Goal: Information Seeking & Learning: Learn about a topic

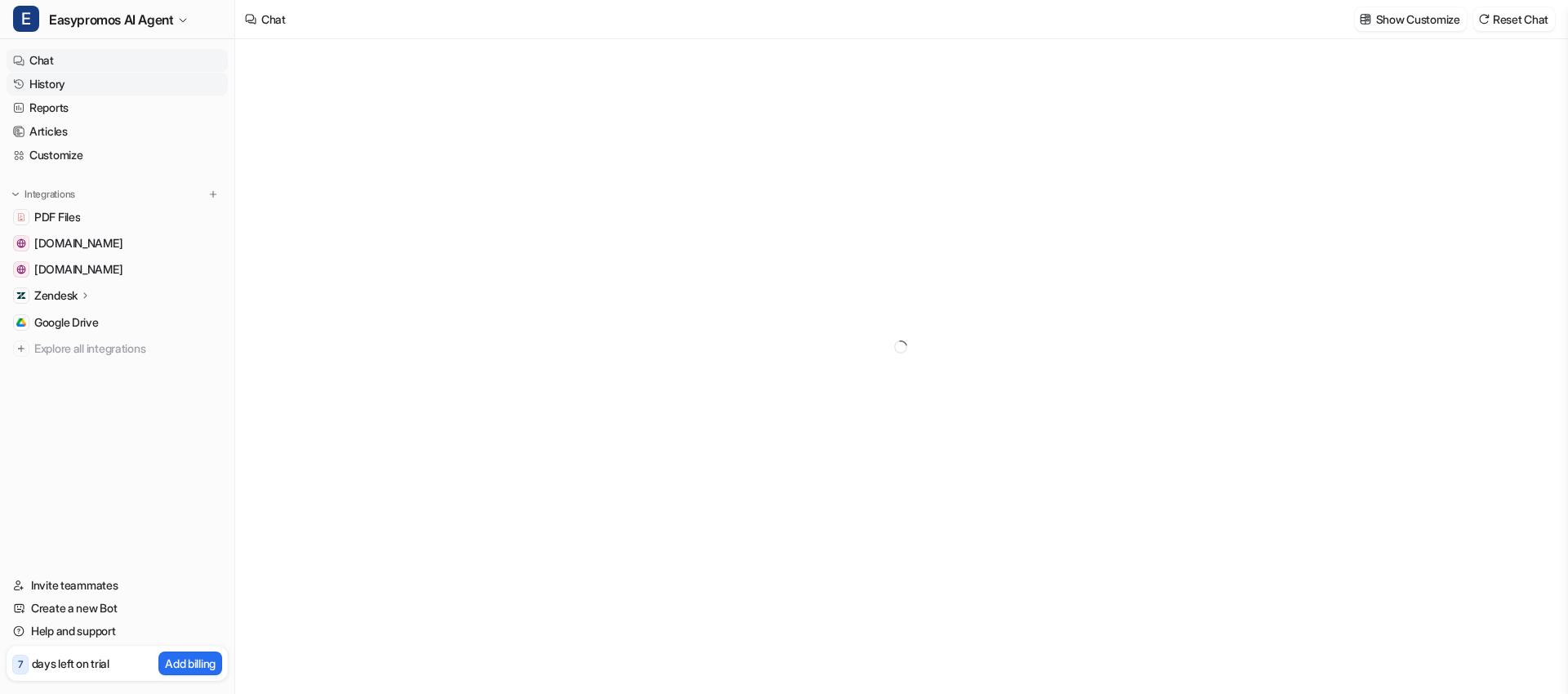
click at [50, 86] on link "History" at bounding box center [117, 84] width 221 height 23
type textarea "**********"
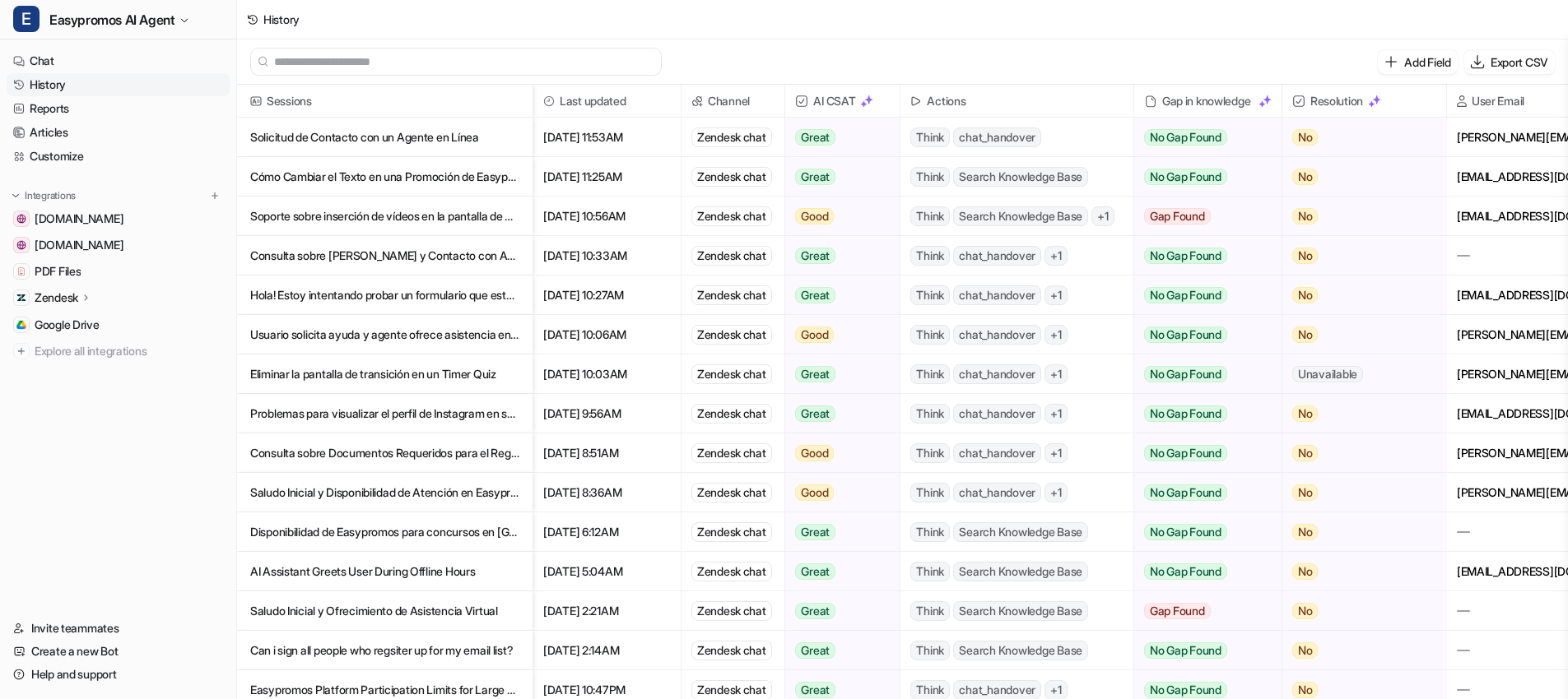
click at [411, 339] on p "Usuario solicita ayuda y agente ofrece asistencia en vivo" at bounding box center [384, 335] width 269 height 39
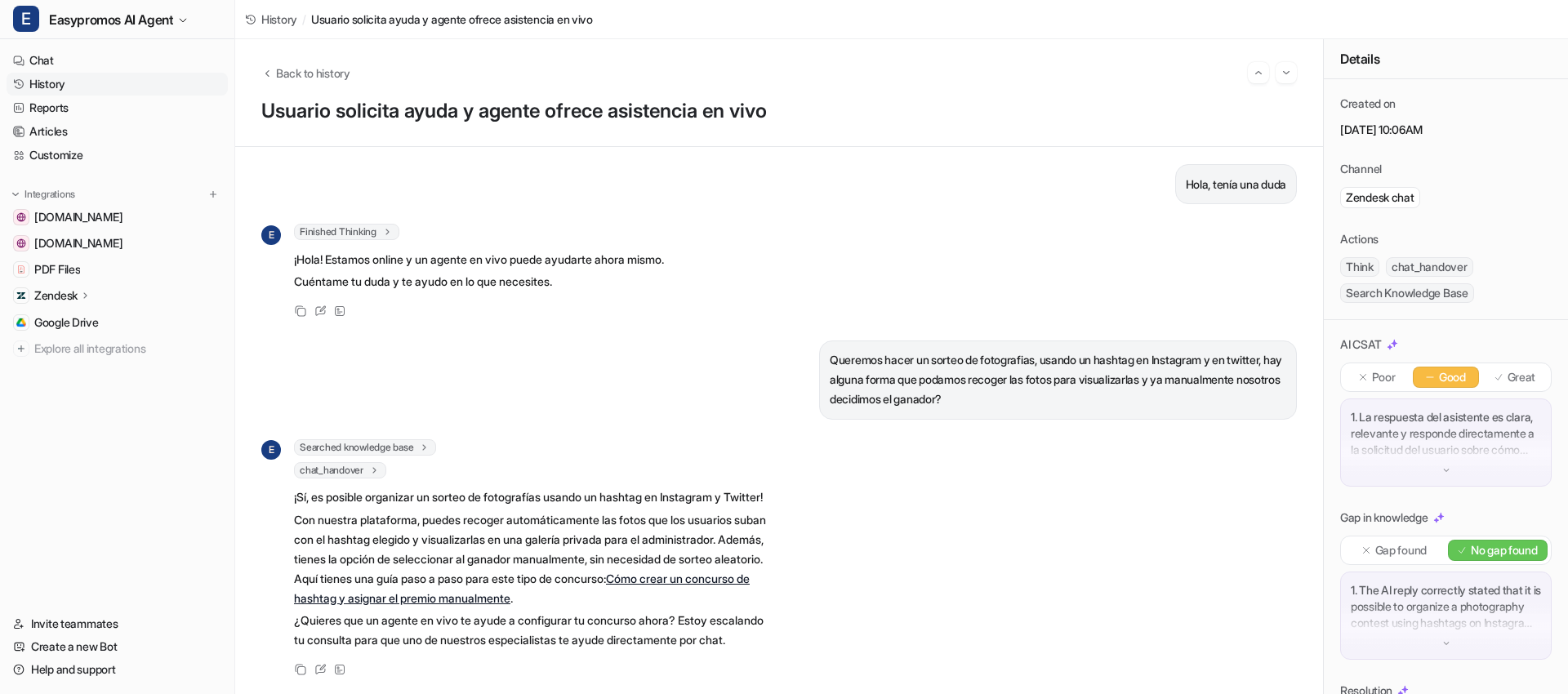
scroll to position [57, 0]
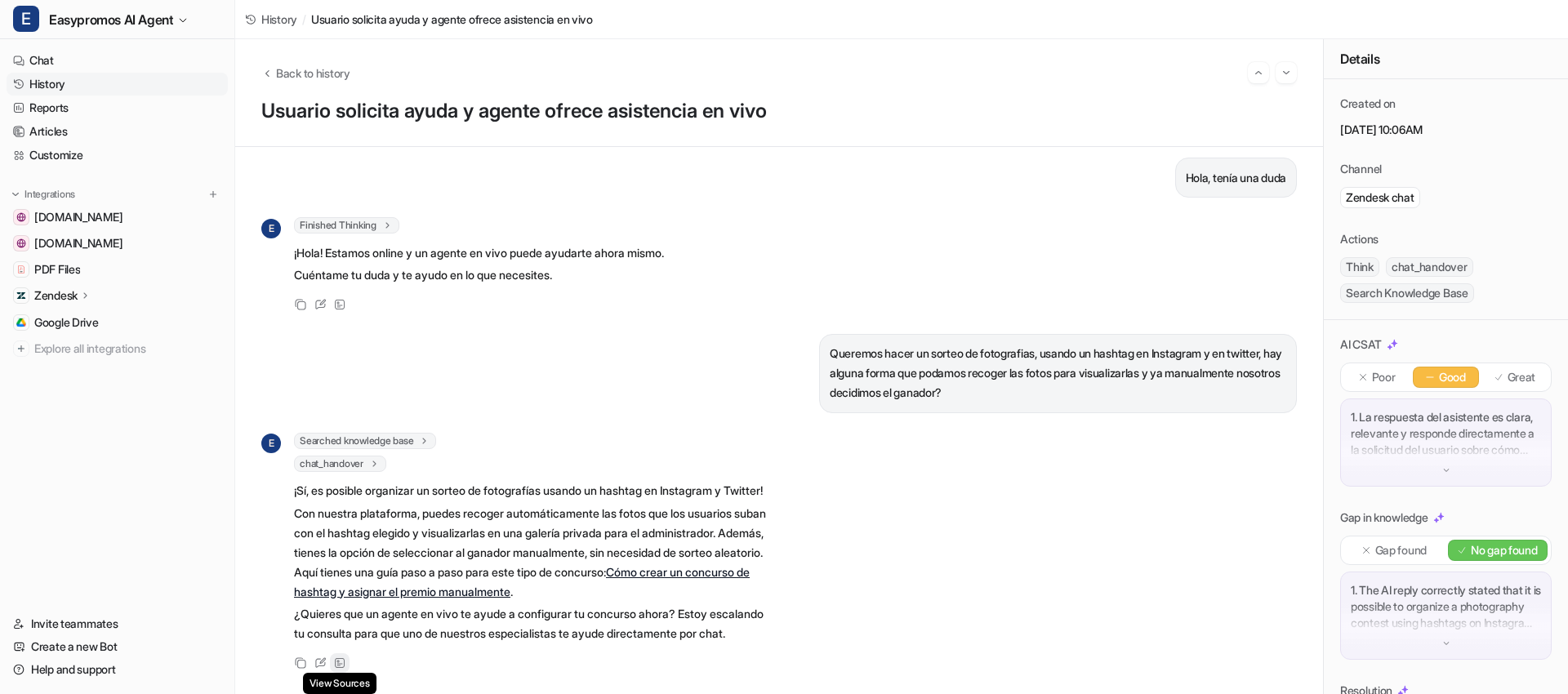
click at [345, 655] on div "View Sources" at bounding box center [340, 664] width 20 height 20
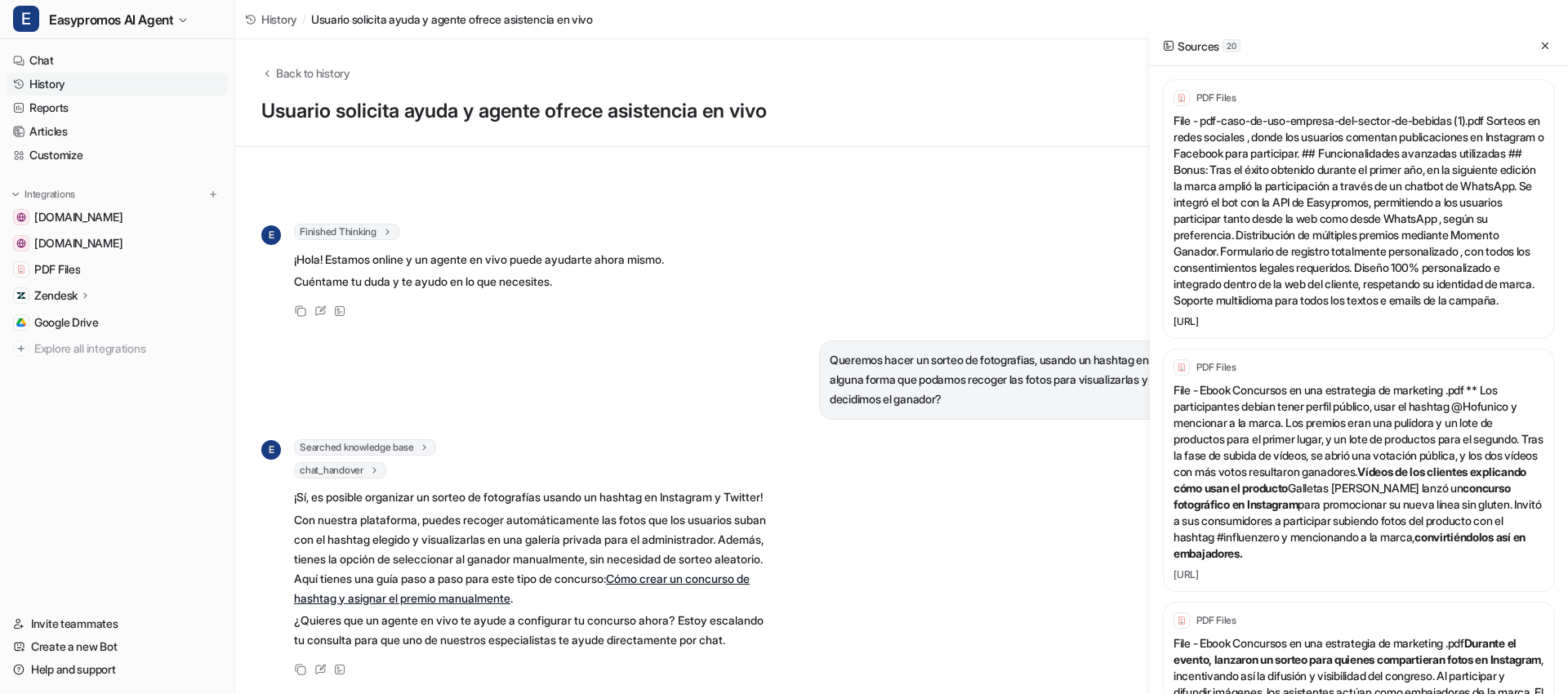
click at [1334, 329] on link "[URL]" at bounding box center [1359, 321] width 371 height 13
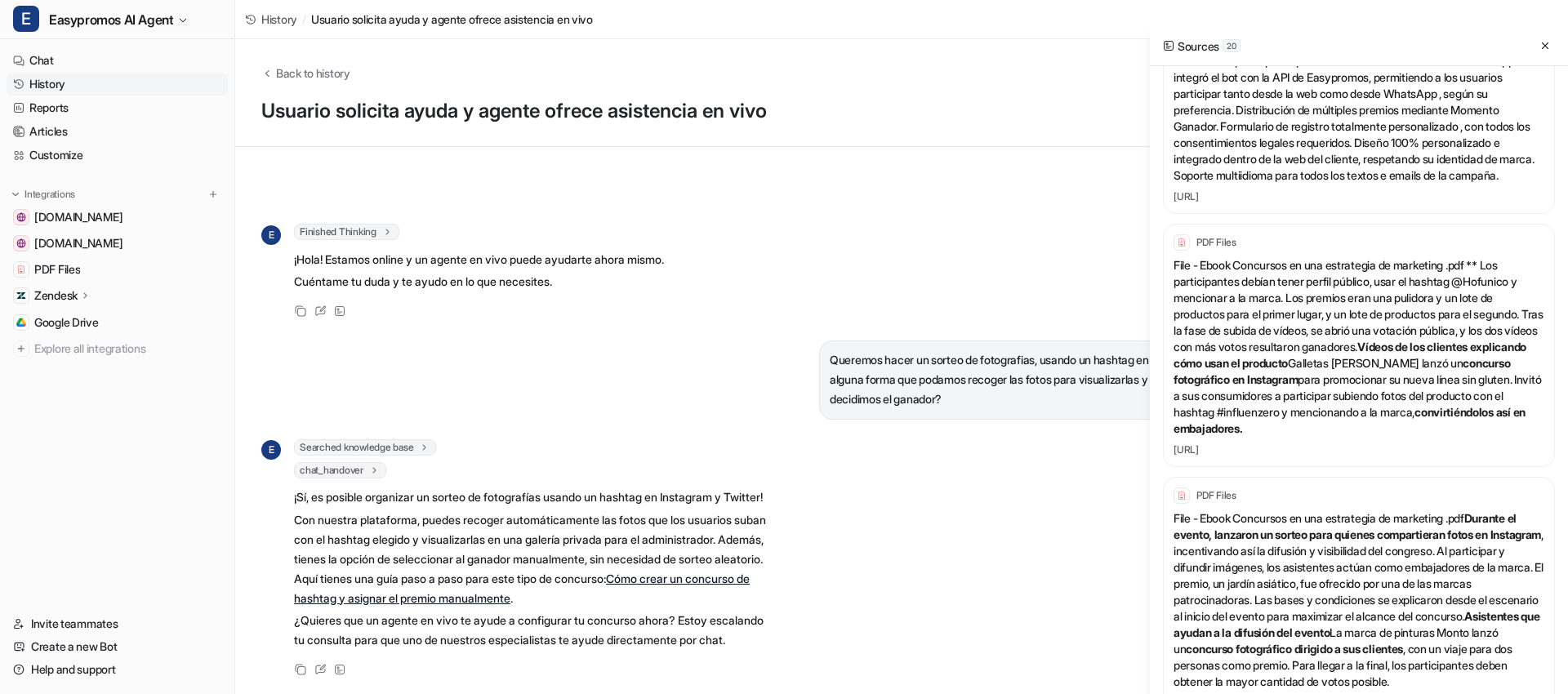
scroll to position [128, 0]
click at [1279, 454] on link "[URL]" at bounding box center [1359, 446] width 371 height 13
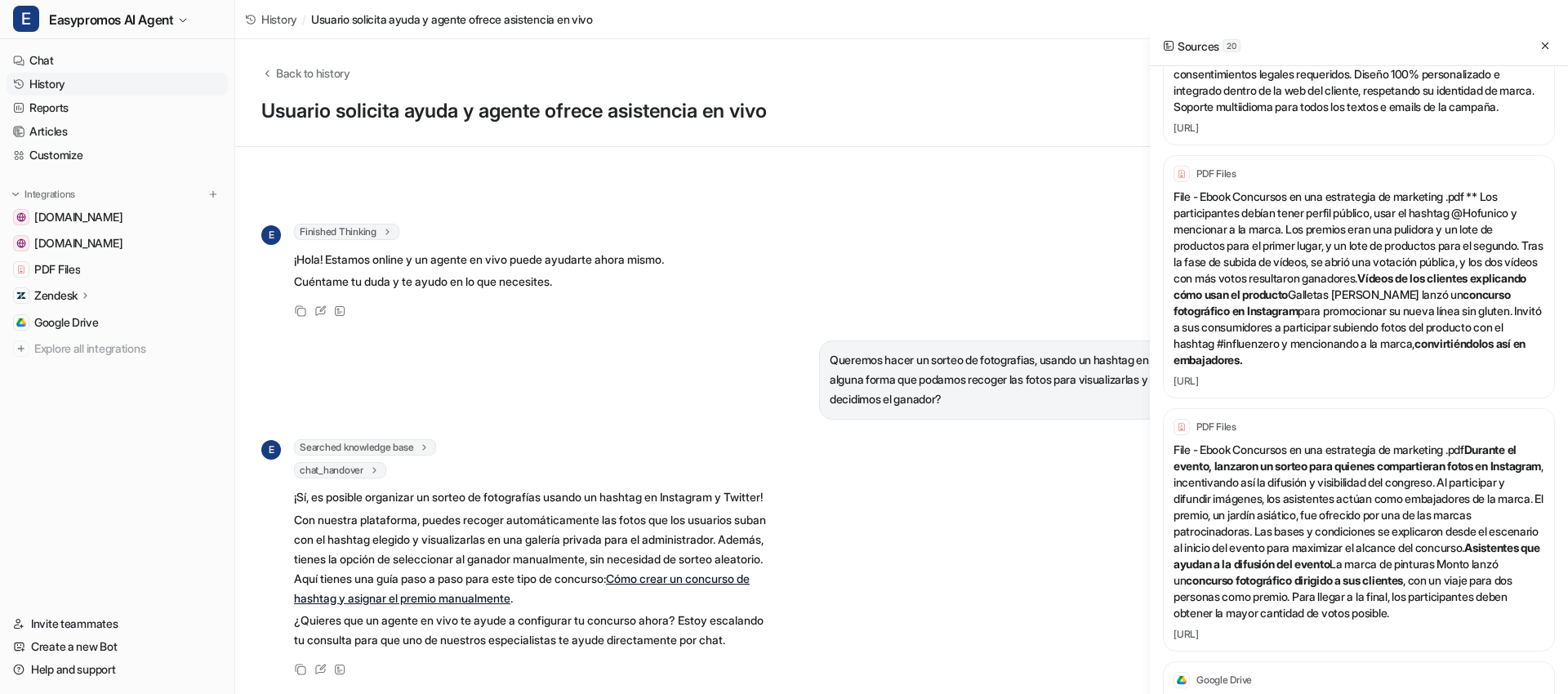
scroll to position [424, 0]
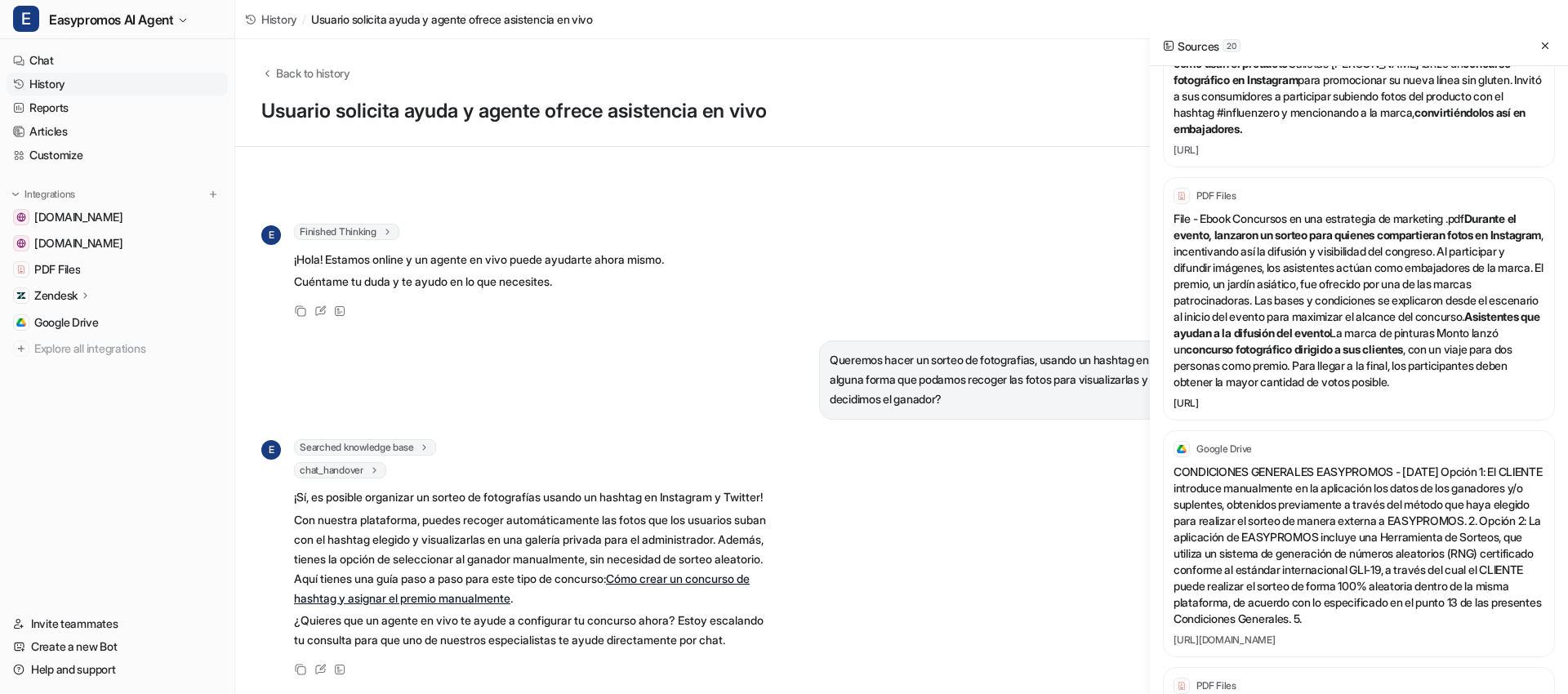
click at [1252, 410] on link "[URL]" at bounding box center [1359, 403] width 371 height 13
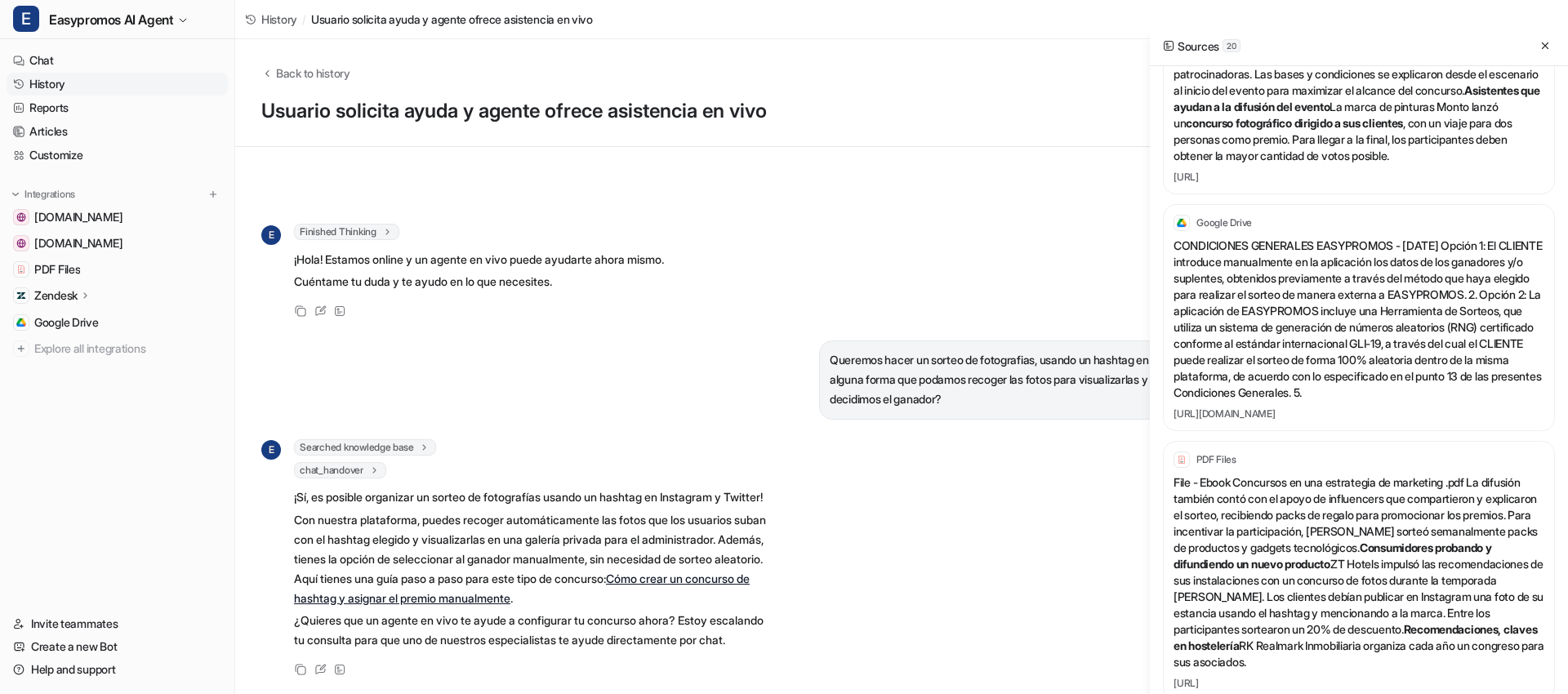
scroll to position [682, 0]
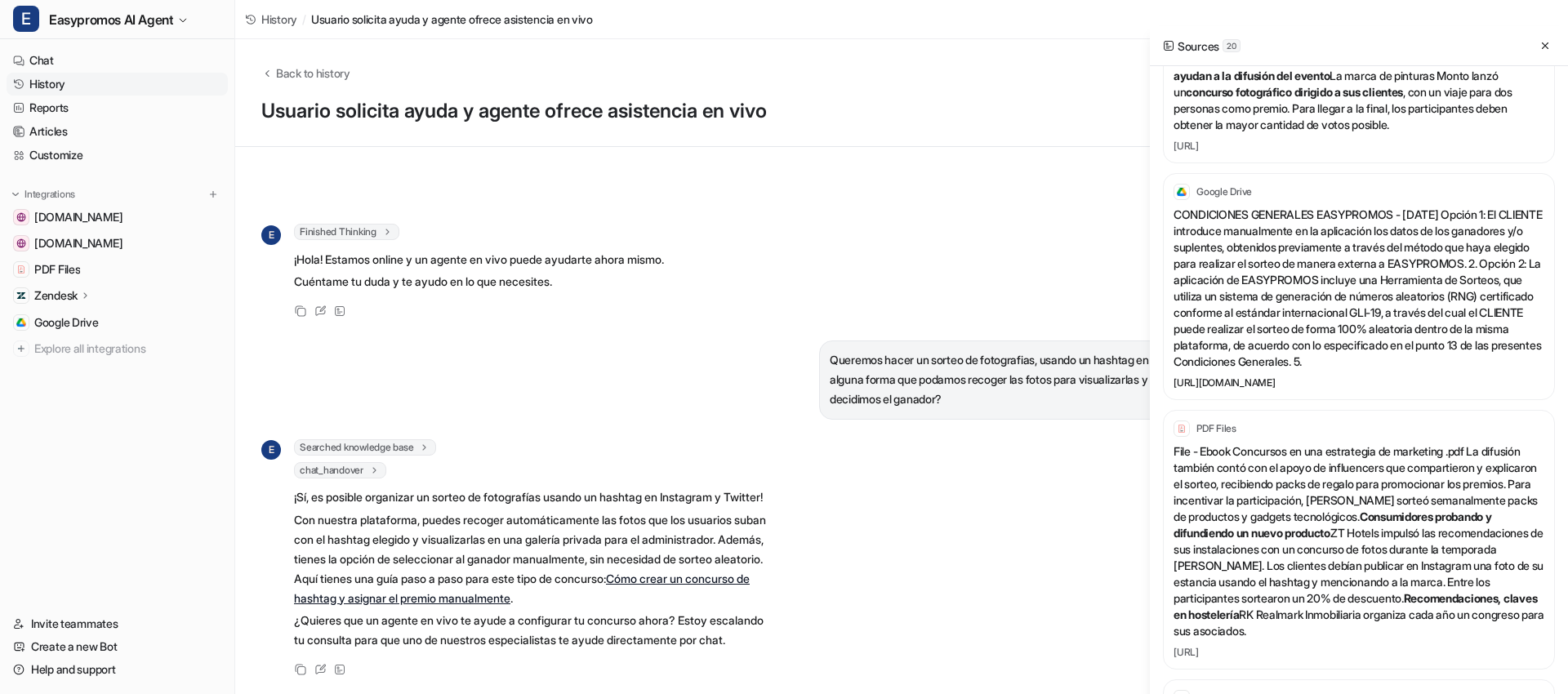
click at [1296, 390] on link "[URL][DOMAIN_NAME]" at bounding box center [1359, 383] width 371 height 13
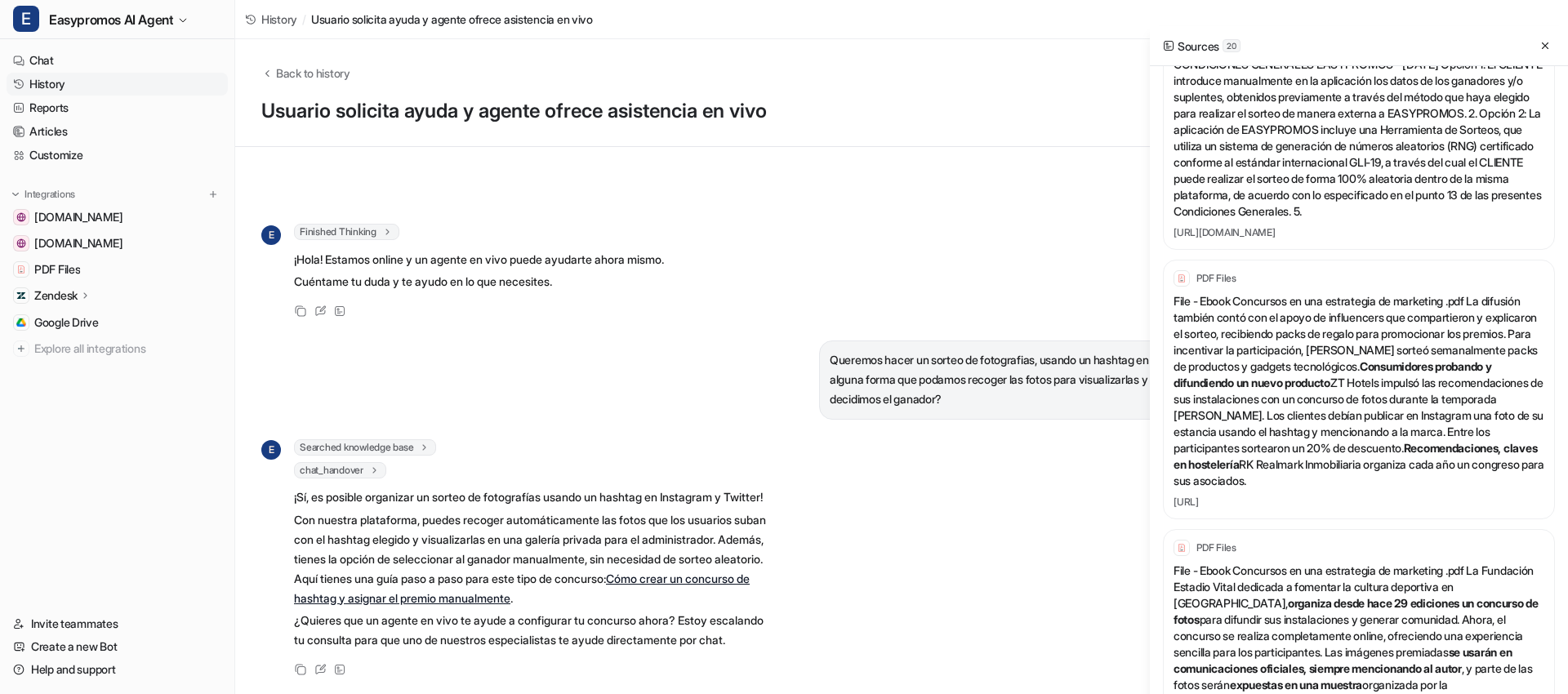
scroll to position [964, 0]
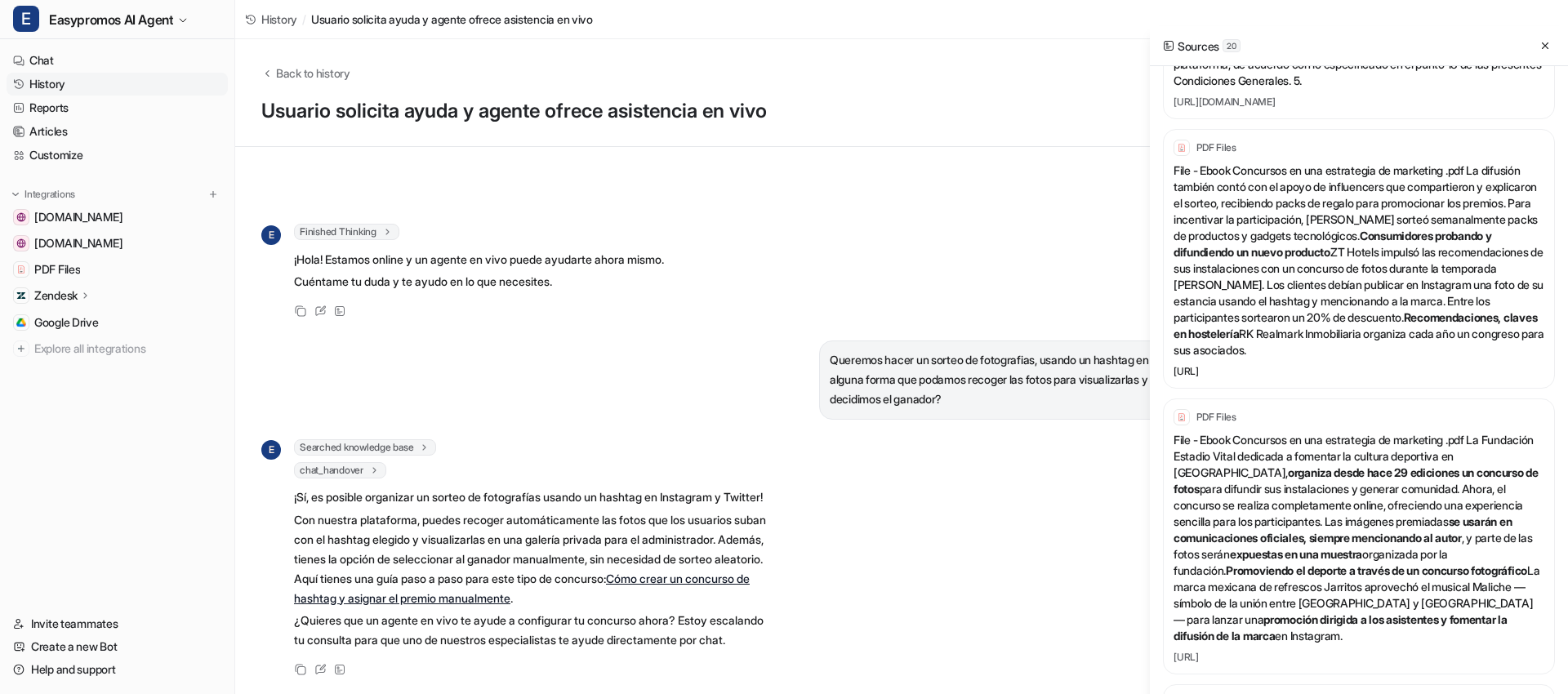
click at [1243, 378] on link "[URL]" at bounding box center [1359, 372] width 371 height 13
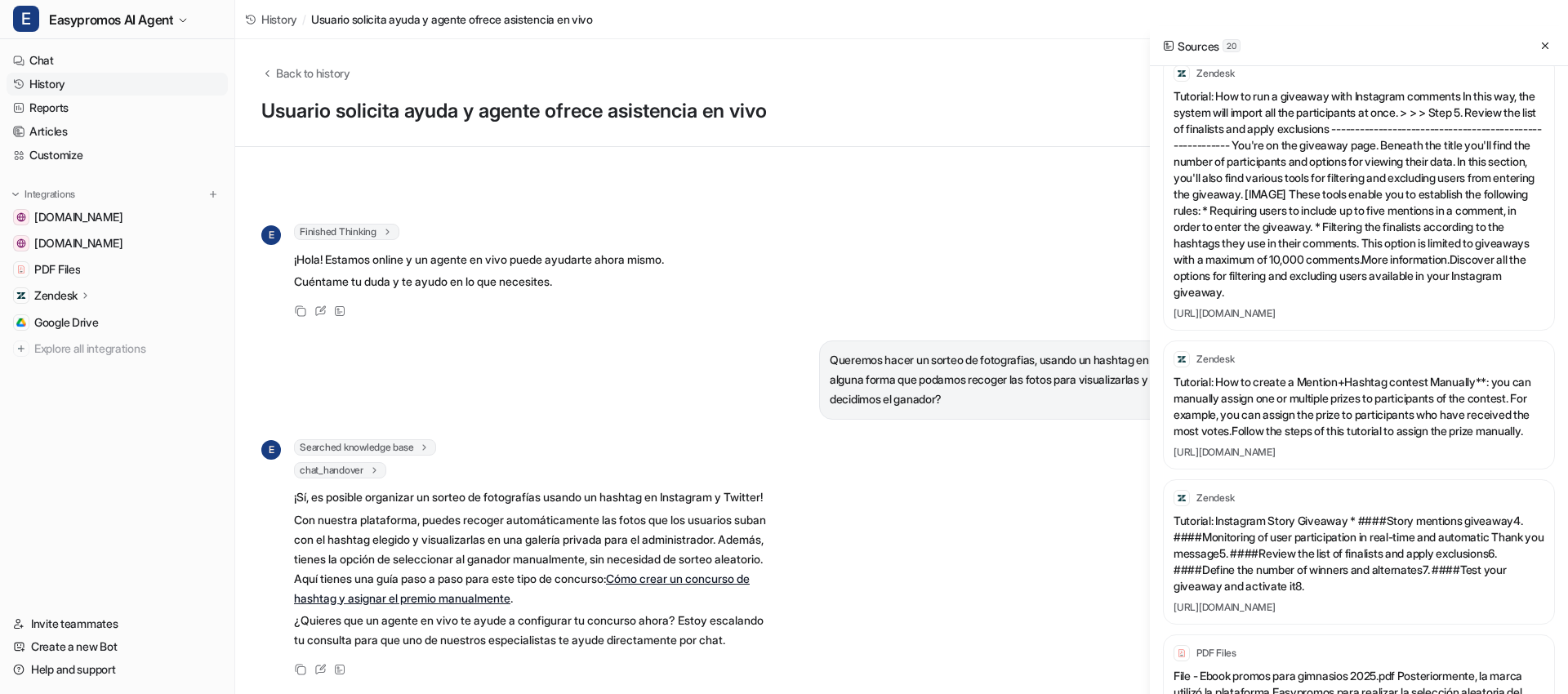
scroll to position [1594, 0]
click at [1337, 320] on link "[URL][DOMAIN_NAME]" at bounding box center [1359, 312] width 371 height 13
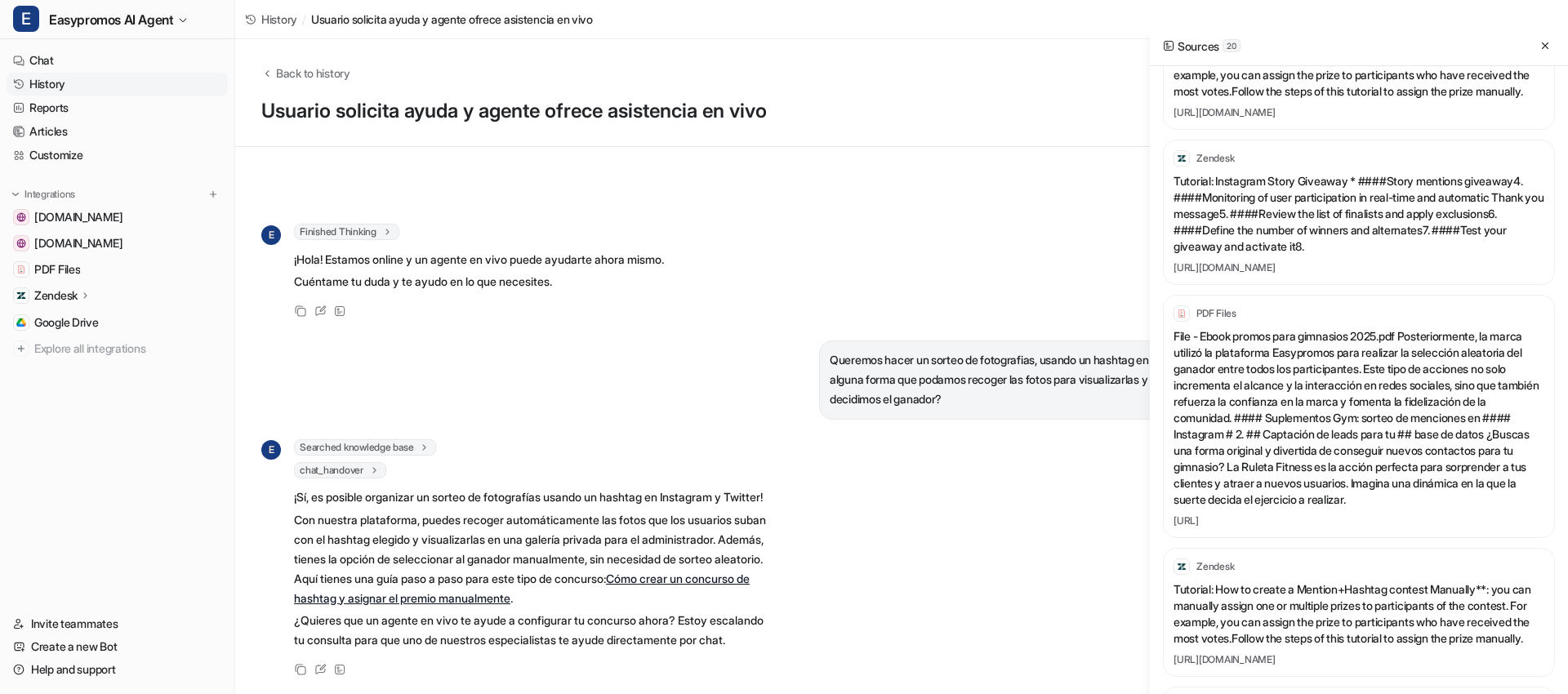
scroll to position [1944, 0]
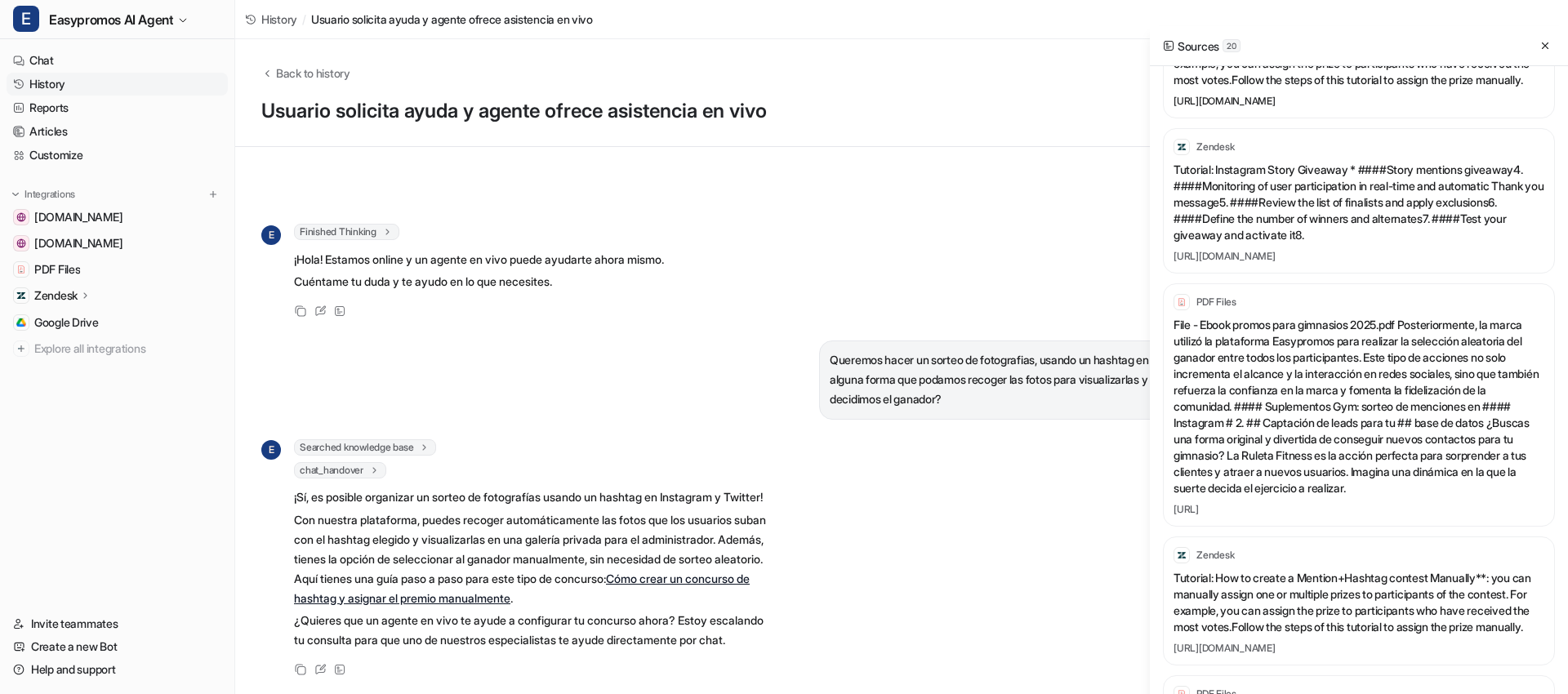
click at [1250, 107] on link "[URL][DOMAIN_NAME]" at bounding box center [1359, 101] width 371 height 13
click at [1272, 274] on div "Zendesk Tutorial: Instagram Story Giveaway * #### Story mentions giveaway 4. ##…" at bounding box center [1359, 201] width 392 height 146
click at [1276, 263] on link "[URL][DOMAIN_NAME]" at bounding box center [1359, 256] width 371 height 13
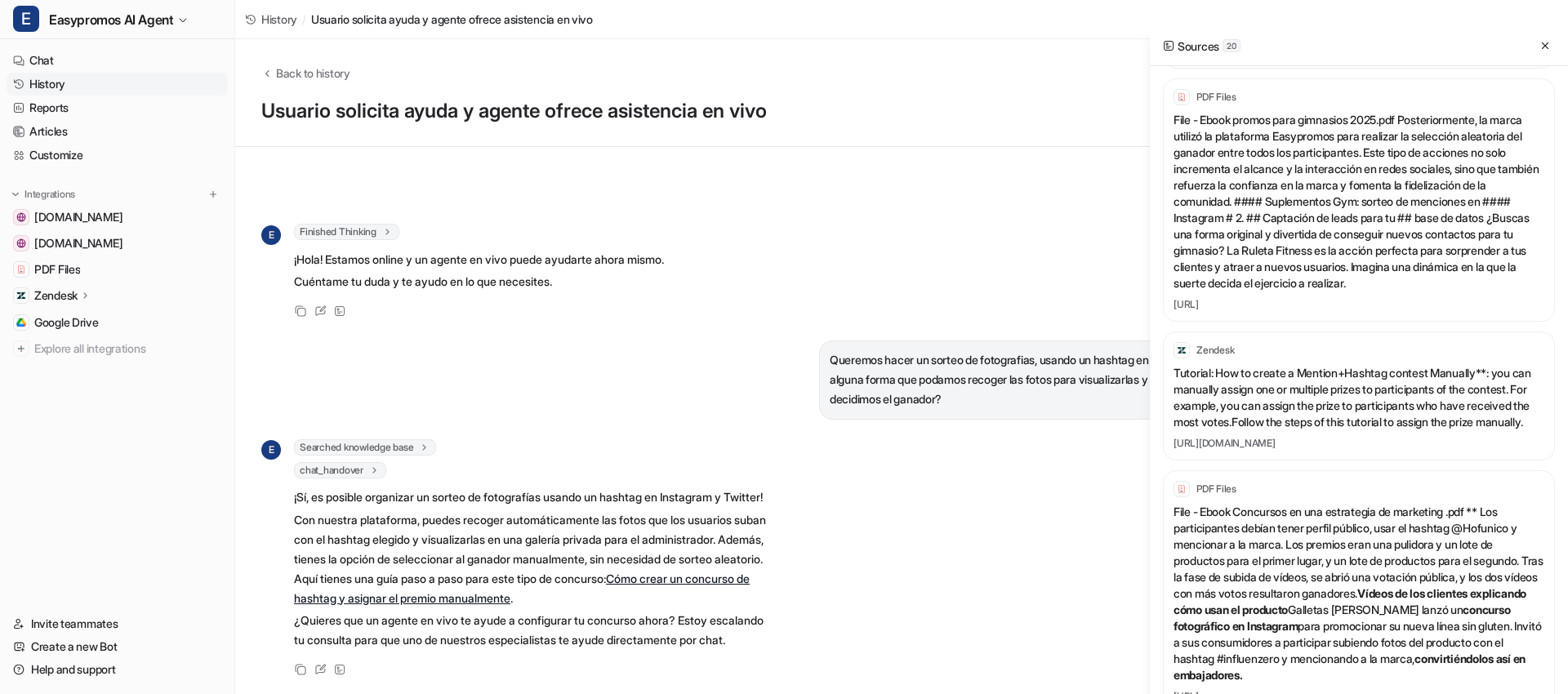
scroll to position [2166, 0]
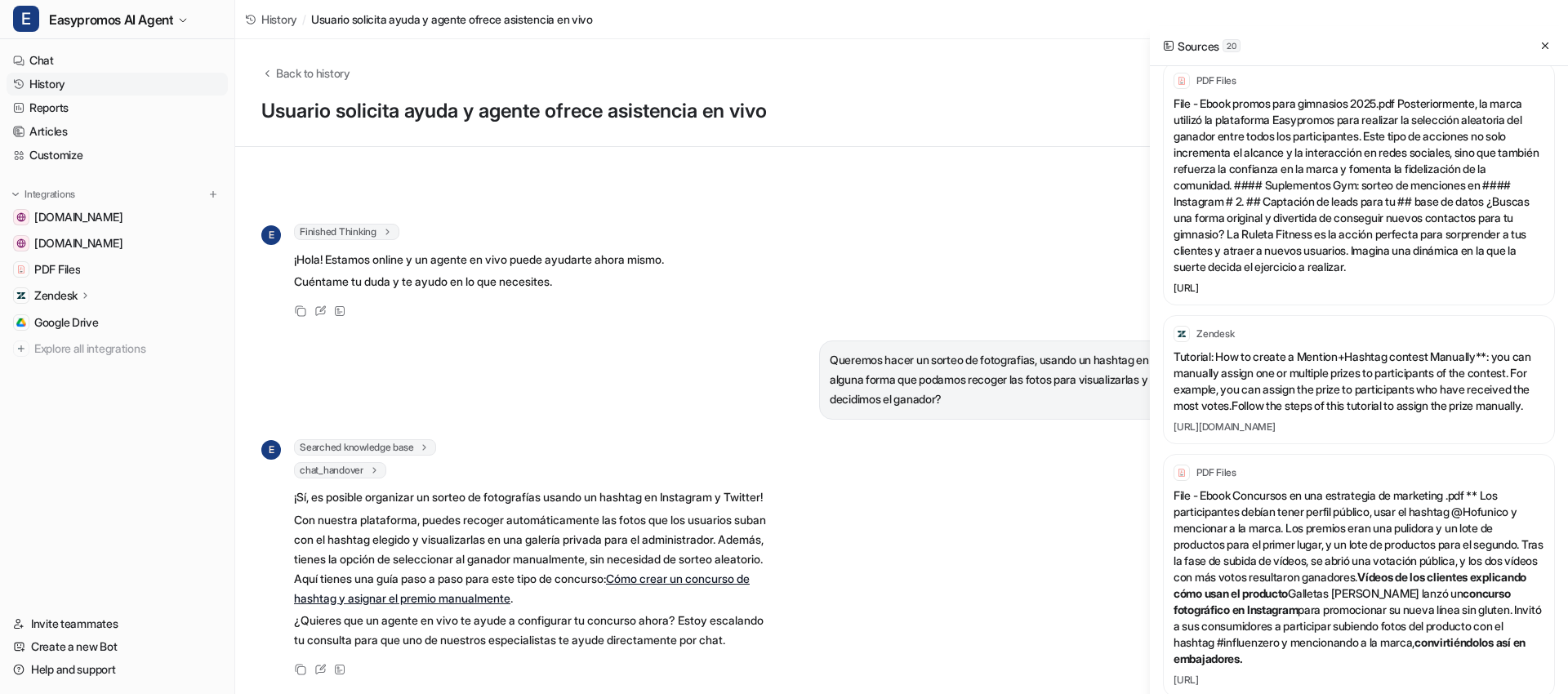
click at [1337, 295] on link "[URL]" at bounding box center [1359, 288] width 371 height 13
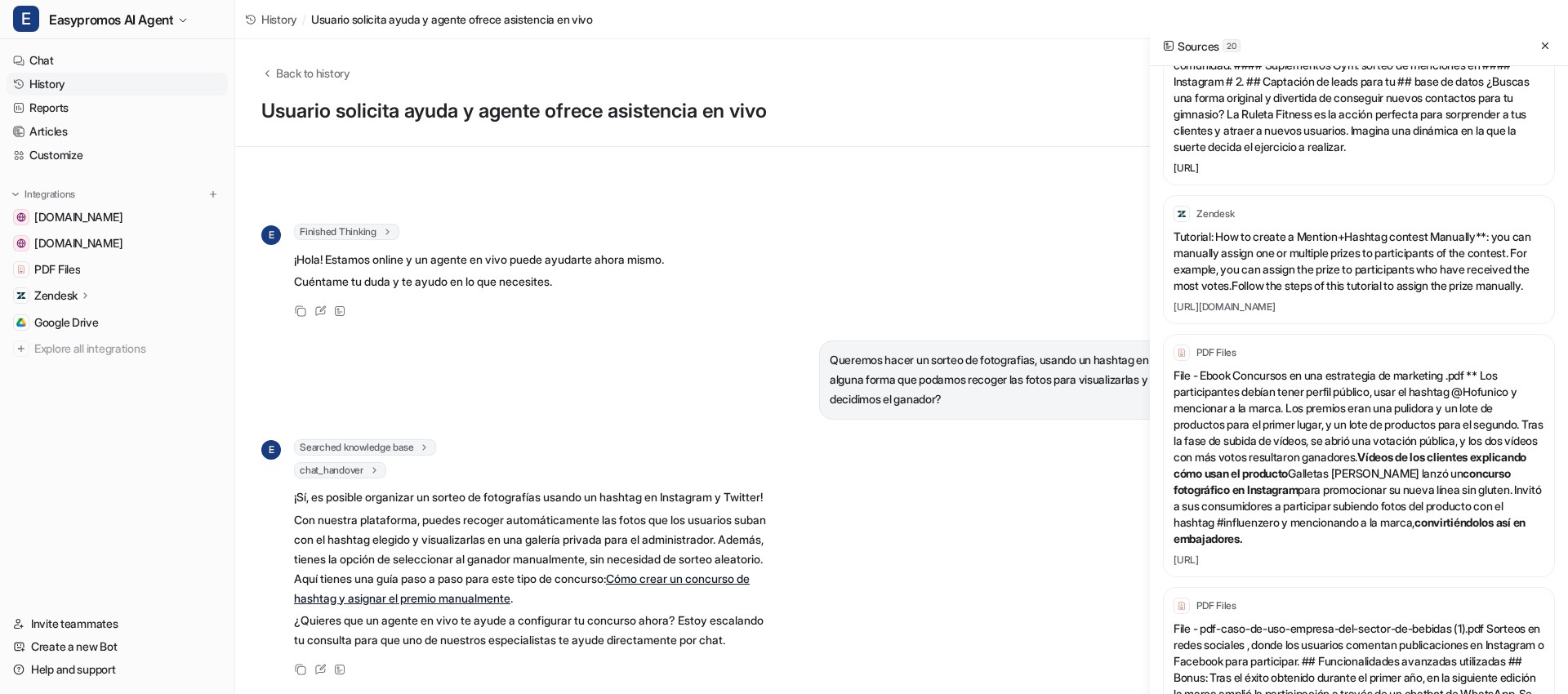
scroll to position [2319, 0]
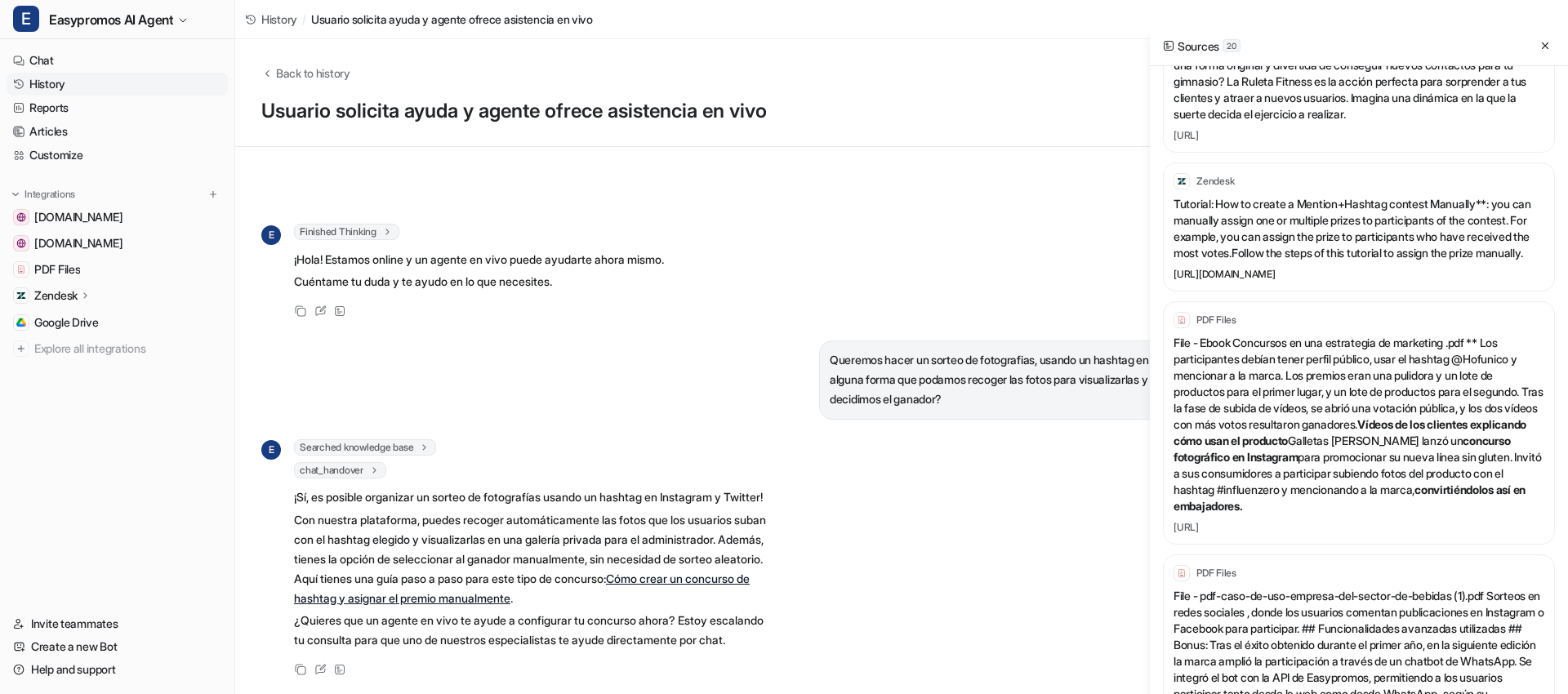
click at [1256, 281] on link "[URL][DOMAIN_NAME]" at bounding box center [1359, 274] width 371 height 13
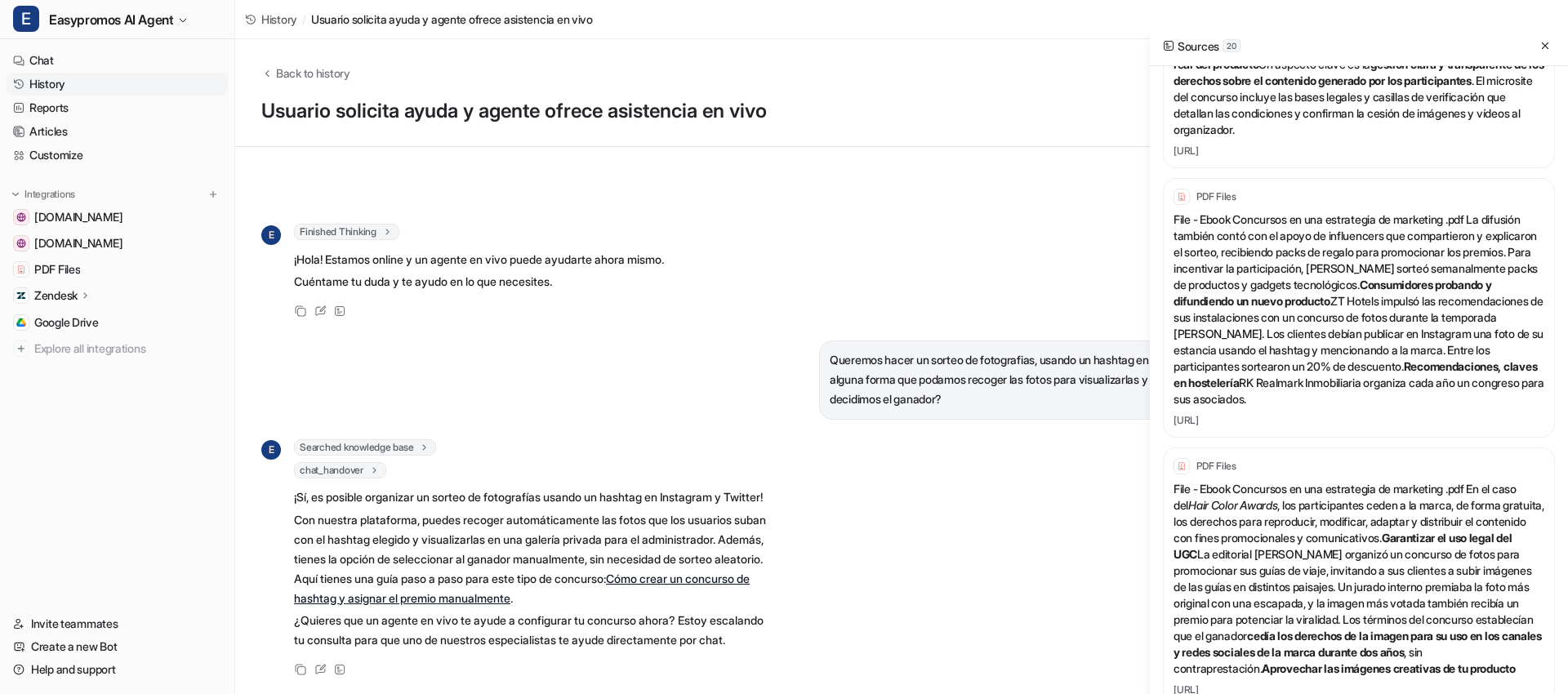
scroll to position [5022, 0]
click at [832, 448] on div "E Searched knowledge base search_queries : [ "recoger fotos sorteo hashtag Inst…" at bounding box center [779, 560] width 1035 height 240
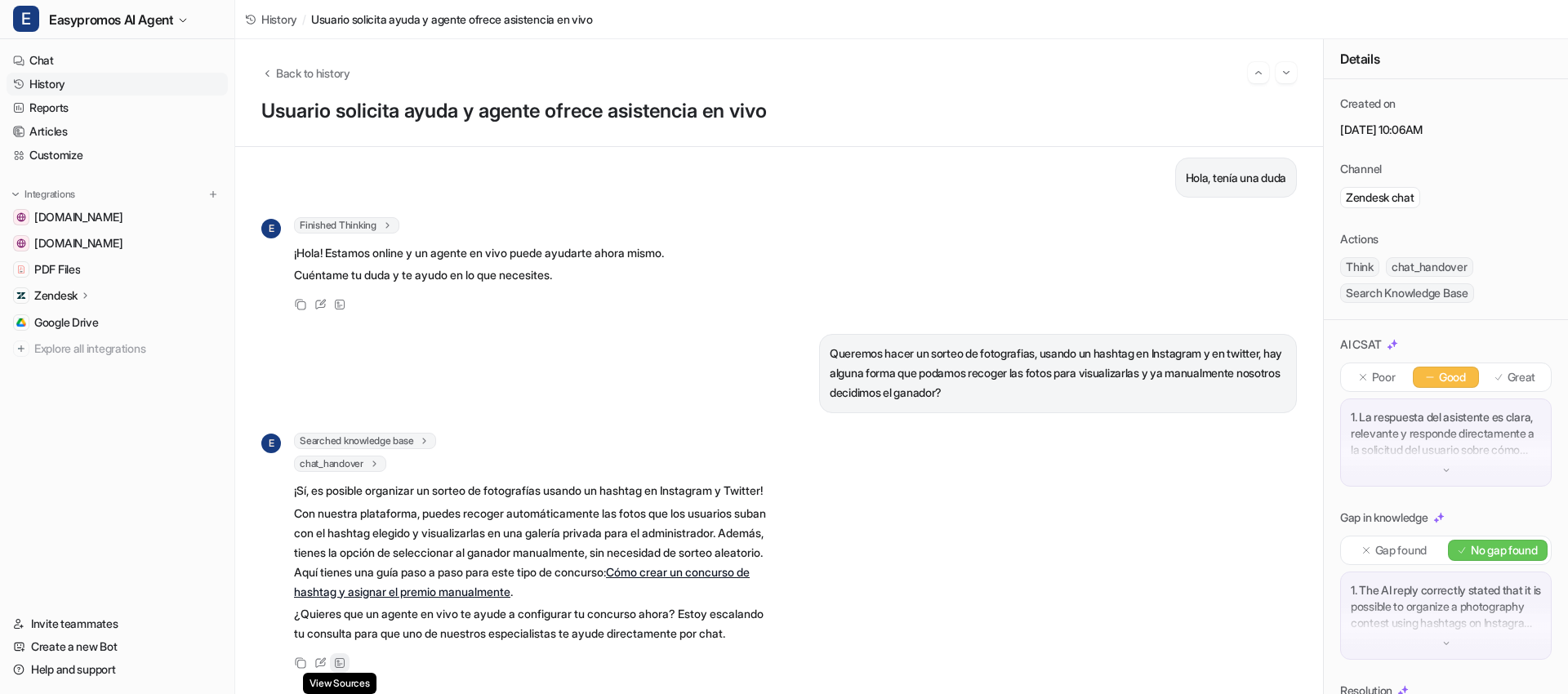
drag, startPoint x: 322, startPoint y: 659, endPoint x: 335, endPoint y: 658, distance: 13.0
click at [321, 659] on icon at bounding box center [320, 663] width 10 height 9
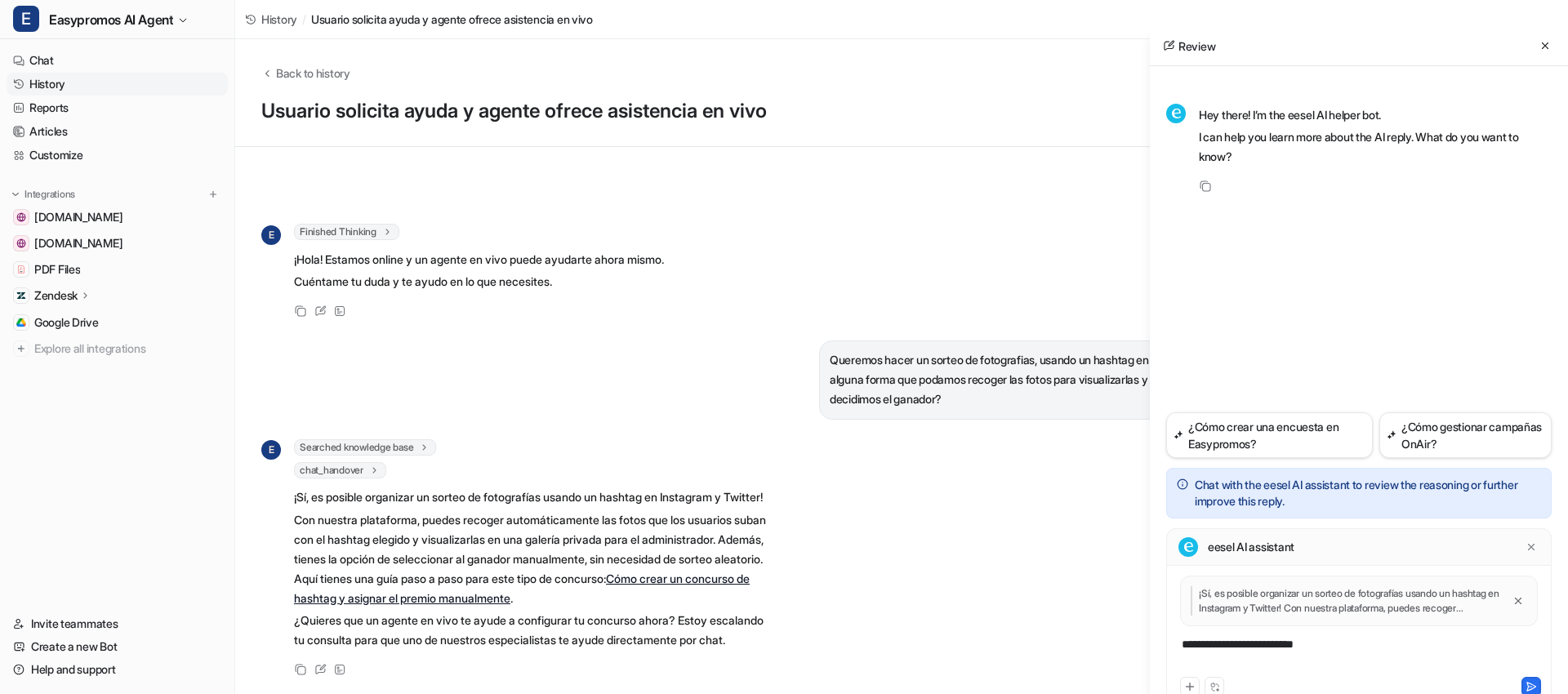
click at [1350, 651] on div "**********" at bounding box center [1359, 655] width 377 height 37
drag, startPoint x: 1319, startPoint y: 648, endPoint x: 1201, endPoint y: 650, distance: 118.0
click at [1184, 647] on div "**********" at bounding box center [1359, 655] width 377 height 37
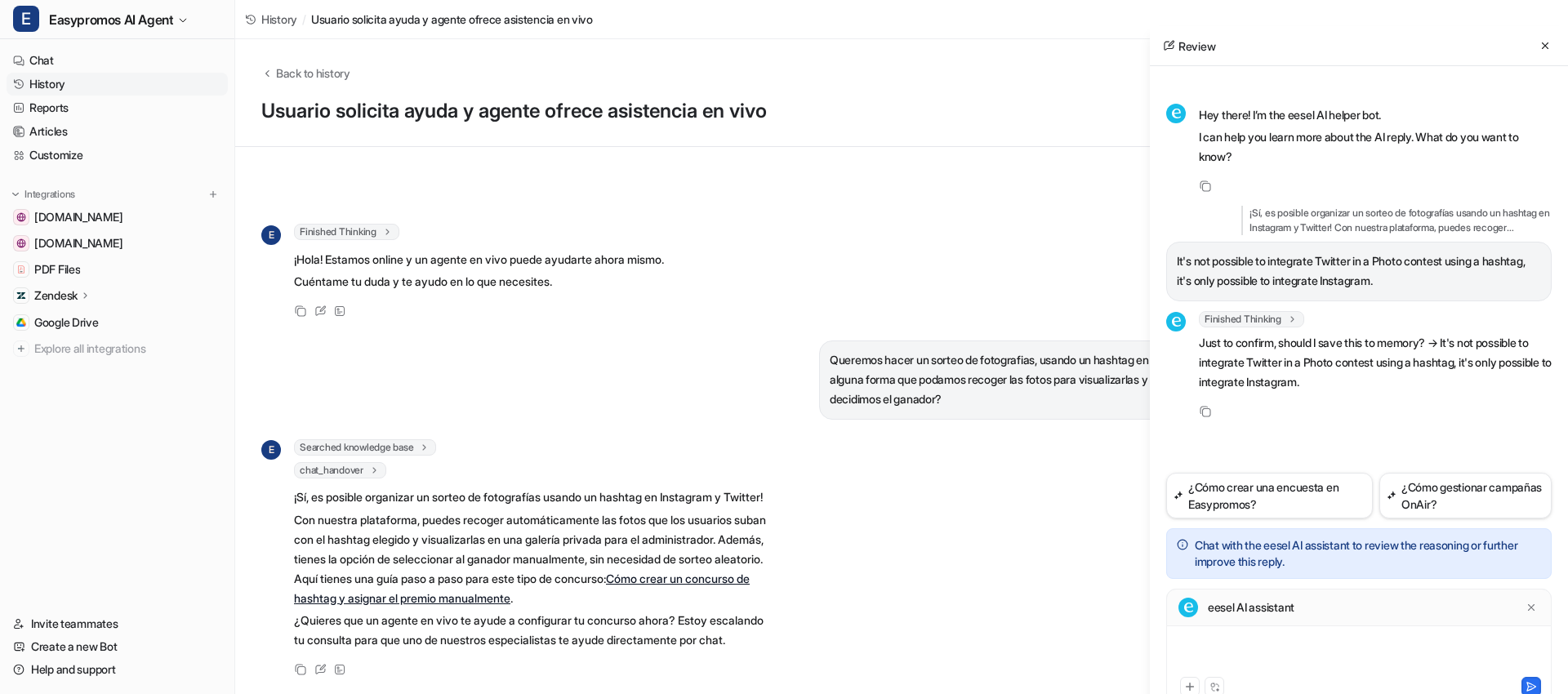
click at [1268, 650] on div at bounding box center [1359, 655] width 377 height 37
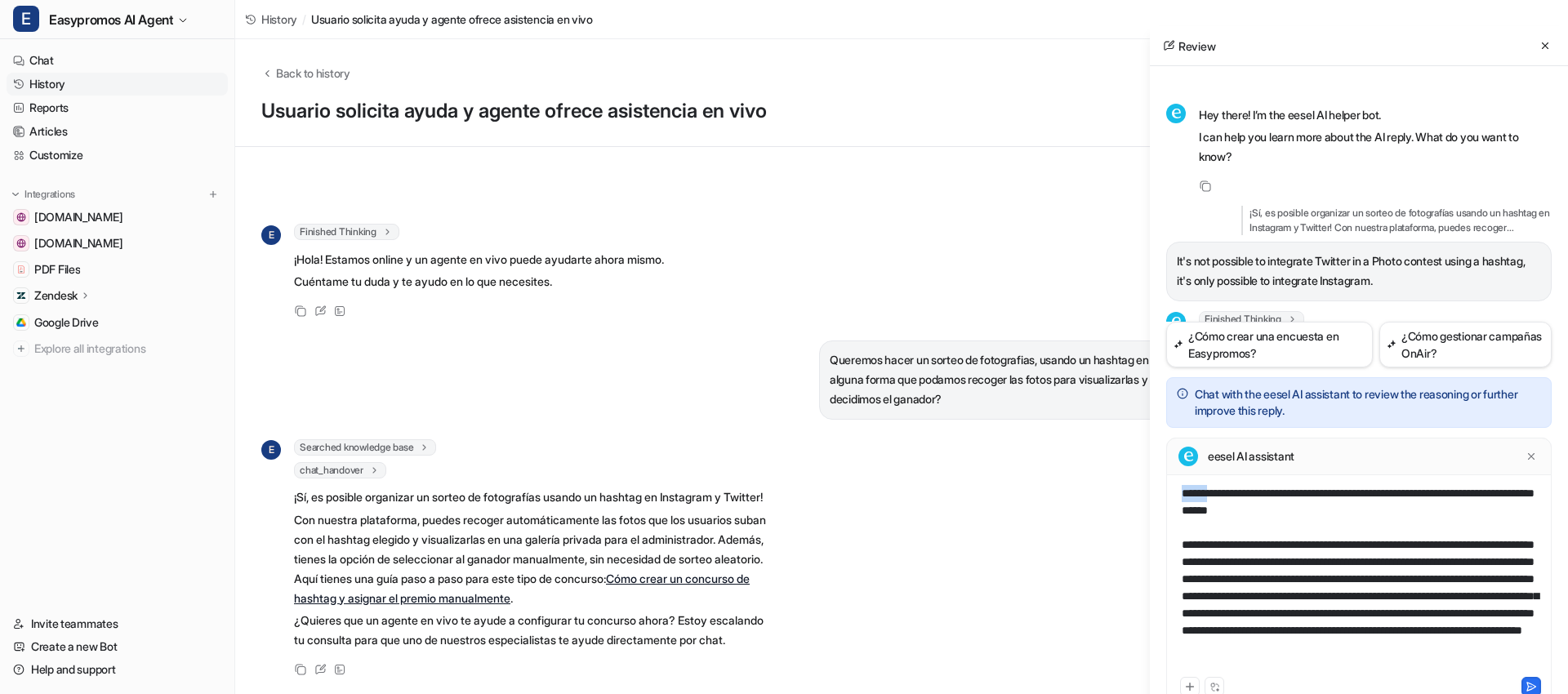
drag, startPoint x: 1205, startPoint y: 497, endPoint x: 1181, endPoint y: 495, distance: 24.1
click at [1181, 495] on div "**********" at bounding box center [1359, 579] width 377 height 189
click at [1316, 496] on div "**********" at bounding box center [1359, 579] width 377 height 189
drag, startPoint x: 1237, startPoint y: 514, endPoint x: 1287, endPoint y: 513, distance: 50.0
click at [1287, 513] on div "**********" at bounding box center [1359, 579] width 377 height 189
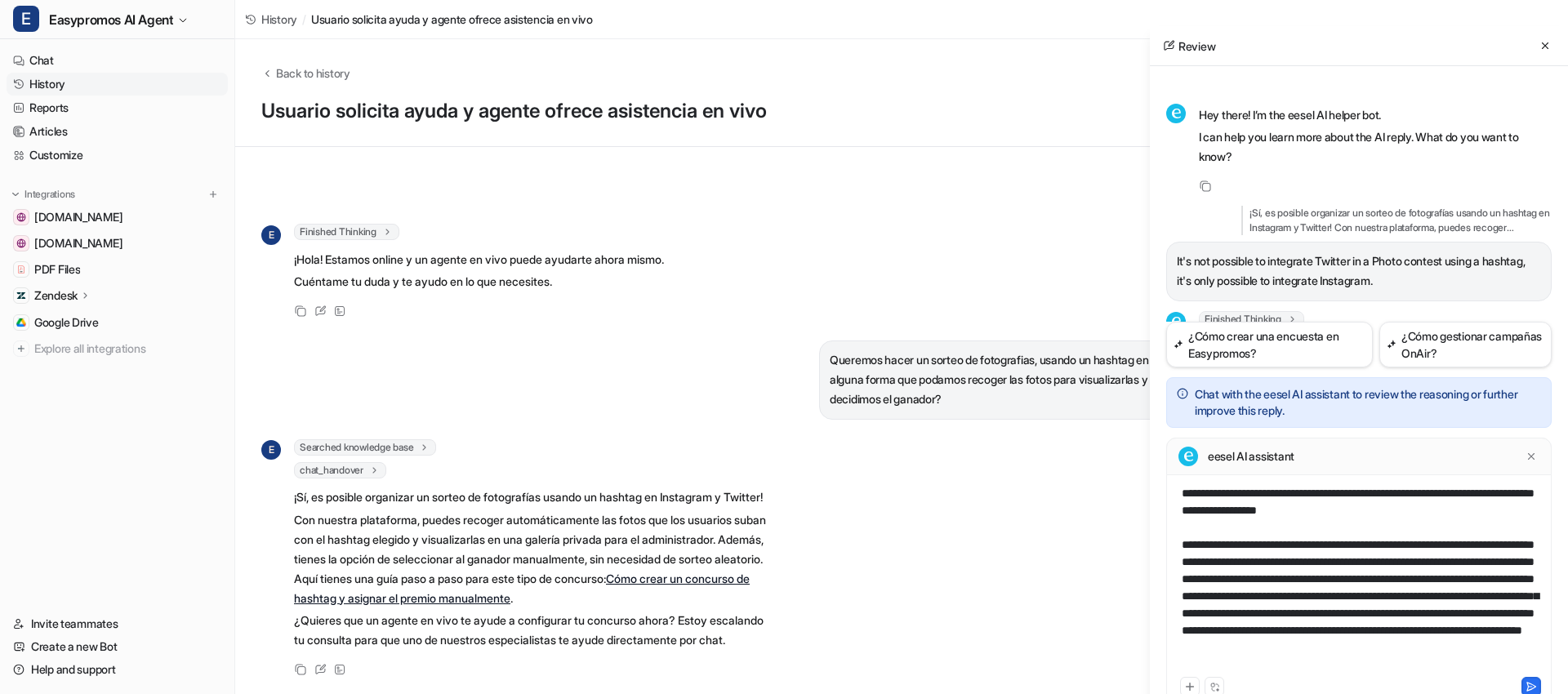
drag, startPoint x: 1307, startPoint y: 563, endPoint x: 1318, endPoint y: 570, distance: 13.0
click at [1307, 563] on div "**********" at bounding box center [1359, 579] width 377 height 189
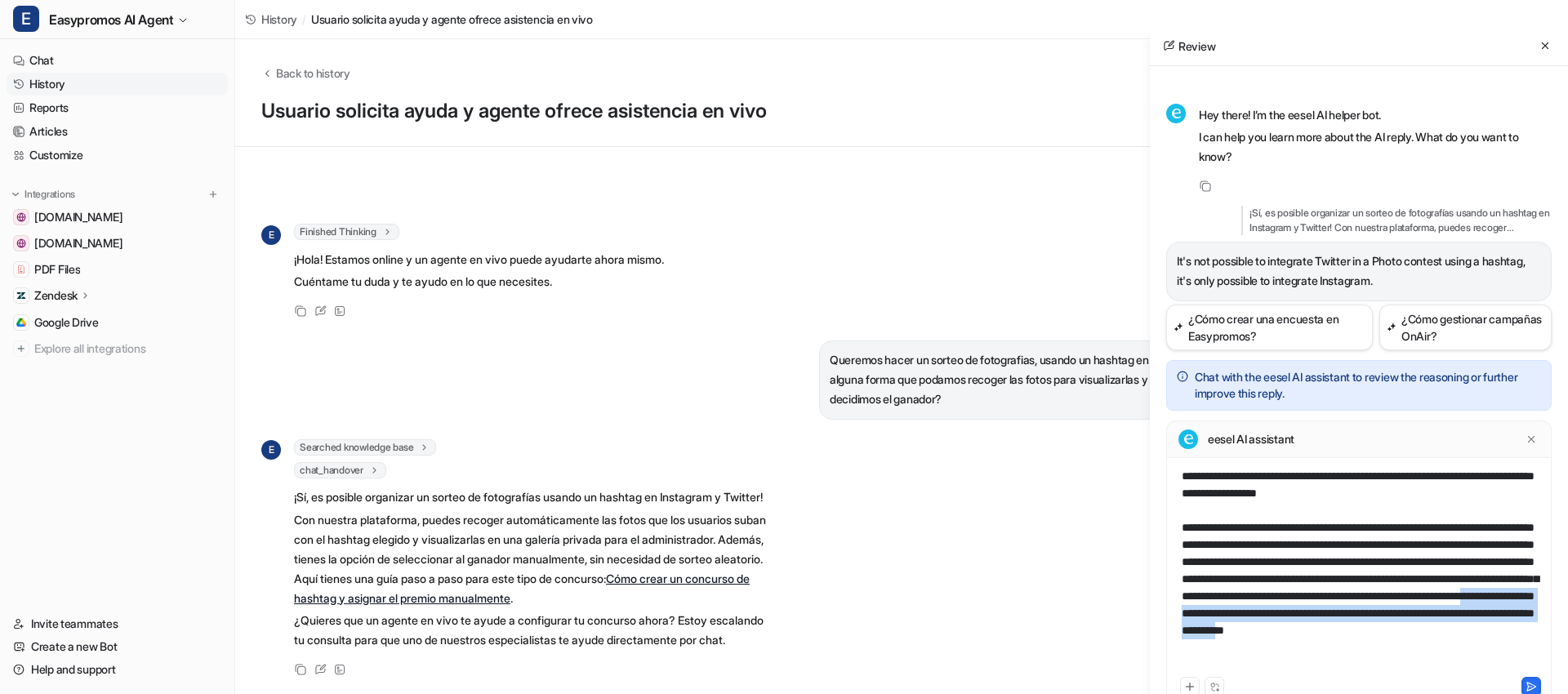
drag, startPoint x: 1285, startPoint y: 631, endPoint x: 1222, endPoint y: 658, distance: 68.5
click at [1222, 658] on div "**********" at bounding box center [1359, 571] width 377 height 206
copy div "**********"
click at [1245, 655] on div "**********" at bounding box center [1359, 571] width 377 height 206
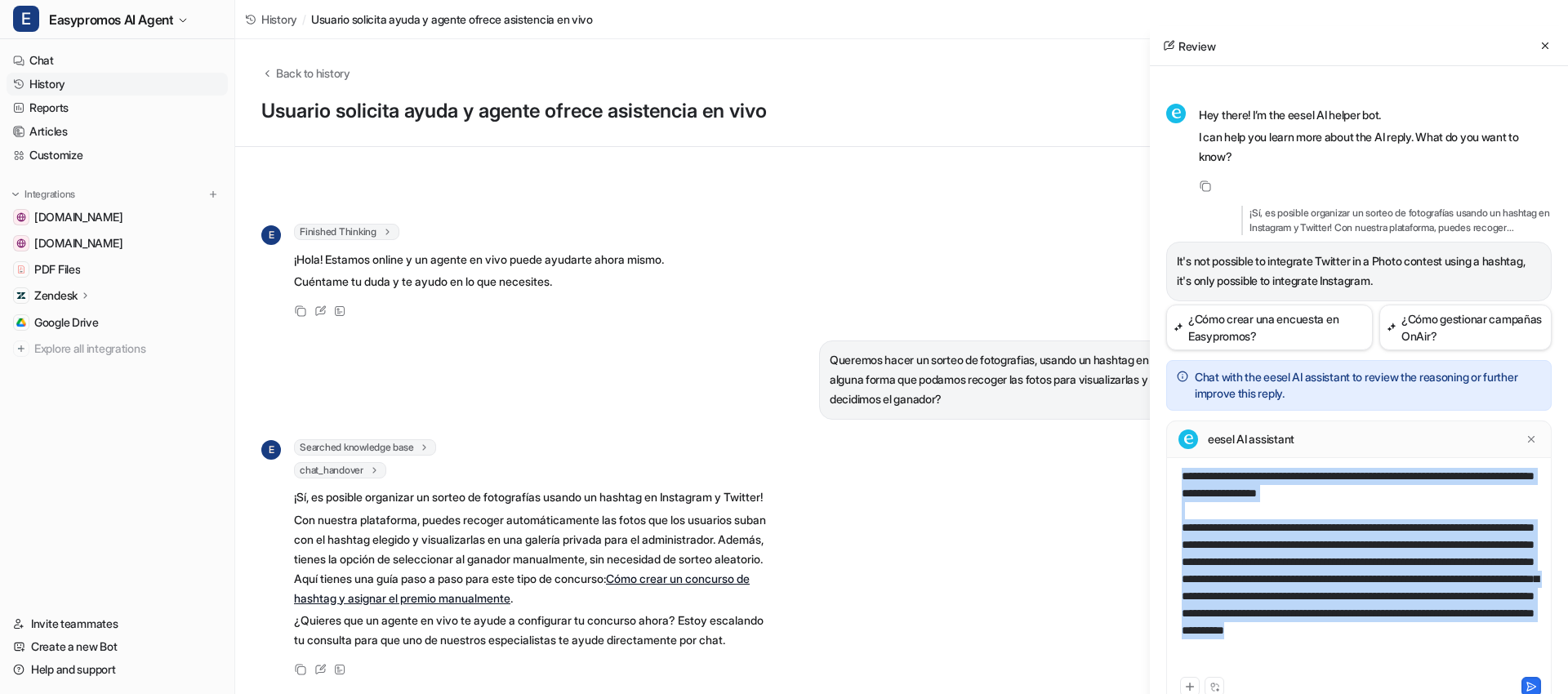
drag, startPoint x: 1239, startPoint y: 663, endPoint x: 1173, endPoint y: 469, distance: 204.9
click at [1172, 469] on div "**********" at bounding box center [1359, 571] width 377 height 206
copy div "**********"
click at [1551, 43] on icon at bounding box center [1545, 46] width 12 height 12
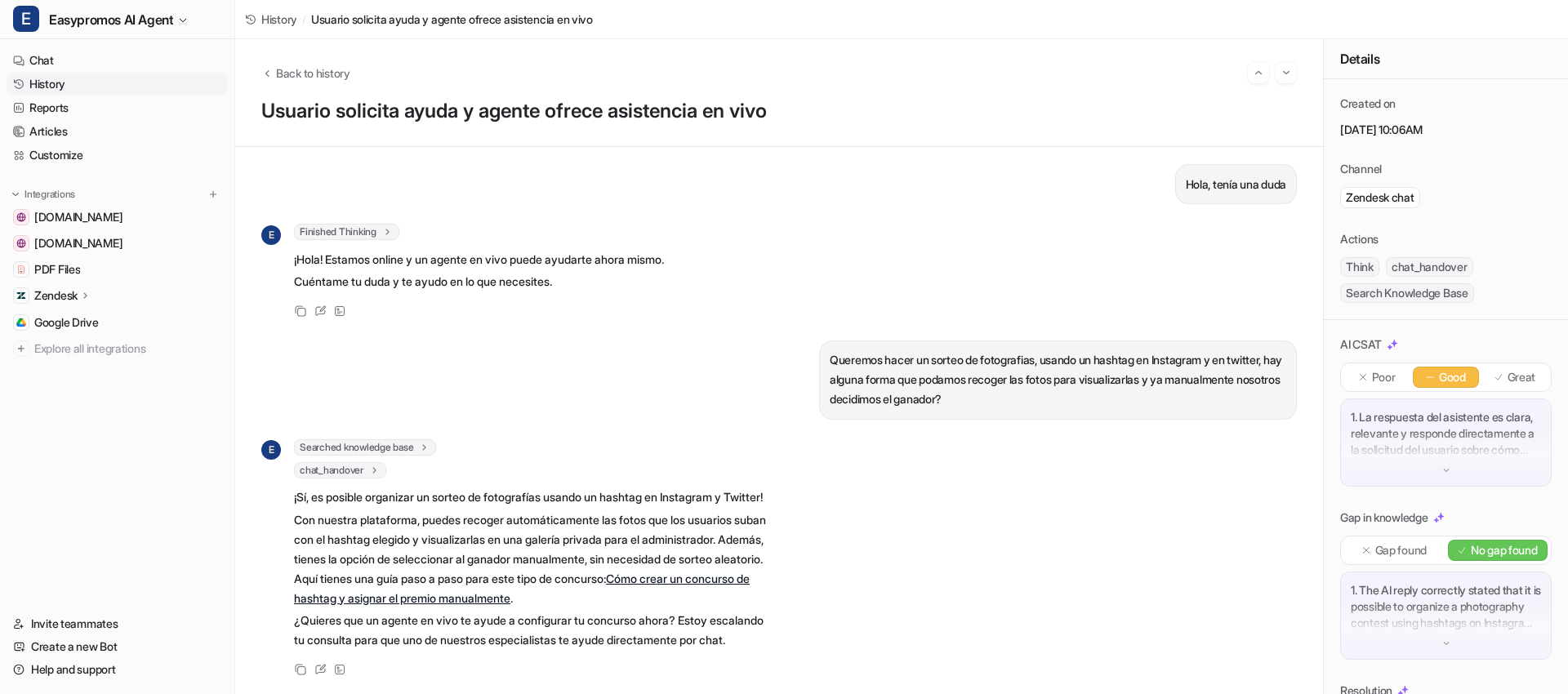
drag, startPoint x: 339, startPoint y: 662, endPoint x: 402, endPoint y: 655, distance: 63.4
click at [339, 664] on icon at bounding box center [340, 669] width 12 height 12
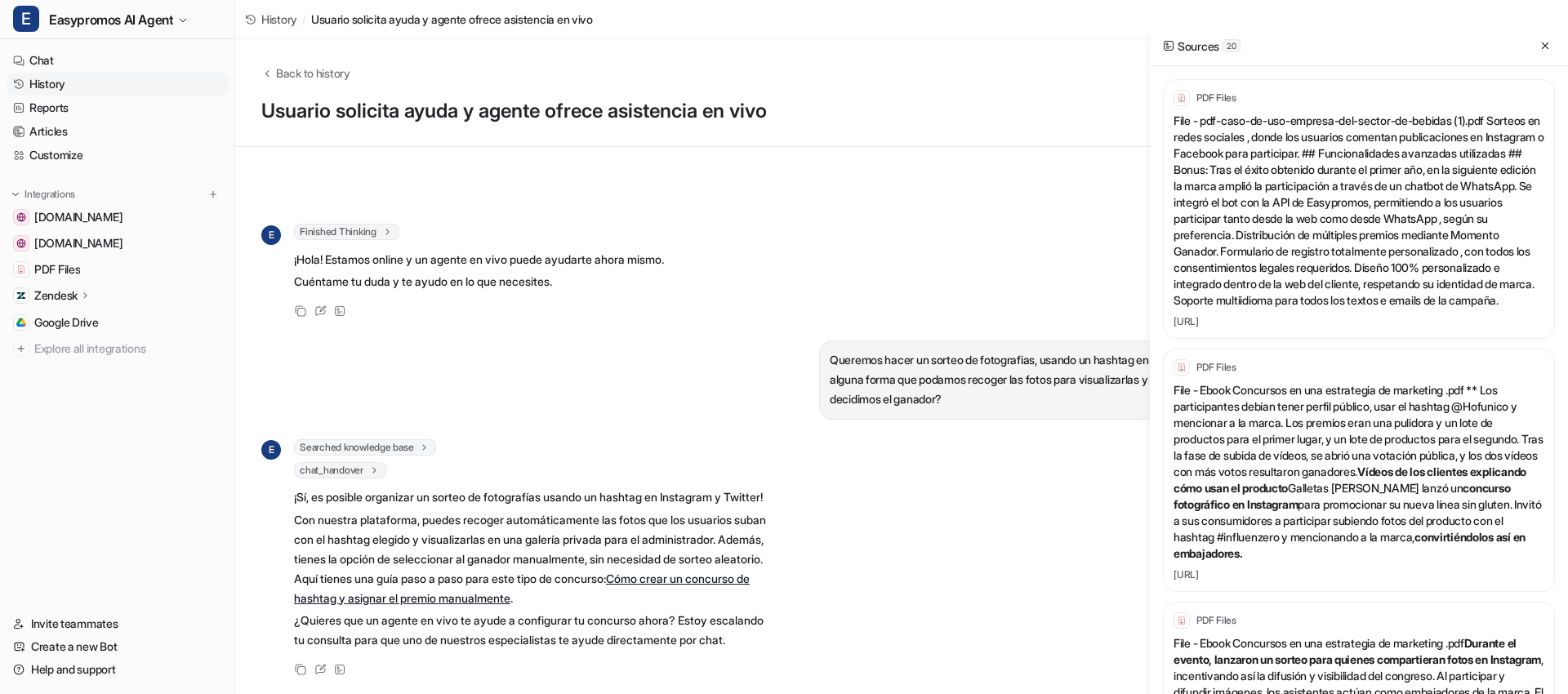
click at [323, 664] on icon at bounding box center [320, 669] width 12 height 12
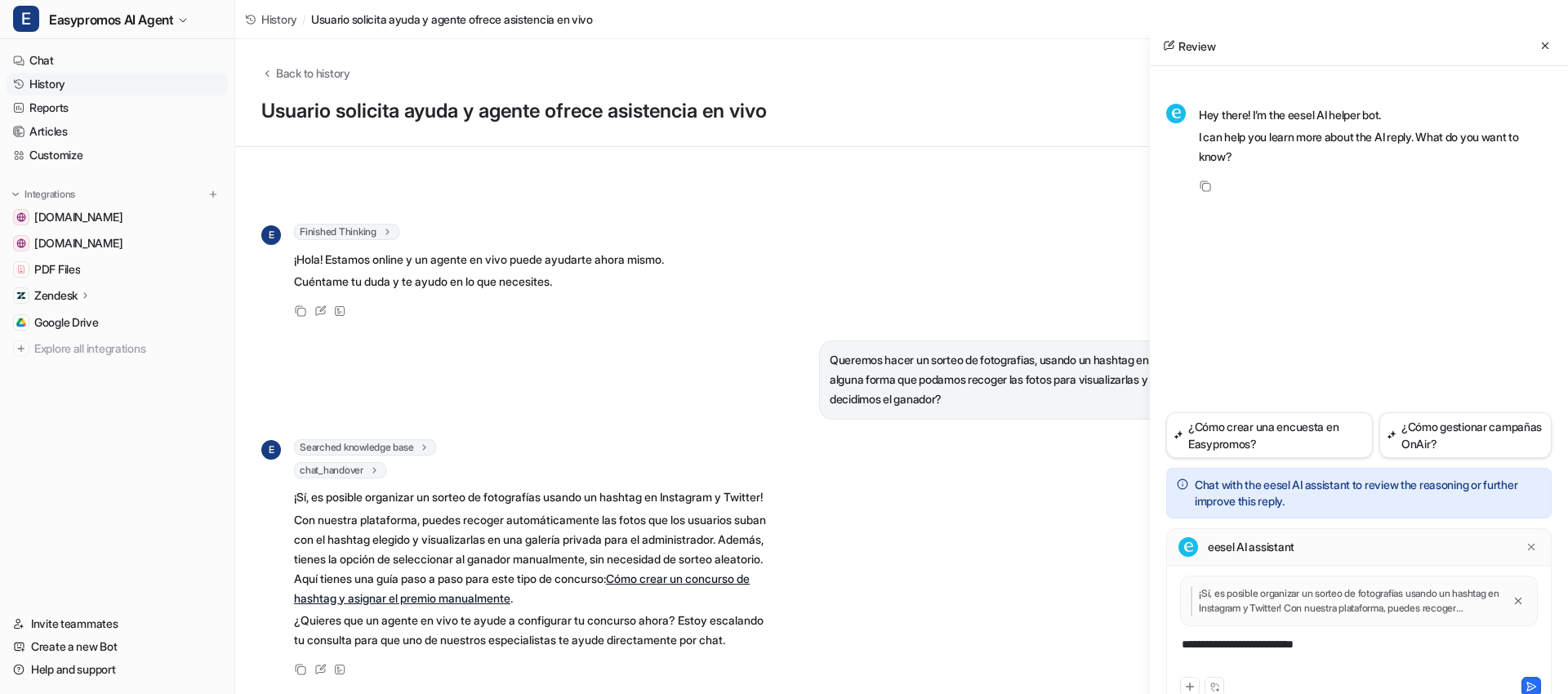
click at [1252, 655] on div "**********" at bounding box center [1359, 655] width 377 height 37
paste div
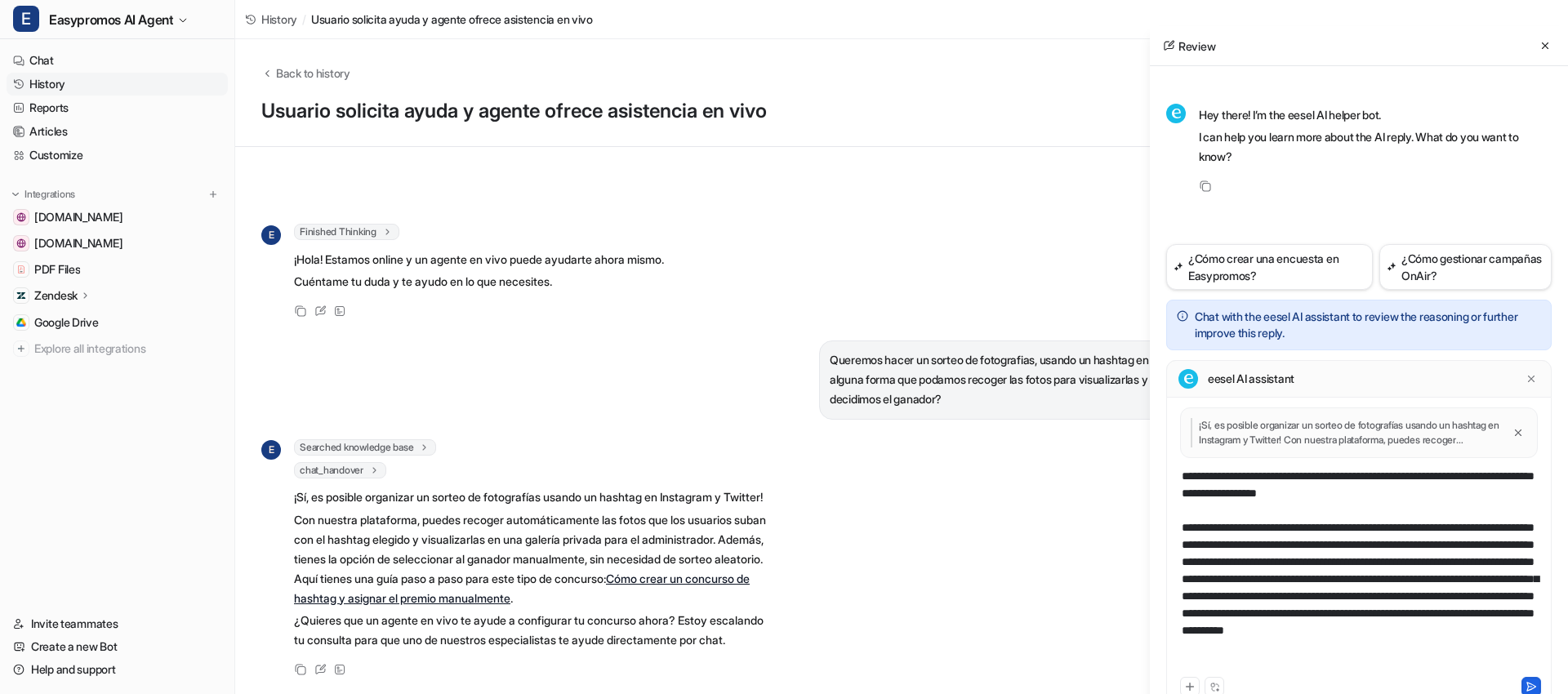
click at [1530, 681] on icon at bounding box center [1532, 687] width 12 height 12
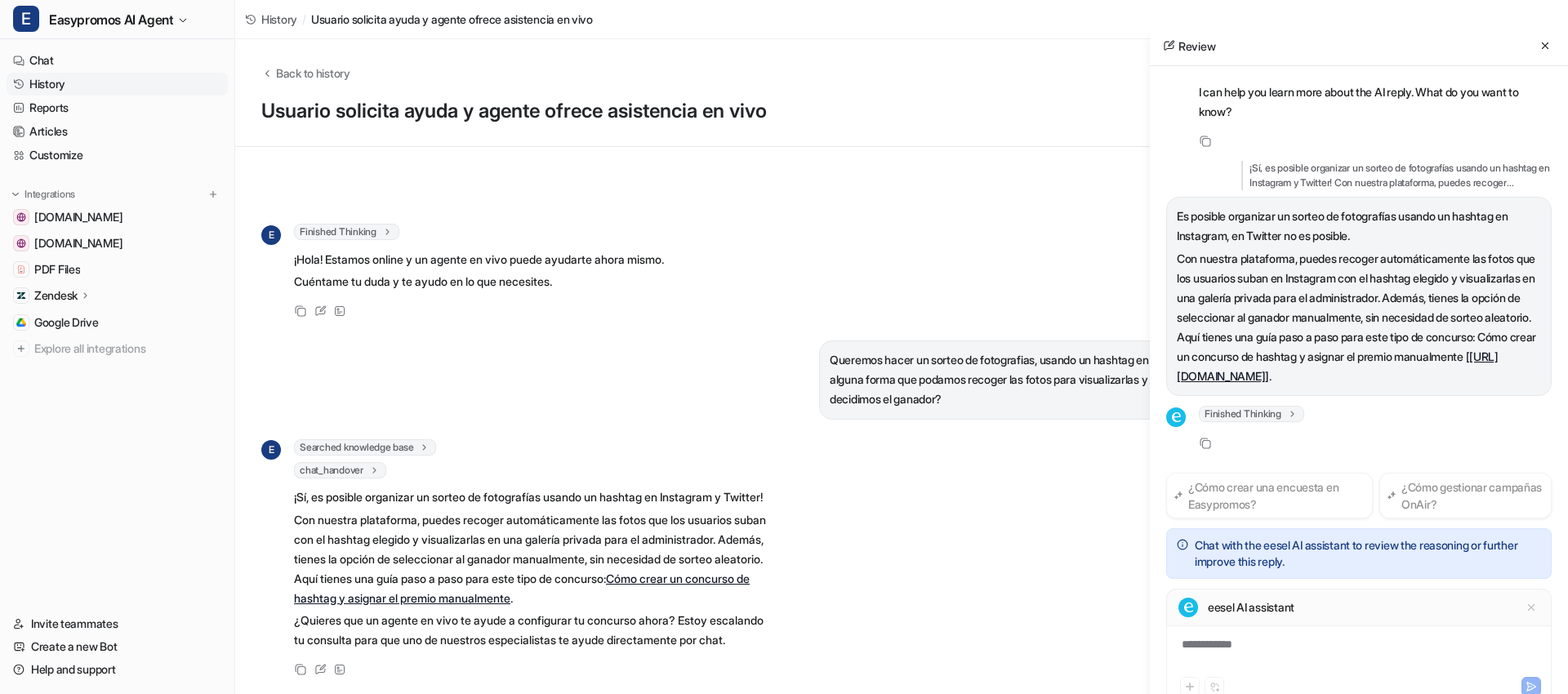
scroll to position [147, 0]
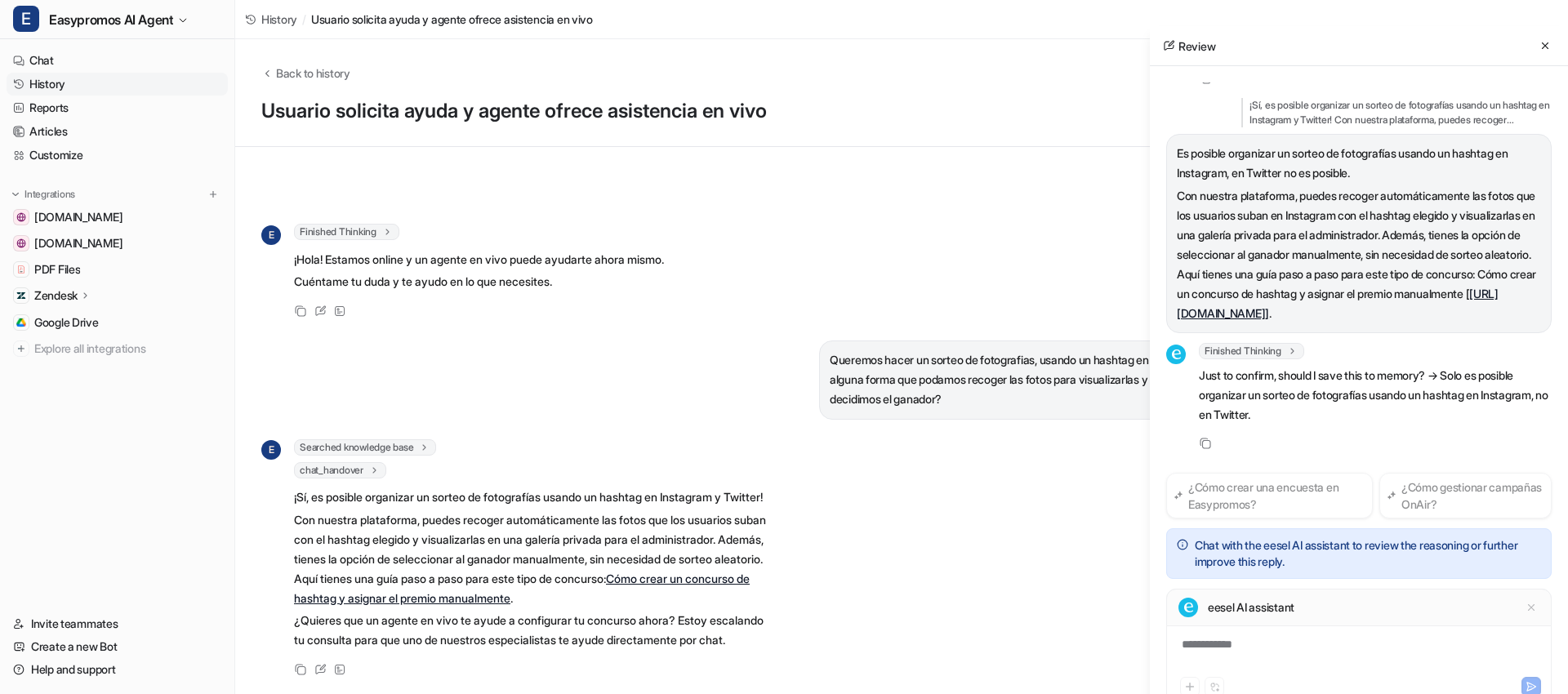
click at [1249, 645] on div "**********" at bounding box center [1359, 655] width 377 height 37
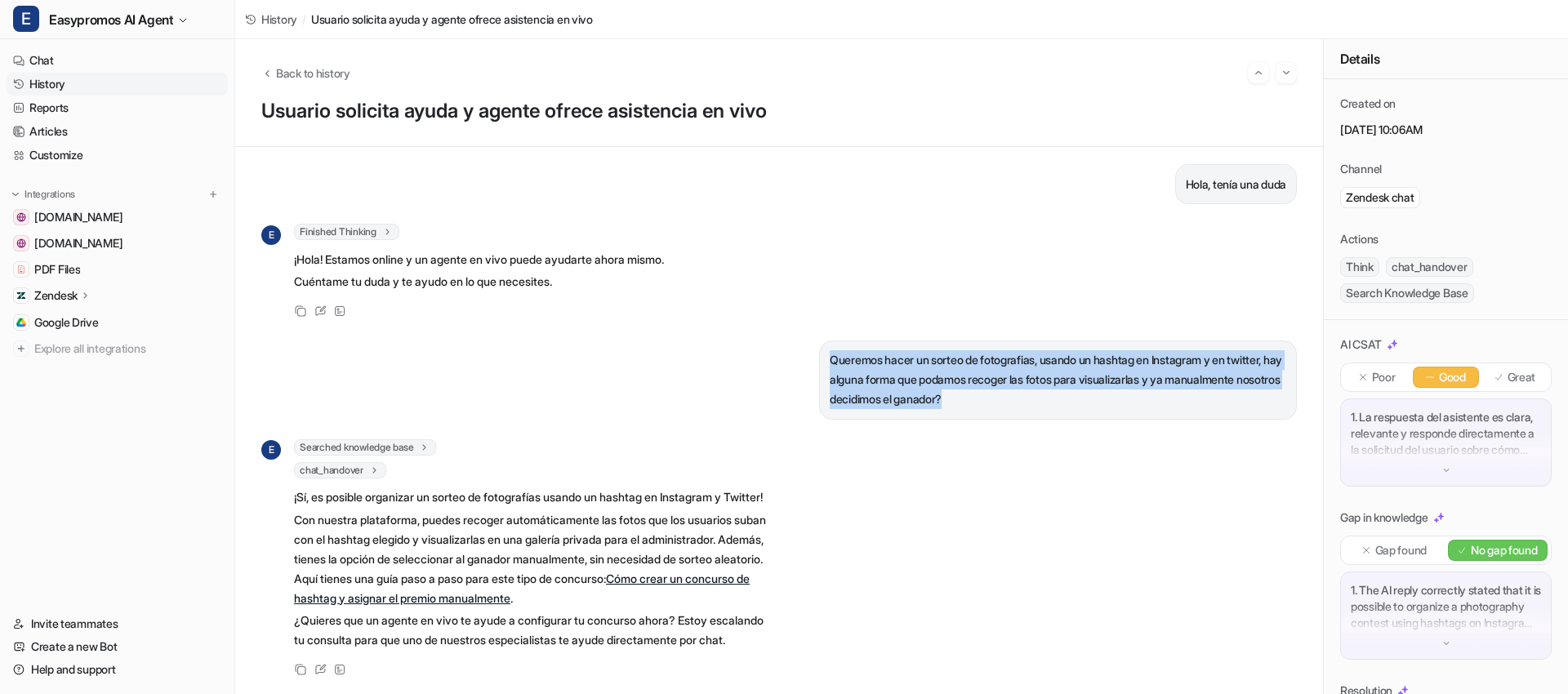
drag, startPoint x: 817, startPoint y: 309, endPoint x: 988, endPoint y: 360, distance: 178.4
click at [84, 63] on link "Chat" at bounding box center [117, 60] width 221 height 23
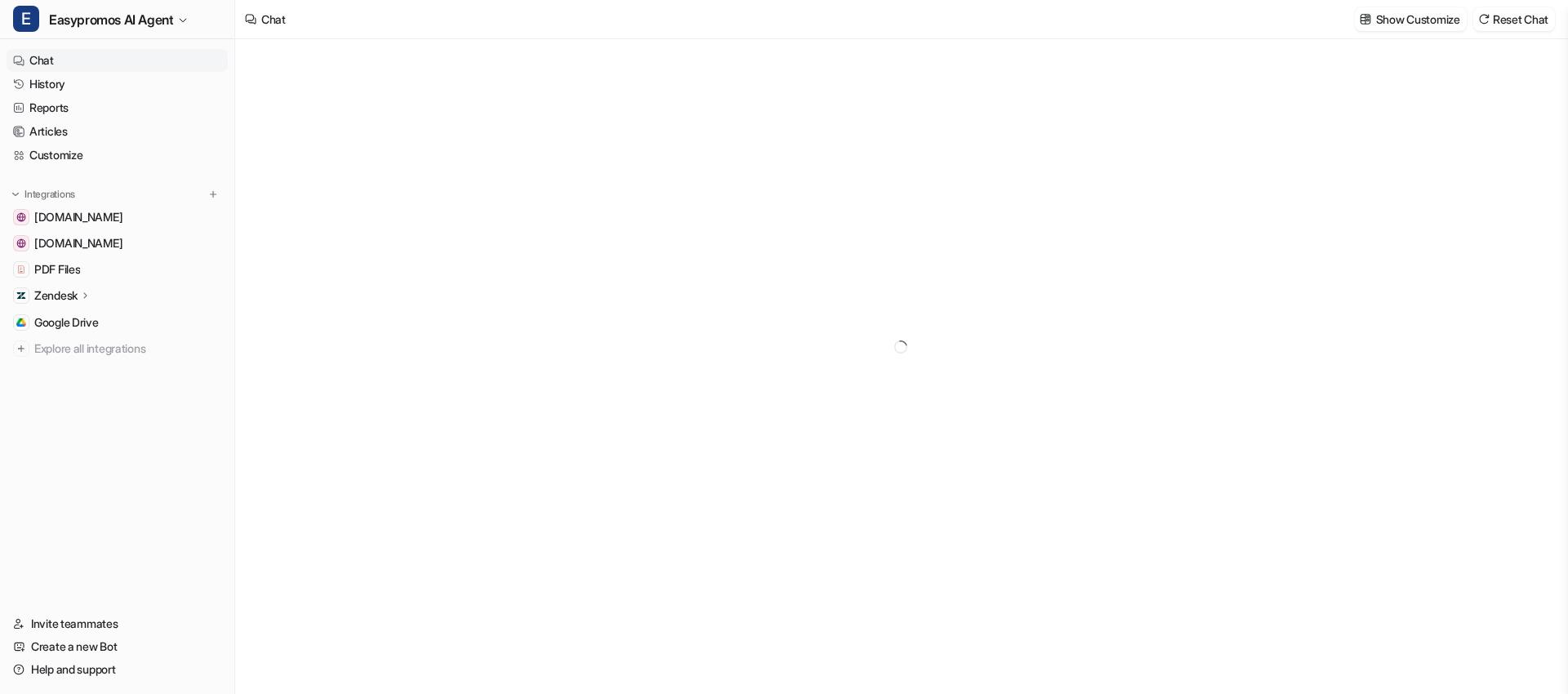
type textarea "**********"
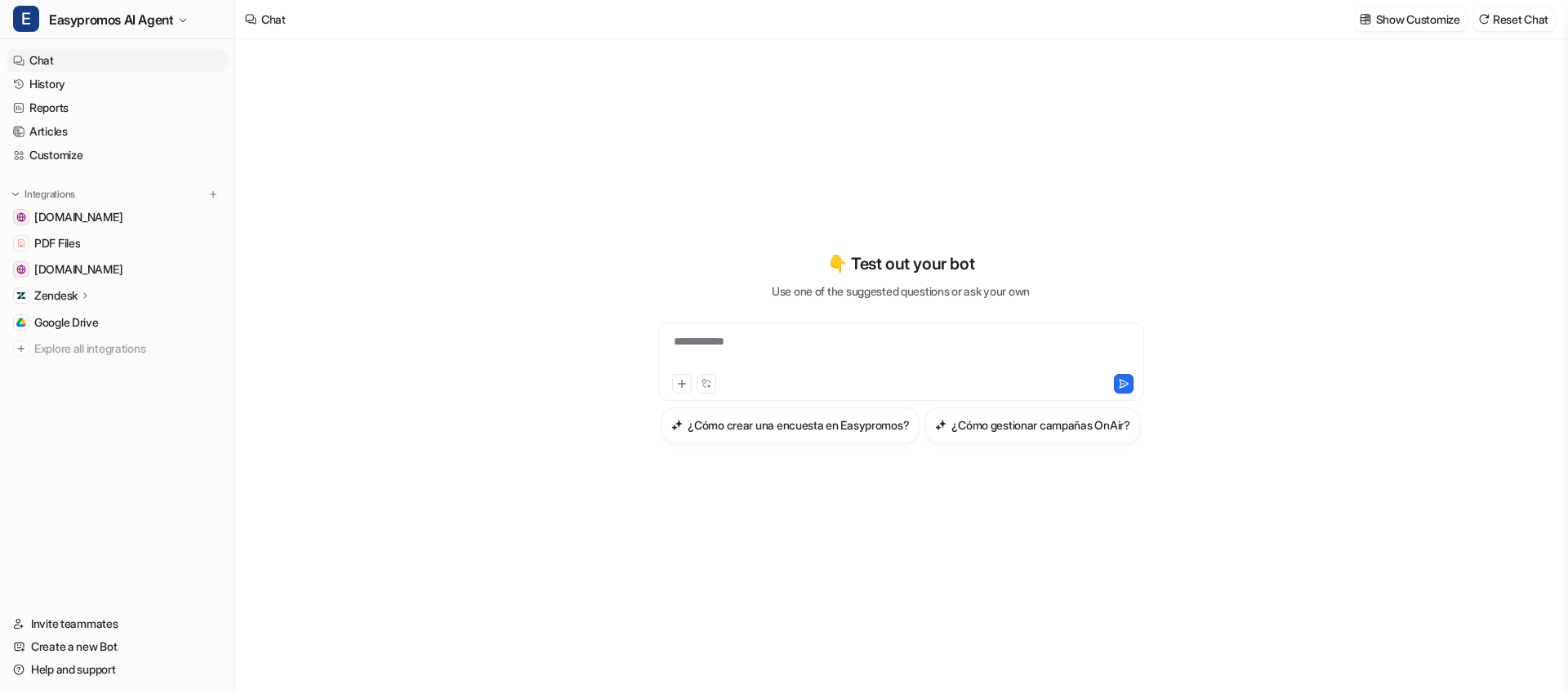
click at [727, 333] on div "**********" at bounding box center [901, 352] width 478 height 37
paste div
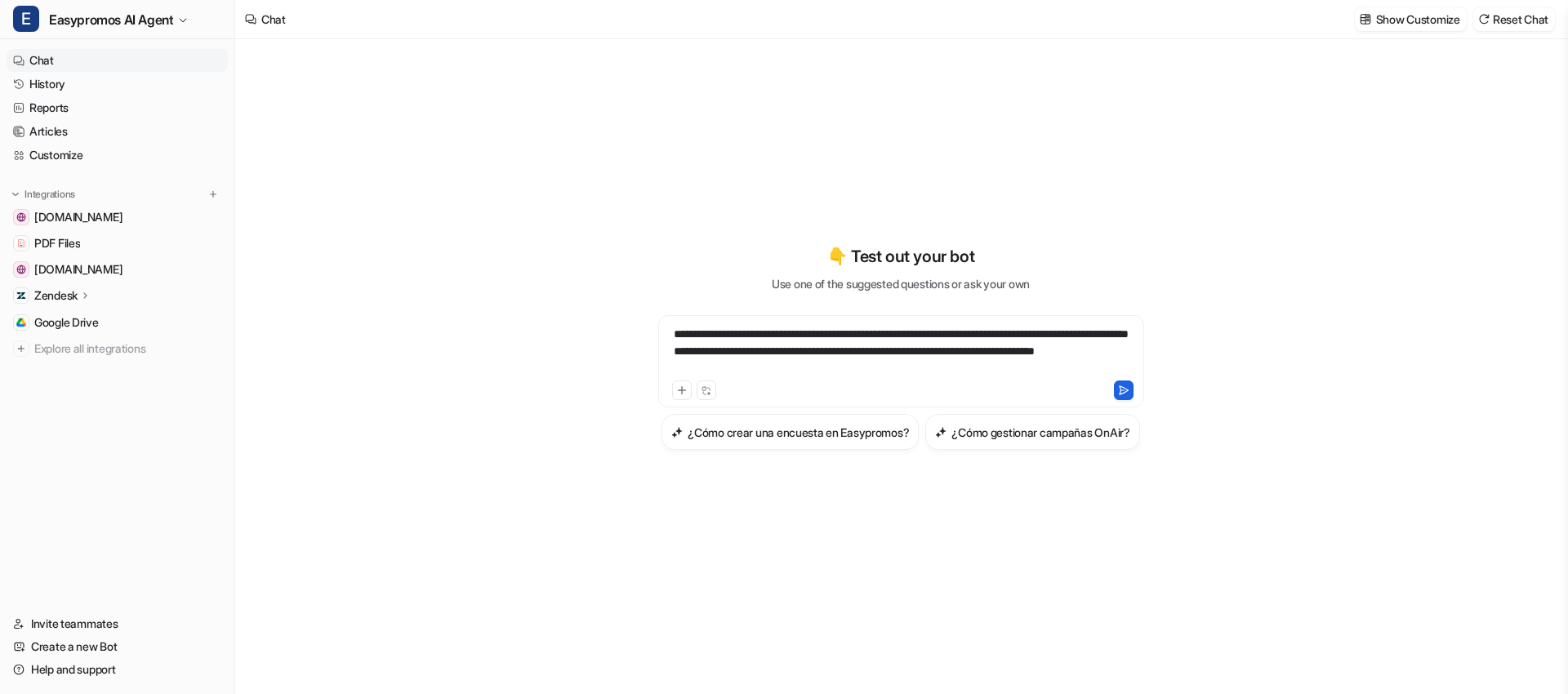
click at [1122, 384] on icon at bounding box center [1124, 390] width 12 height 12
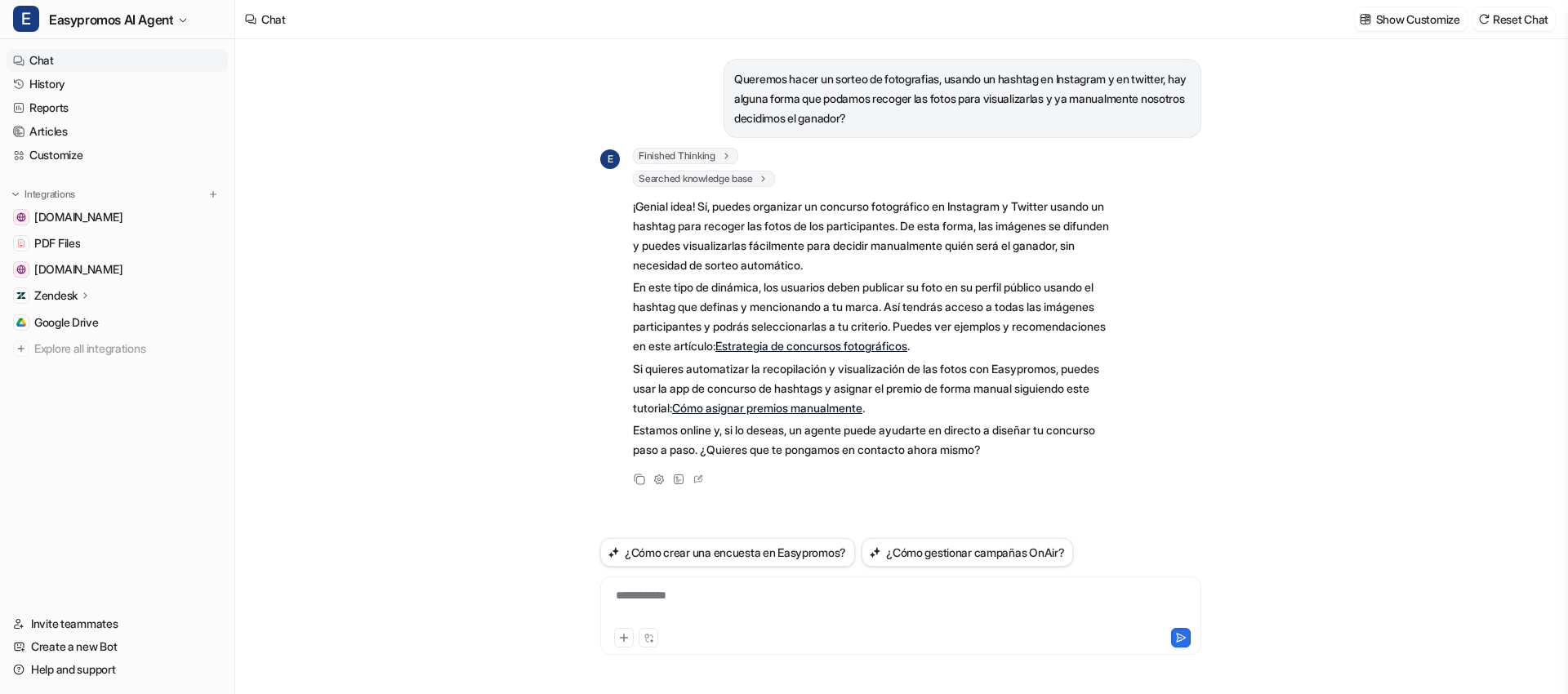
click at [697, 475] on icon at bounding box center [698, 479] width 16 height 21
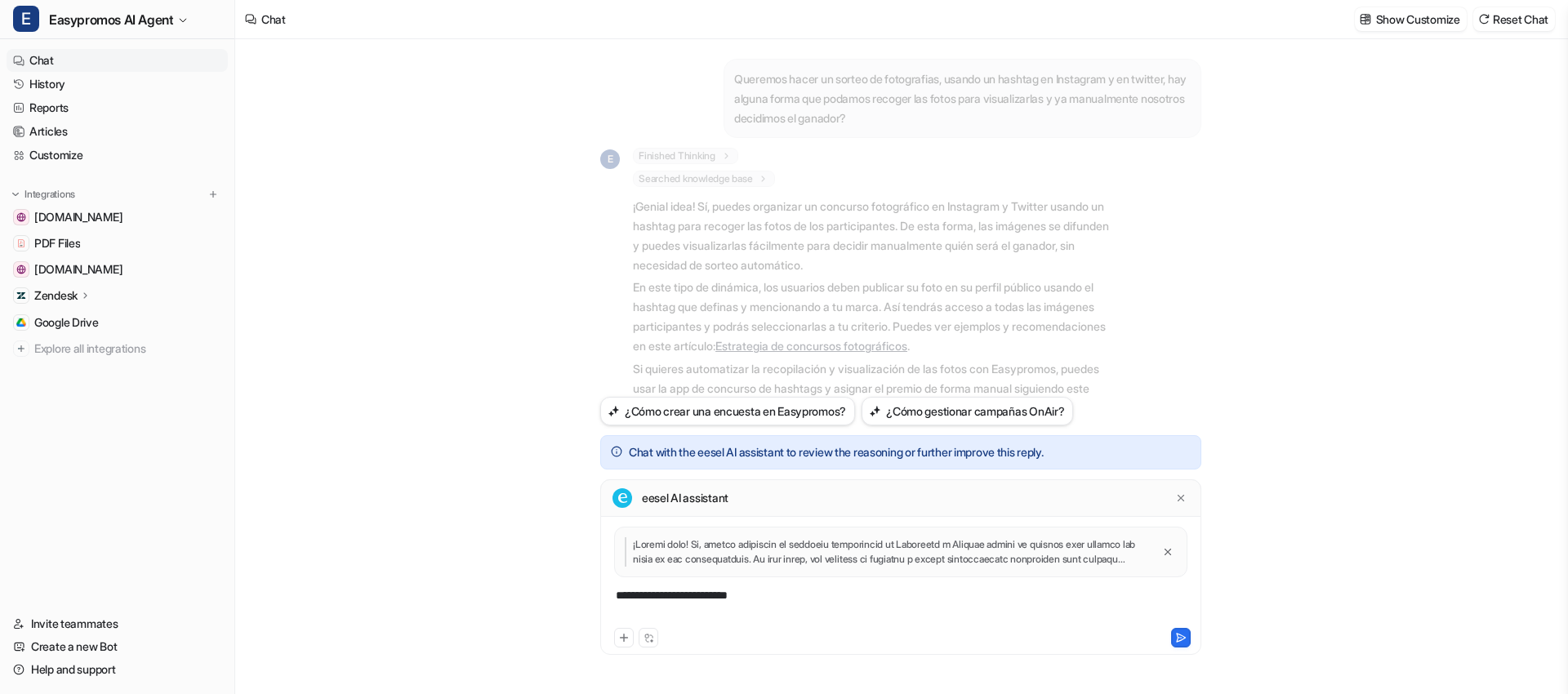
click at [690, 597] on div "**********" at bounding box center [901, 606] width 593 height 37
click at [690, 598] on div "**********" at bounding box center [901, 606] width 593 height 37
paste div
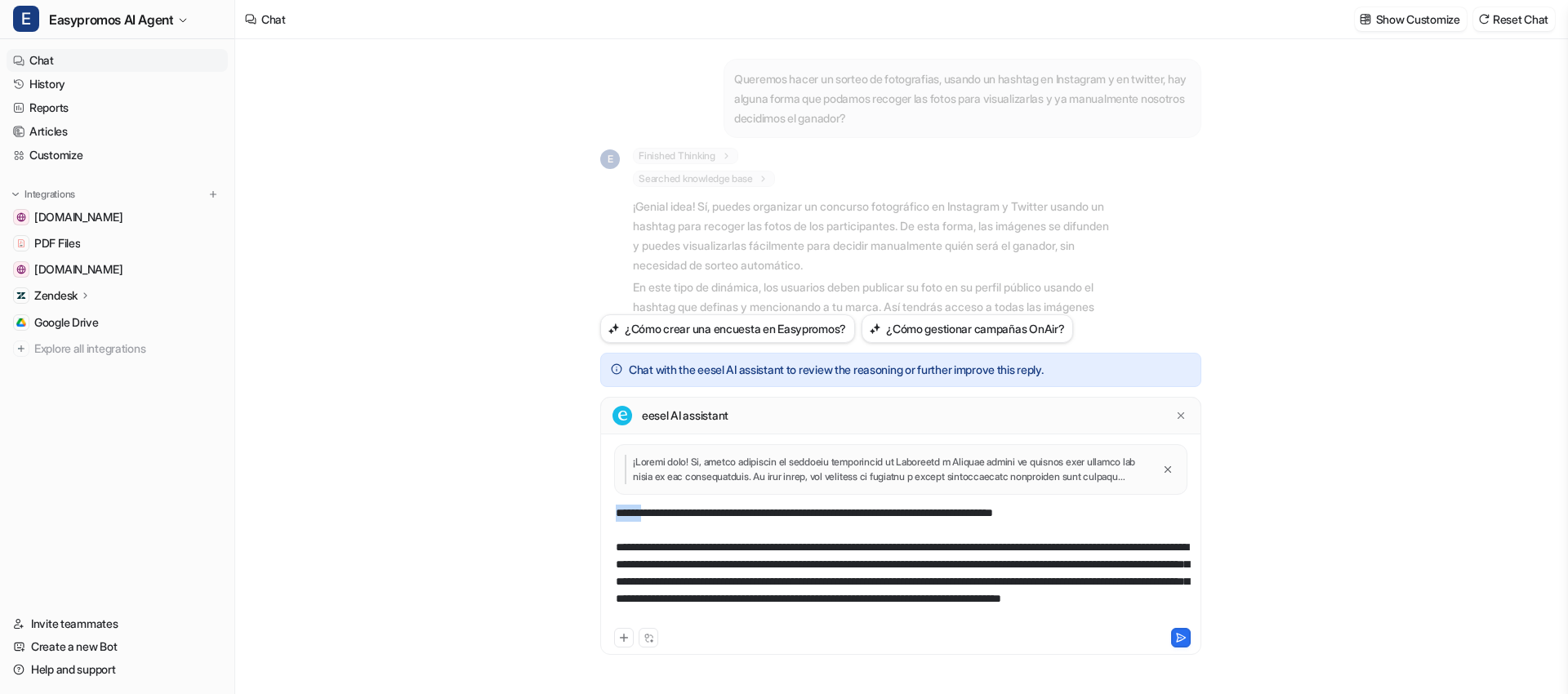
drag, startPoint x: 641, startPoint y: 514, endPoint x: 602, endPoint y: 515, distance: 39.0
click at [602, 515] on div "**********" at bounding box center [901, 526] width 601 height 259
drag, startPoint x: 1027, startPoint y: 514, endPoint x: 1077, endPoint y: 513, distance: 50.0
click at [1077, 513] on div "**********" at bounding box center [901, 565] width 593 height 120
click at [752, 584] on div "**********" at bounding box center [901, 565] width 593 height 120
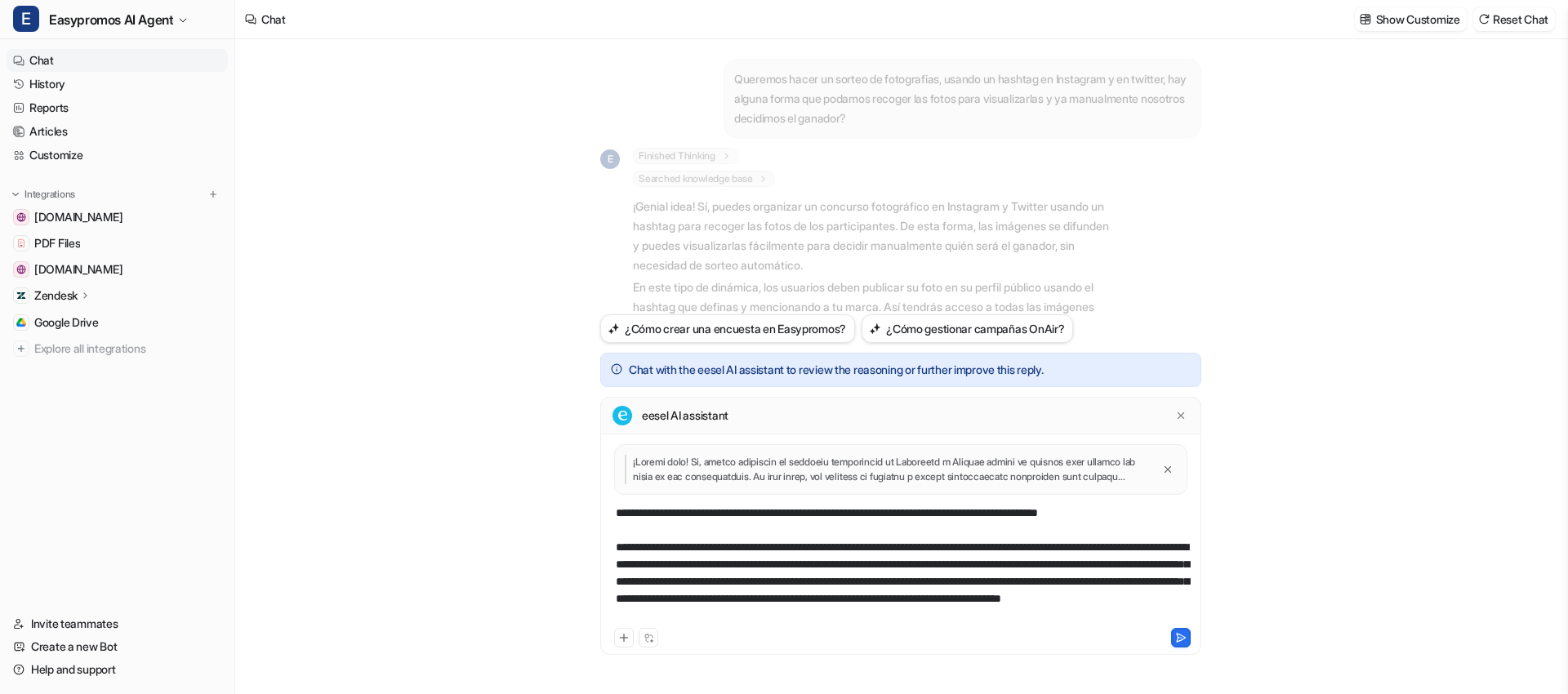
click at [1098, 548] on div "**********" at bounding box center [901, 565] width 593 height 120
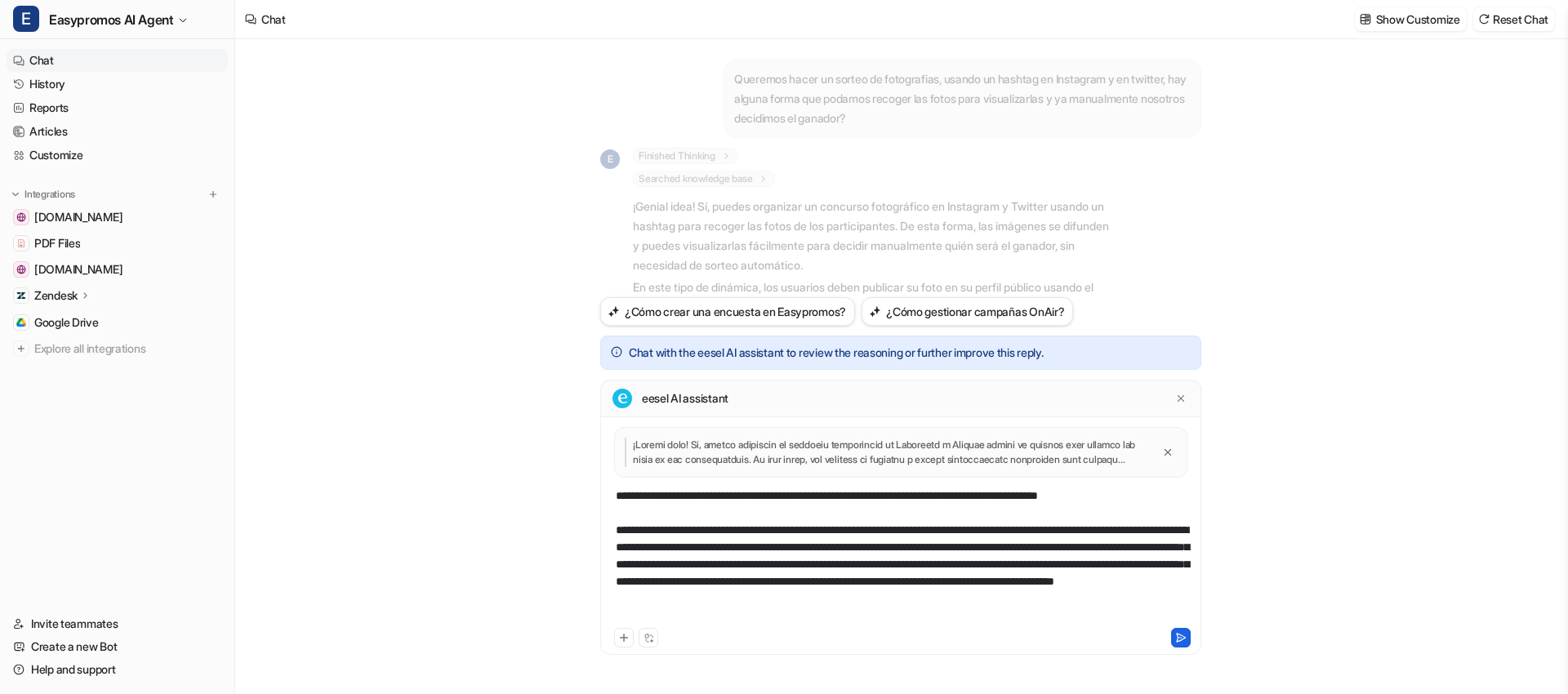
click at [1178, 640] on icon at bounding box center [1181, 638] width 12 height 12
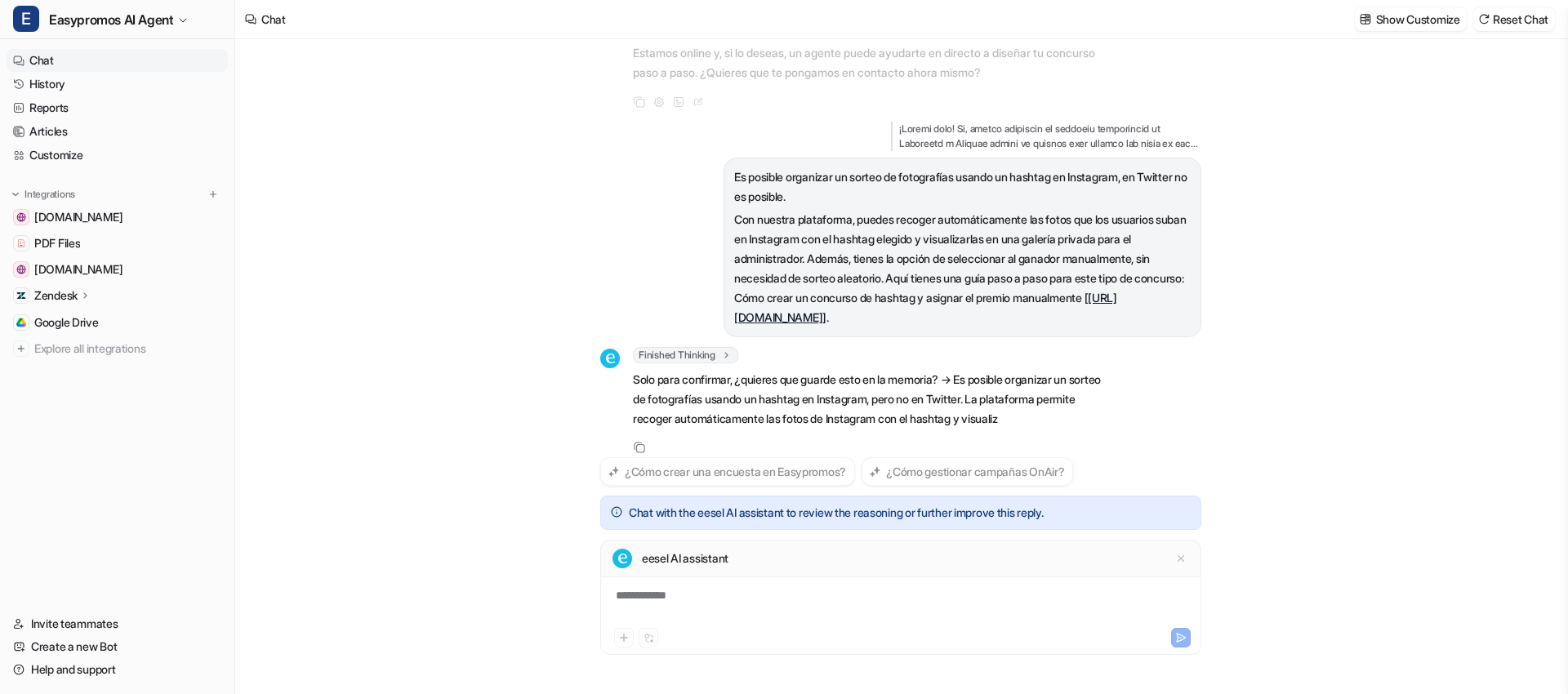
scroll to position [456, 0]
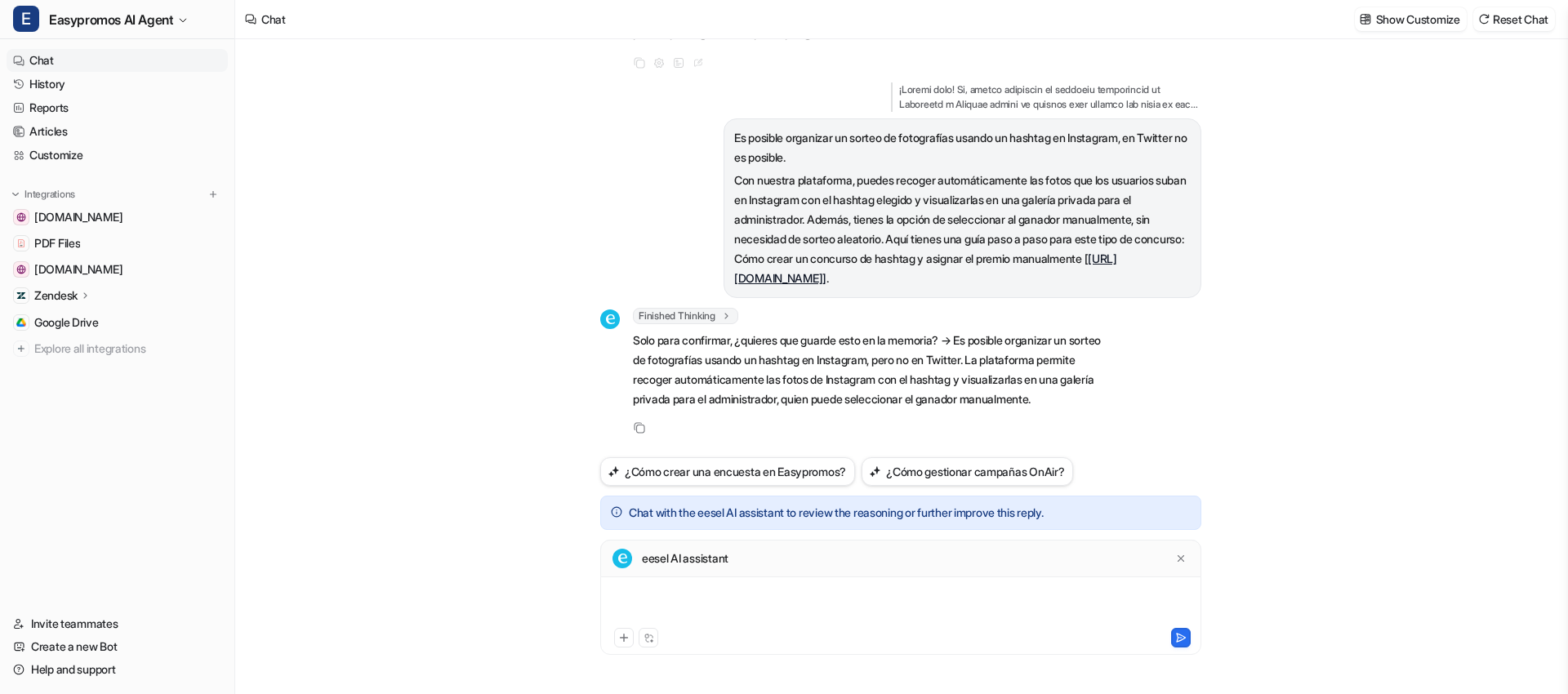
click at [716, 612] on div at bounding box center [901, 606] width 593 height 37
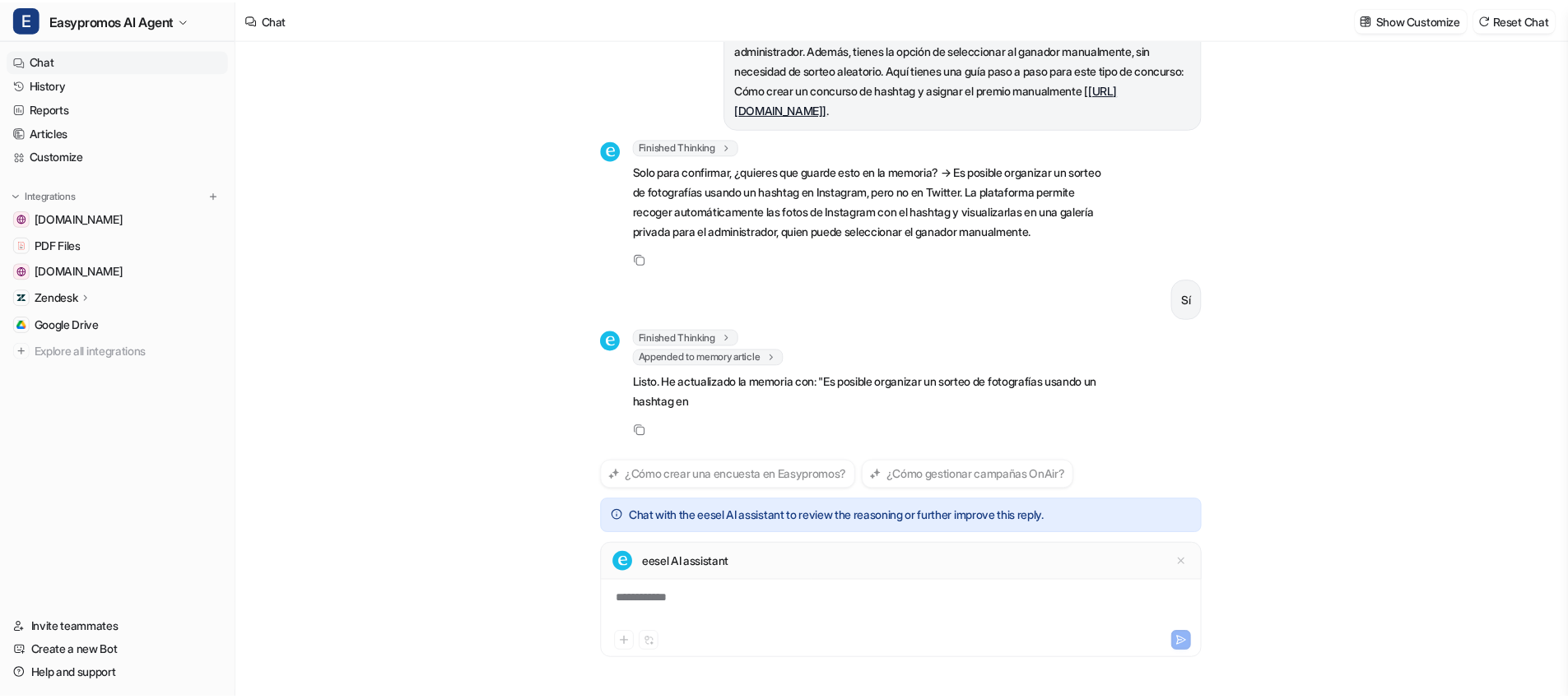
scroll to position [670, 0]
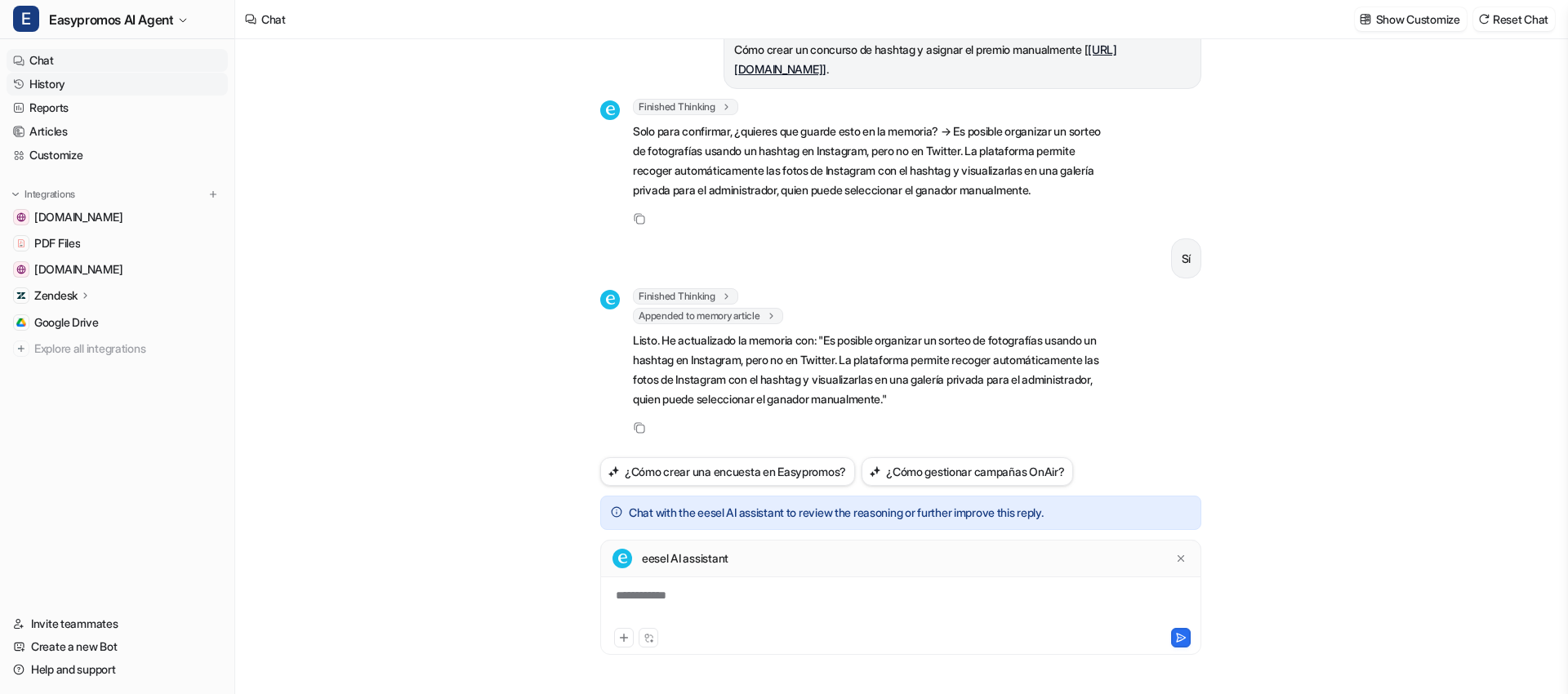
click at [72, 83] on link "History" at bounding box center [117, 84] width 221 height 23
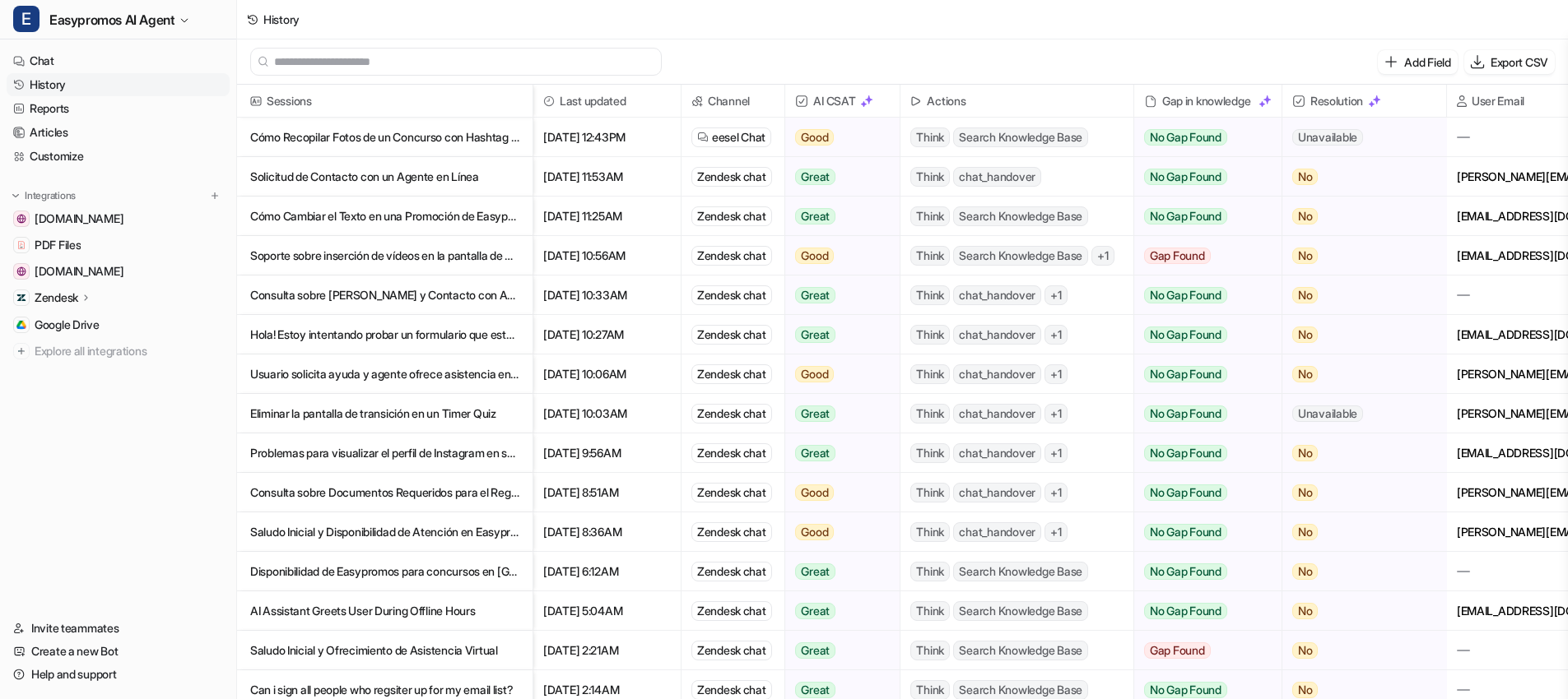
click at [392, 129] on p "Cómo Recopilar Fotos de un Concurso con Hashtag en Redes Sociales" at bounding box center [384, 137] width 269 height 39
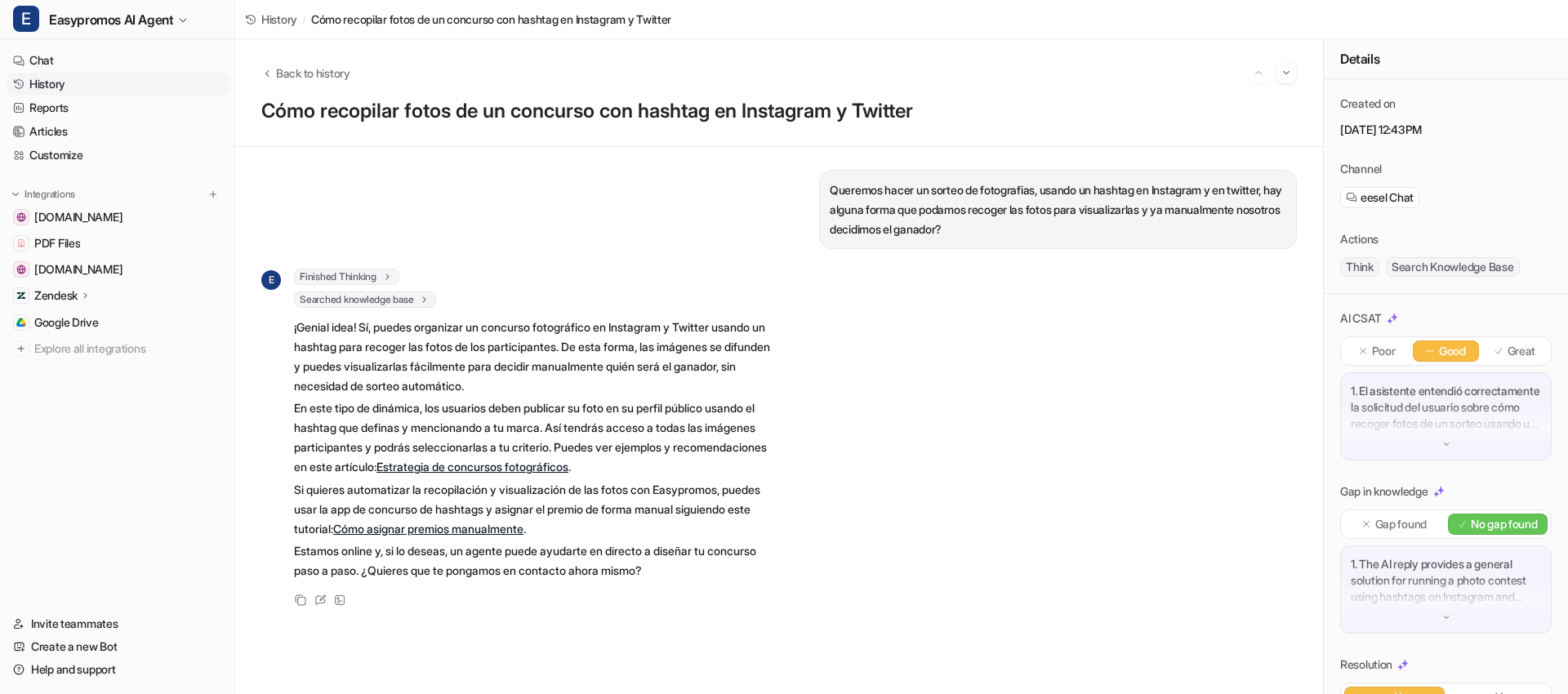
click at [91, 80] on link "History" at bounding box center [117, 84] width 221 height 23
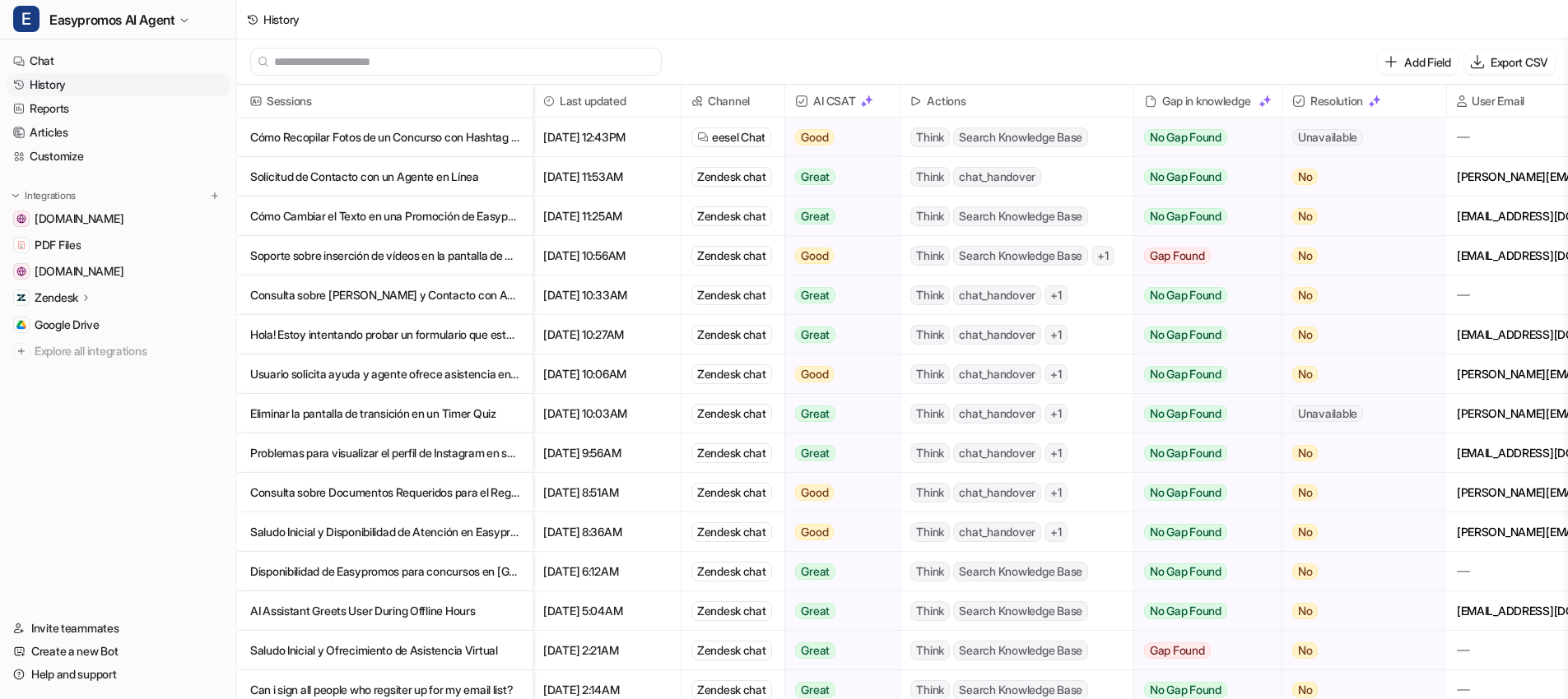
click at [422, 175] on p "Solicitud de Contacto con un Agente en Línea" at bounding box center [384, 176] width 269 height 39
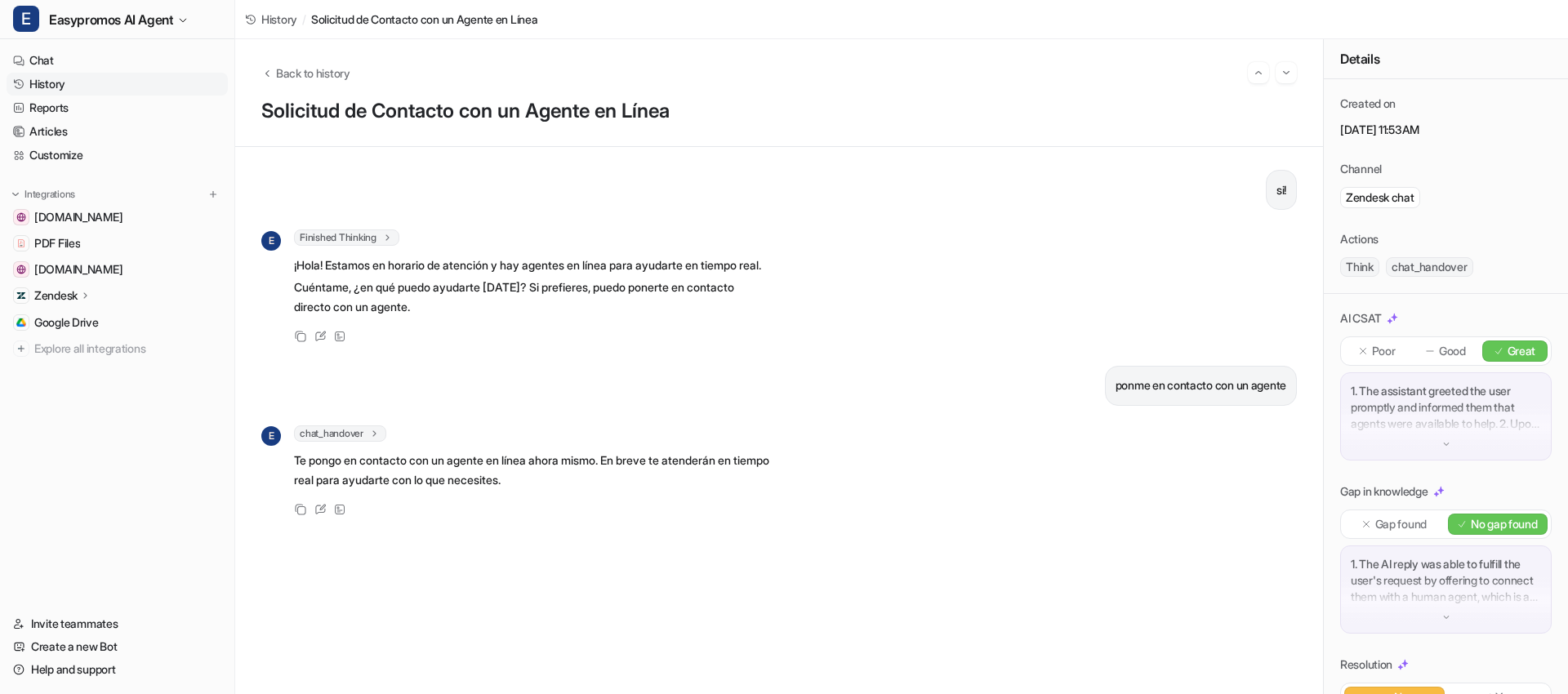
click at [58, 85] on link "History" at bounding box center [117, 84] width 221 height 23
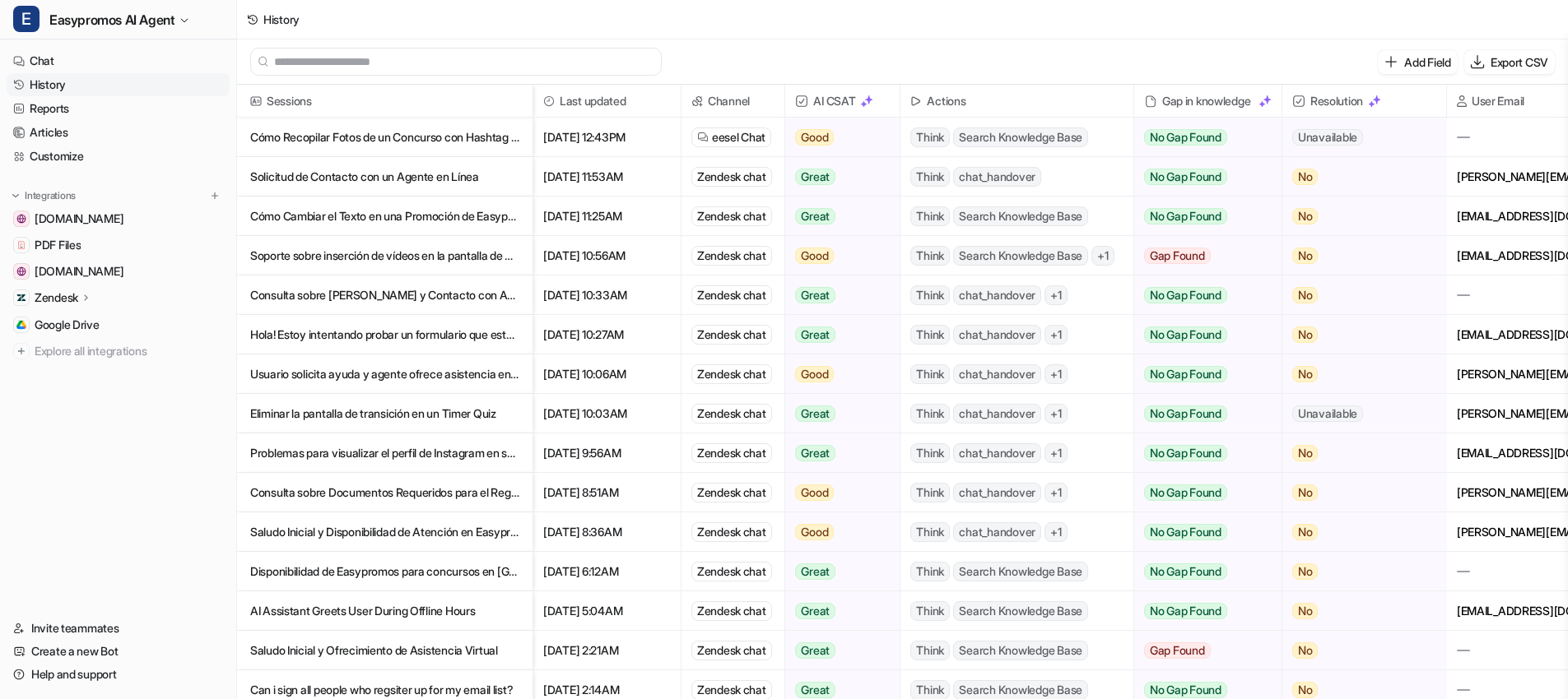
click at [345, 174] on p "Solicitud de Contacto con un Agente en Línea" at bounding box center [384, 176] width 269 height 39
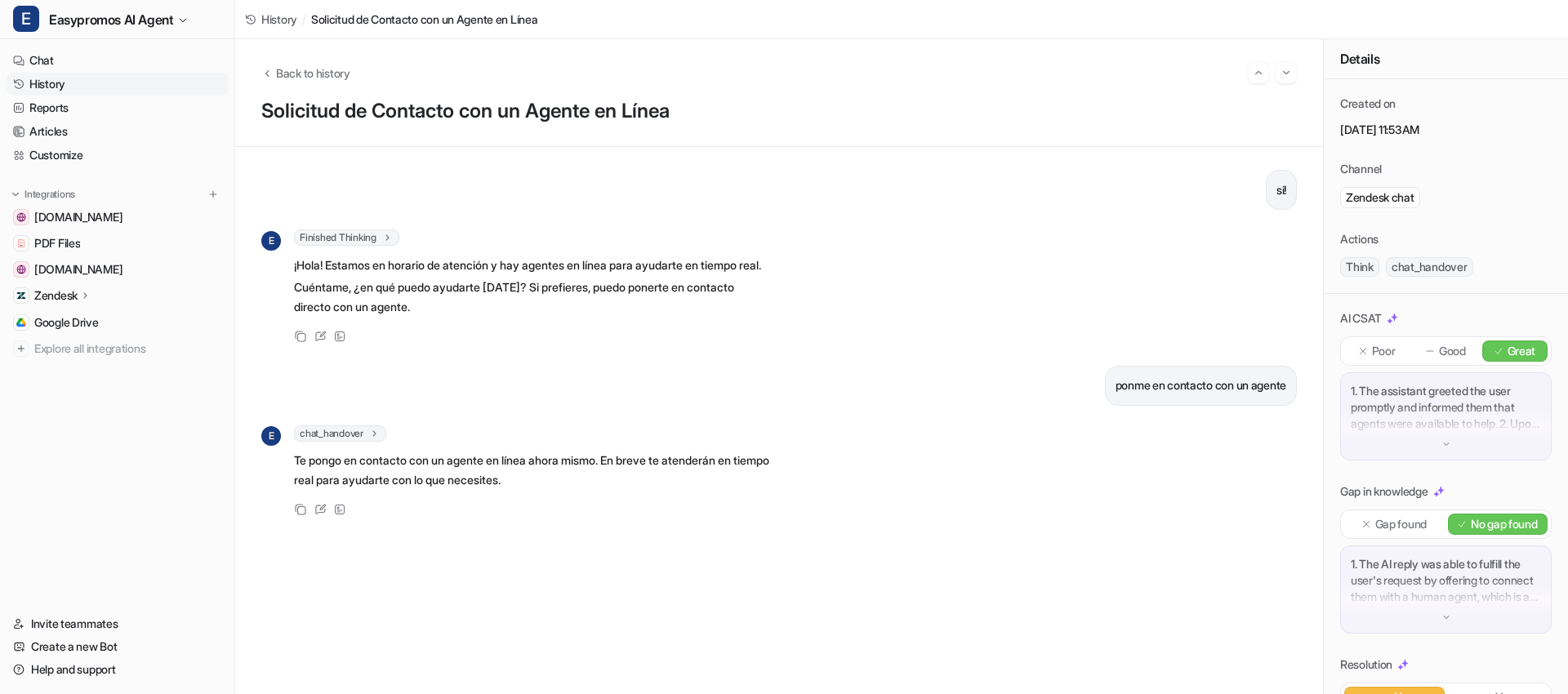
click at [93, 85] on link "History" at bounding box center [117, 84] width 221 height 23
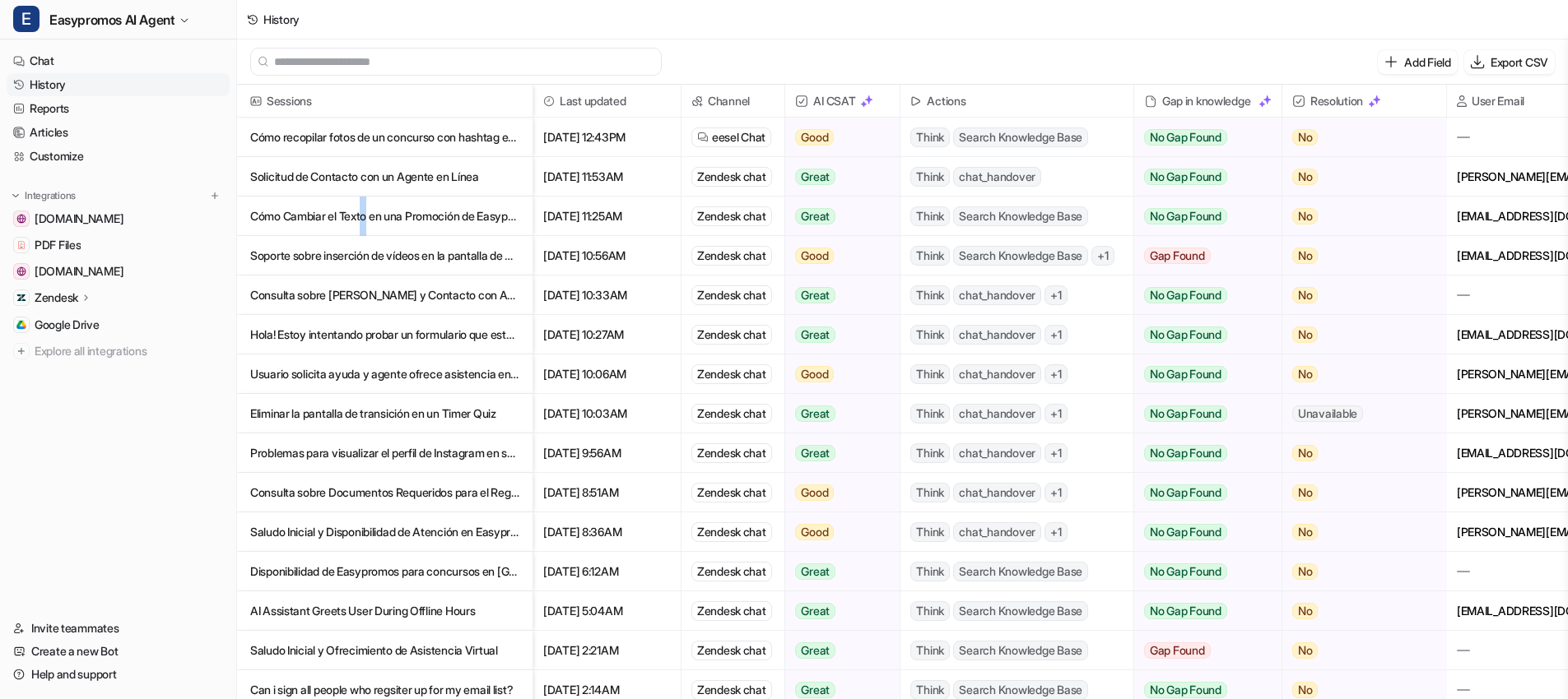
click at [371, 211] on p "Cómo Cambiar el Texto en una Promoción de Easypromos" at bounding box center [384, 216] width 269 height 39
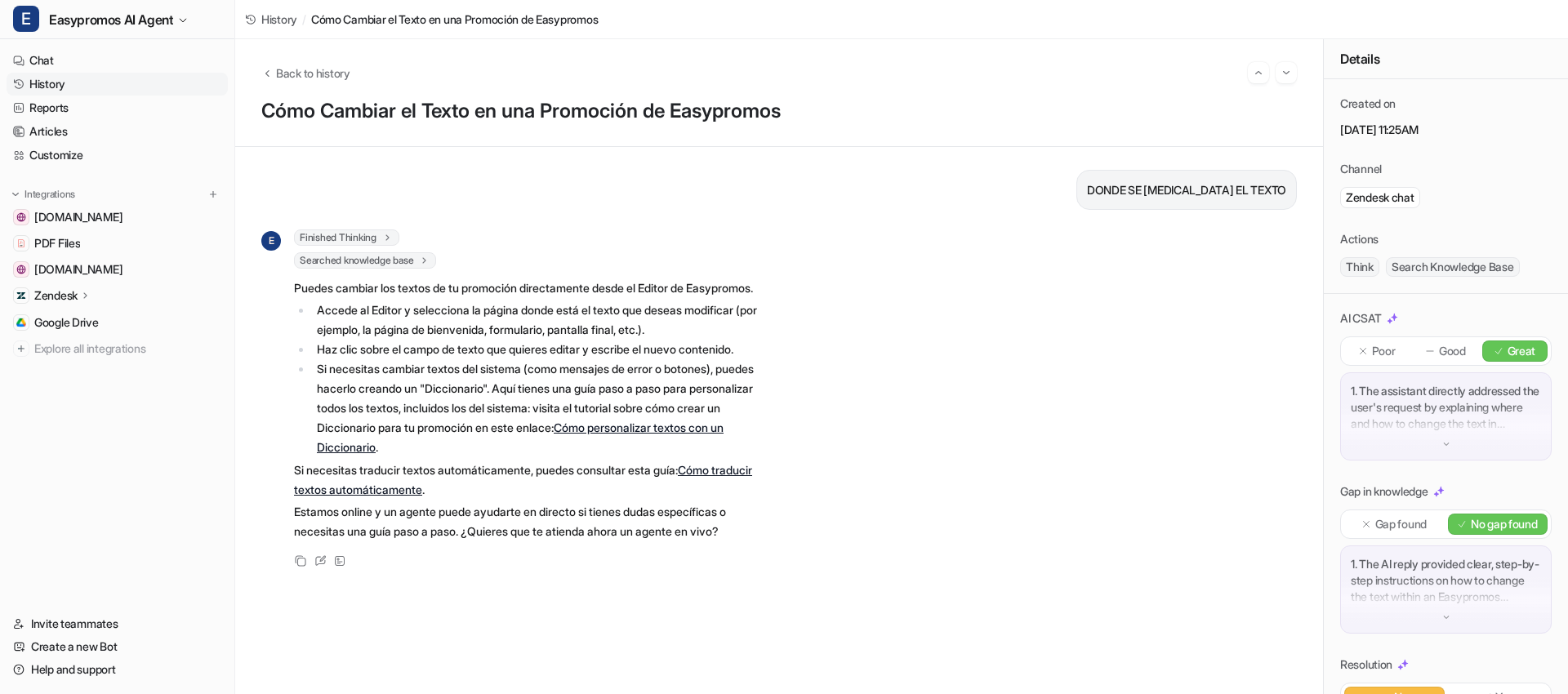
click at [71, 81] on link "History" at bounding box center [117, 84] width 221 height 23
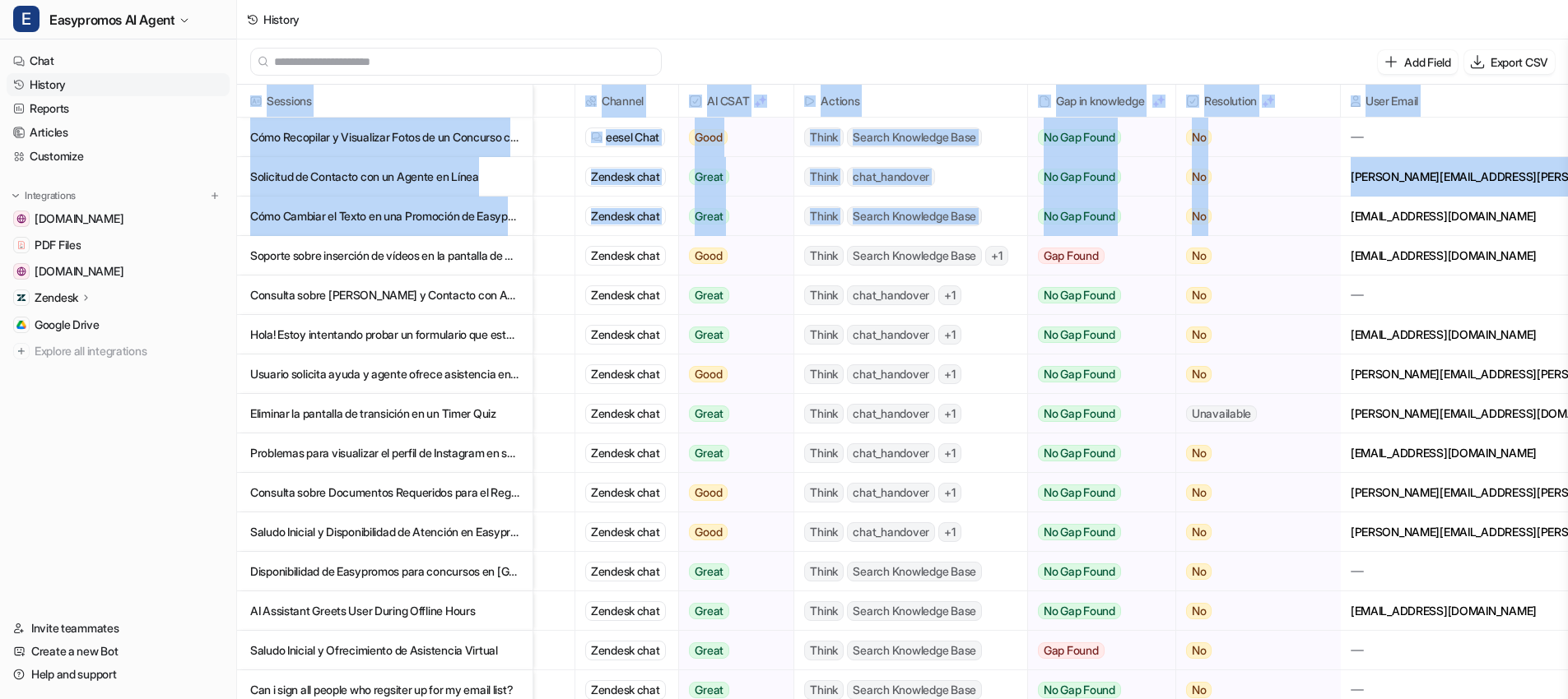
scroll to position [0, 123]
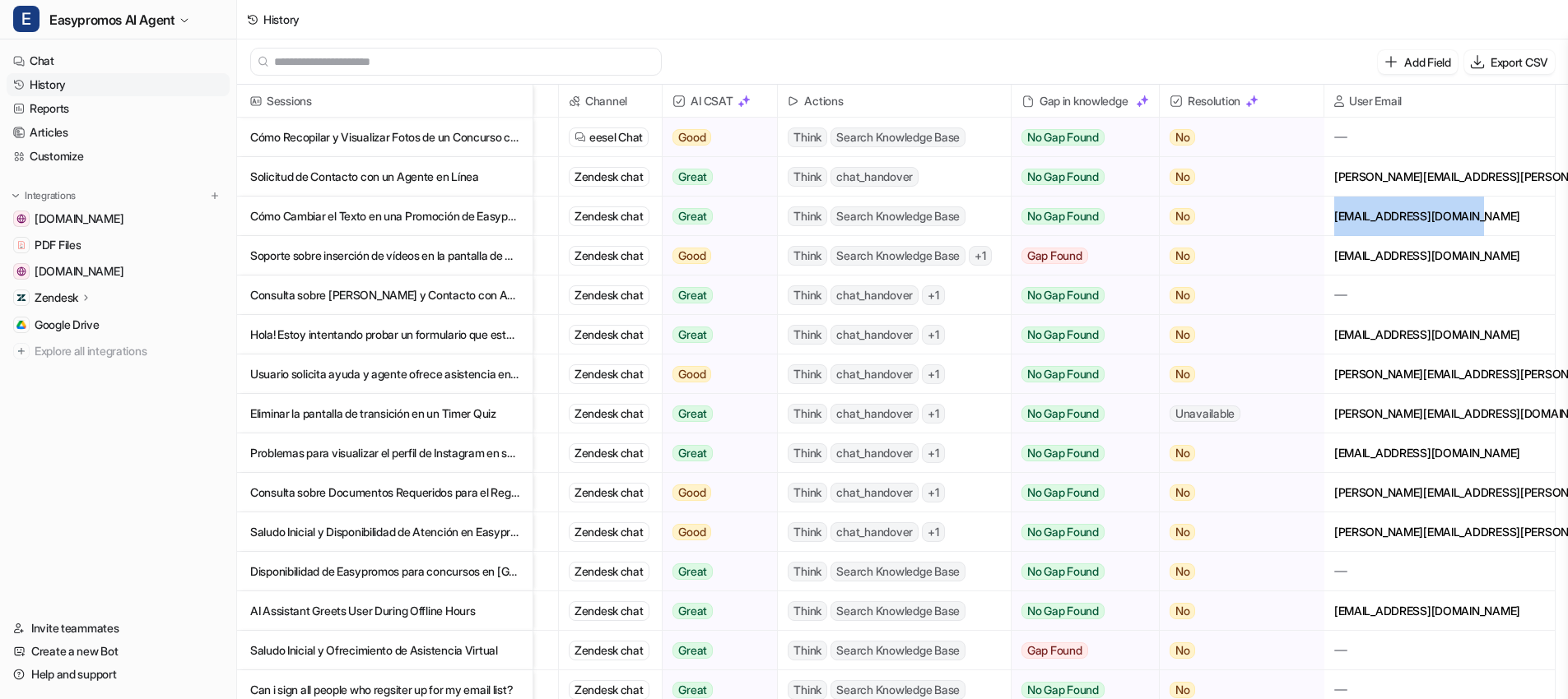
drag, startPoint x: 1458, startPoint y: 220, endPoint x: 1473, endPoint y: 219, distance: 15.0
click at [1473, 219] on div "[EMAIL_ADDRESS][DOMAIN_NAME]" at bounding box center [1439, 216] width 230 height 39
copy div "[EMAIL_ADDRESS][DOMAIN_NAME]"
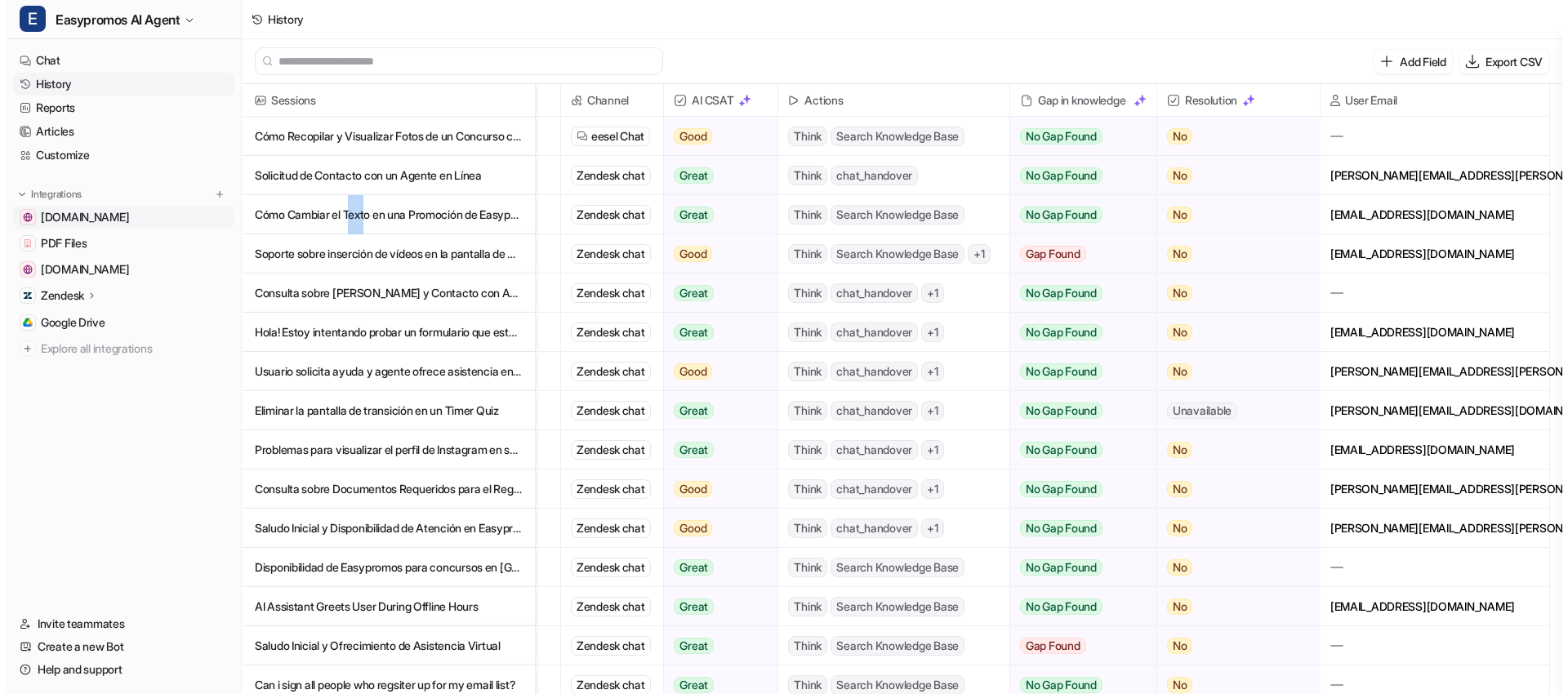
scroll to position [0, 0]
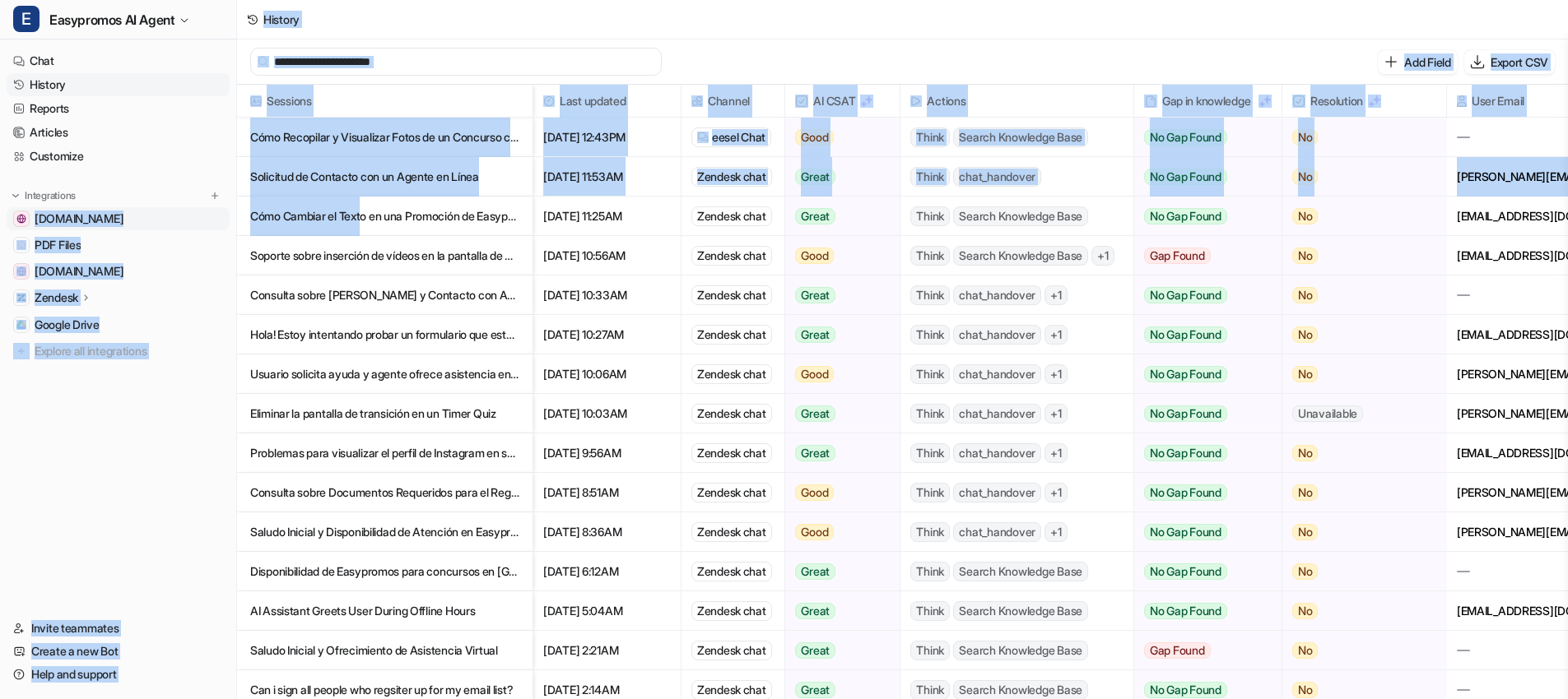
drag, startPoint x: 359, startPoint y: 216, endPoint x: 117, endPoint y: 210, distance: 242.1
click at [110, 209] on div "E Easypromos AI Agent Chat History Reports Articles Customize Integrations [DOM…" at bounding box center [784, 350] width 1568 height 699
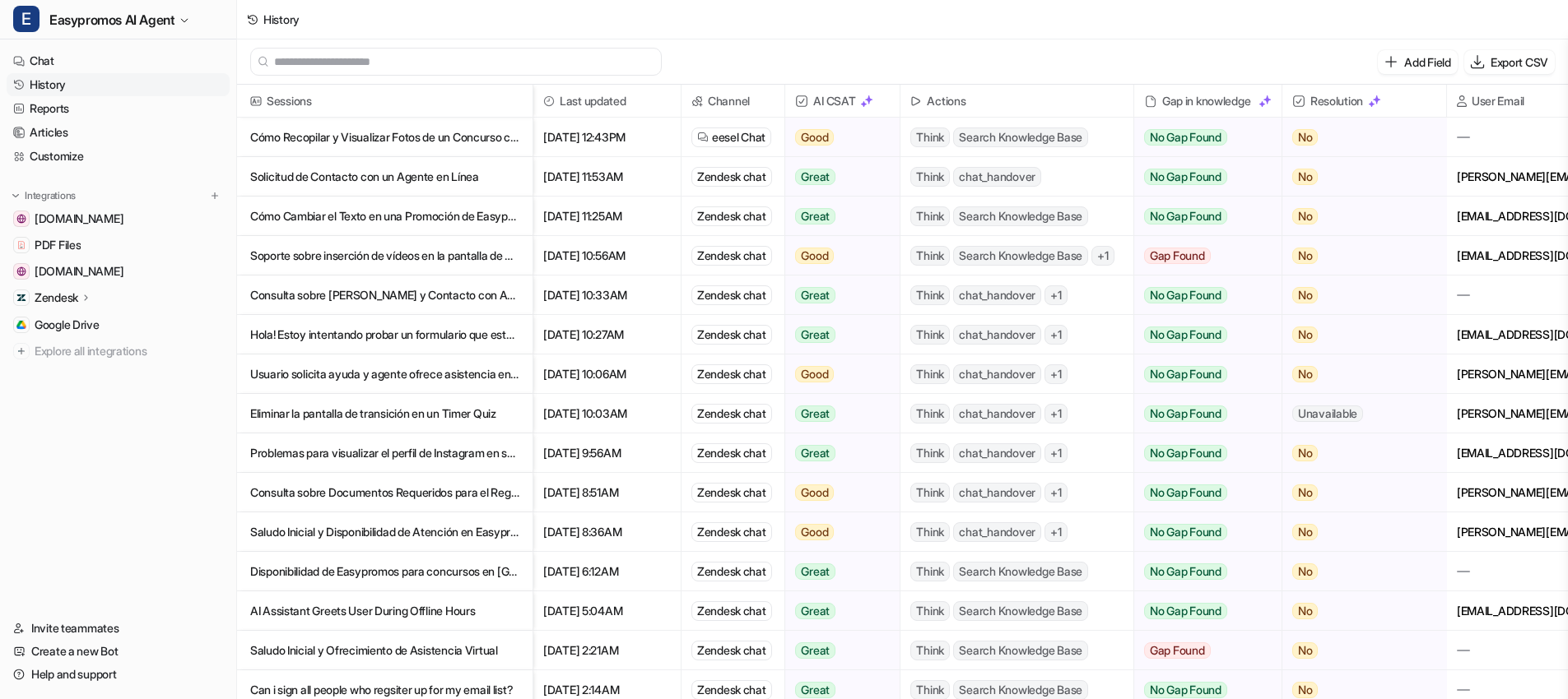
click at [449, 220] on p "Cómo Cambiar el Texto en una Promoción de Easypromos" at bounding box center [384, 216] width 269 height 39
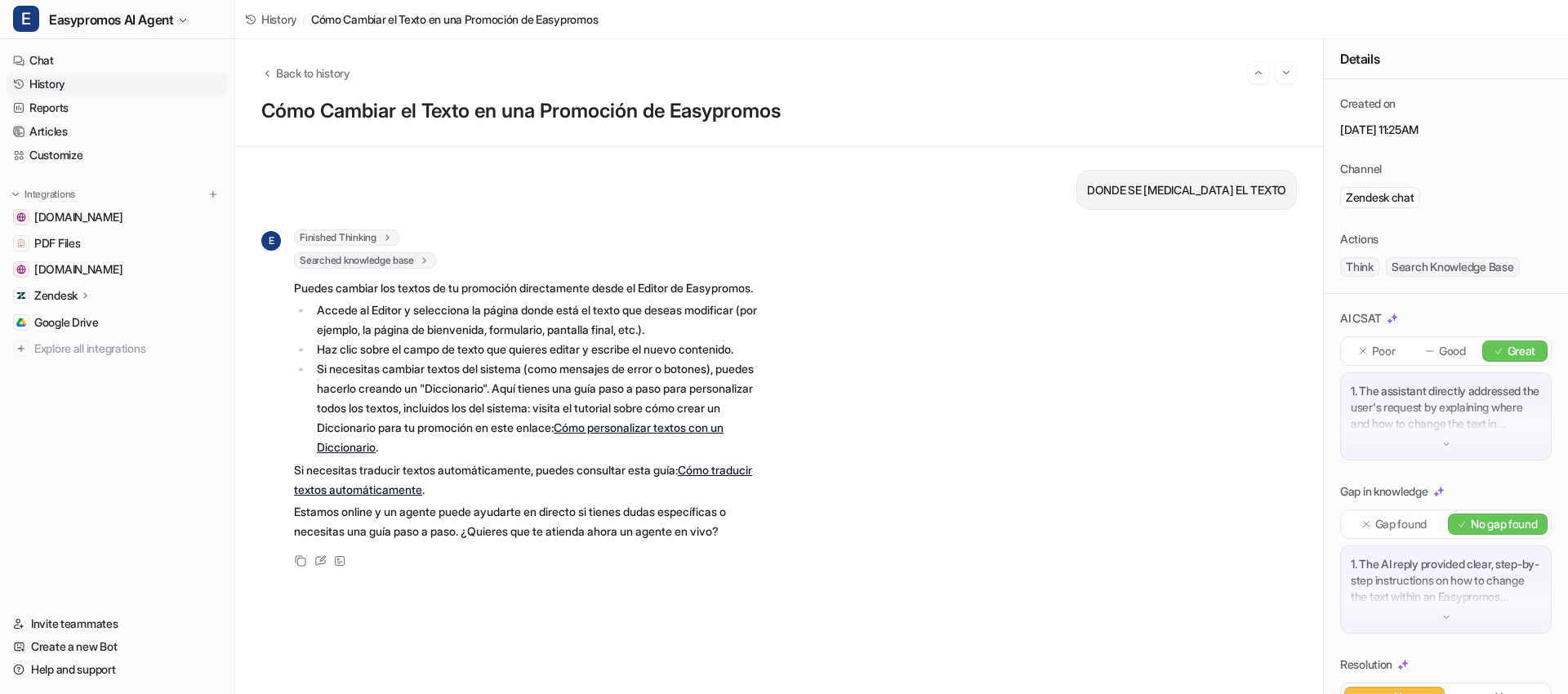
click at [89, 83] on link "History" at bounding box center [117, 84] width 221 height 23
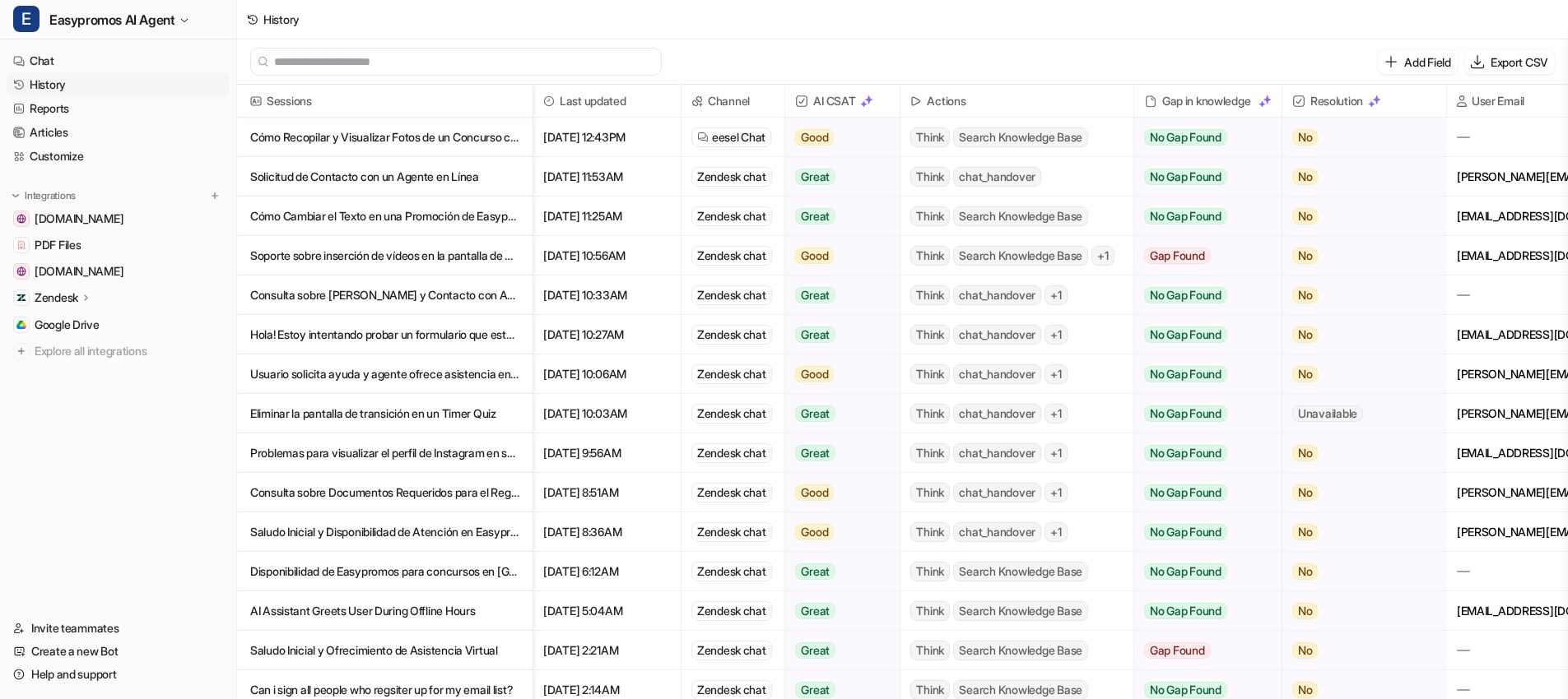
click at [376, 294] on p "Consulta sobre [PERSON_NAME] y Contacto con Agente en Easypromos" at bounding box center [384, 295] width 269 height 39
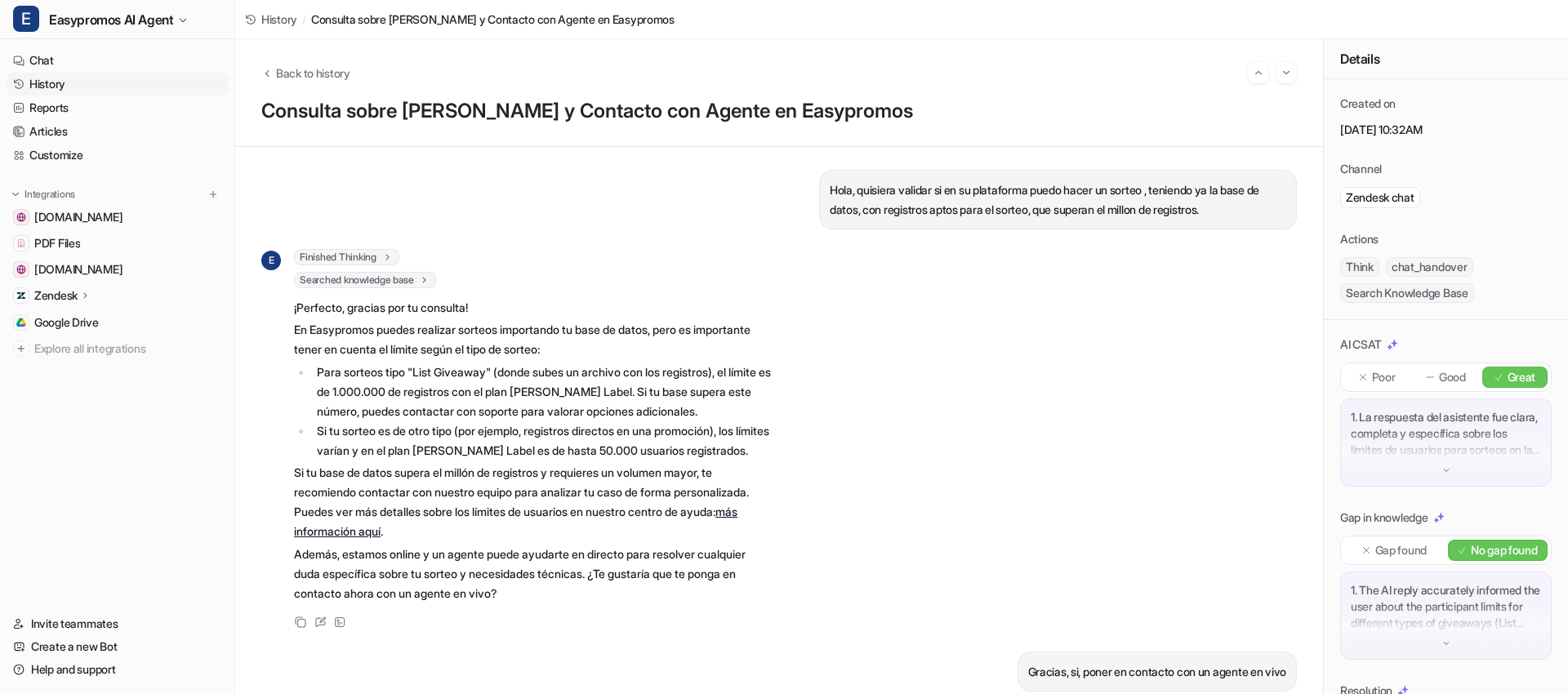
click at [48, 87] on link "History" at bounding box center [117, 84] width 221 height 23
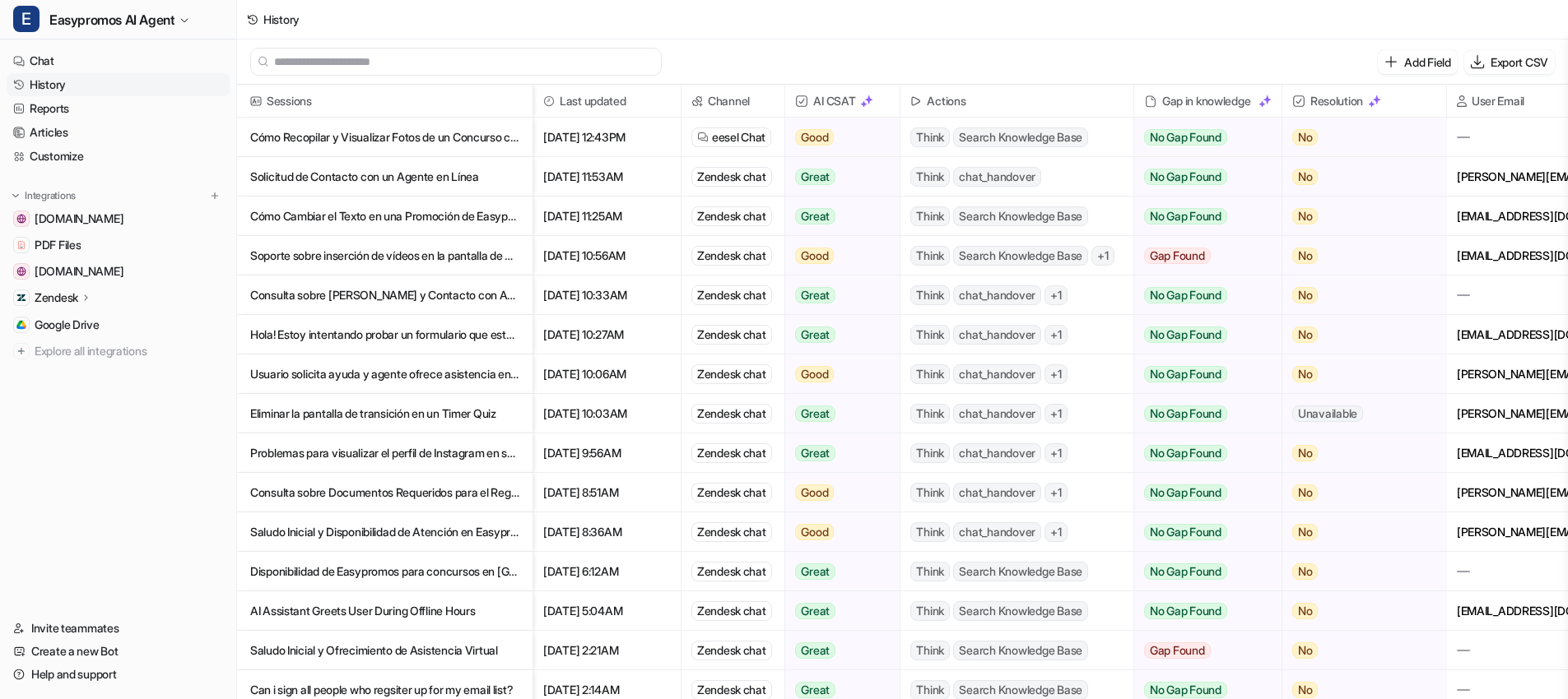
click at [381, 329] on p "Hola! Estoy intentando probar un formulario que está integrado con nuestro sist…" at bounding box center [384, 335] width 269 height 39
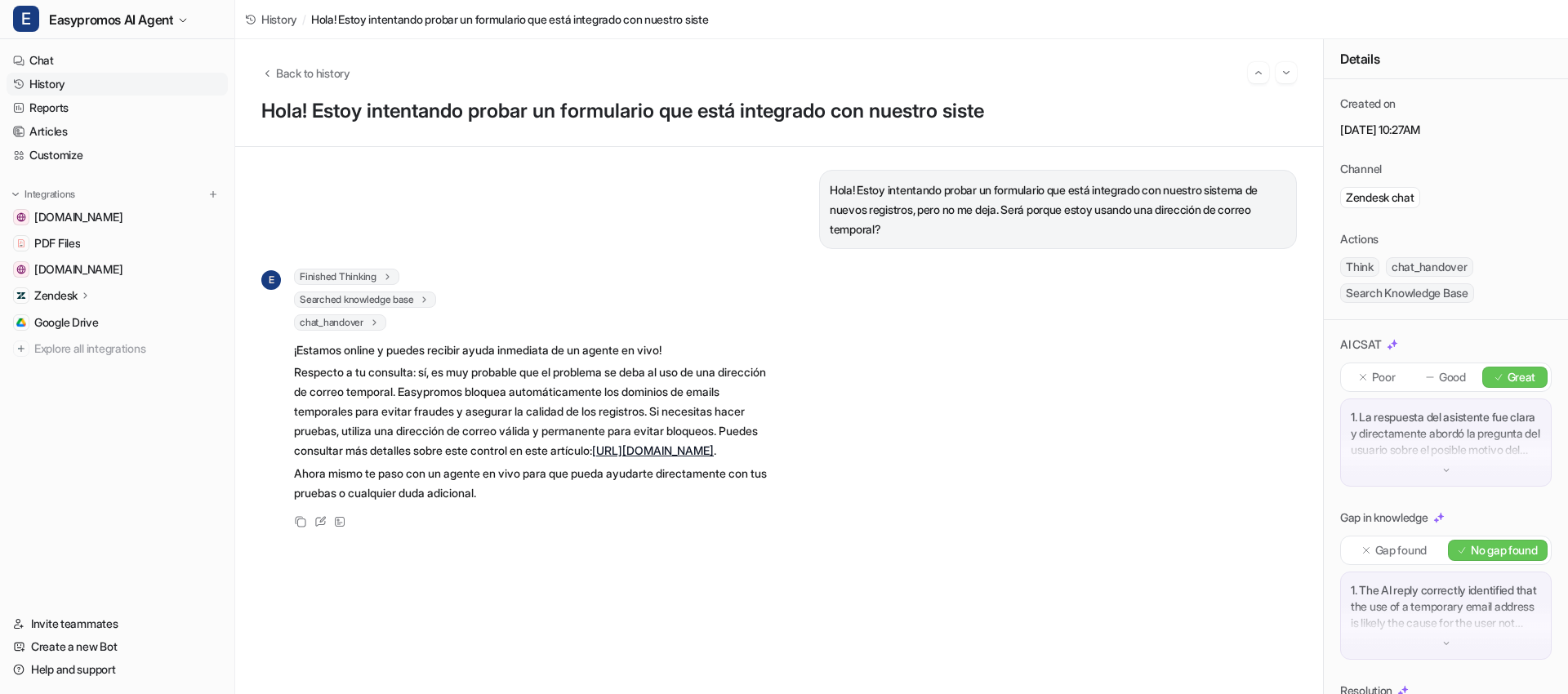
click at [72, 87] on link "History" at bounding box center [117, 84] width 221 height 23
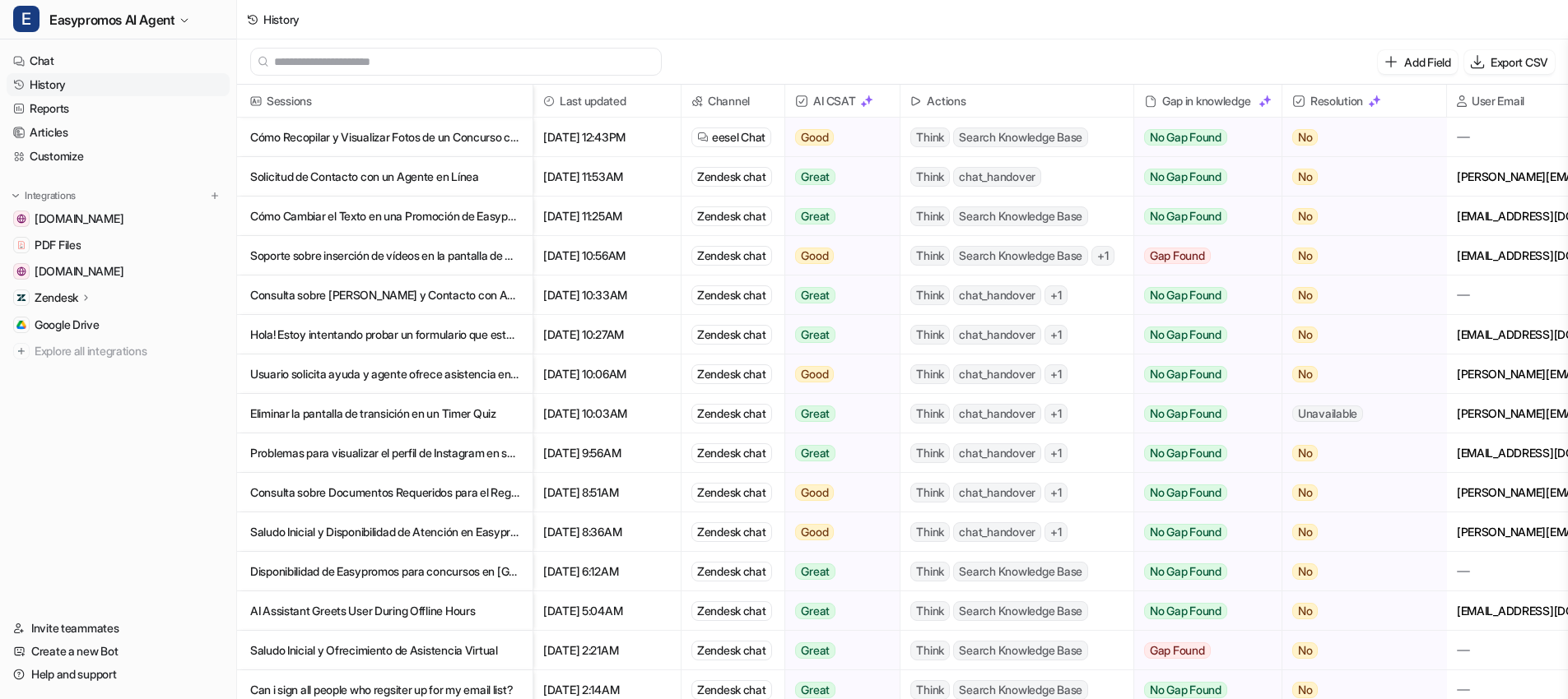
click at [383, 369] on p "Usuario solicita ayuda y agente ofrece asistencia en vivo" at bounding box center [384, 374] width 269 height 39
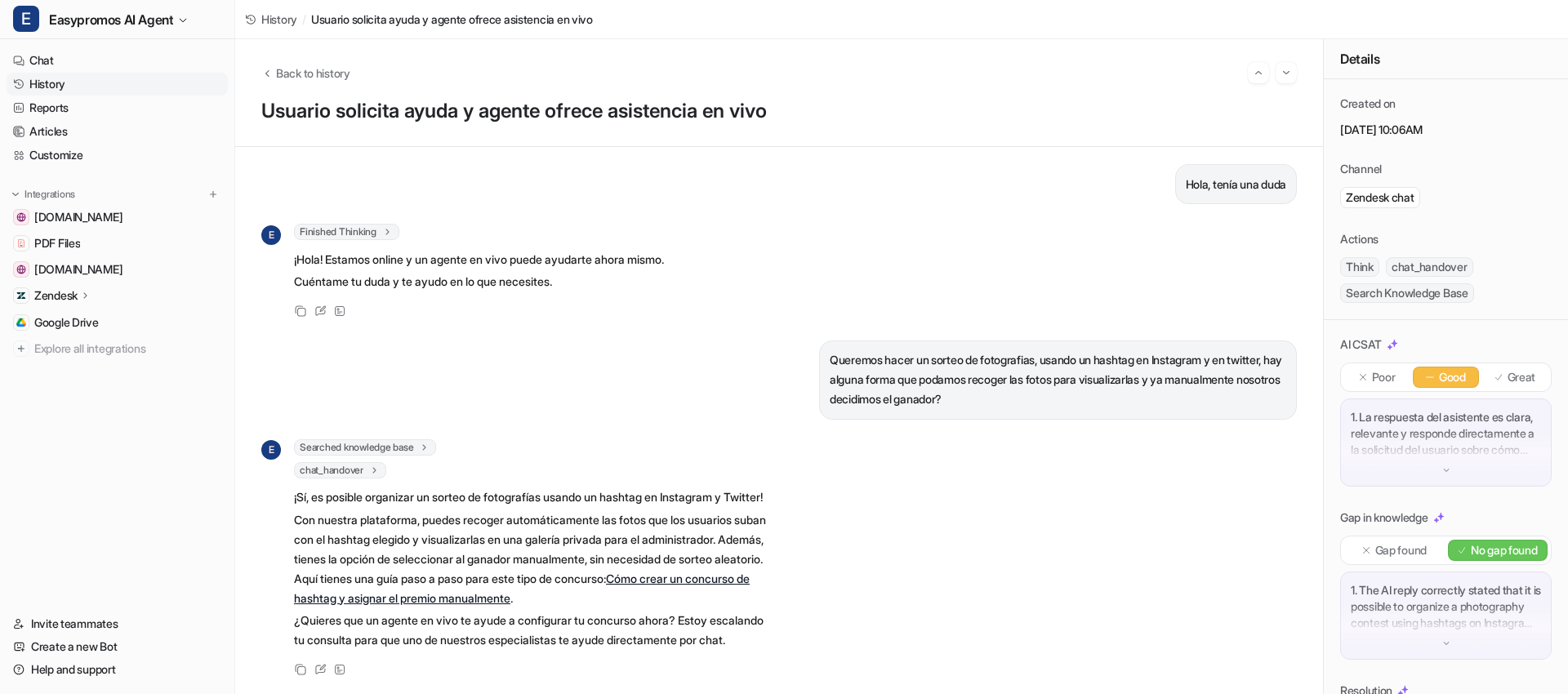
scroll to position [57, 0]
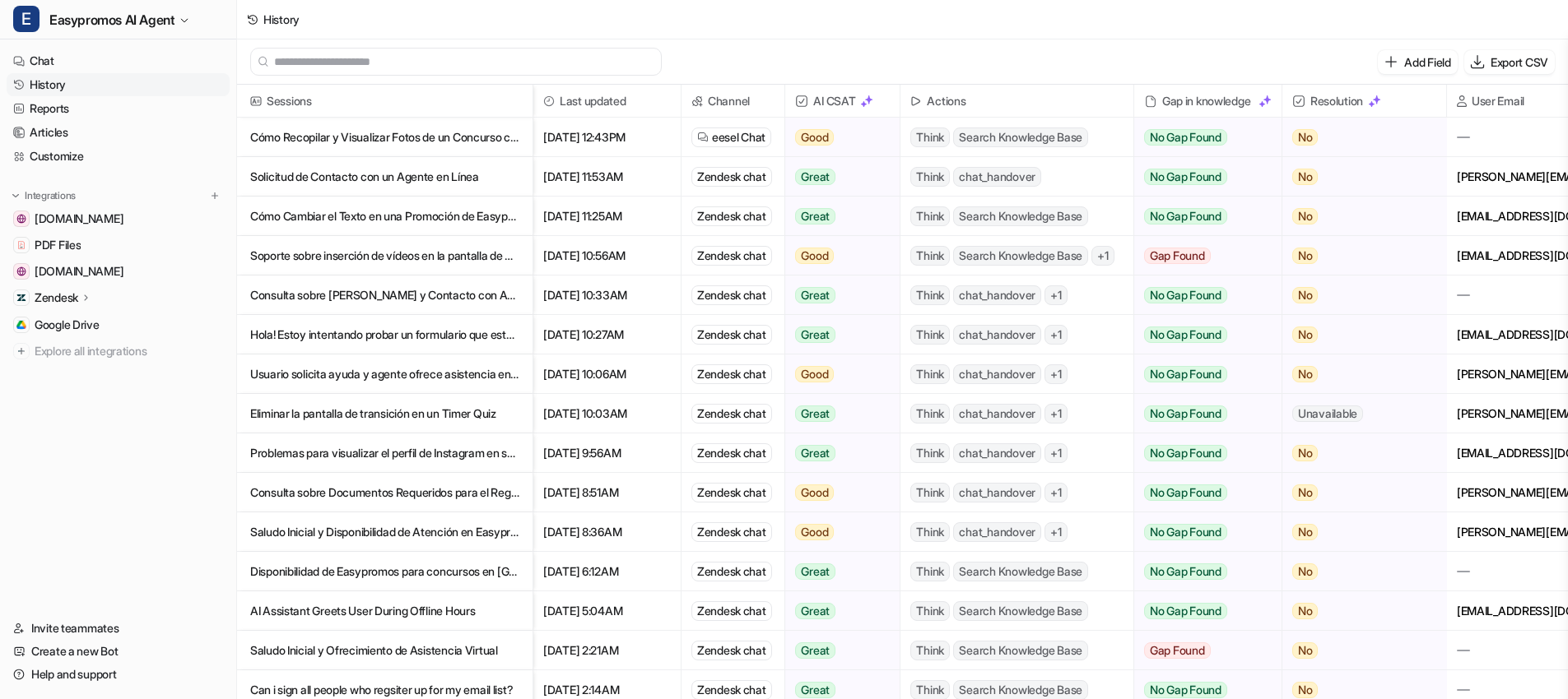
click at [380, 416] on p "Eliminar la pantalla de transición en un Timer Quiz" at bounding box center [384, 414] width 269 height 39
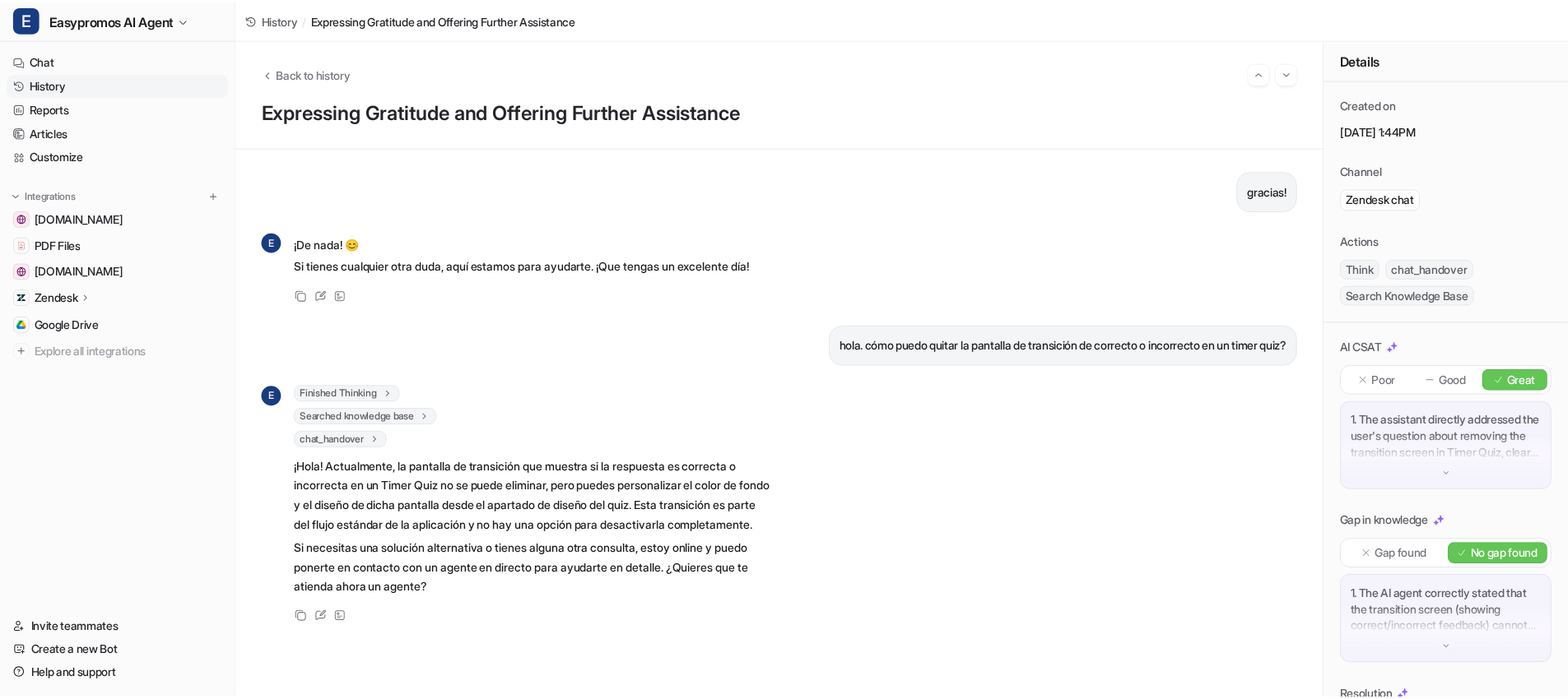
scroll to position [15, 0]
click at [44, 84] on link "History" at bounding box center [117, 84] width 223 height 23
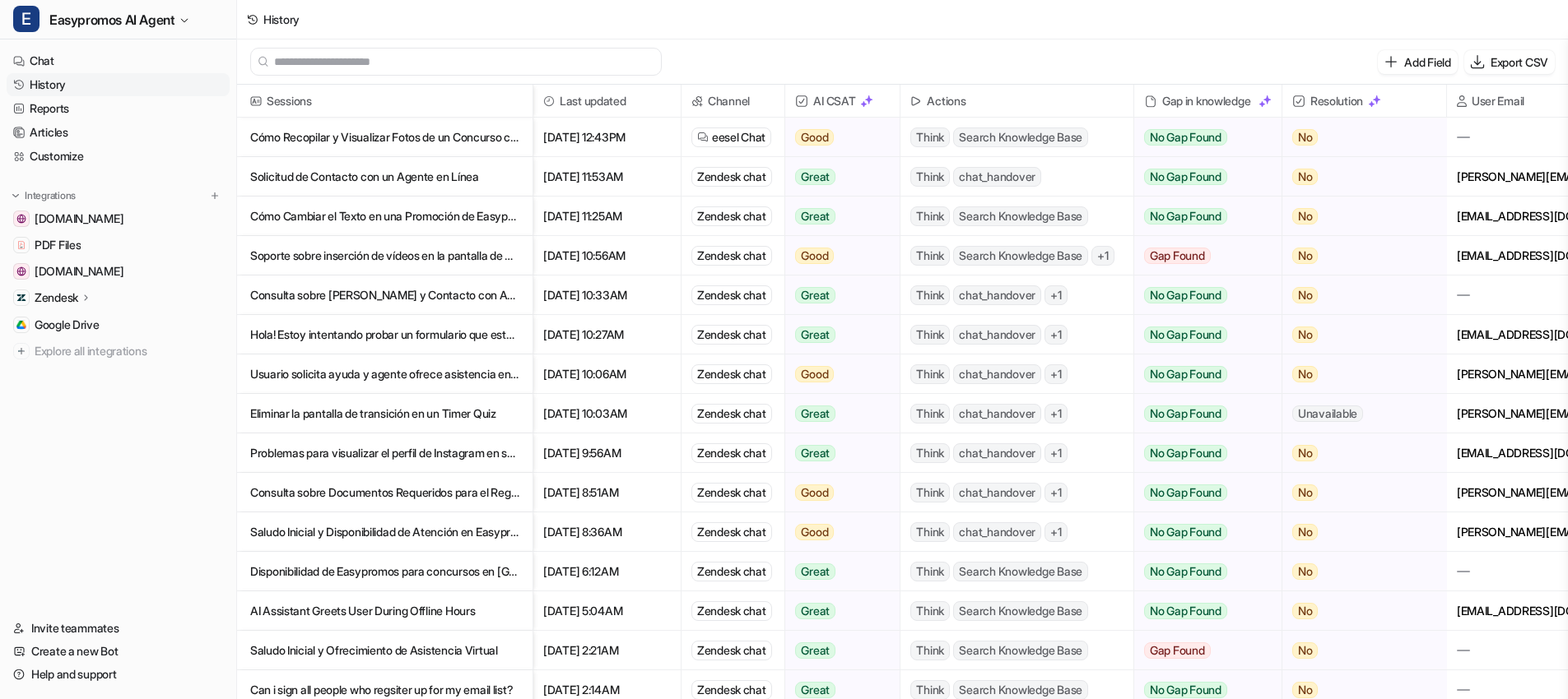
click at [420, 462] on p "Problemas para visualizar el perfil de Instagram en sorteos" at bounding box center [384, 453] width 269 height 39
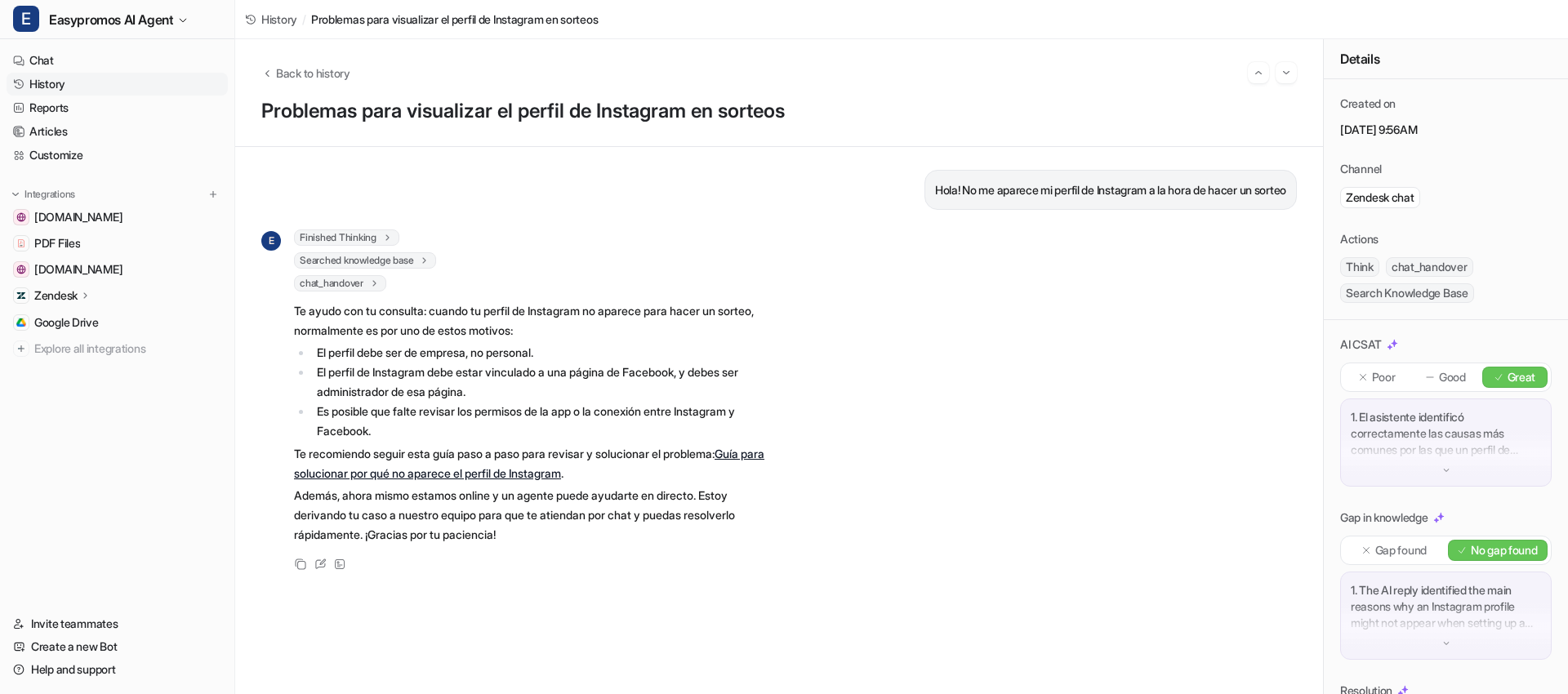
click at [70, 87] on link "History" at bounding box center [117, 84] width 221 height 23
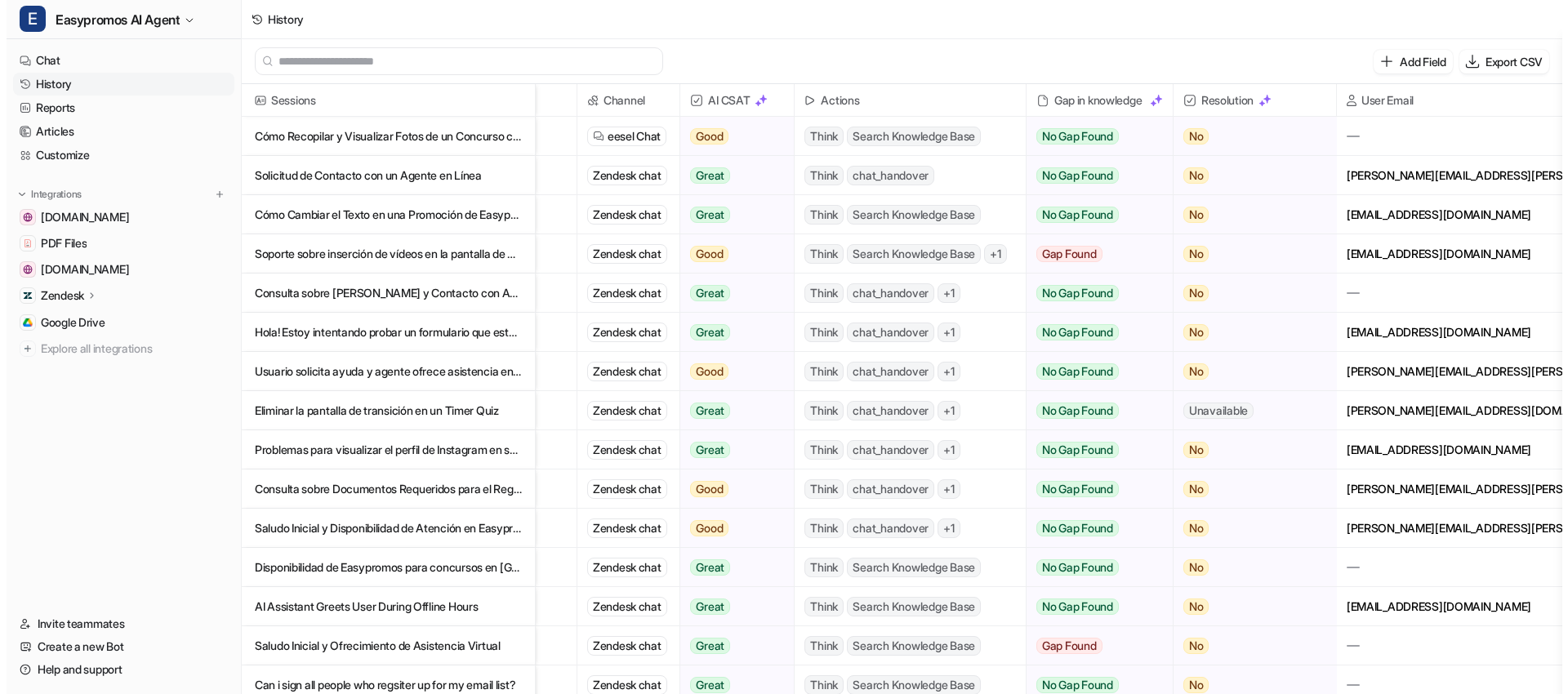
scroll to position [0, 122]
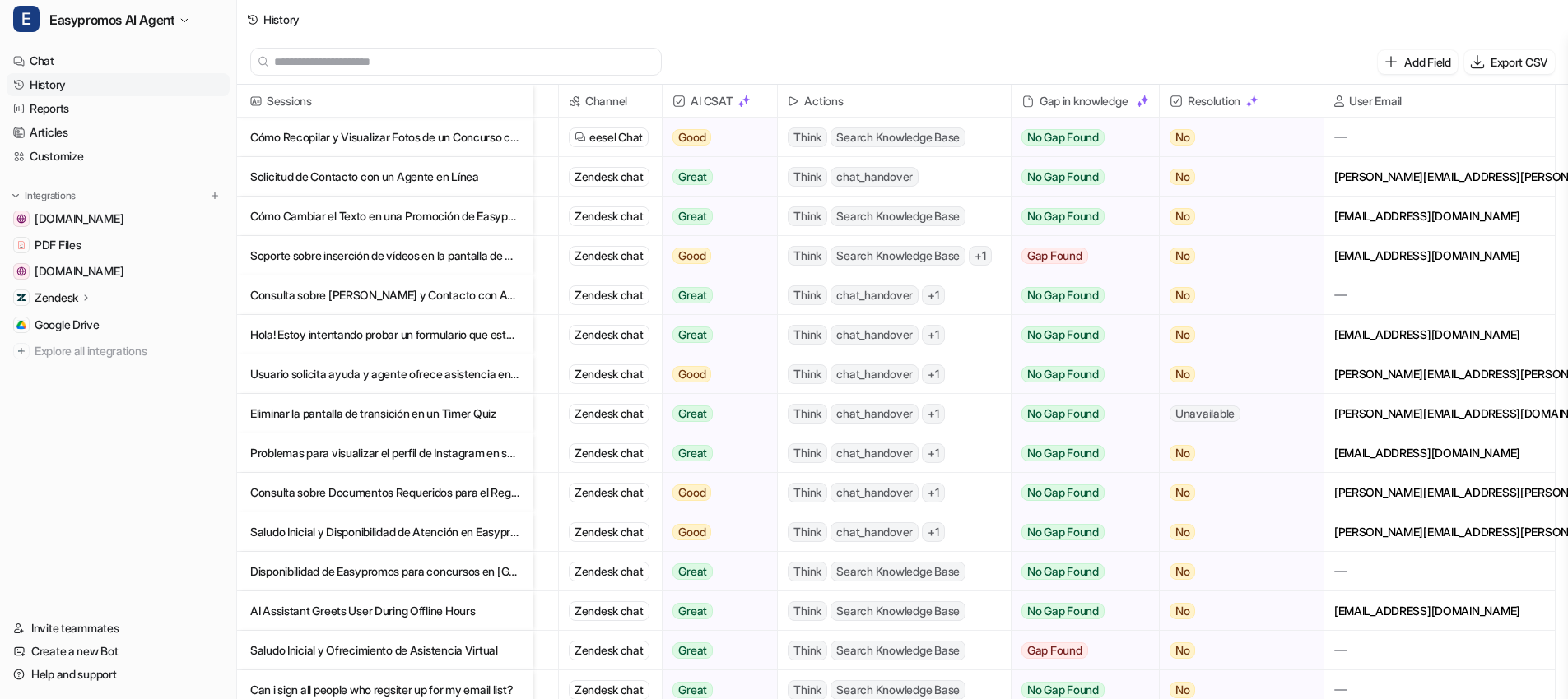
drag, startPoint x: 1460, startPoint y: 455, endPoint x: 1540, endPoint y: 454, distance: 80.0
click at [1540, 454] on div "[EMAIL_ADDRESS][DOMAIN_NAME]" at bounding box center [1439, 453] width 230 height 39
click at [384, 490] on p "Consulta sobre Documentos Requeridos para el Registro en Easypromos" at bounding box center [384, 493] width 269 height 39
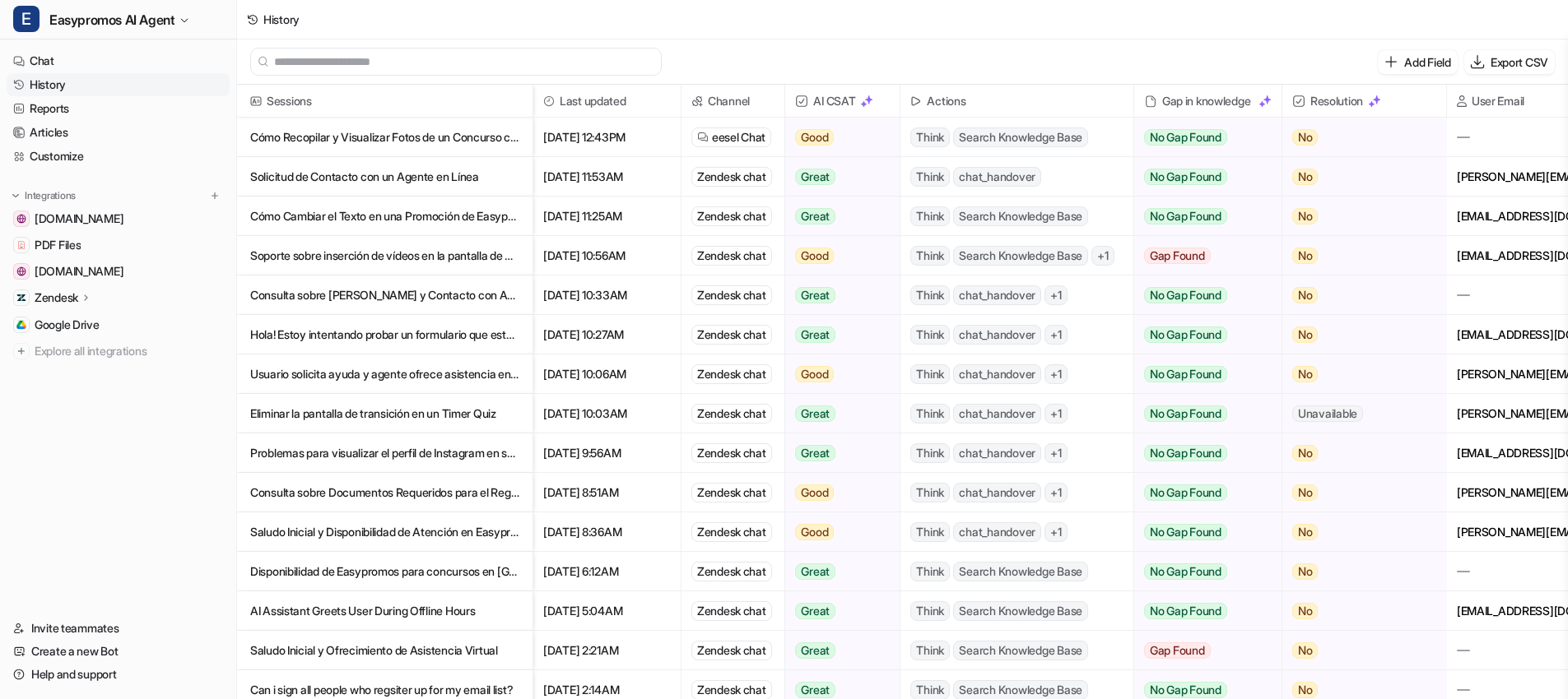
click at [425, 538] on p "Saludo Inicial y Disponibilidad de Atención en Easypromos" at bounding box center [384, 532] width 269 height 39
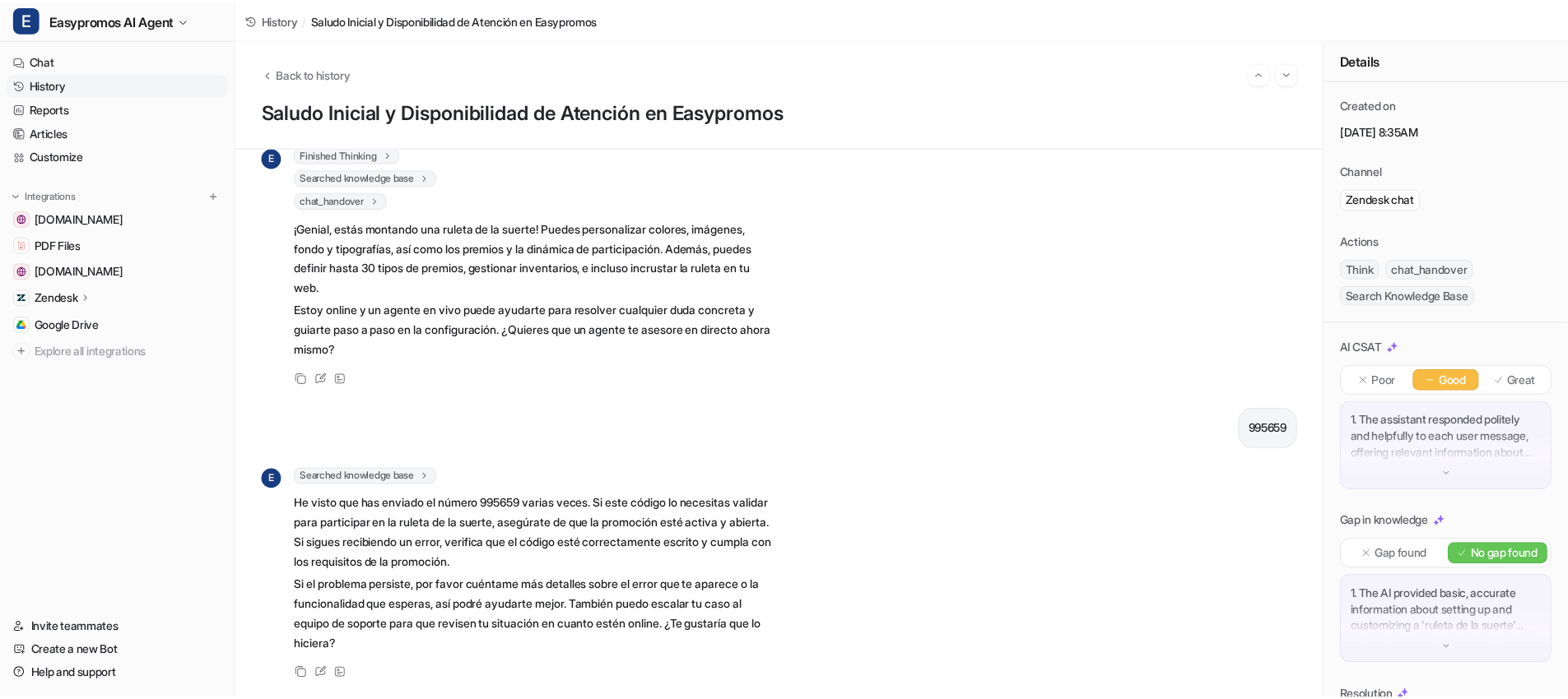
scroll to position [492, 0]
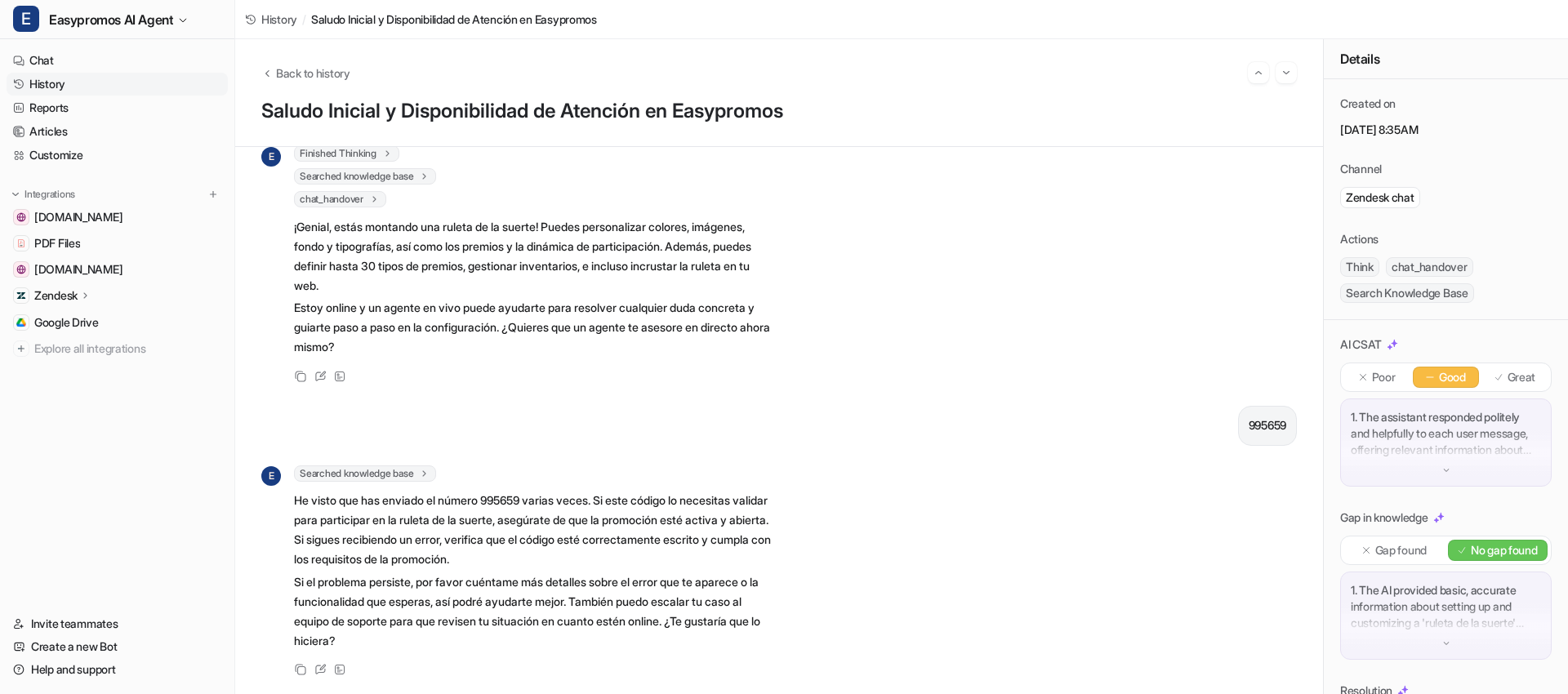
click at [79, 77] on link "History" at bounding box center [117, 84] width 221 height 23
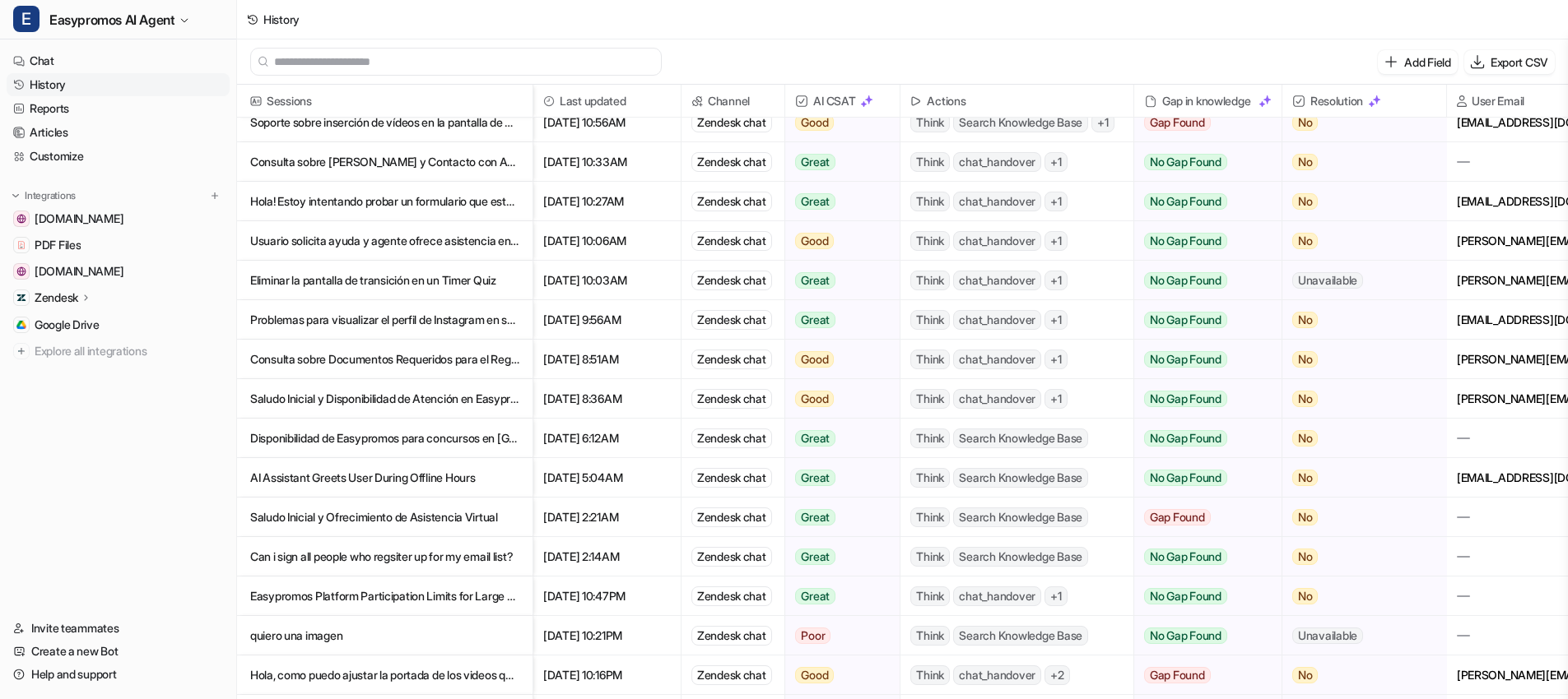
scroll to position [136, 0]
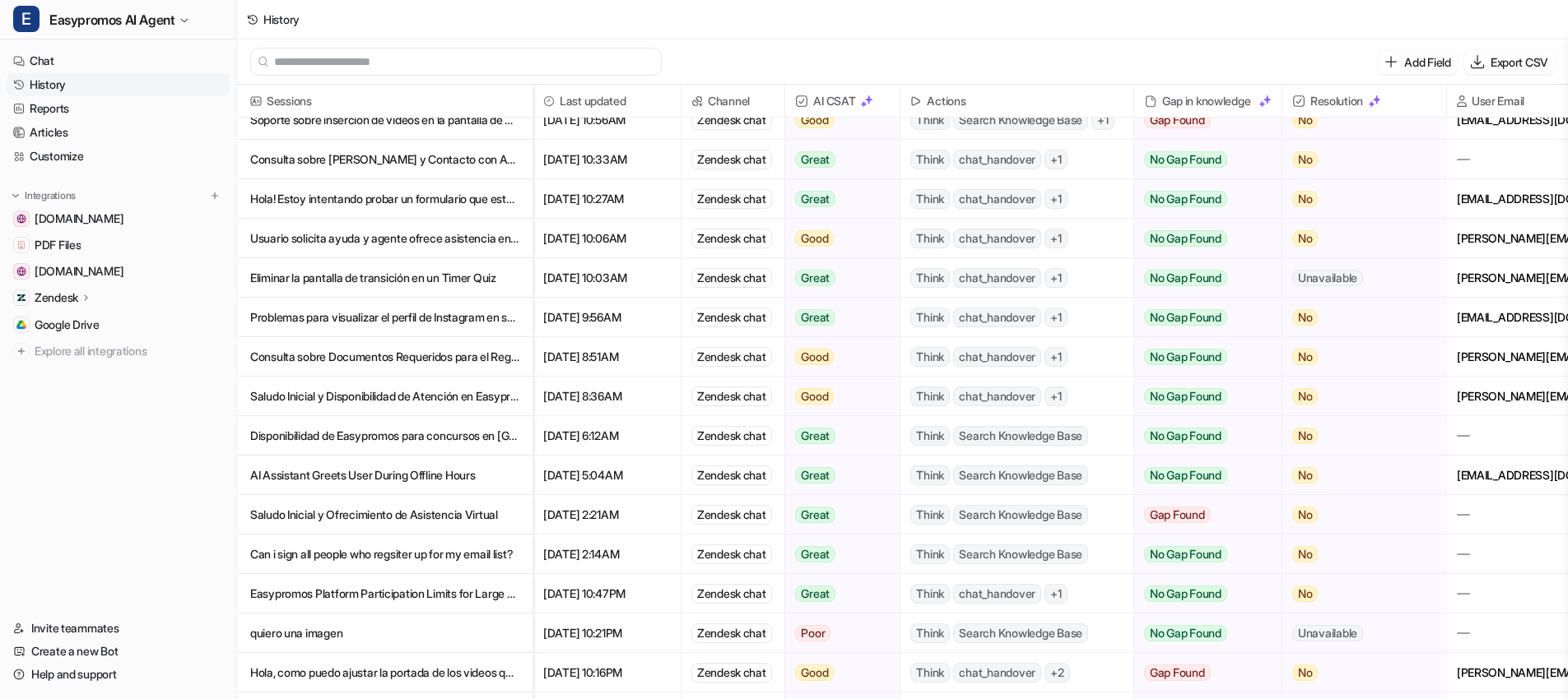
click at [403, 436] on p "Disponibilidad de Easypromos para concursos en [GEOGRAPHIC_DATA]" at bounding box center [384, 436] width 269 height 39
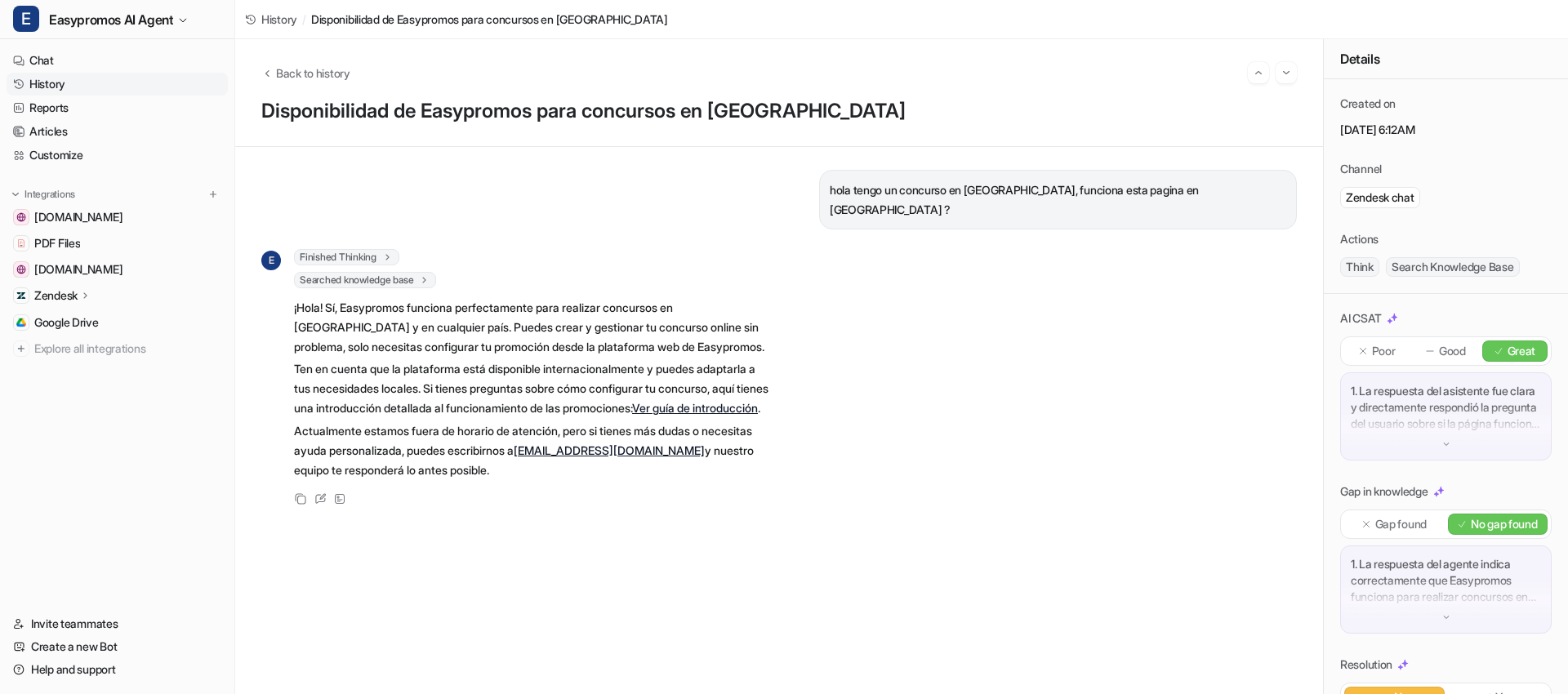
click at [734, 401] on link "Ver guía de introducción" at bounding box center [695, 407] width 126 height 14
click at [67, 87] on link "History" at bounding box center [117, 84] width 221 height 23
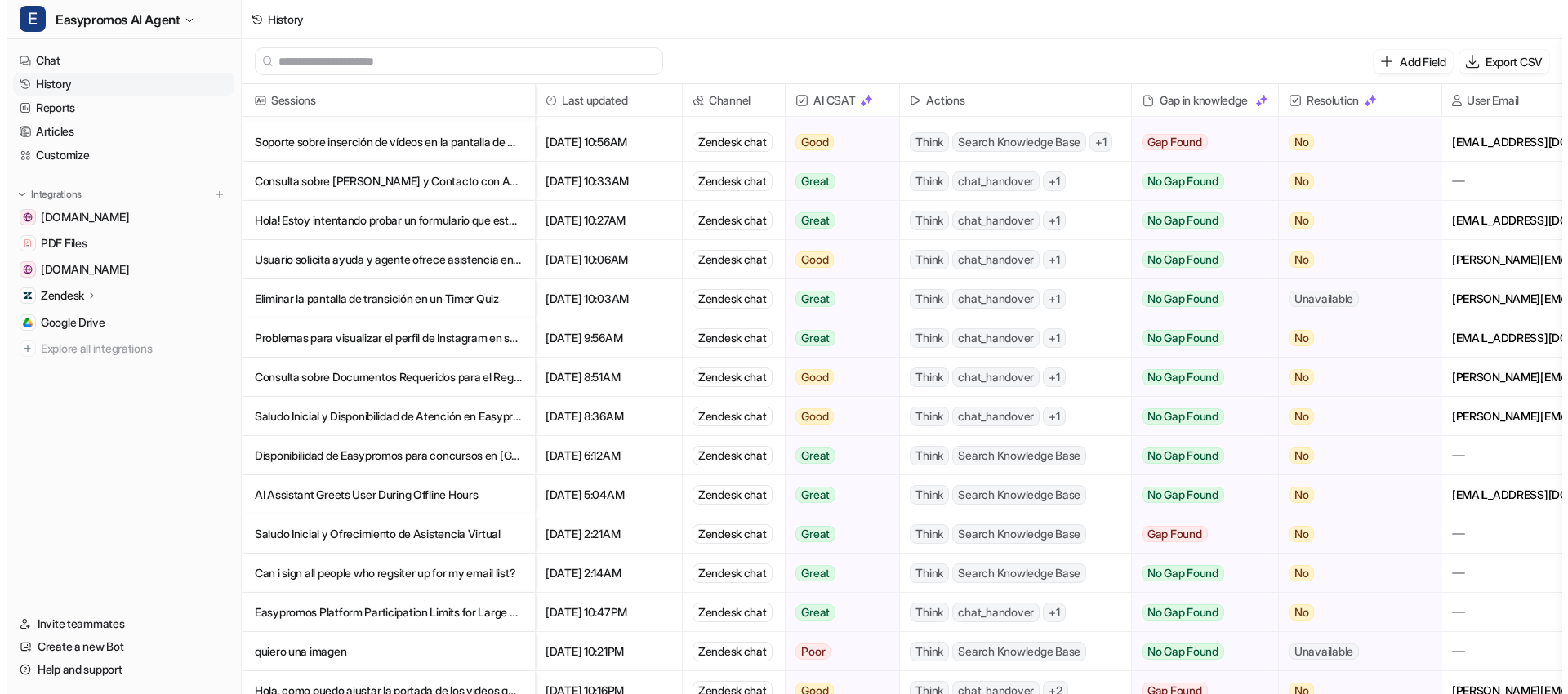
scroll to position [116, 0]
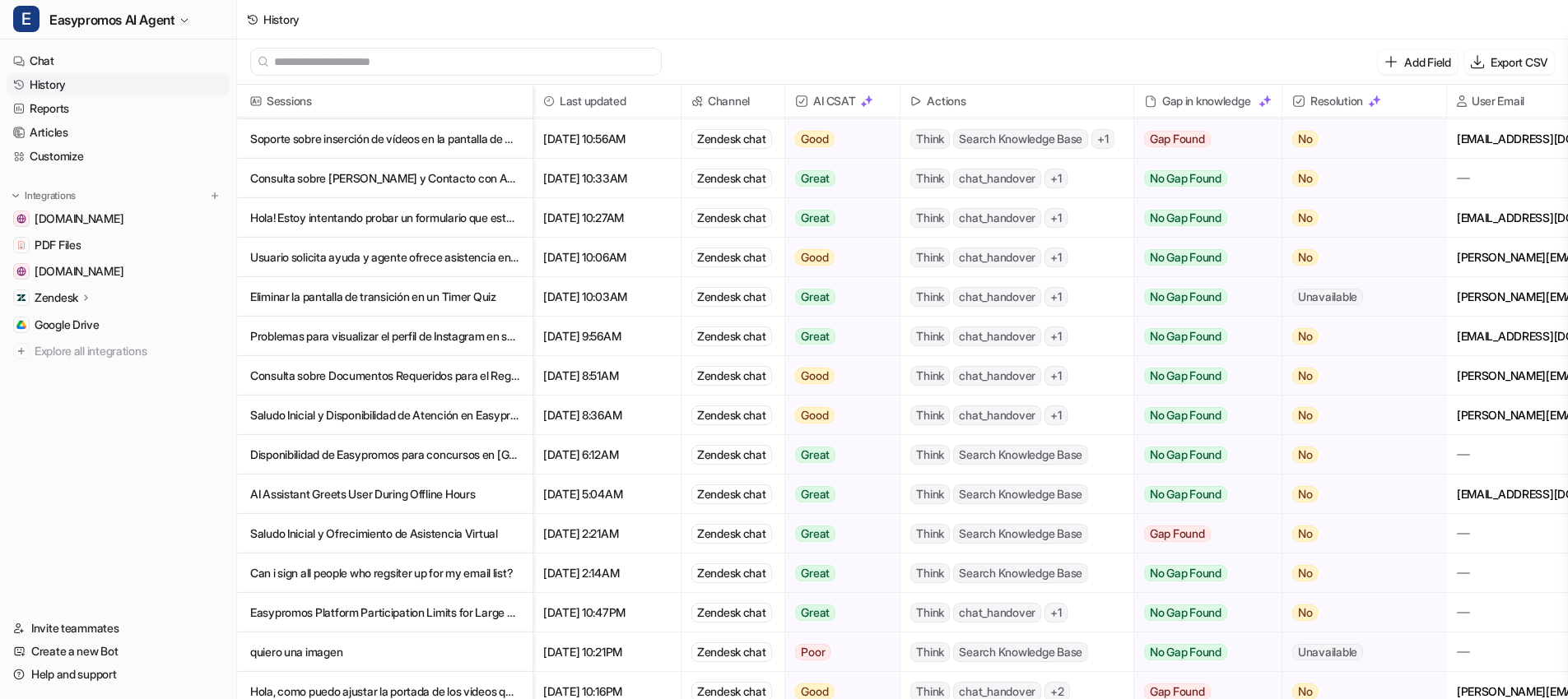
click at [363, 492] on p "AI Assistant Greets User During Offline Hours" at bounding box center [384, 494] width 269 height 39
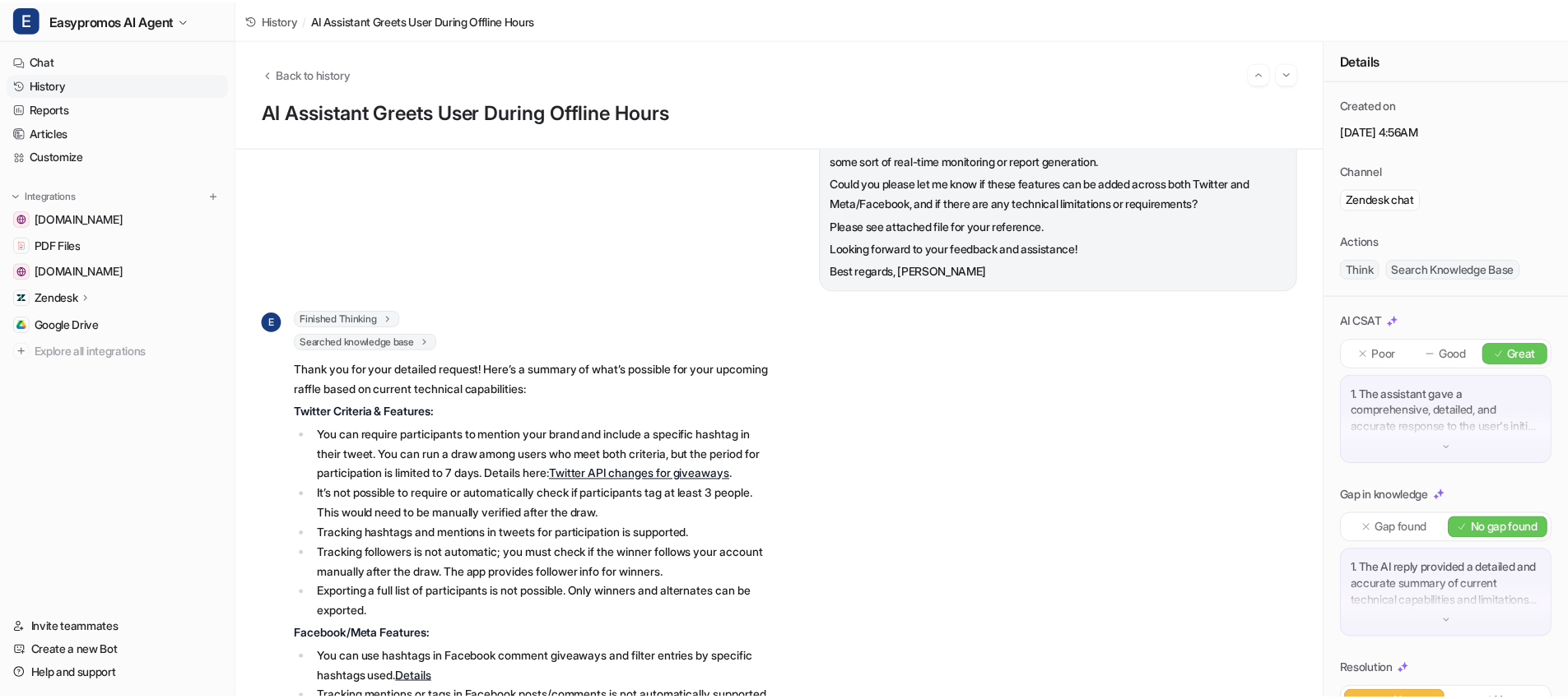
scroll to position [389, 0]
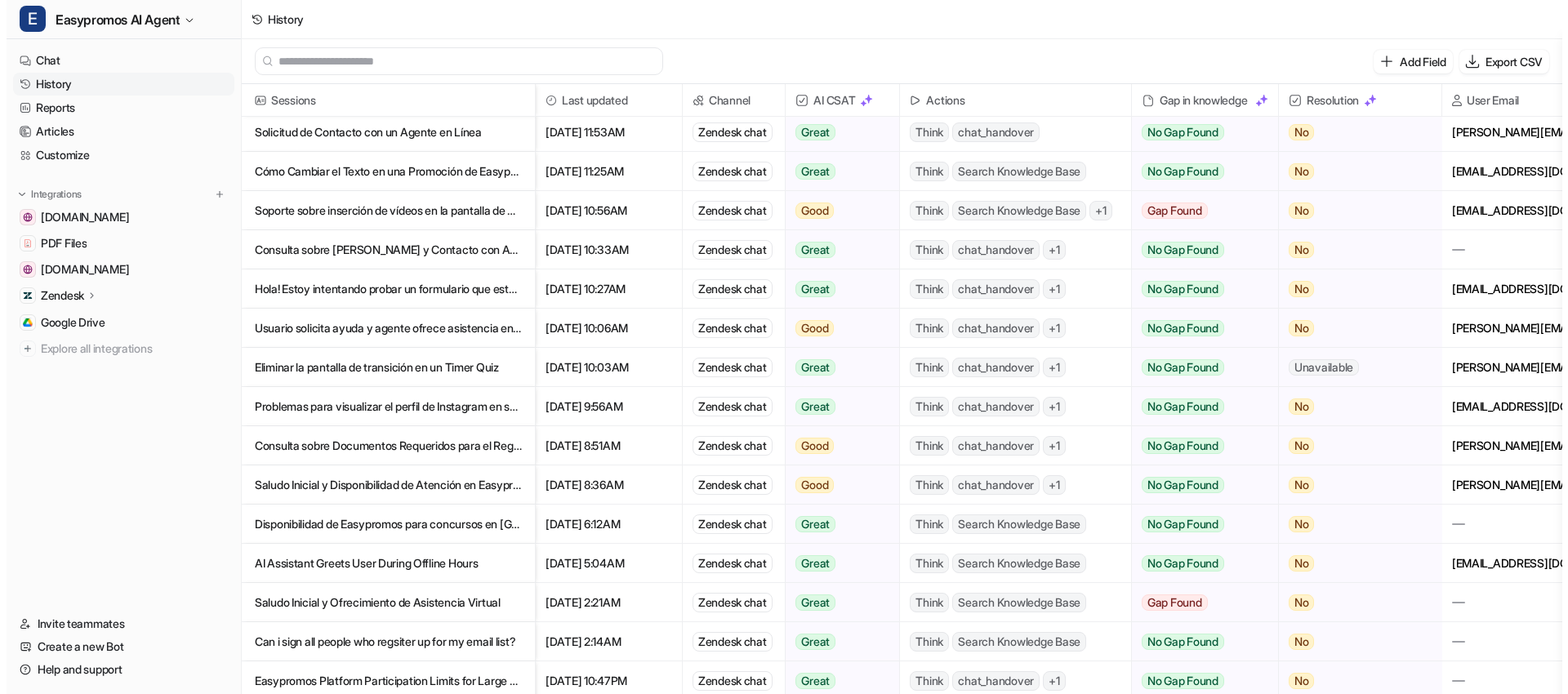
scroll to position [71, 0]
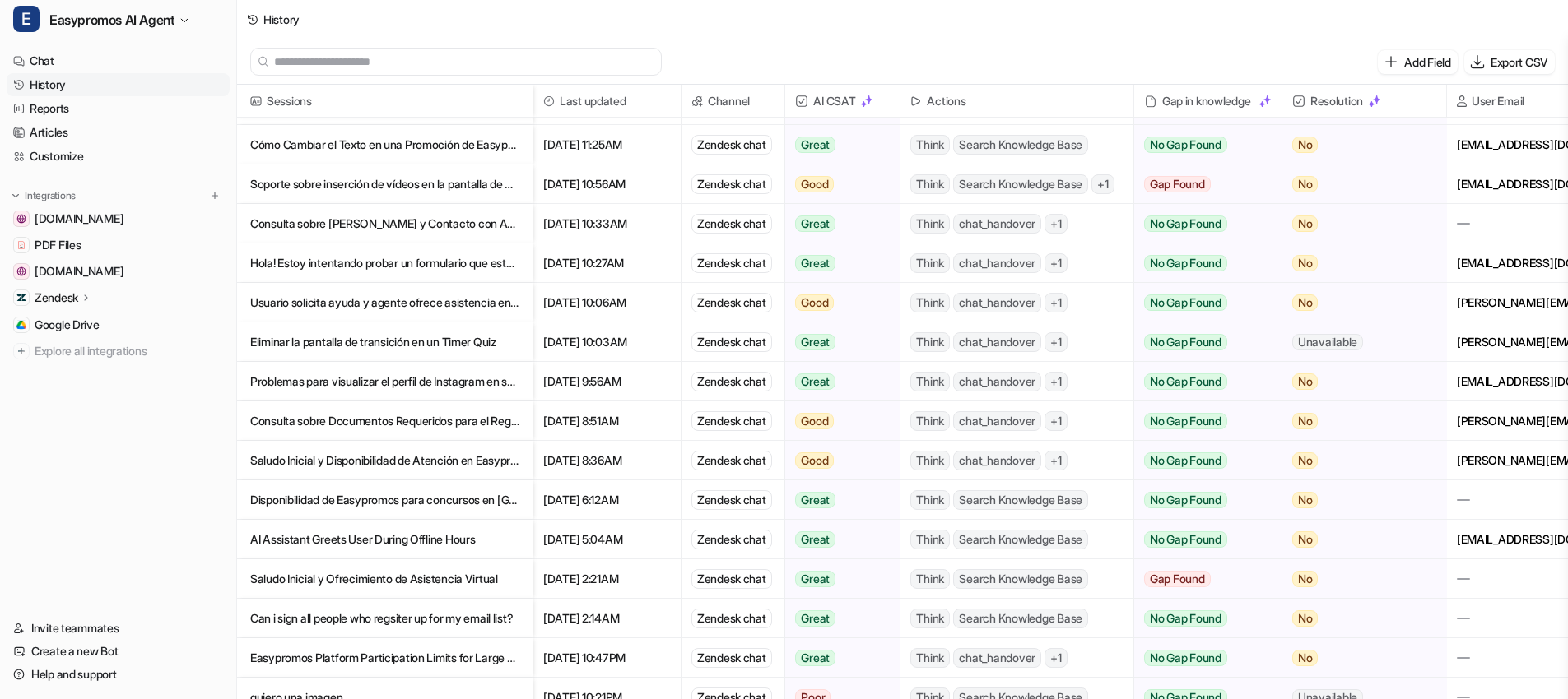
click at [380, 502] on p "Disponibilidad de Easypromos para concursos en [GEOGRAPHIC_DATA]" at bounding box center [384, 500] width 269 height 39
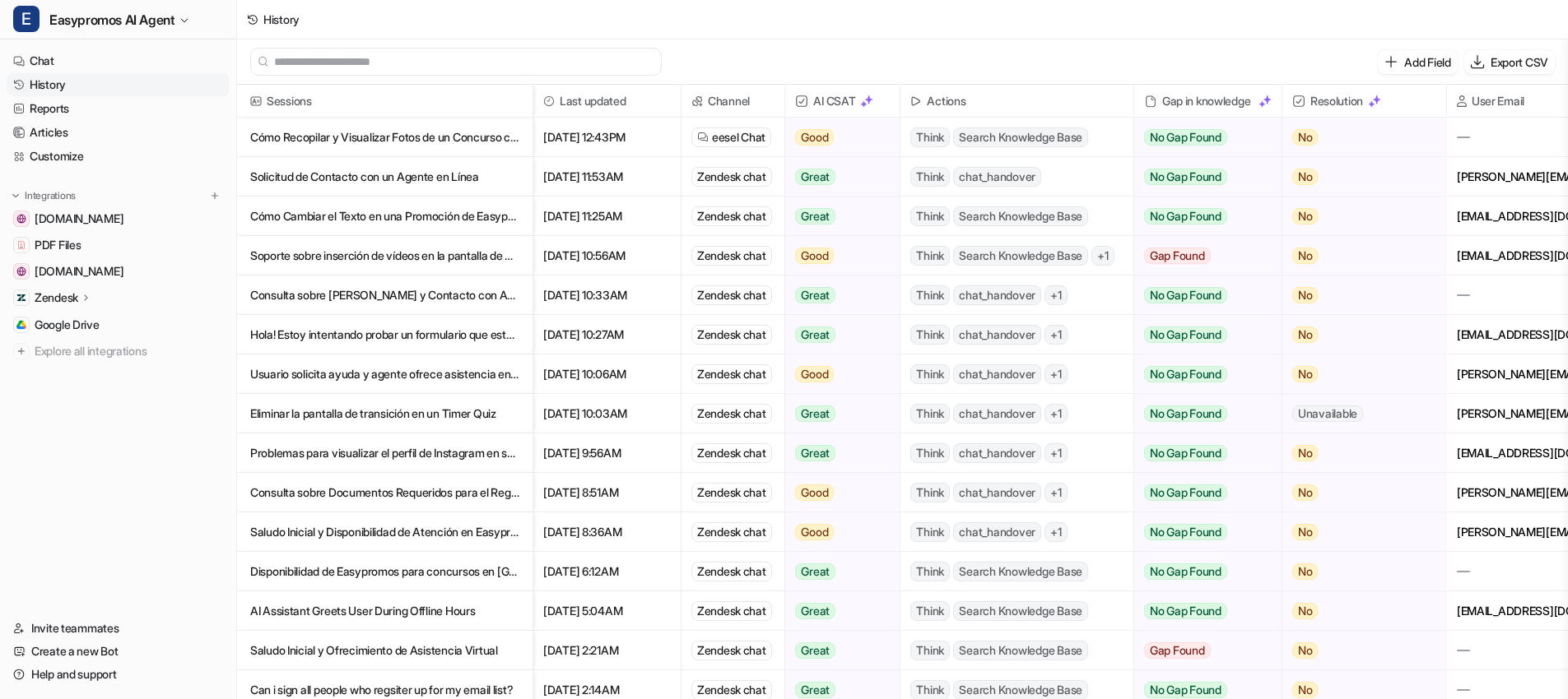
click at [394, 614] on p "AI Assistant Greets User During Offline Hours" at bounding box center [384, 611] width 269 height 39
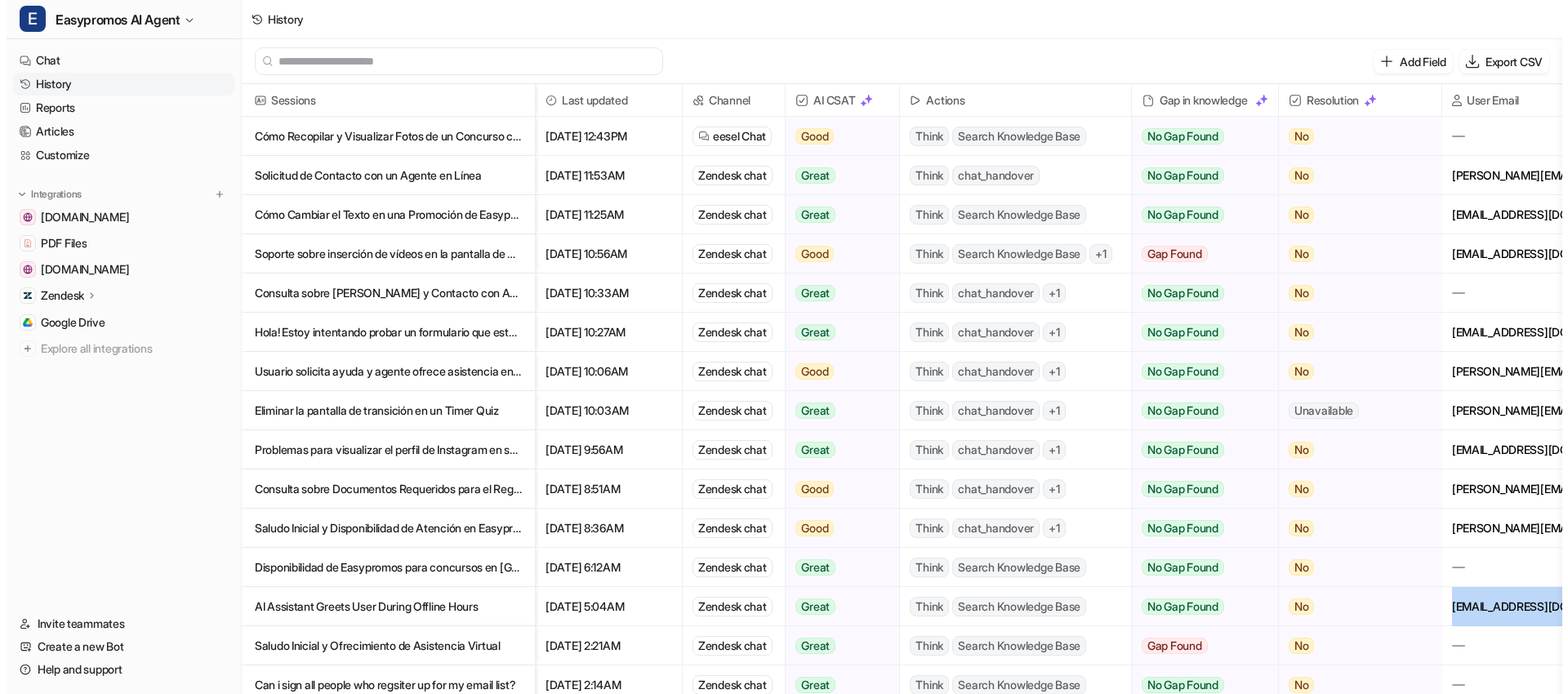
scroll to position [0, 122]
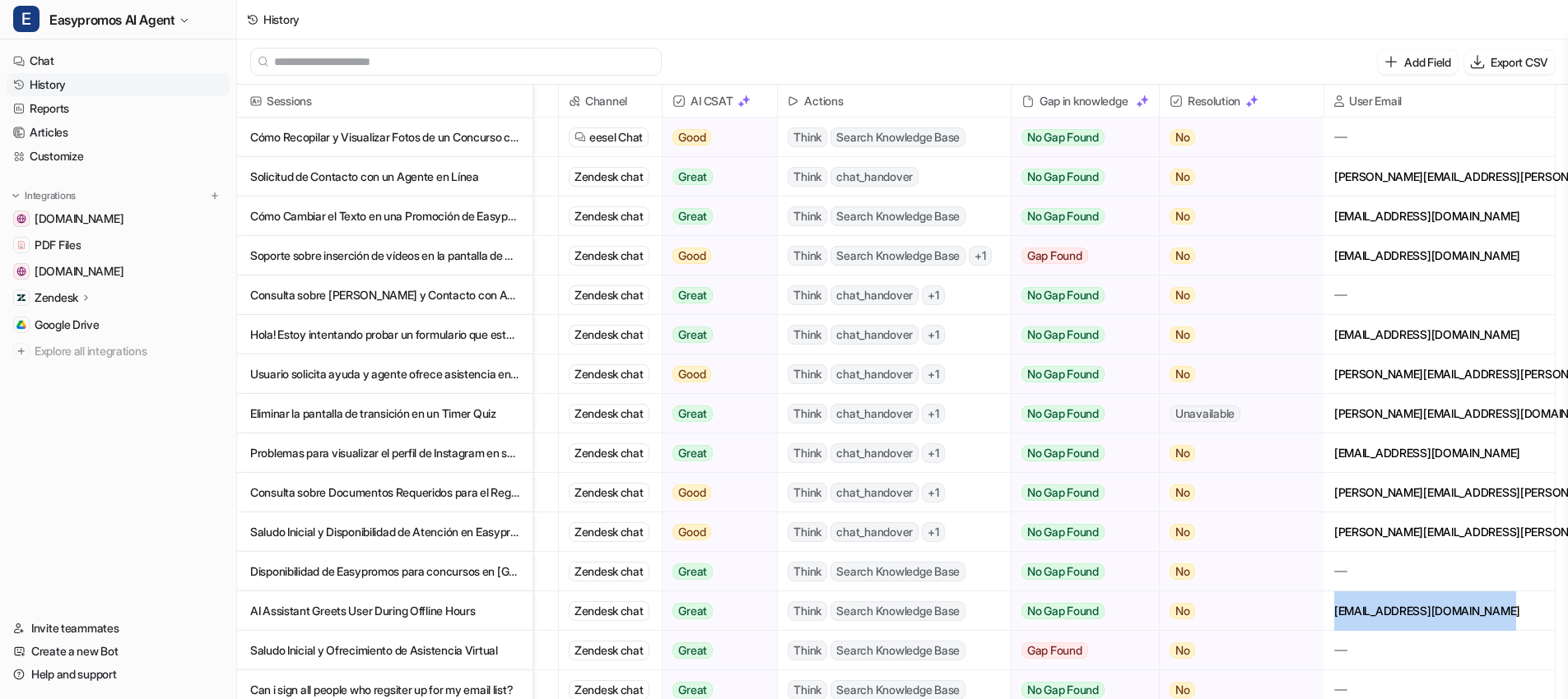
drag, startPoint x: 1456, startPoint y: 614, endPoint x: 1507, endPoint y: 616, distance: 51.0
click at [1507, 616] on div "[EMAIL_ADDRESS][DOMAIN_NAME]" at bounding box center [1439, 611] width 230 height 39
copy div "[EMAIL_ADDRESS][DOMAIN_NAME]"
click at [421, 611] on p "AI Assistant Greets User During Offline Hours" at bounding box center [384, 611] width 269 height 39
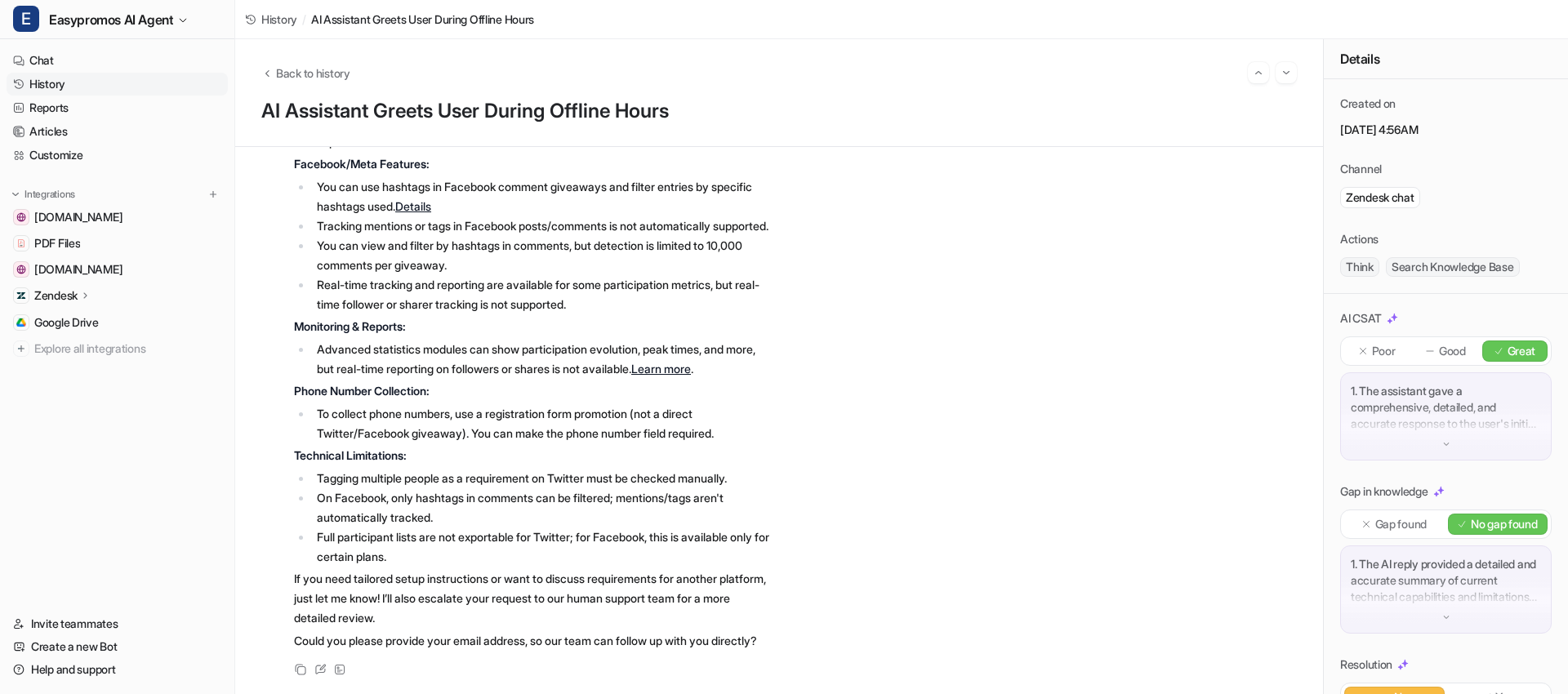
scroll to position [1301, 0]
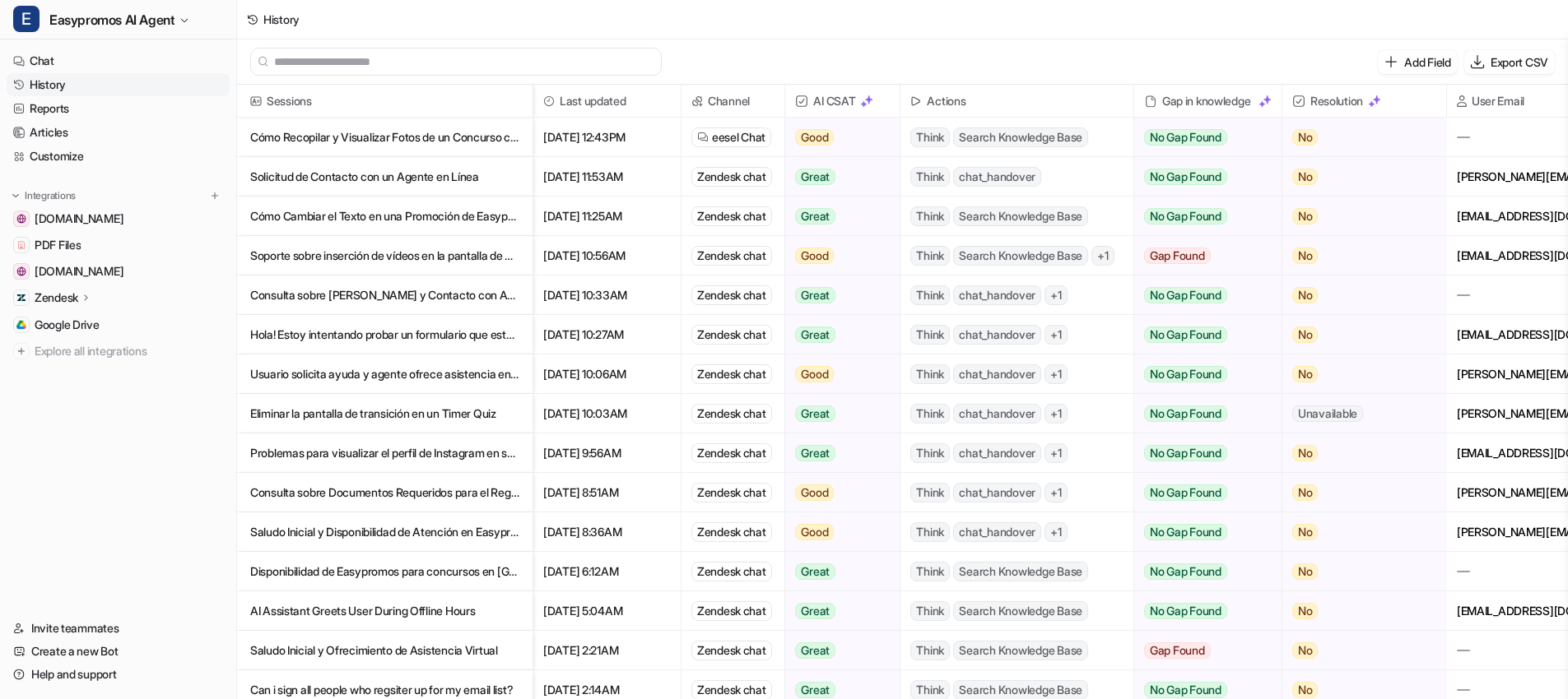
click at [421, 643] on p "Saludo Inicial y Ofrecimiento de Asistencia Virtual" at bounding box center [384, 650] width 269 height 39
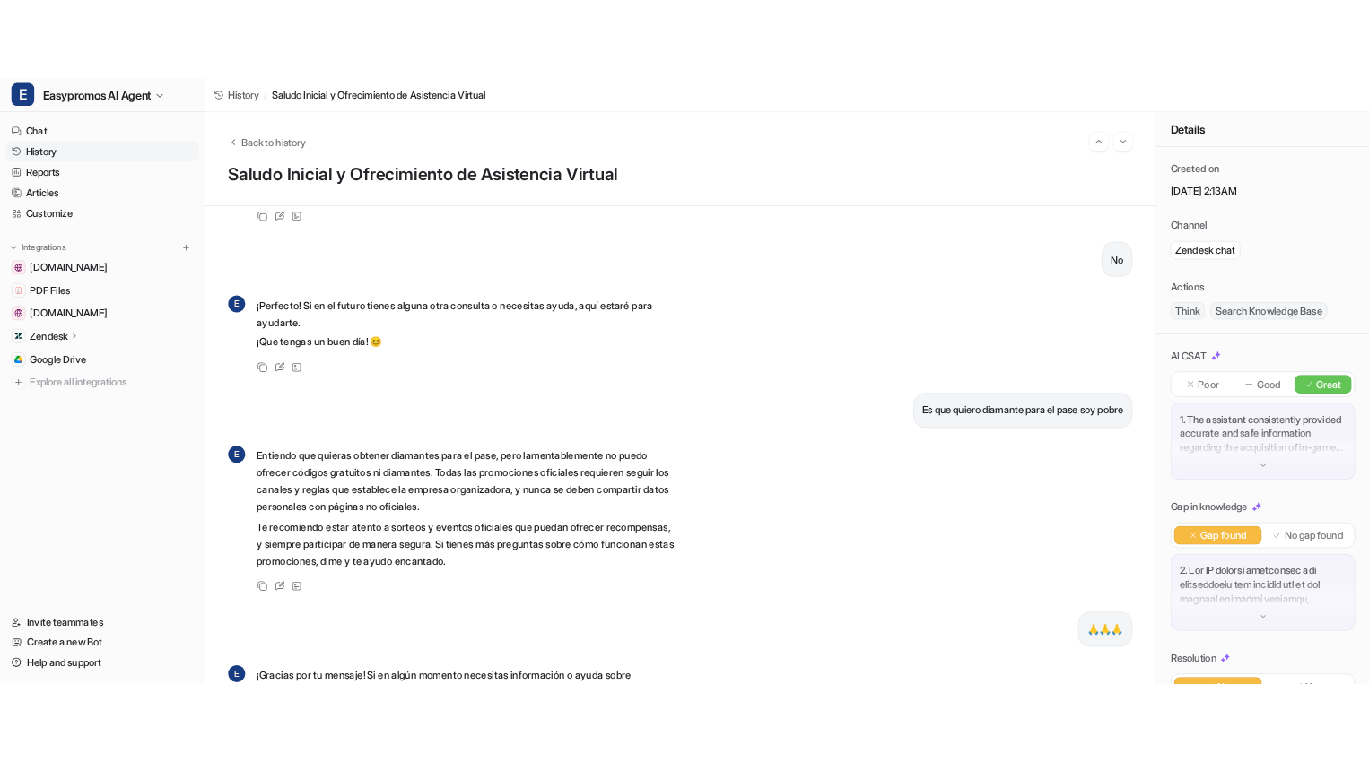
scroll to position [844, 0]
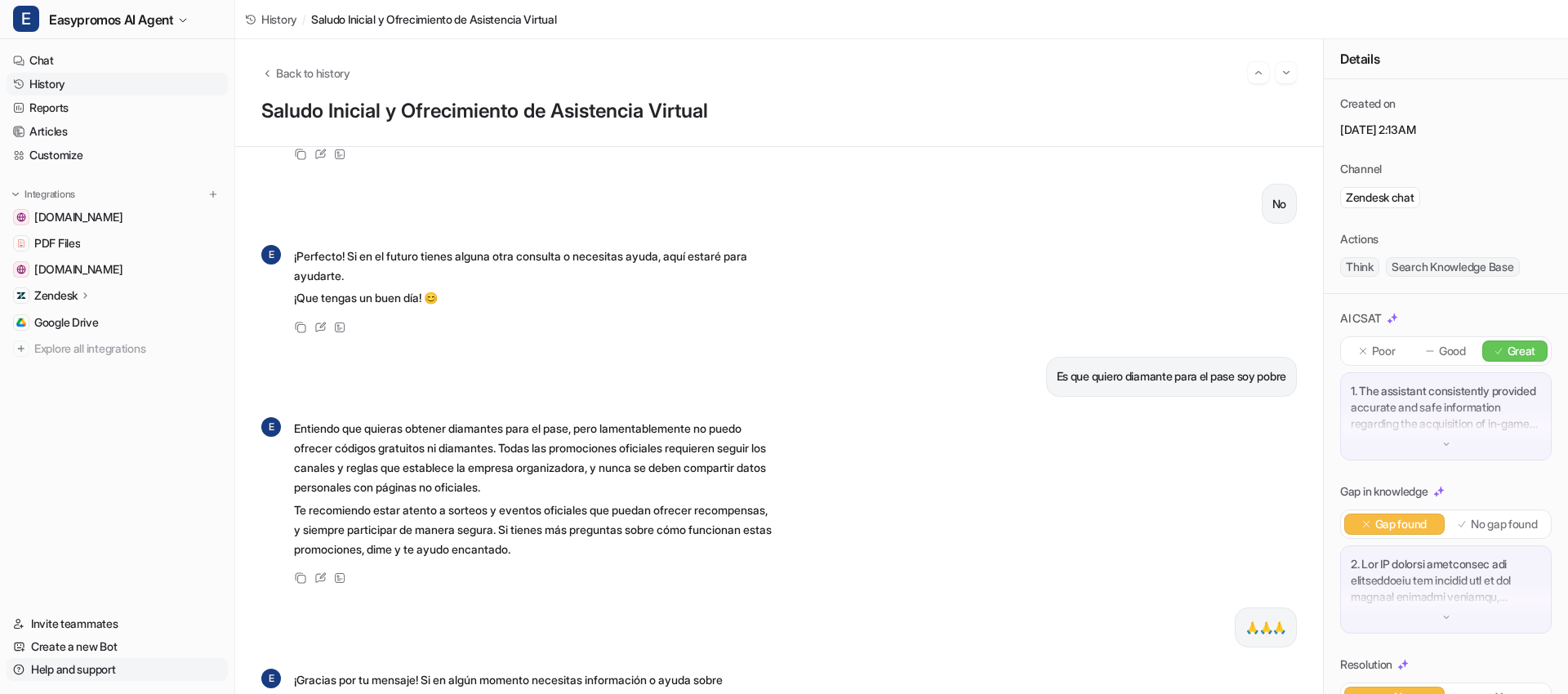
click at [116, 671] on link "Help and support" at bounding box center [117, 669] width 221 height 23
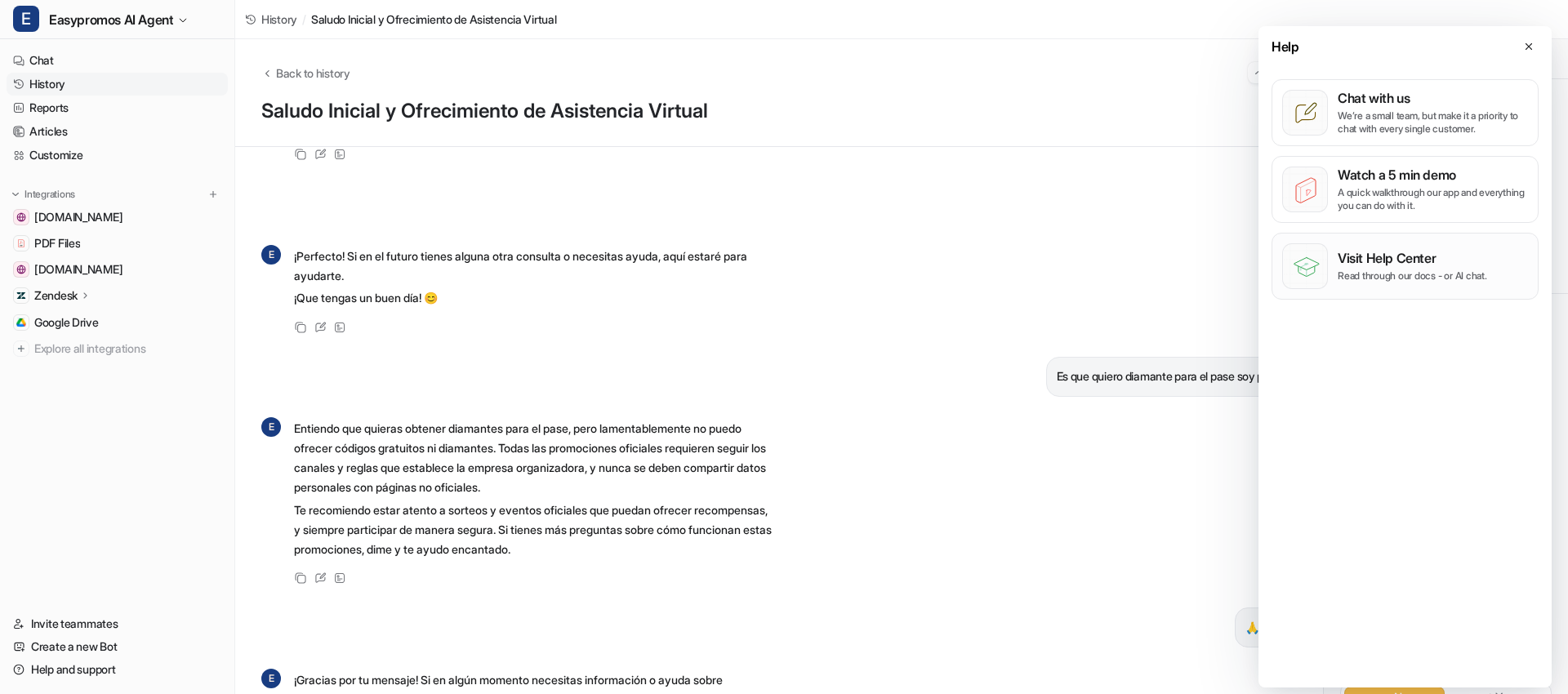
click at [1404, 274] on p "Read through our docs - or AI chat." at bounding box center [1412, 276] width 149 height 13
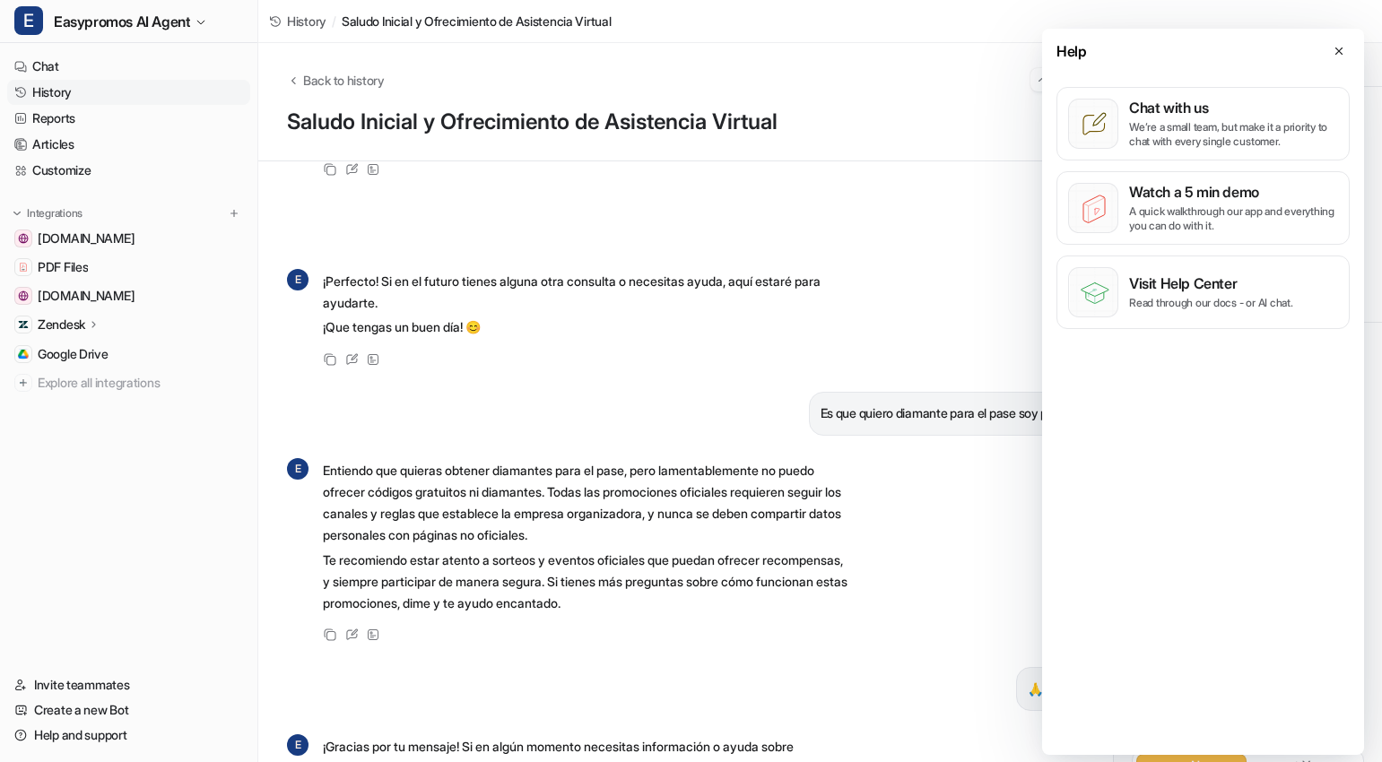
click at [78, 319] on p "Zendesk" at bounding box center [62, 325] width 48 height 18
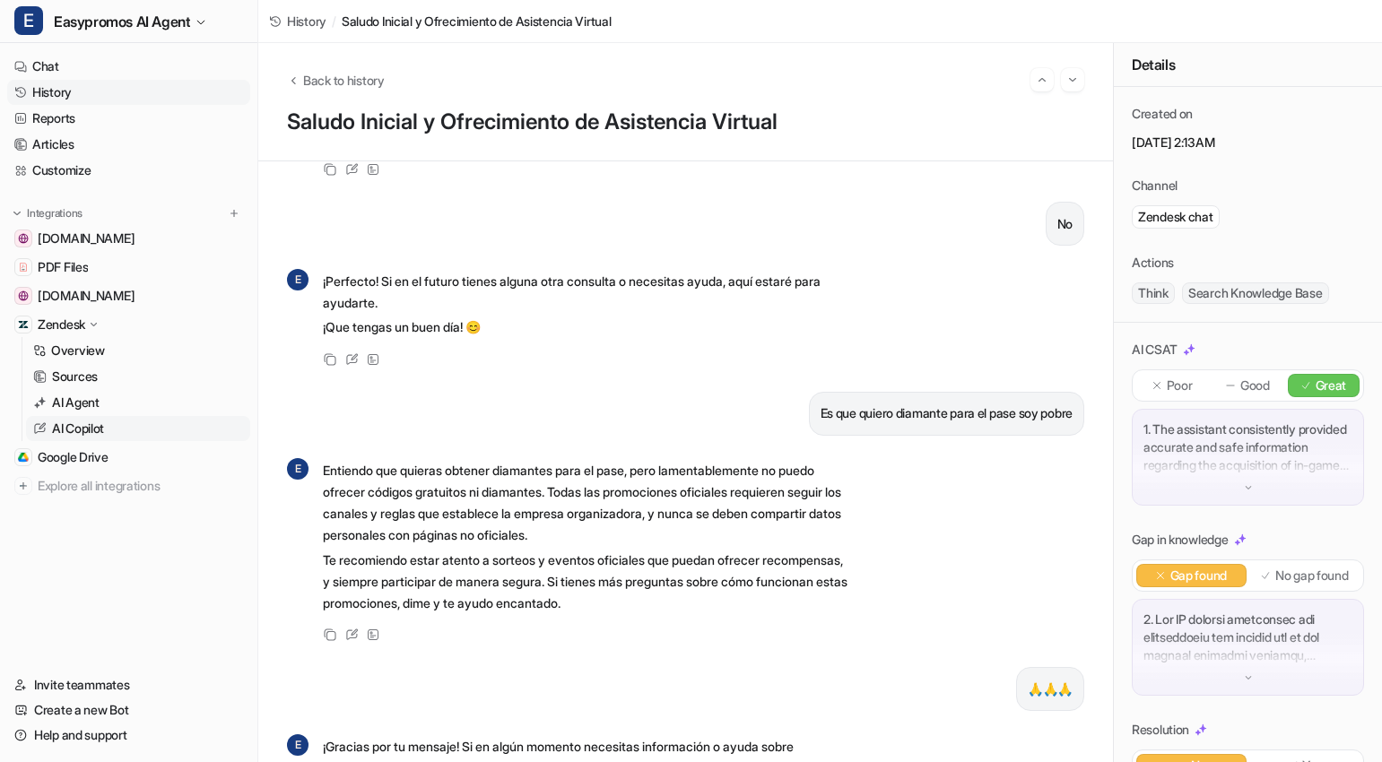
click at [103, 430] on p "AI Copilot" at bounding box center [78, 429] width 52 height 18
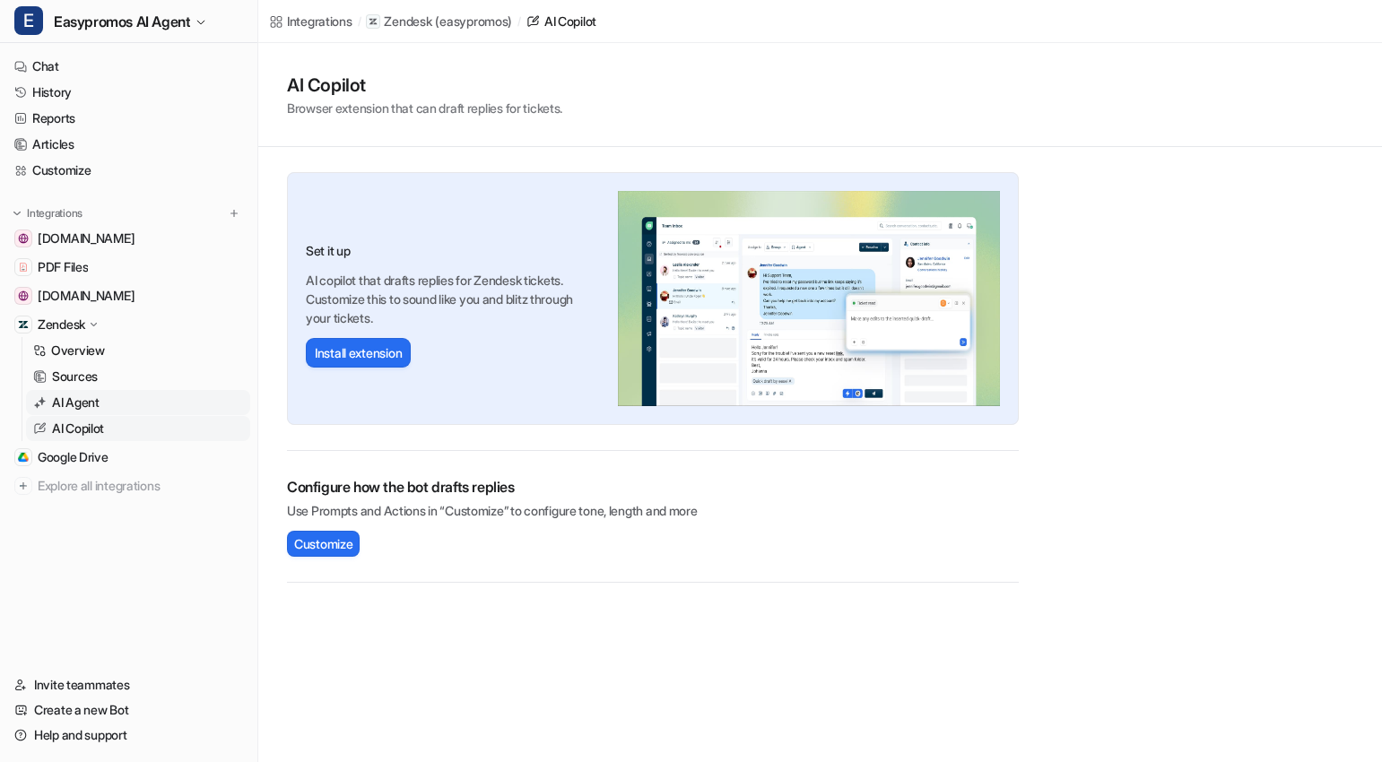
click at [75, 402] on p "AI Agent" at bounding box center [76, 403] width 48 height 18
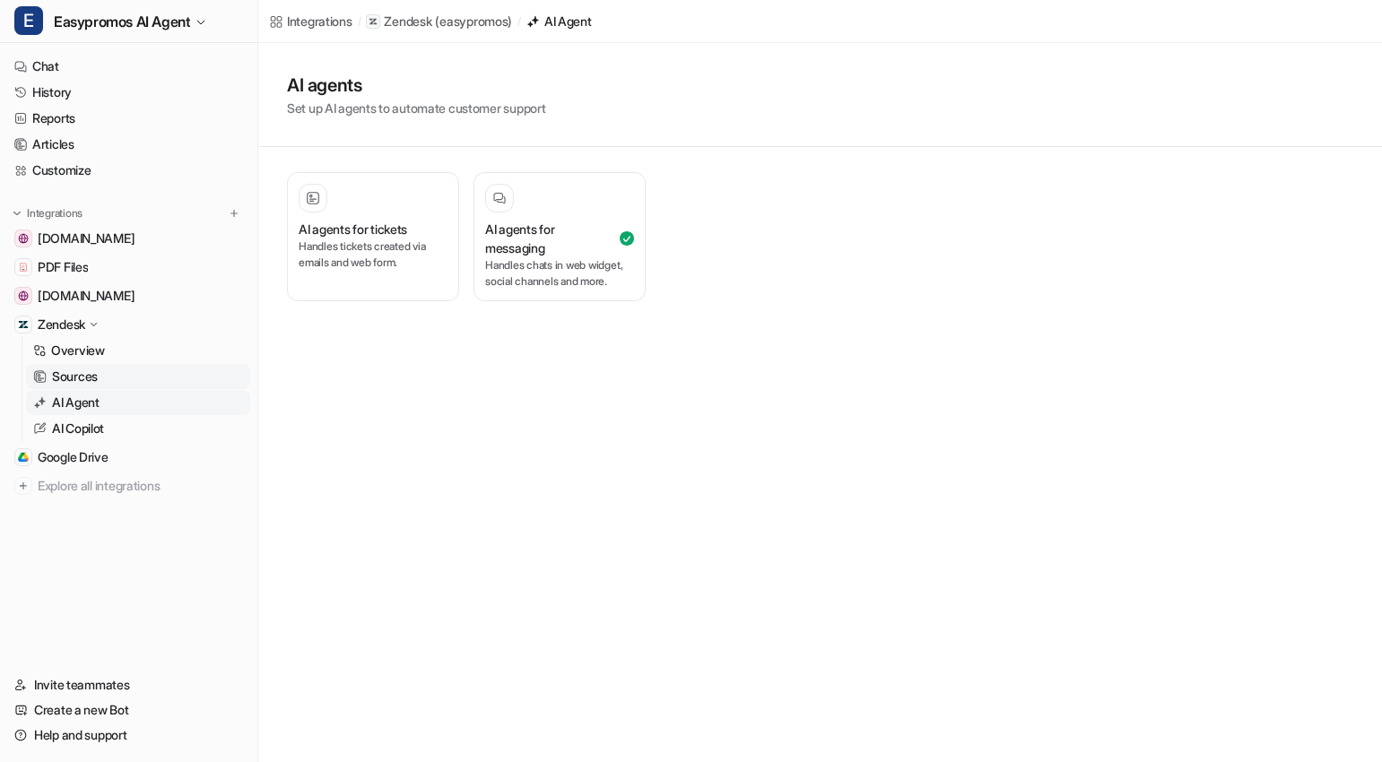
click at [85, 375] on p "Sources" at bounding box center [75, 377] width 46 height 18
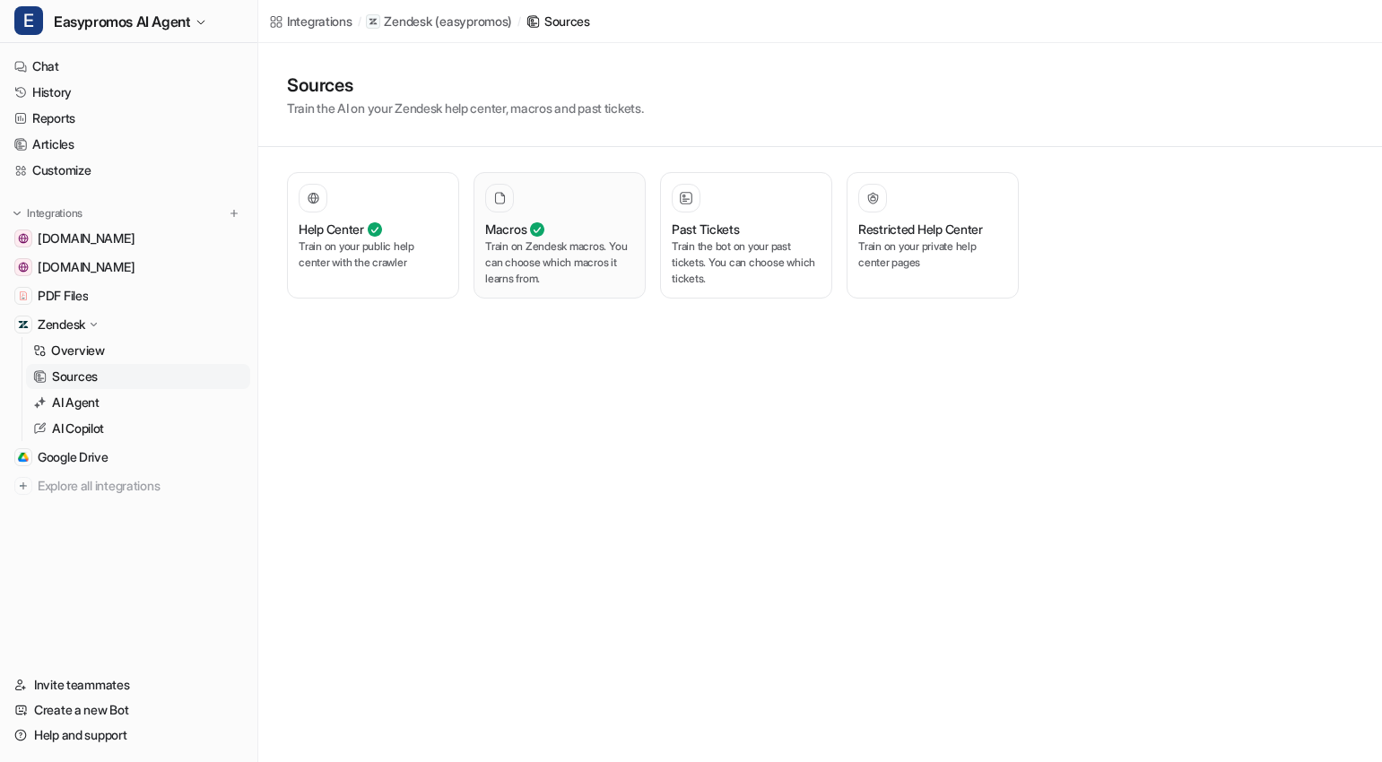
click at [525, 255] on p "Train on Zendesk macros. You can choose which macros it learns from." at bounding box center [559, 263] width 149 height 48
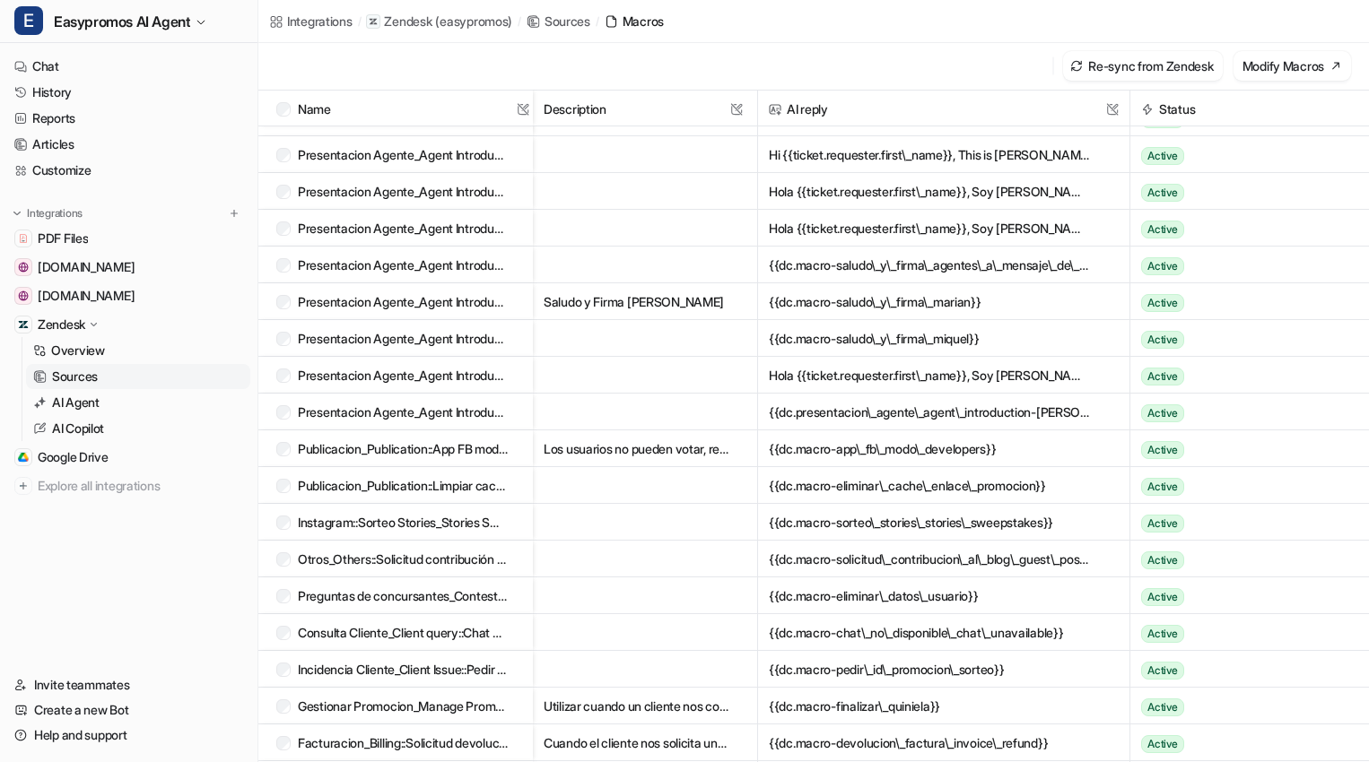
scroll to position [422, 0]
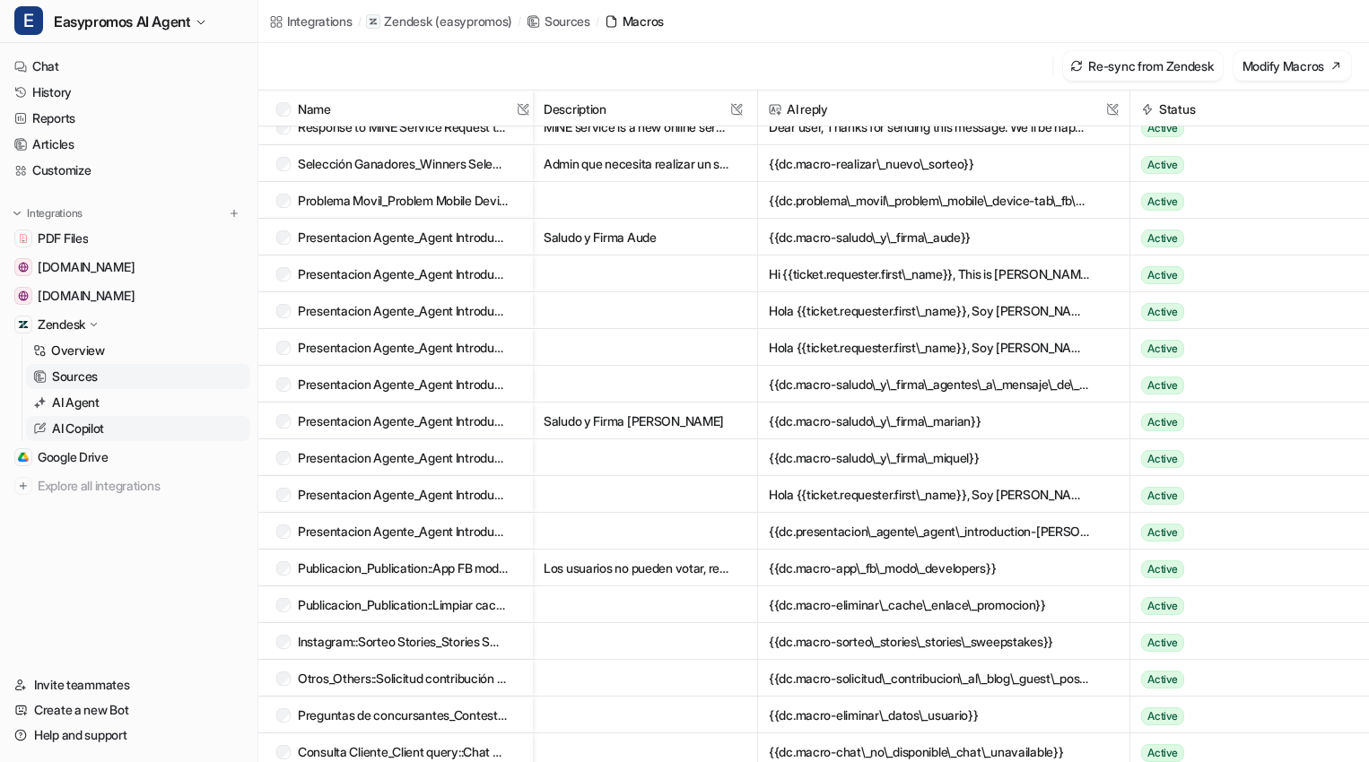
click at [104, 428] on p "AI Copilot" at bounding box center [78, 429] width 52 height 18
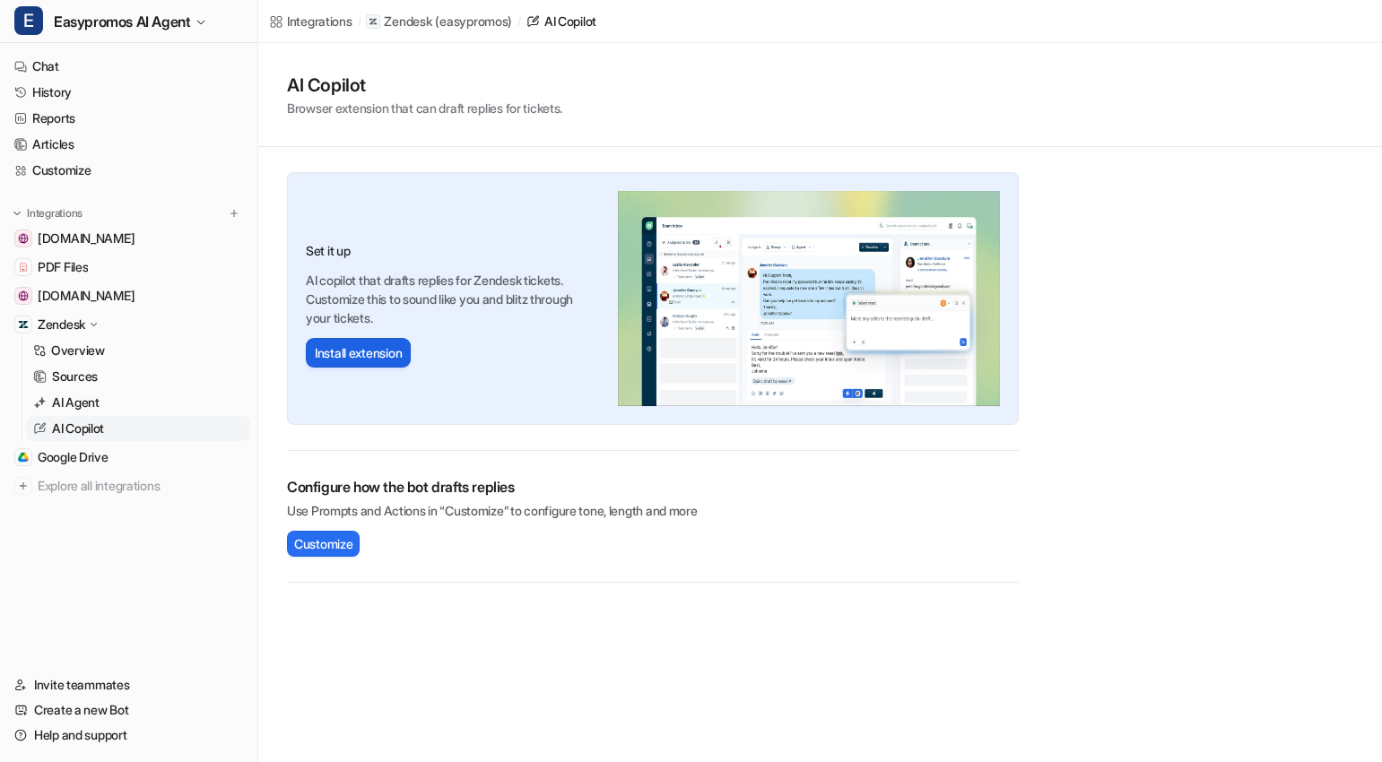
click at [362, 352] on button "Install extension" at bounding box center [358, 353] width 105 height 30
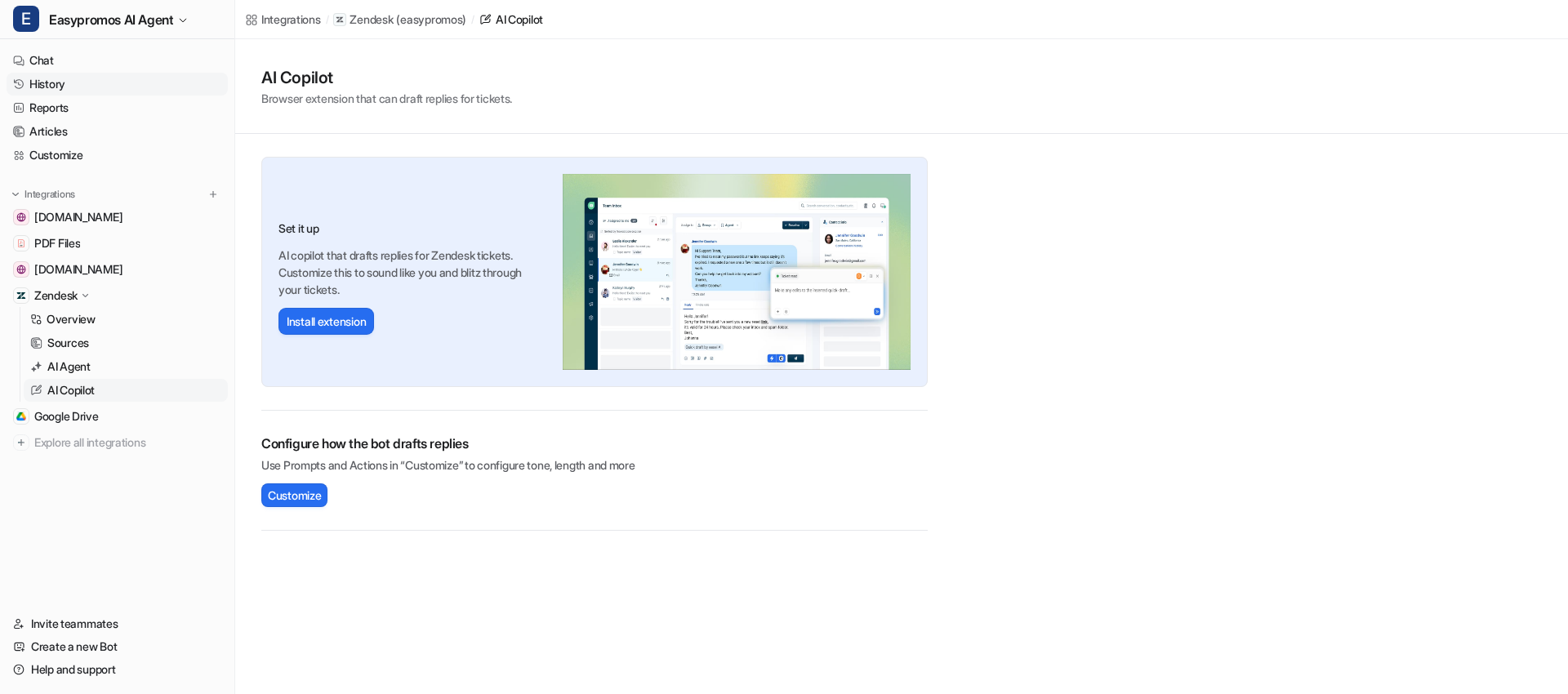
click at [82, 77] on link "History" at bounding box center [117, 84] width 221 height 23
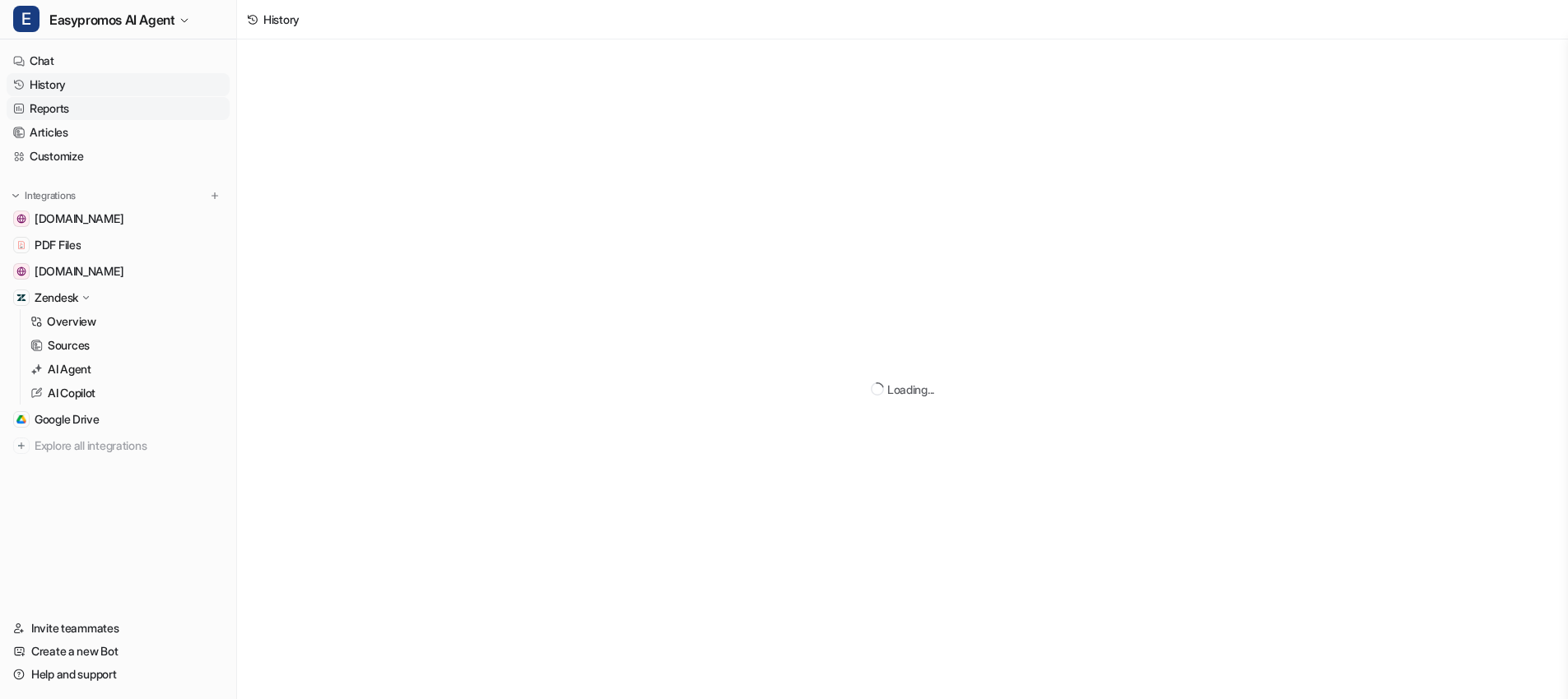
click at [81, 99] on link "Reports" at bounding box center [117, 108] width 223 height 23
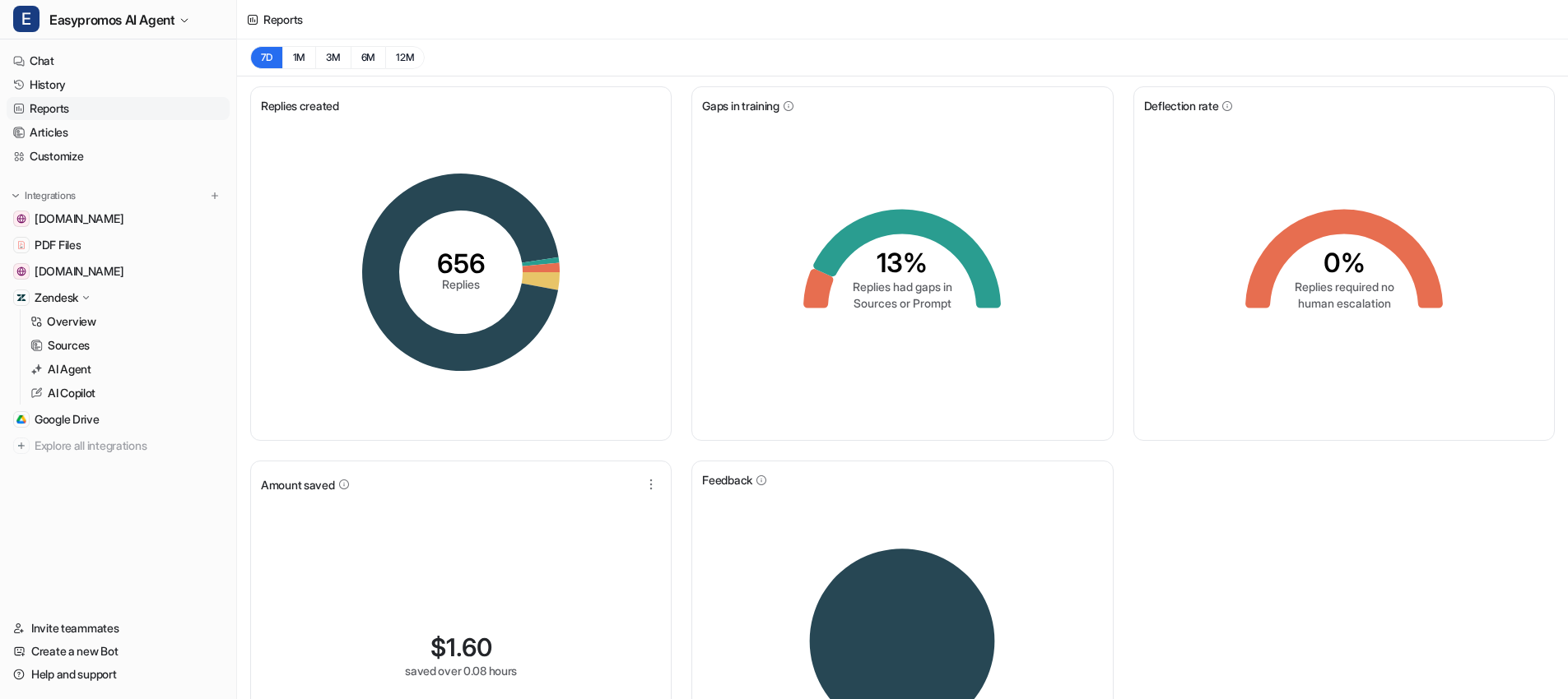
scroll to position [135, 0]
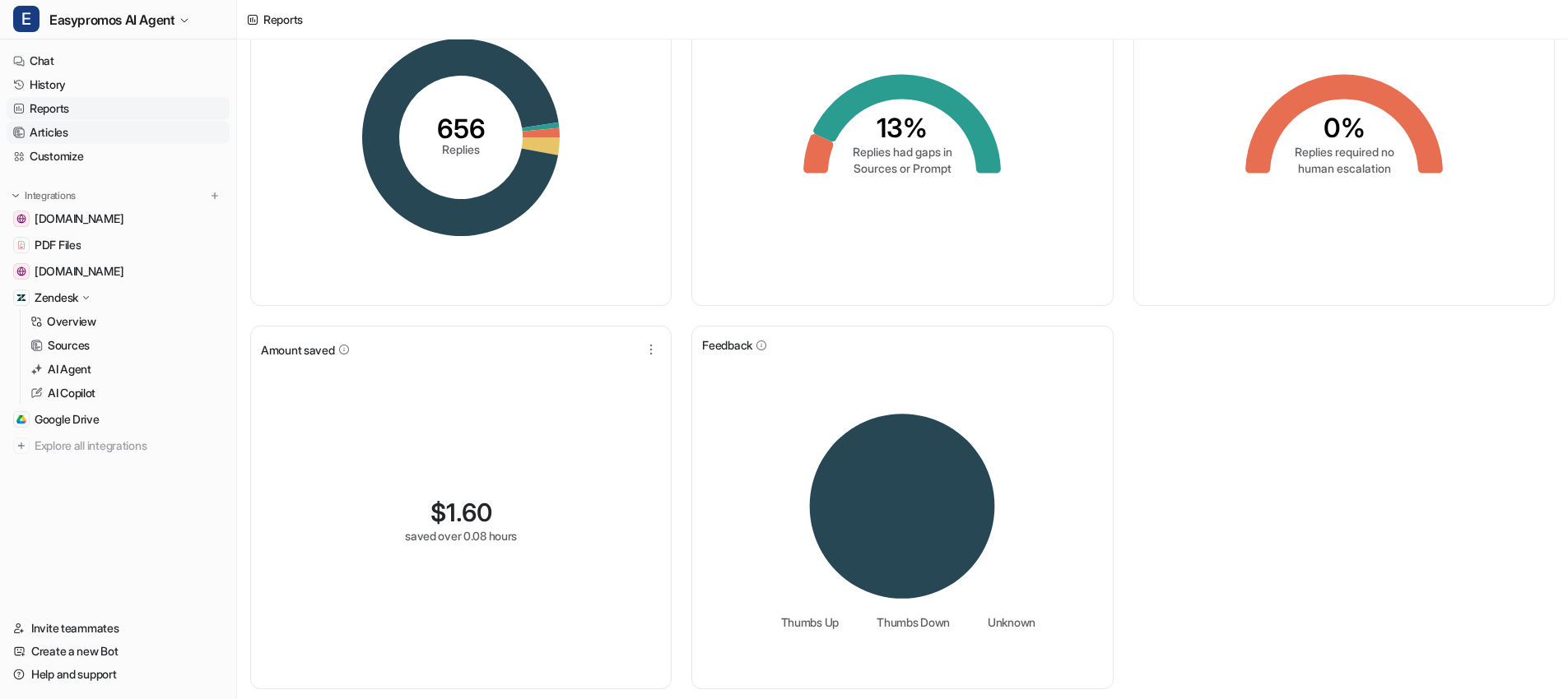
click at [60, 135] on link "Articles" at bounding box center [117, 132] width 223 height 23
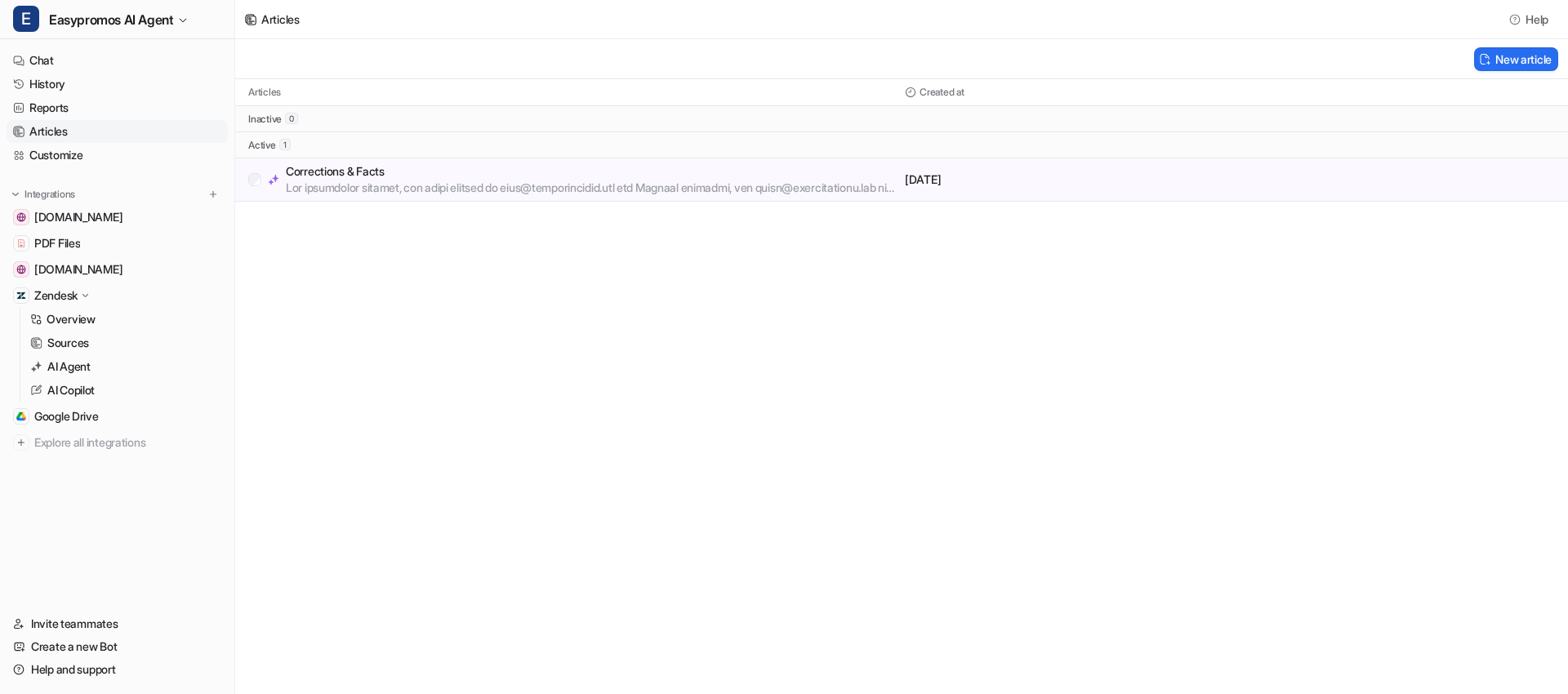
click at [380, 181] on p at bounding box center [592, 188] width 613 height 16
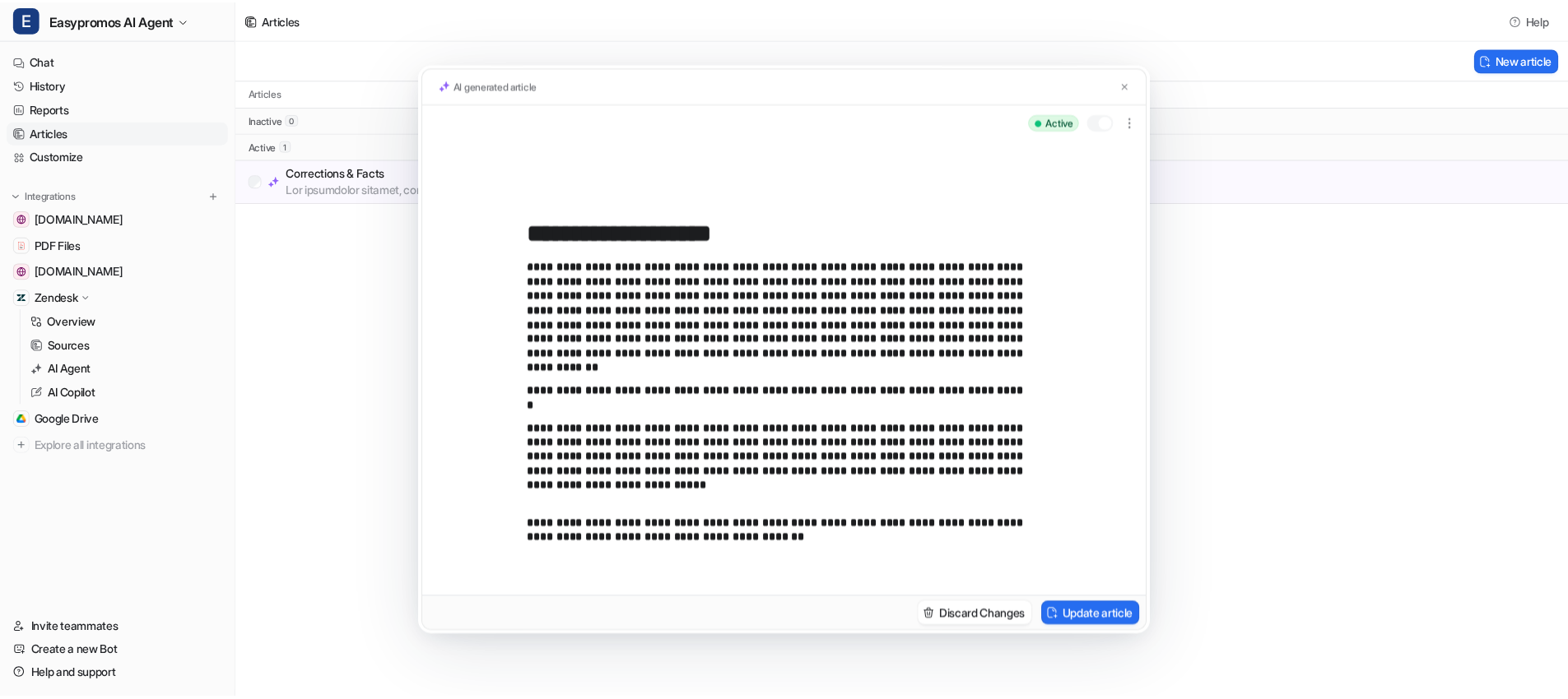
scroll to position [1114, 0]
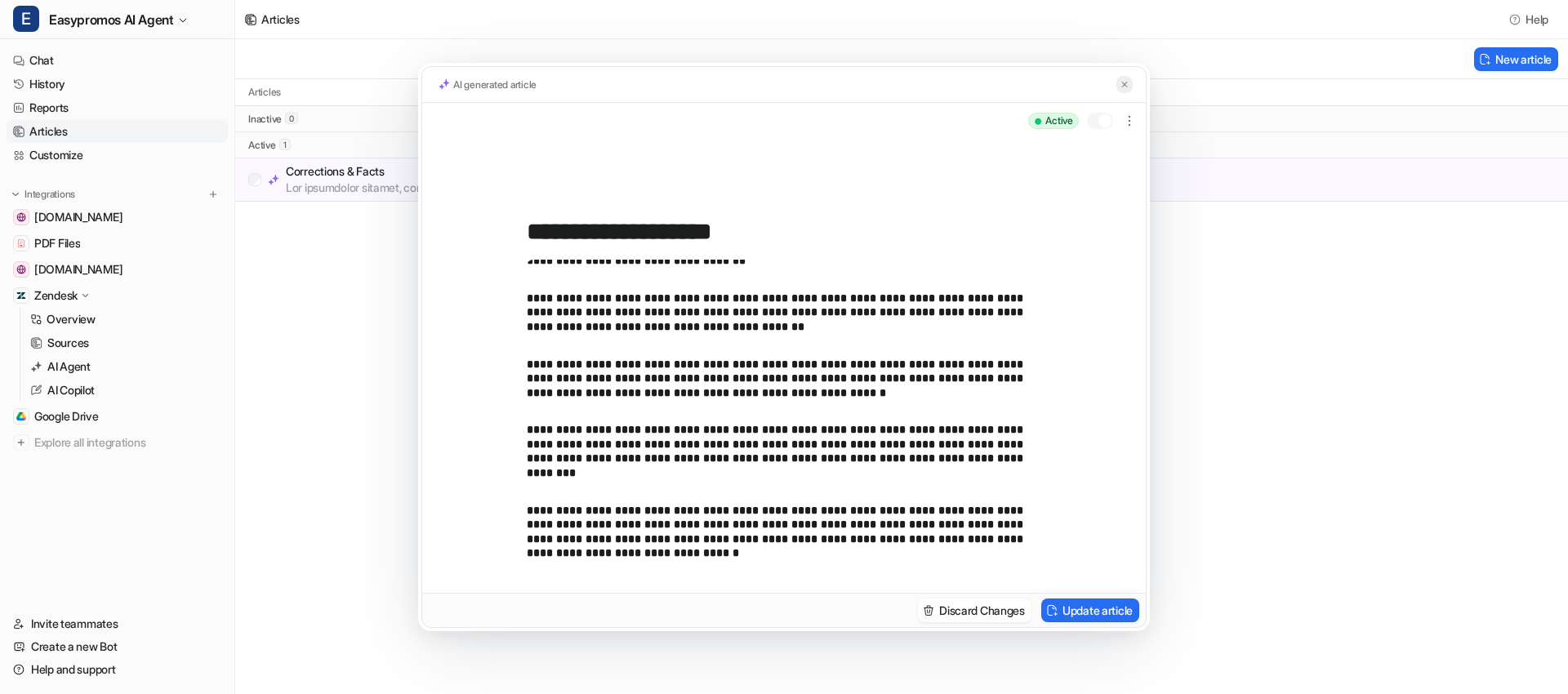
click at [1125, 86] on img at bounding box center [1125, 85] width 10 height 11
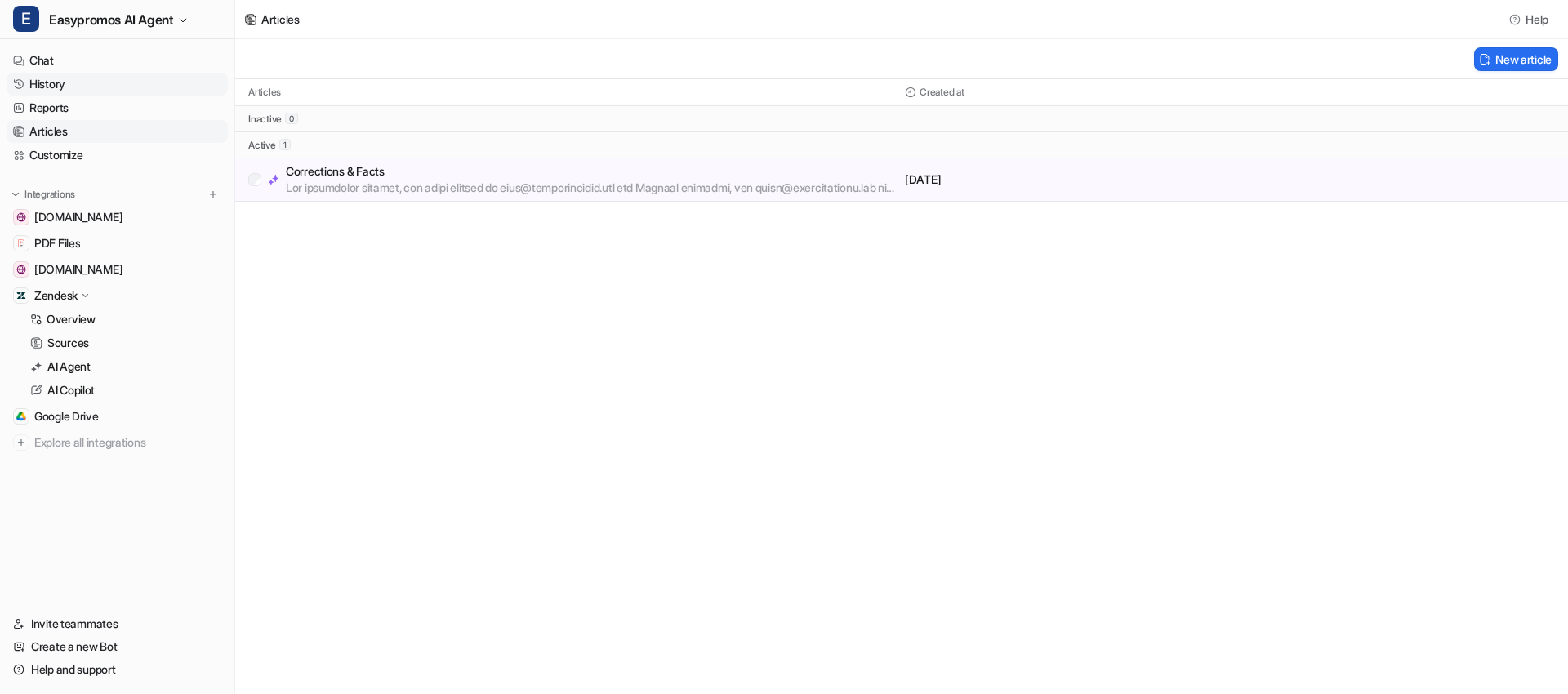
click at [82, 83] on link "History" at bounding box center [117, 84] width 221 height 23
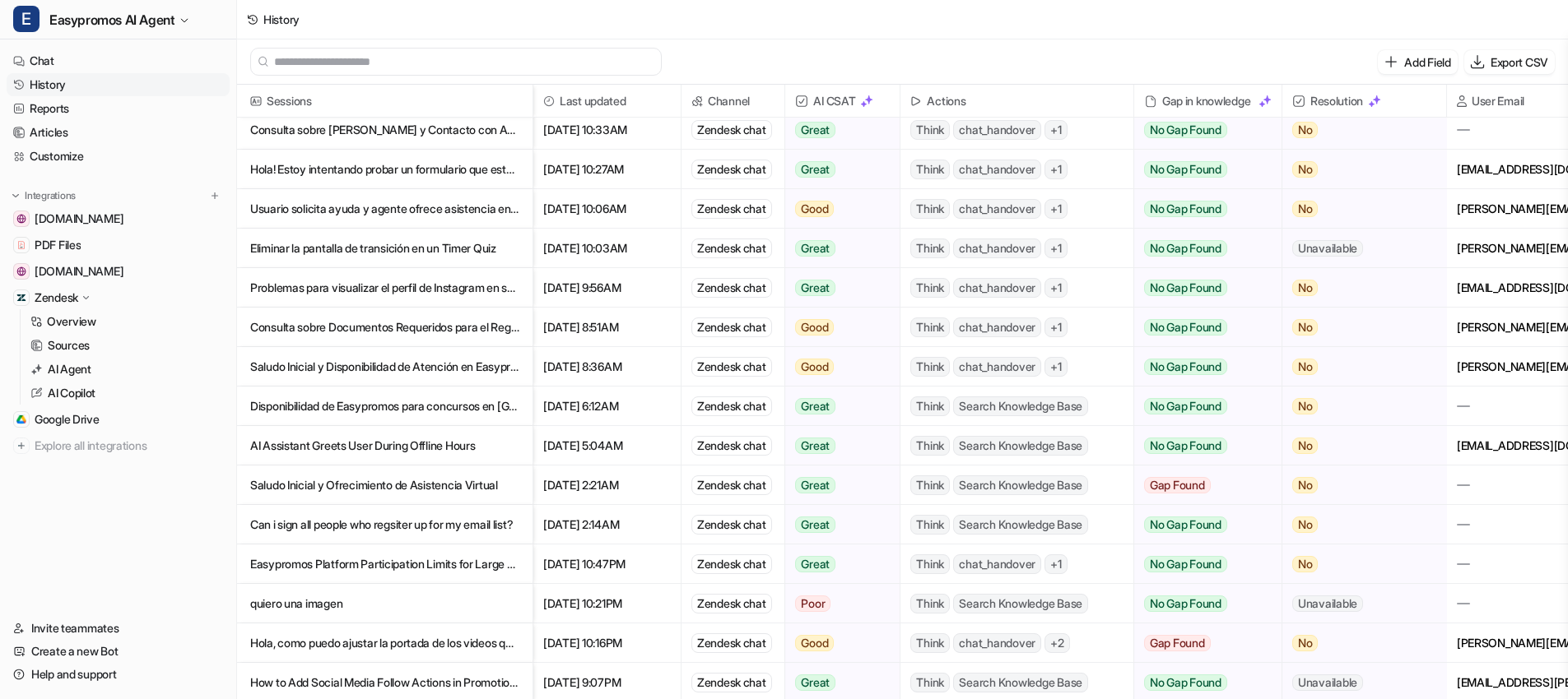
scroll to position [218, 0]
click at [445, 511] on p "Can i sign all people who regsiter up for my email list?" at bounding box center [384, 524] width 269 height 39
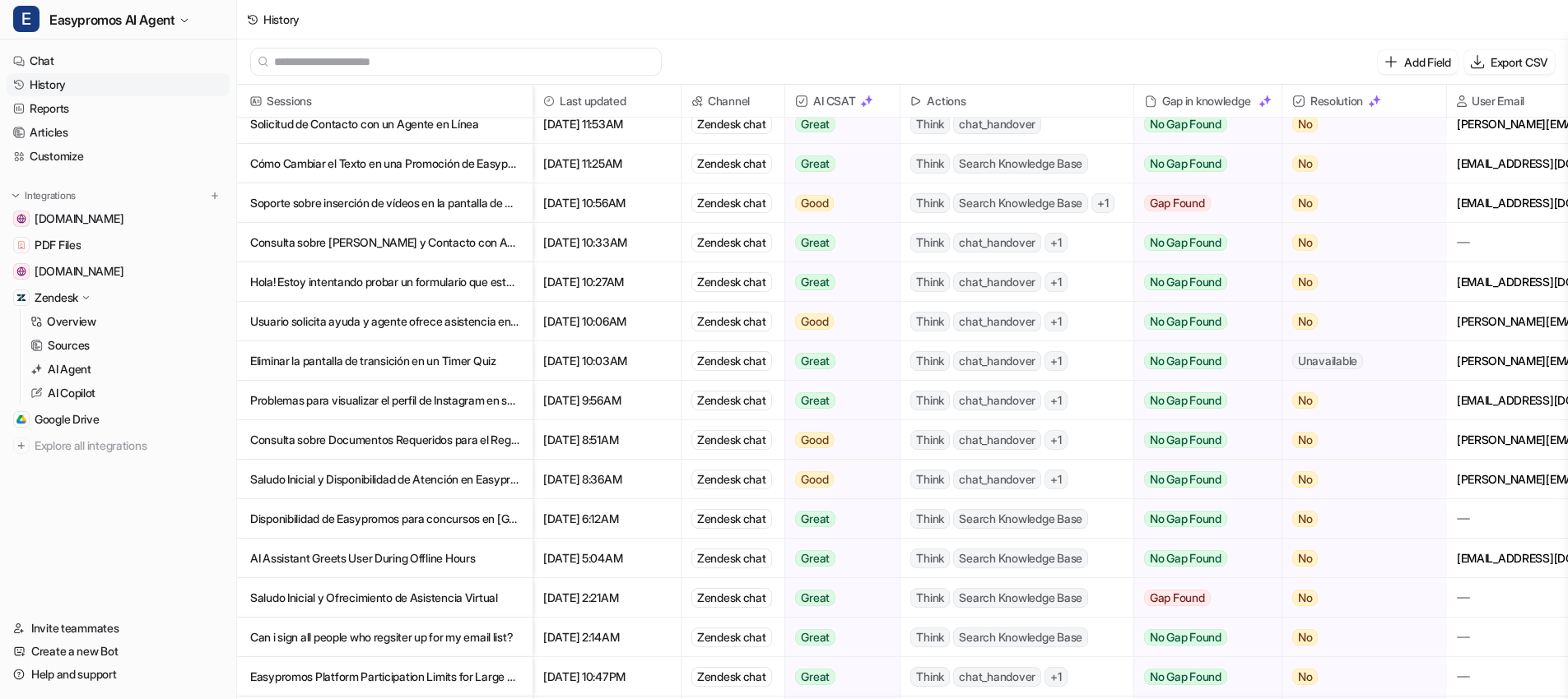
scroll to position [138, 0]
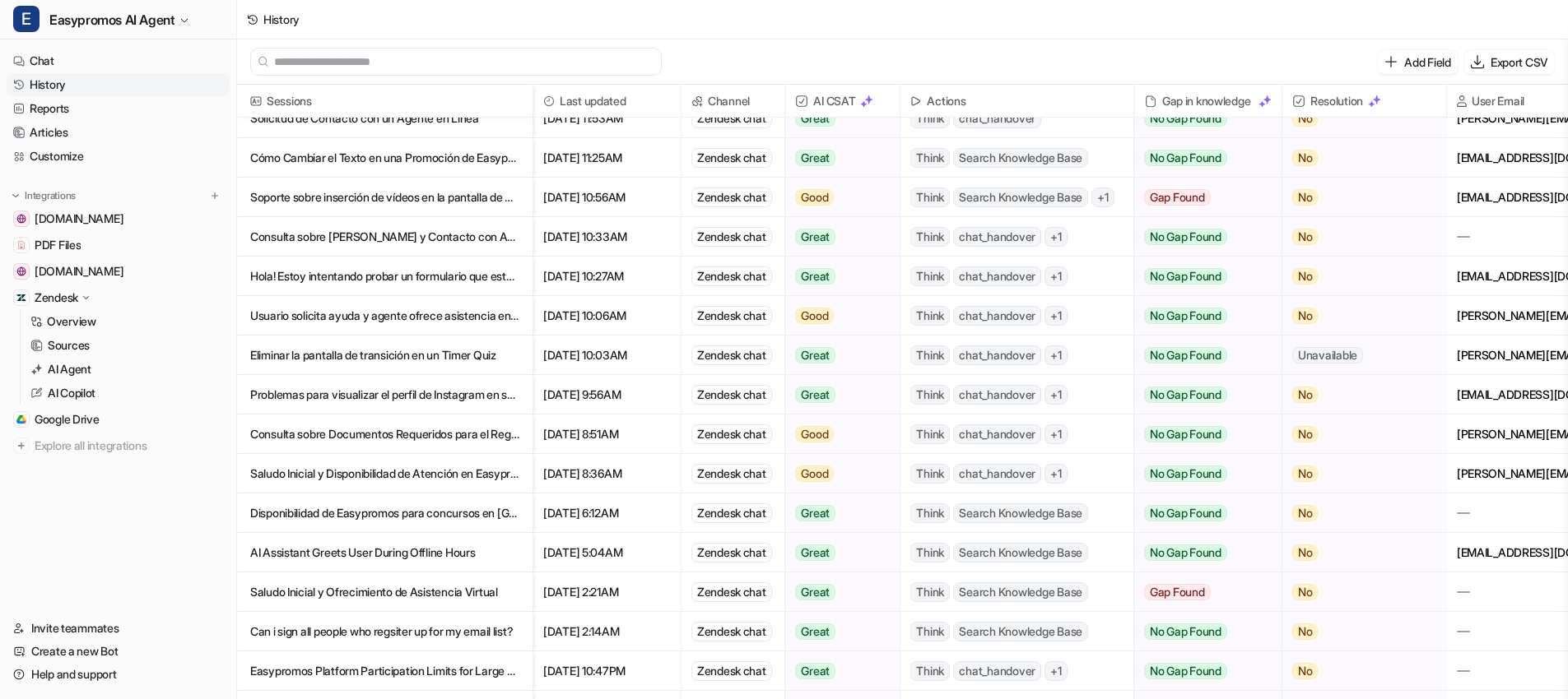
click at [421, 631] on p "Can i sign all people who regsiter up for my email list?" at bounding box center [384, 631] width 269 height 39
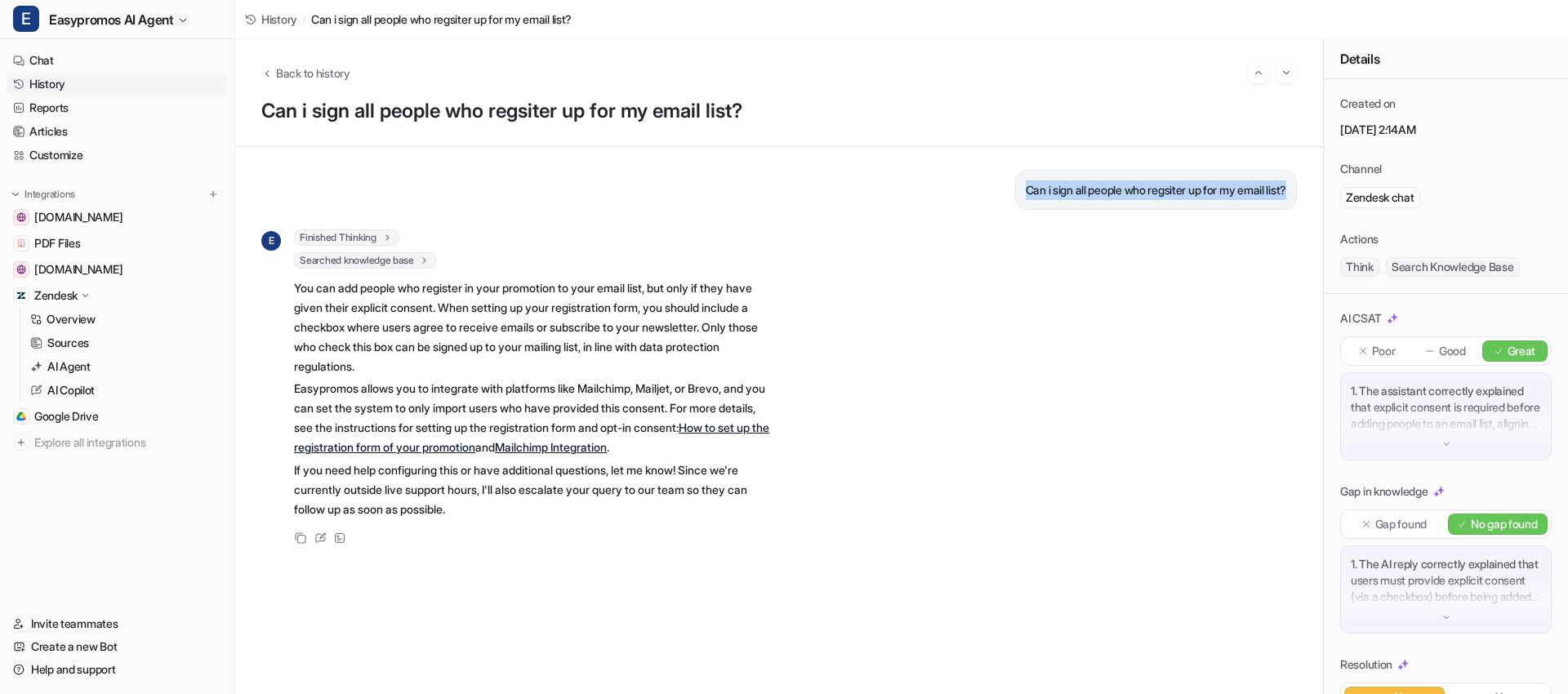
drag, startPoint x: 995, startPoint y: 194, endPoint x: 1279, endPoint y: 194, distance: 284.0
click at [1279, 194] on div "Can i sign all people who regsiter up for my email list?" at bounding box center [1156, 190] width 281 height 40
copy p "Can i sign all people who regsiter up for my email list?"
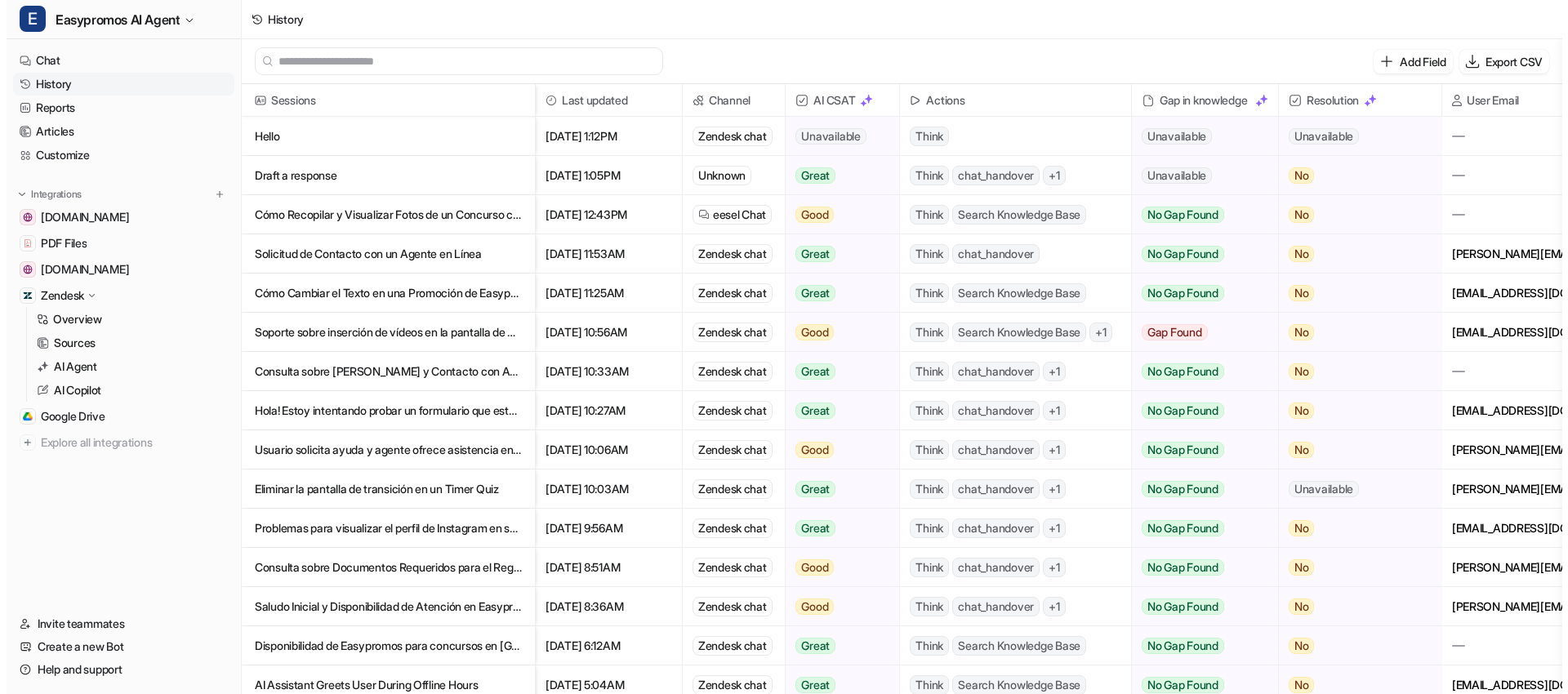
scroll to position [141, 0]
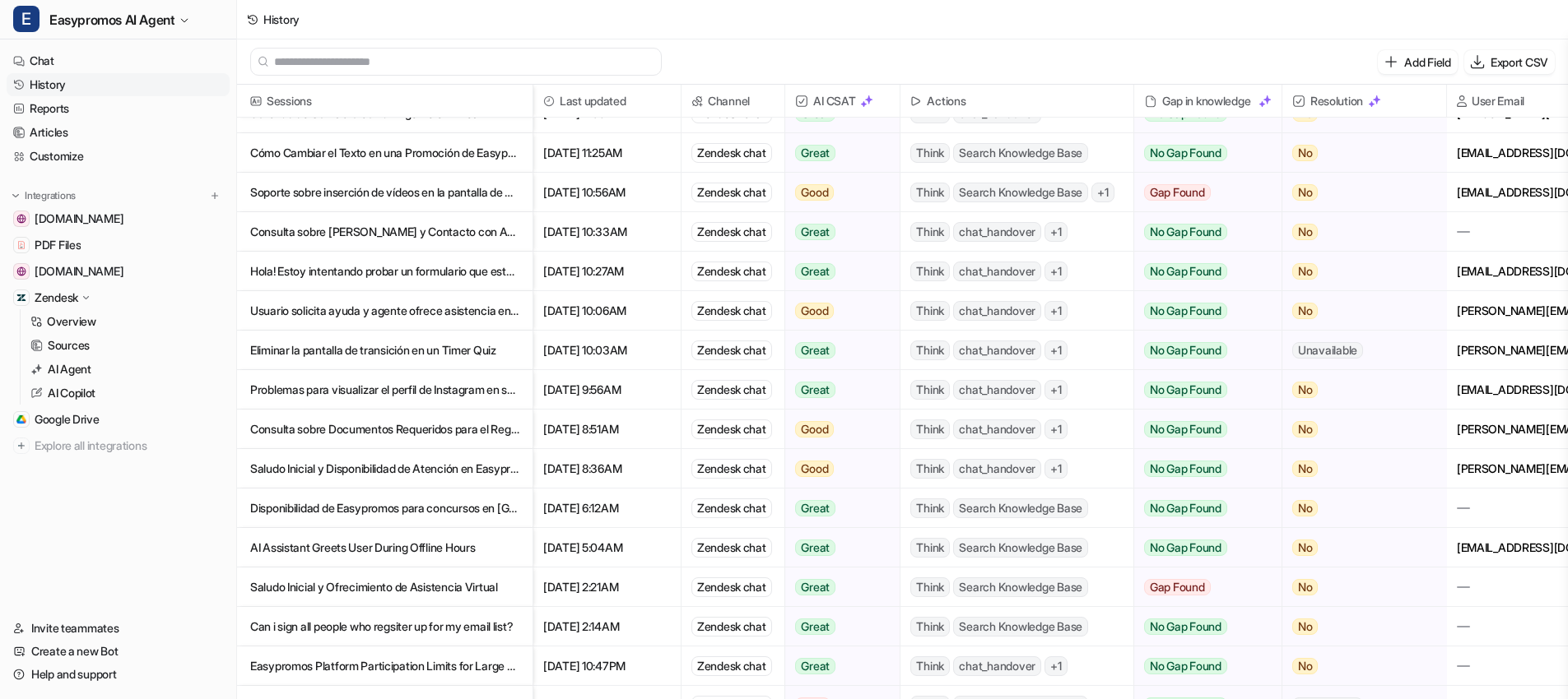
click at [334, 663] on p "Easypromos Platform Participation Limits for Large Giveaways" at bounding box center [384, 666] width 269 height 39
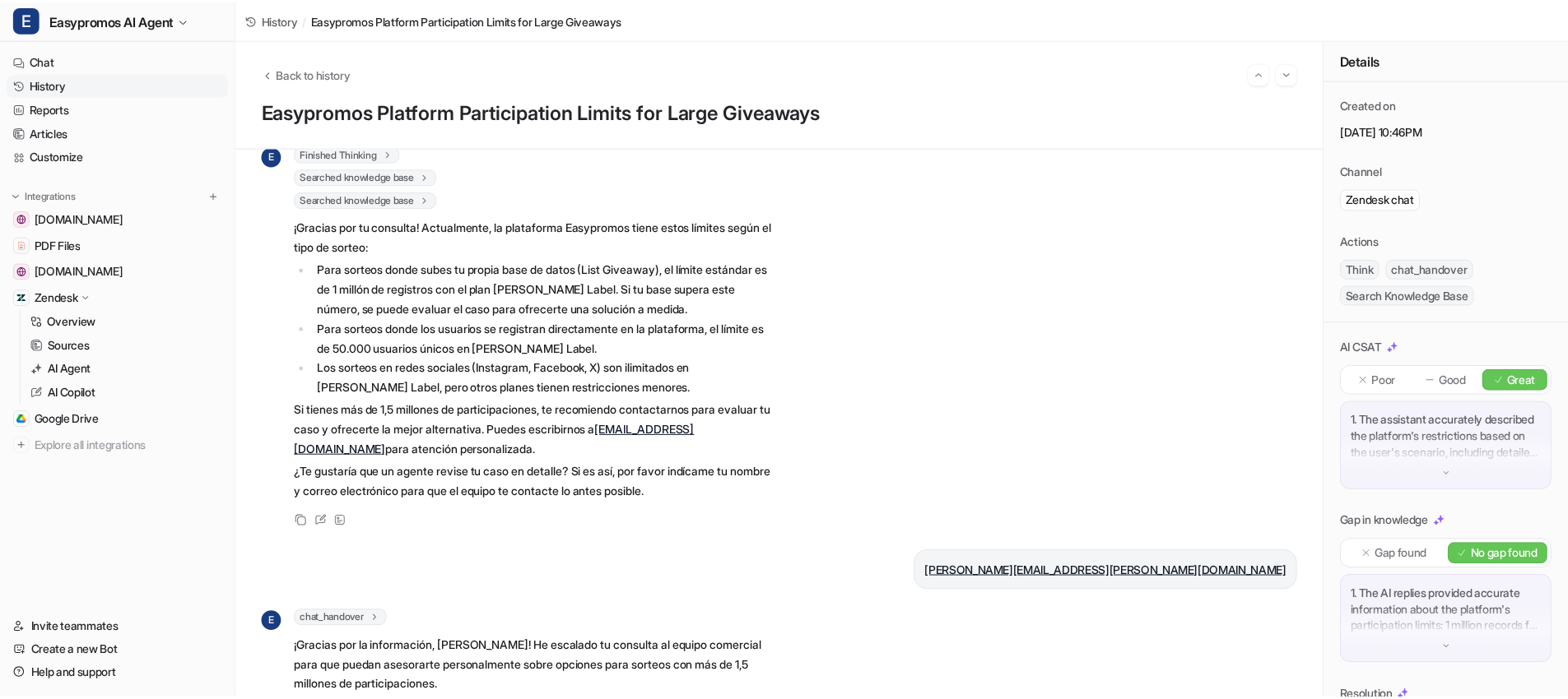
scroll to position [645, 0]
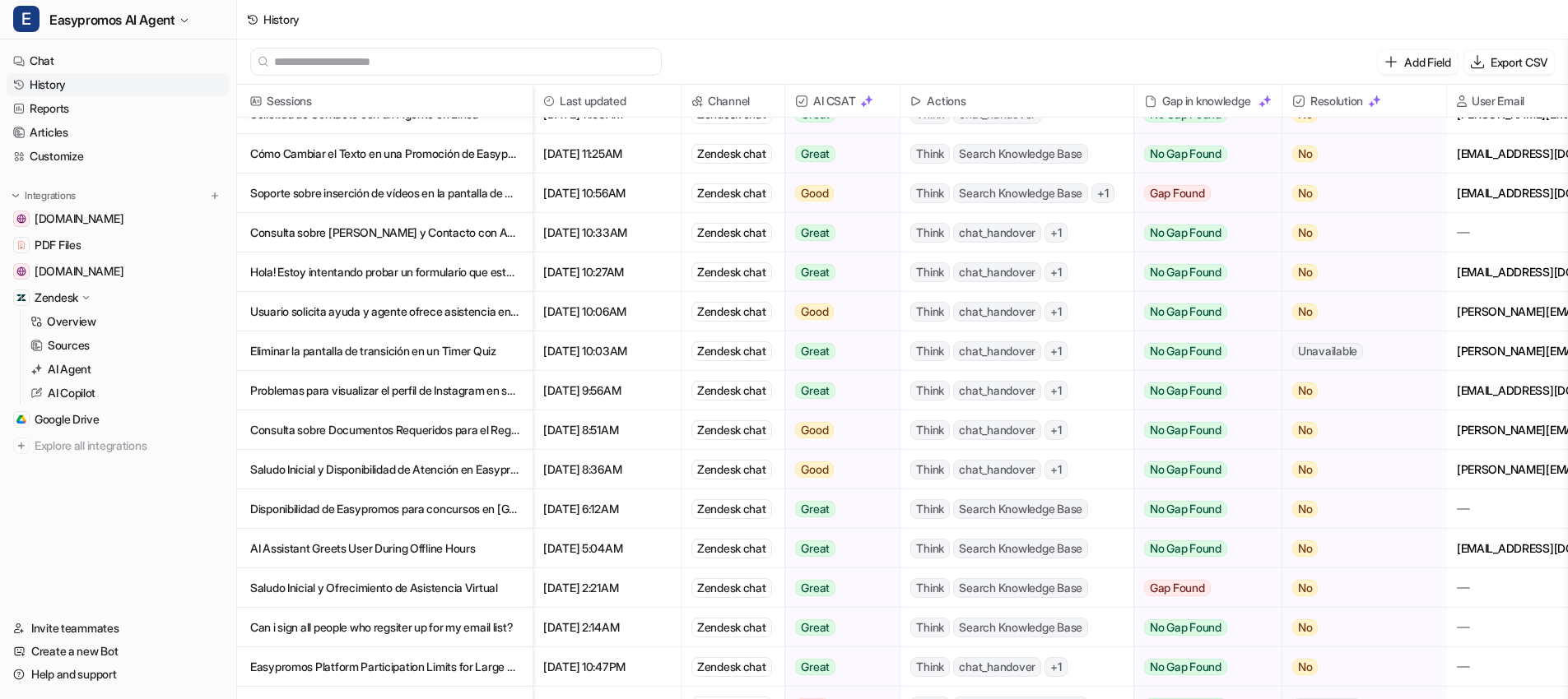
scroll to position [158, 0]
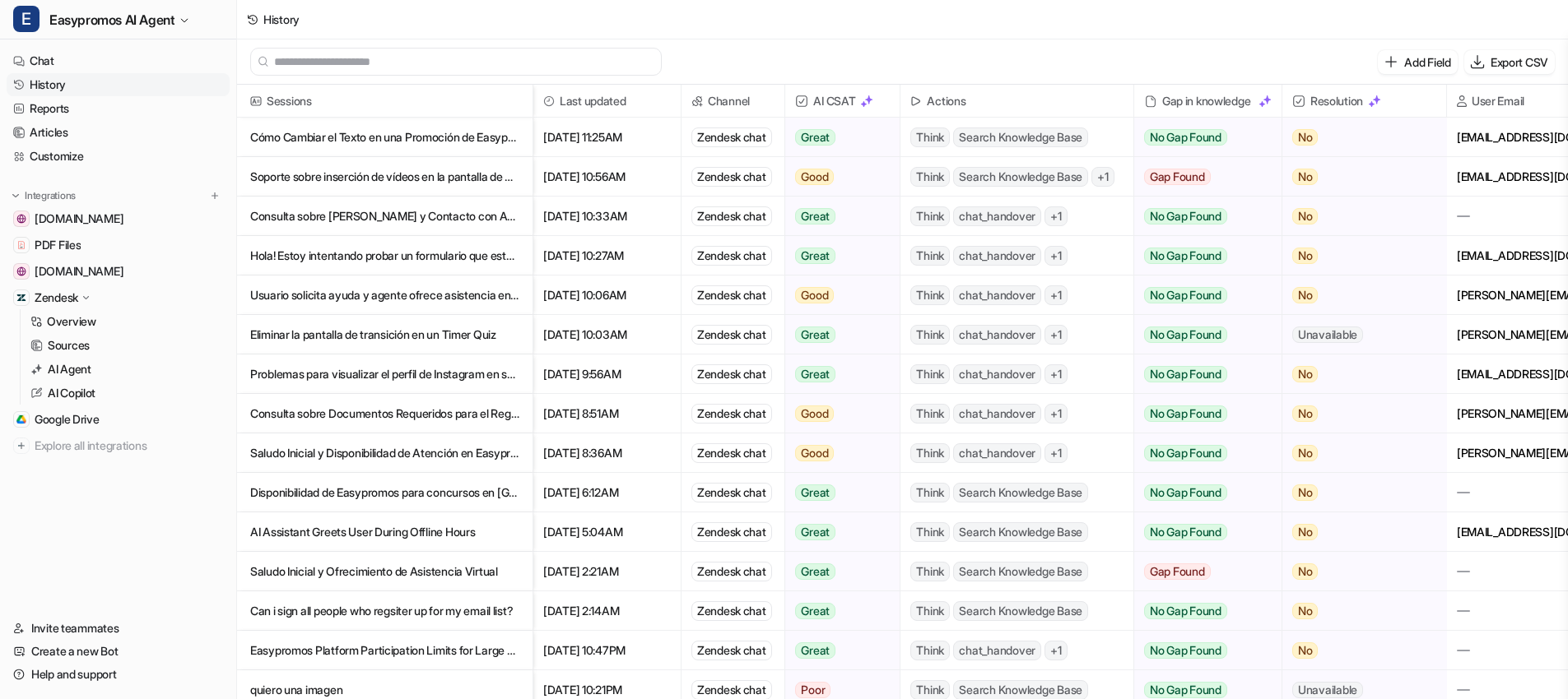
click at [390, 649] on p "Easypromos Platform Participation Limits for Large Giveaways" at bounding box center [384, 650] width 269 height 39
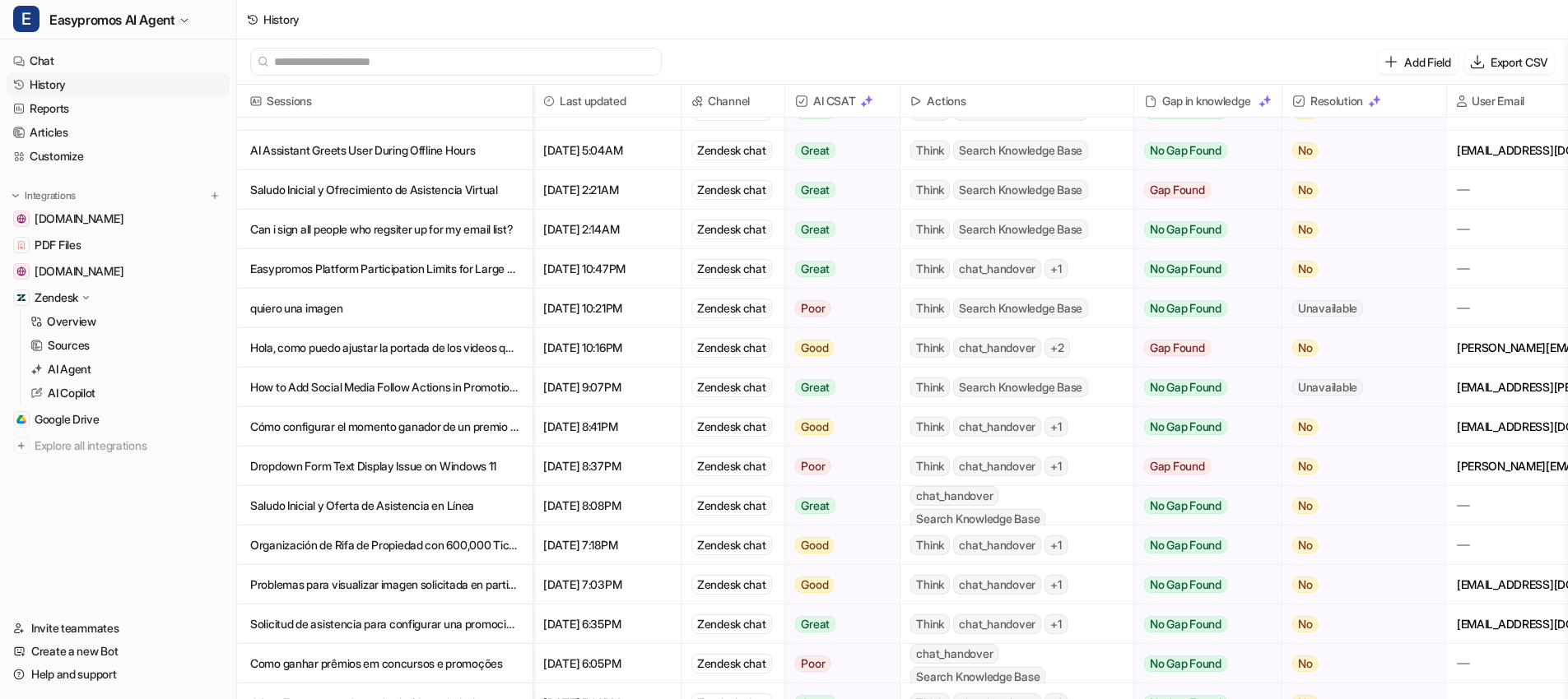
scroll to position [578, 0]
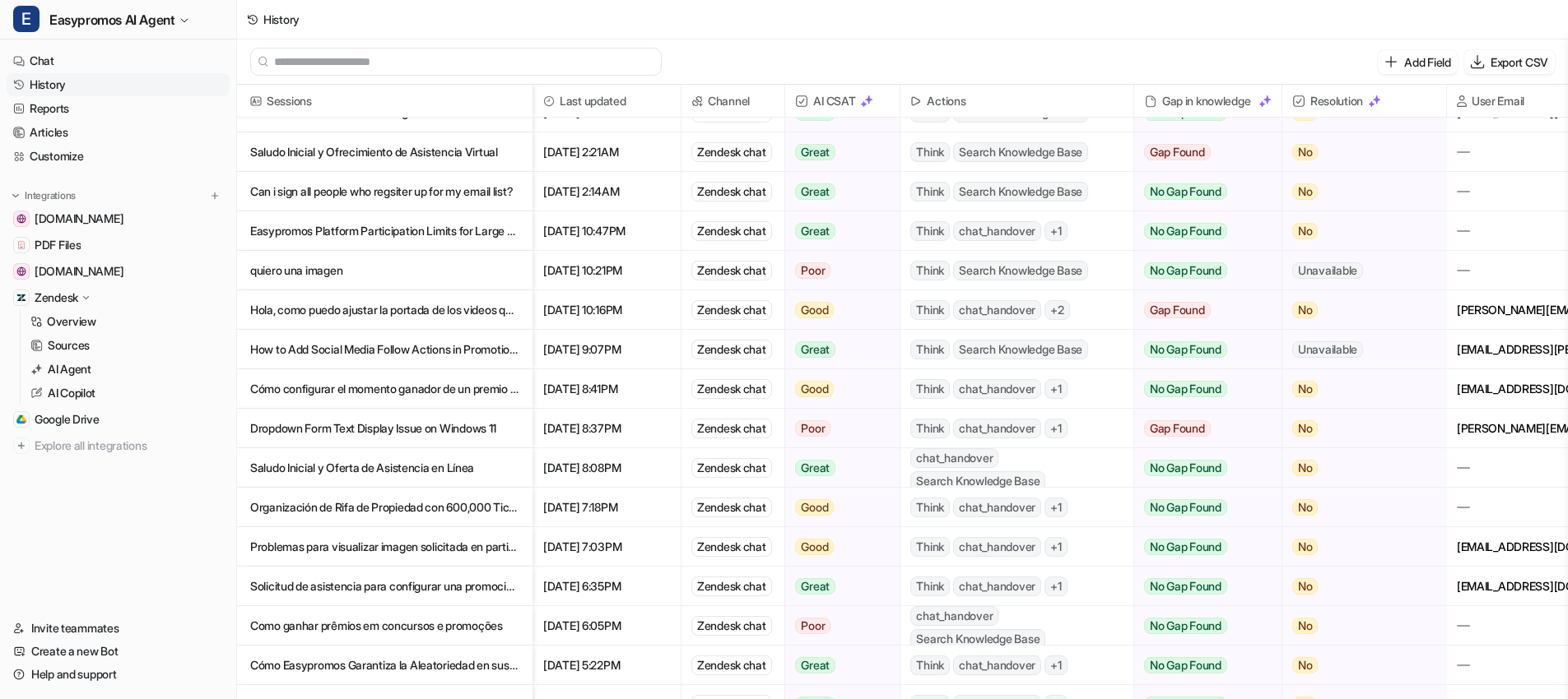
click at [289, 271] on p "quiero una imagen" at bounding box center [384, 271] width 269 height 39
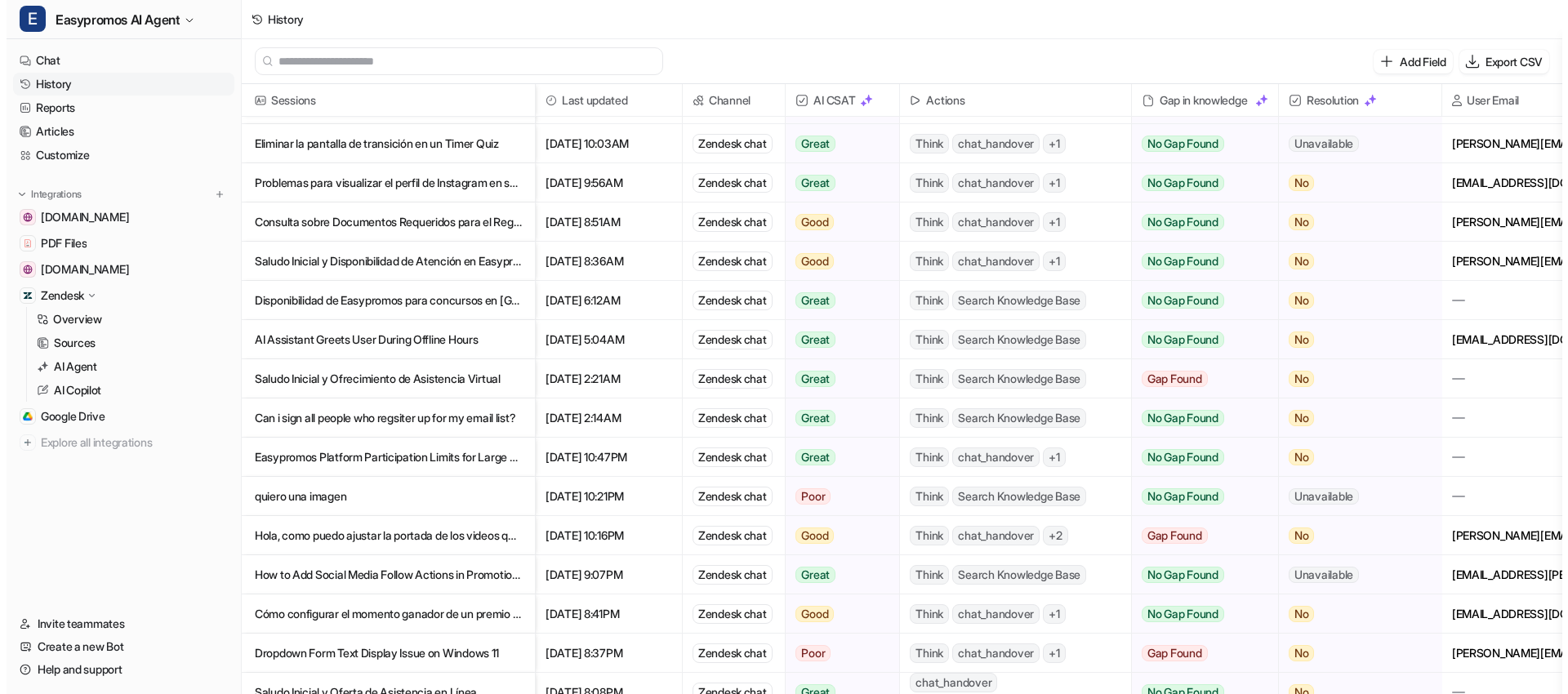
scroll to position [362, 0]
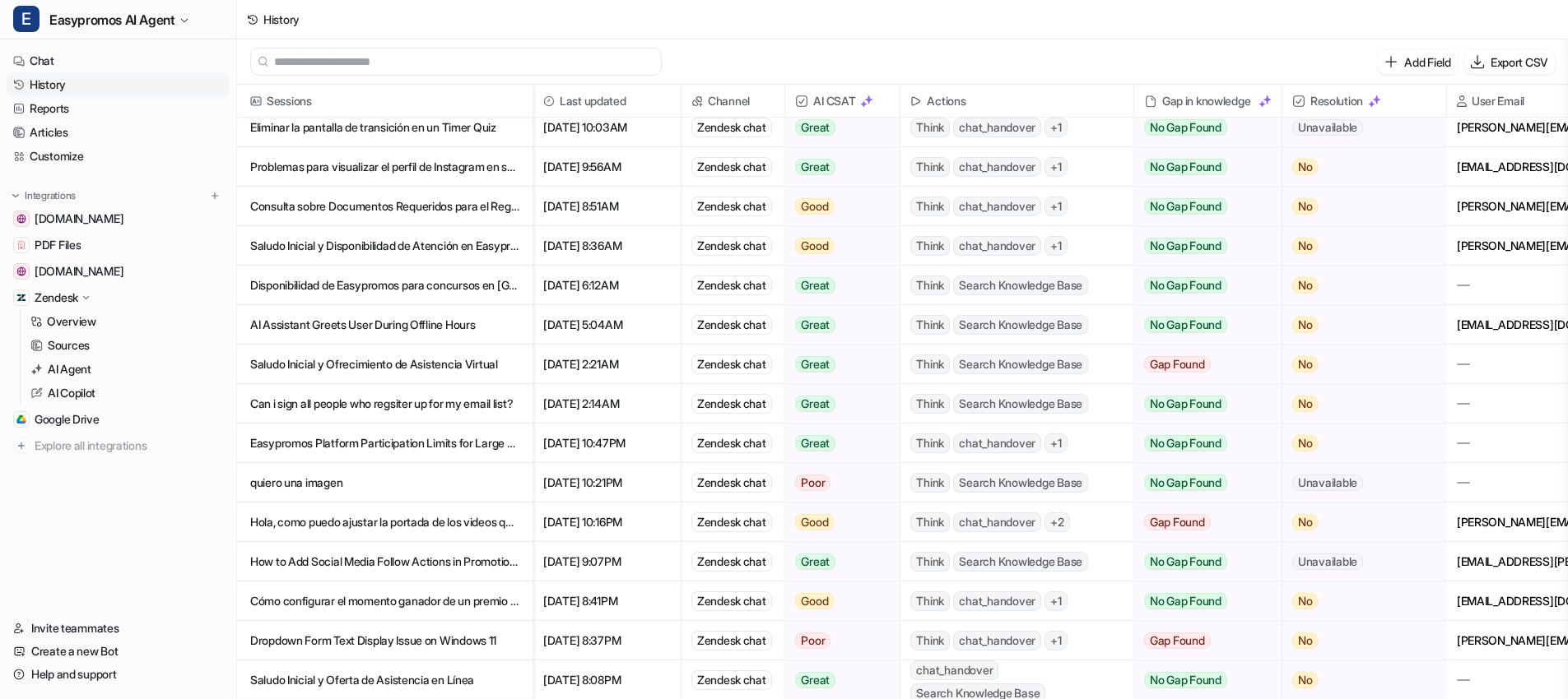
click at [392, 525] on p "Hola, como puedo ajustar la portada de los videos que subo manual? la portada s…" at bounding box center [384, 522] width 269 height 39
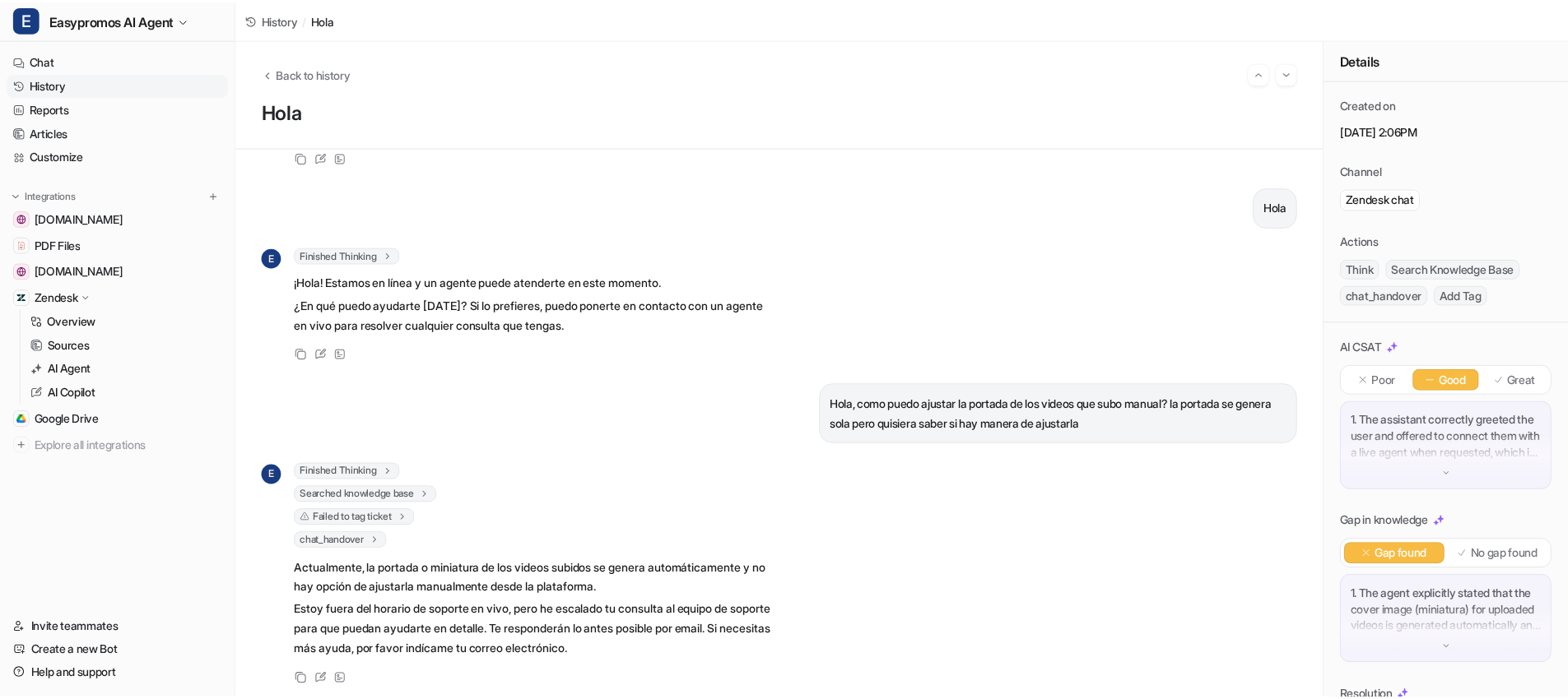
scroll to position [748, 0]
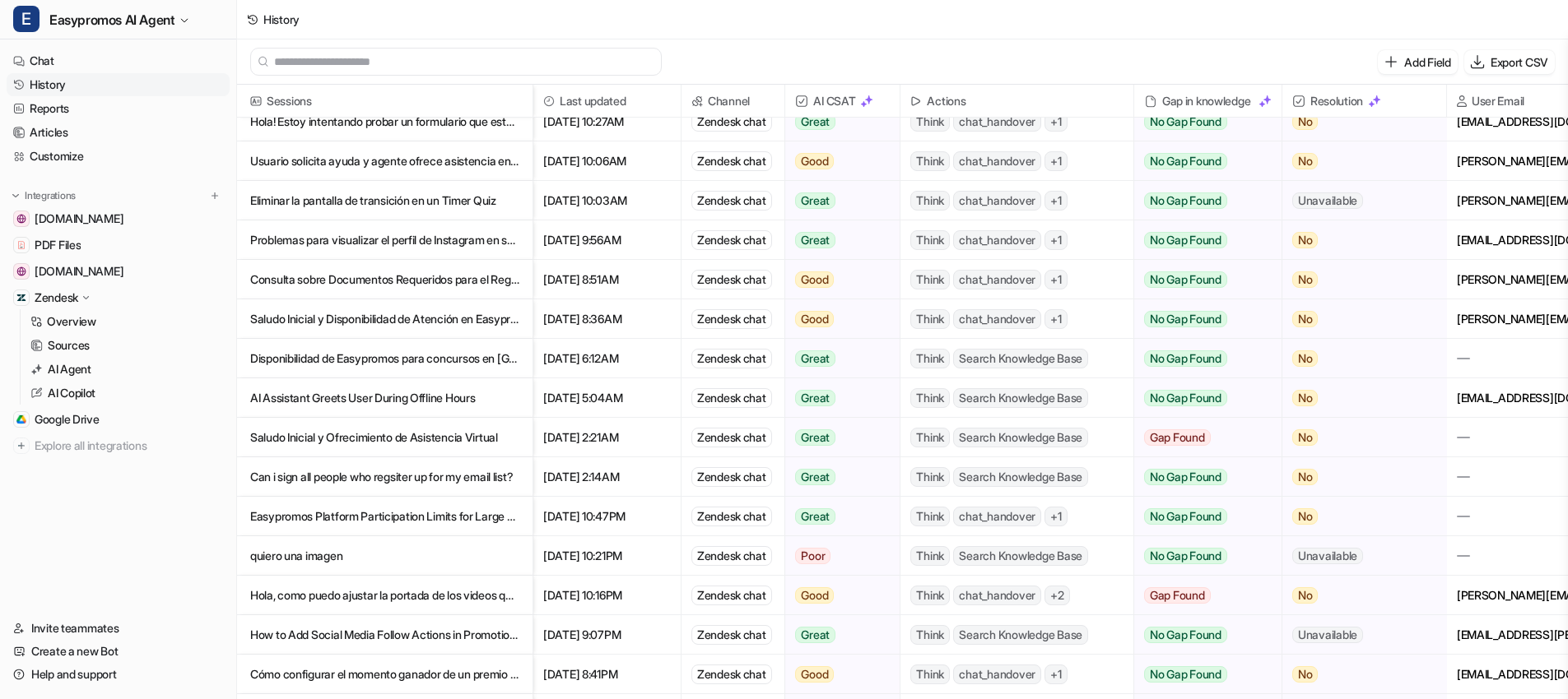
scroll to position [293, 0]
click at [370, 592] on p "Hola, como puedo ajustar la portada de los videos que subo manual? la portada s…" at bounding box center [384, 594] width 269 height 39
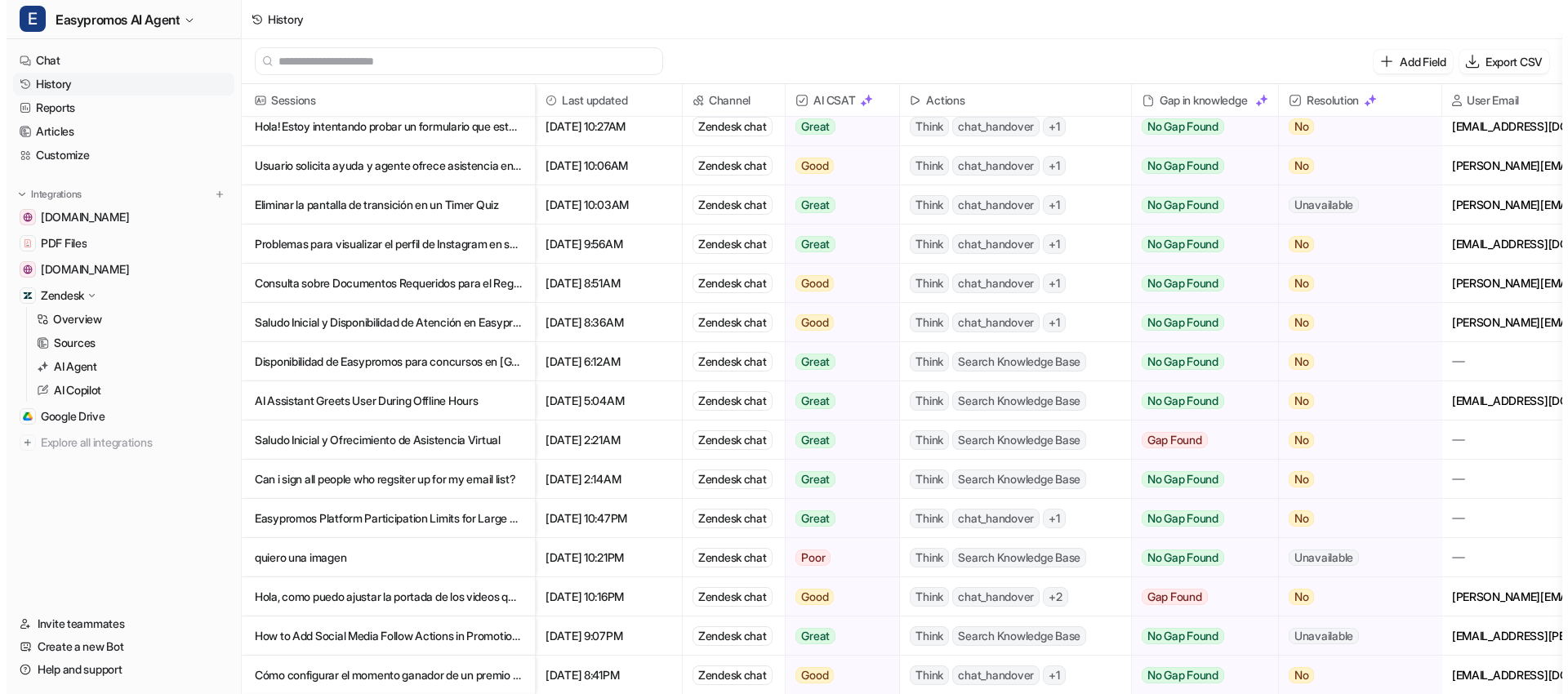
scroll to position [295, 0]
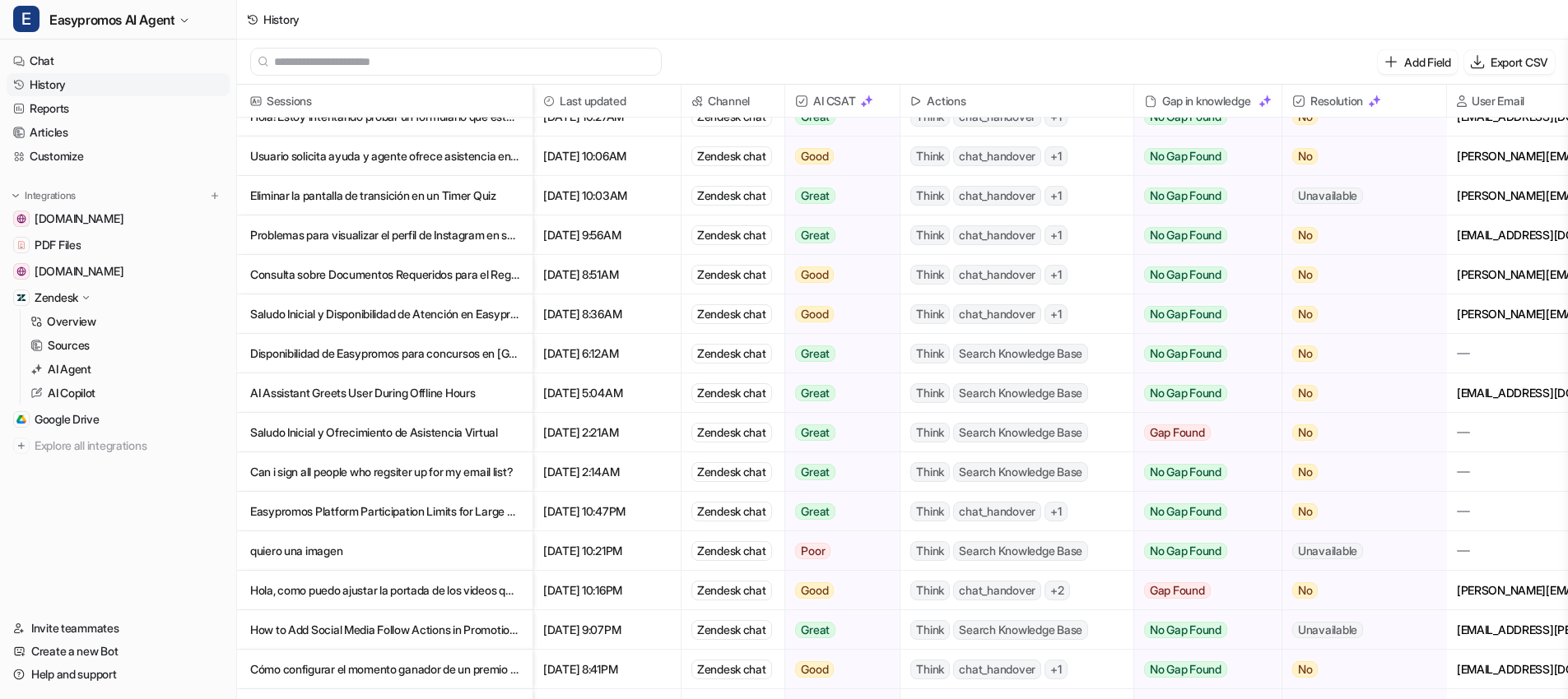
click at [363, 628] on p "How to Add Social Media Follow Actions in Promotions" at bounding box center [384, 630] width 269 height 39
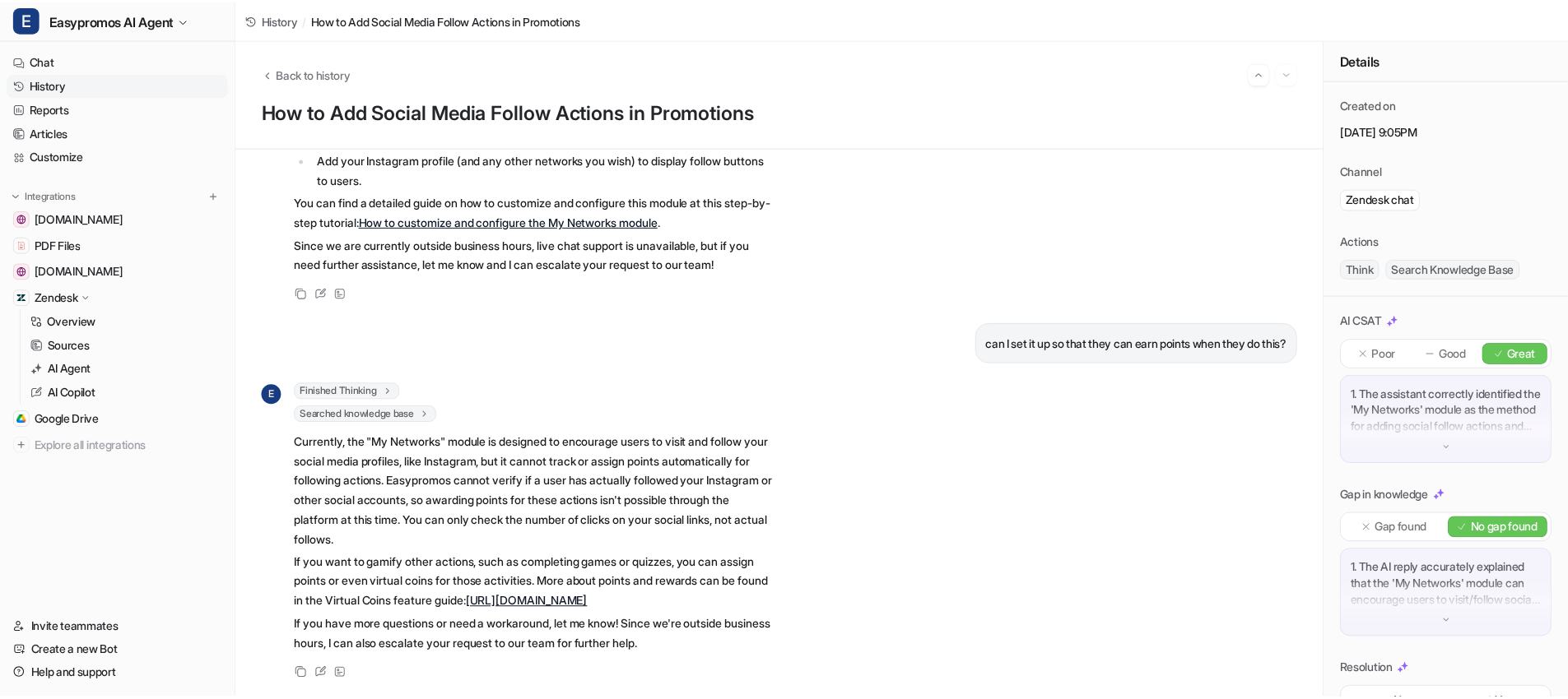
scroll to position [306, 0]
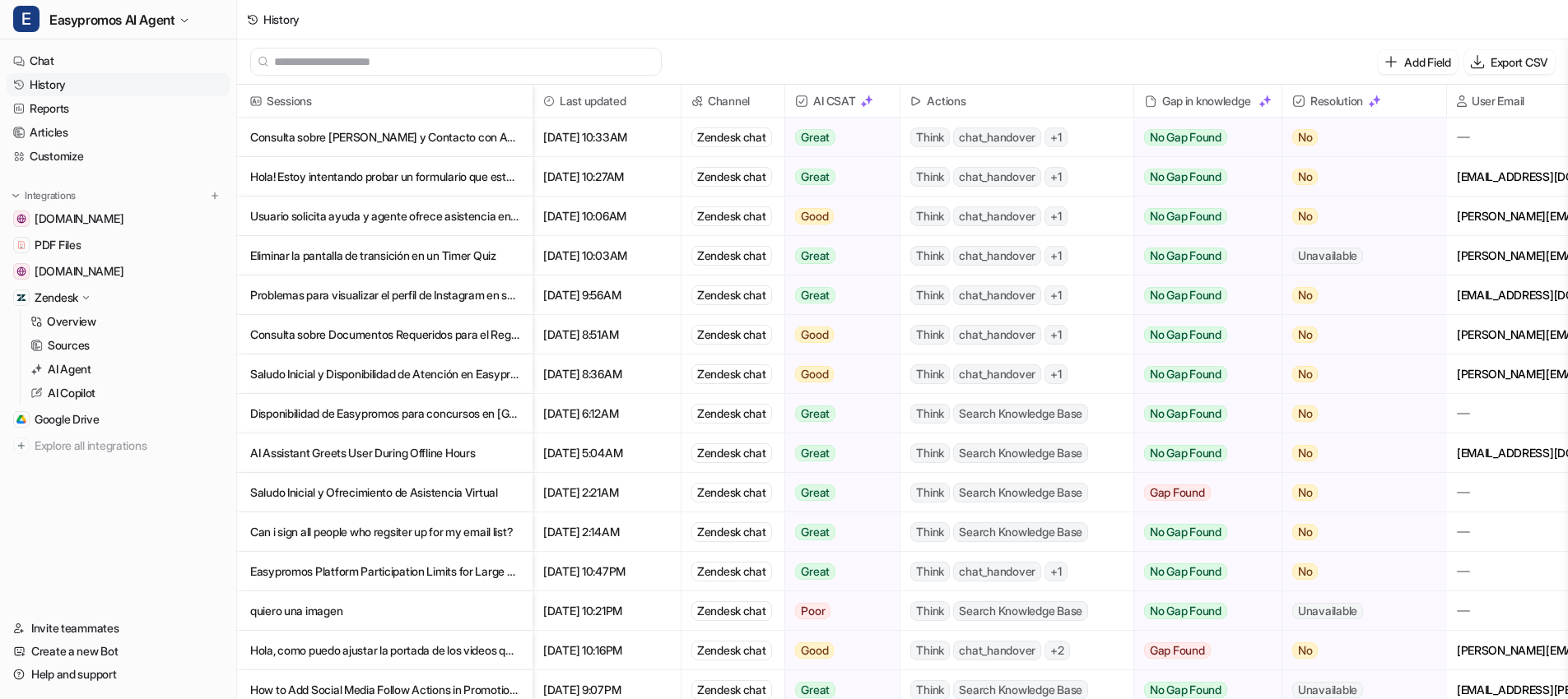
scroll to position [238, 0]
click at [426, 571] on p "Easypromos Platform Participation Limits for Large Giveaways" at bounding box center [384, 571] width 269 height 39
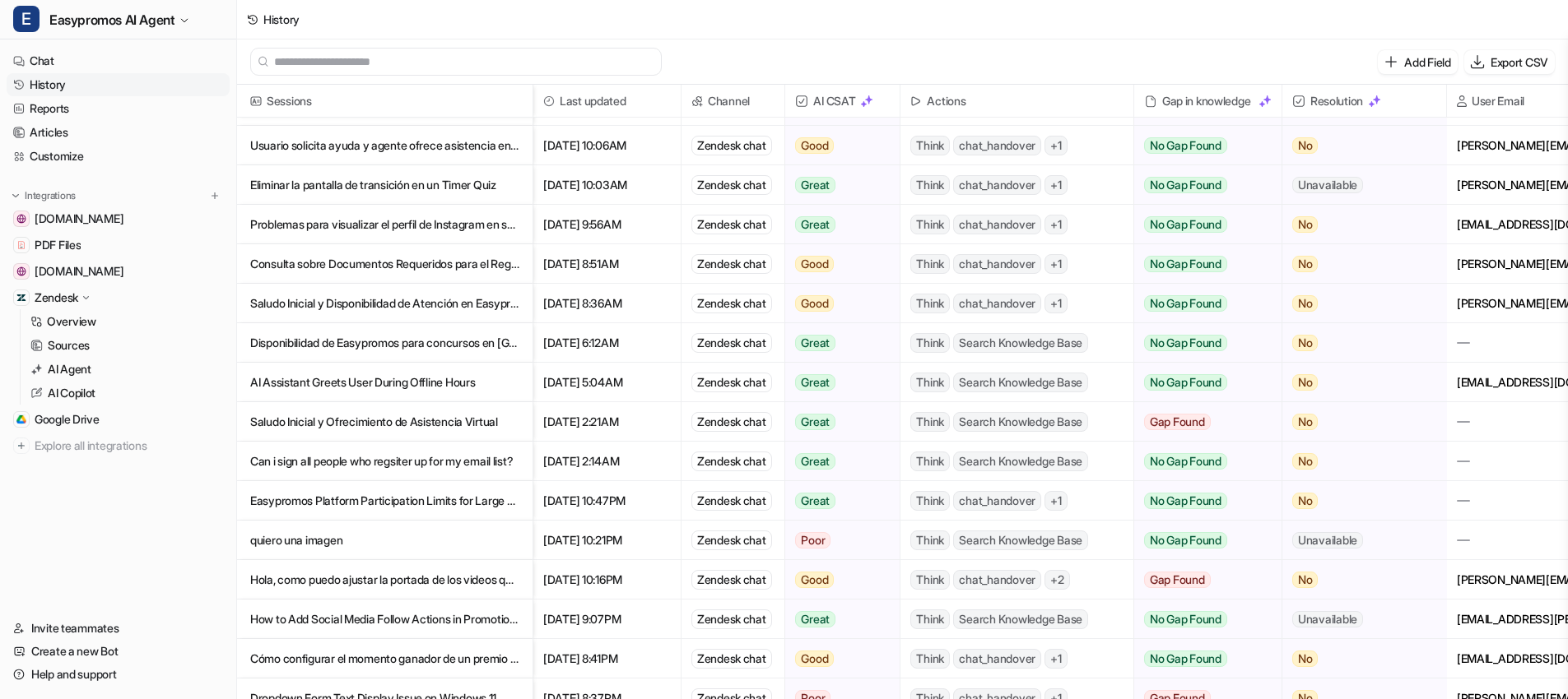
scroll to position [404, 0]
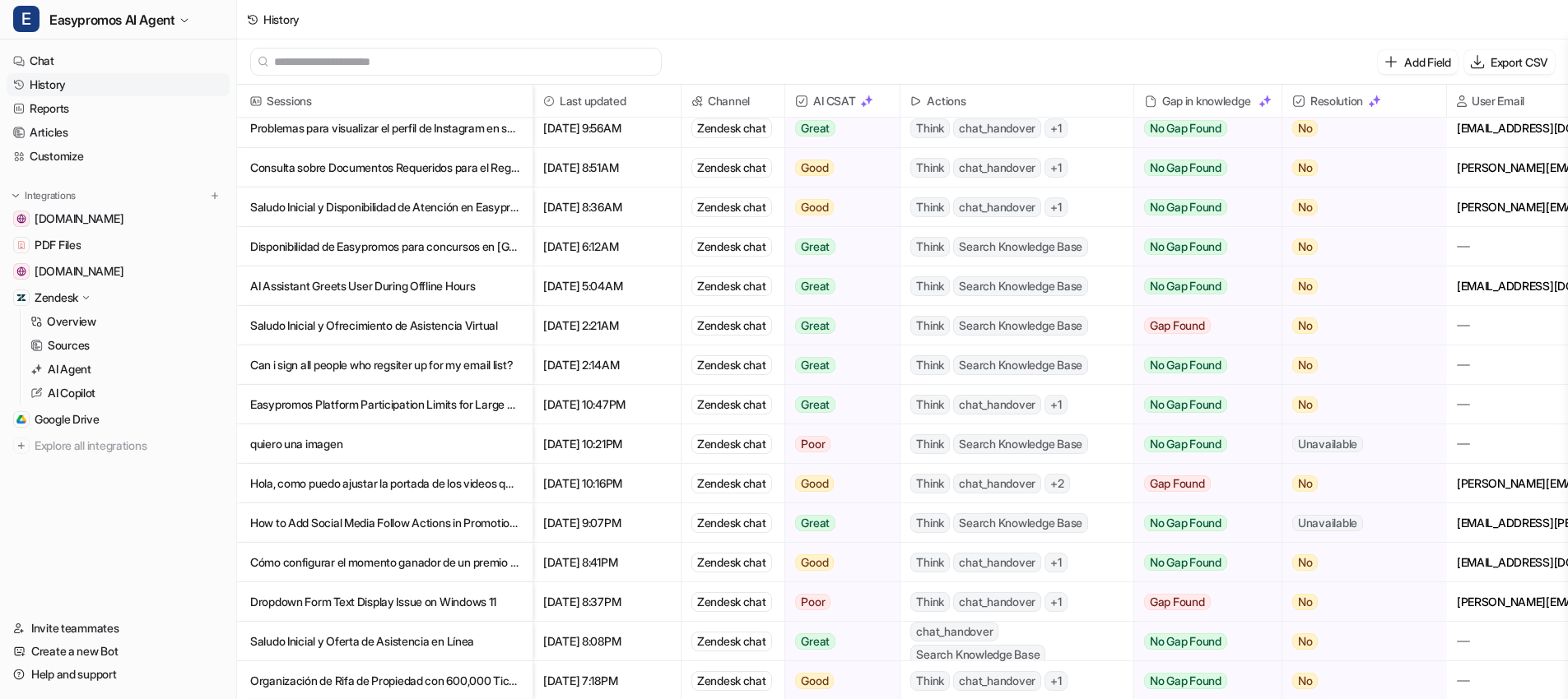
click at [364, 560] on p "Cómo configurar el momento ganador de un premio en Easypromos" at bounding box center [384, 562] width 269 height 39
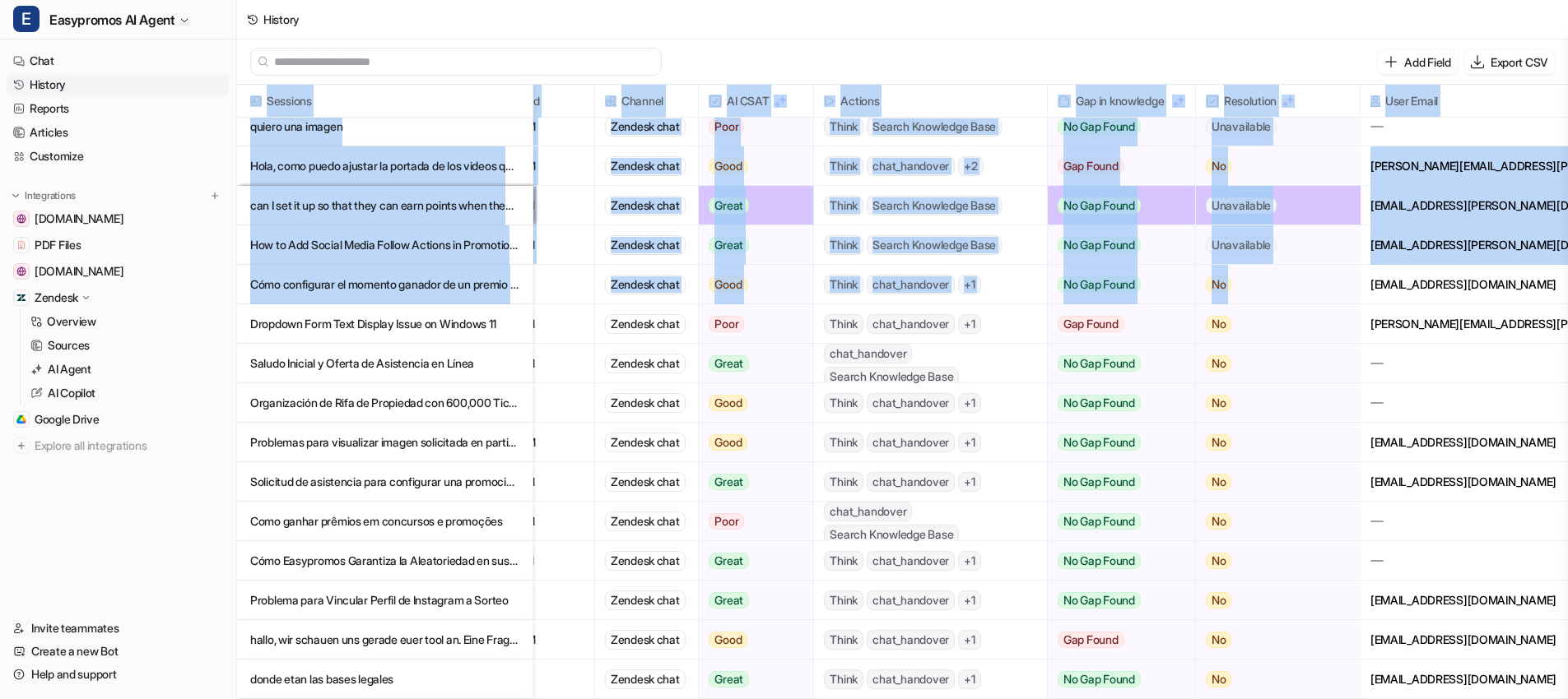
scroll to position [761, 123]
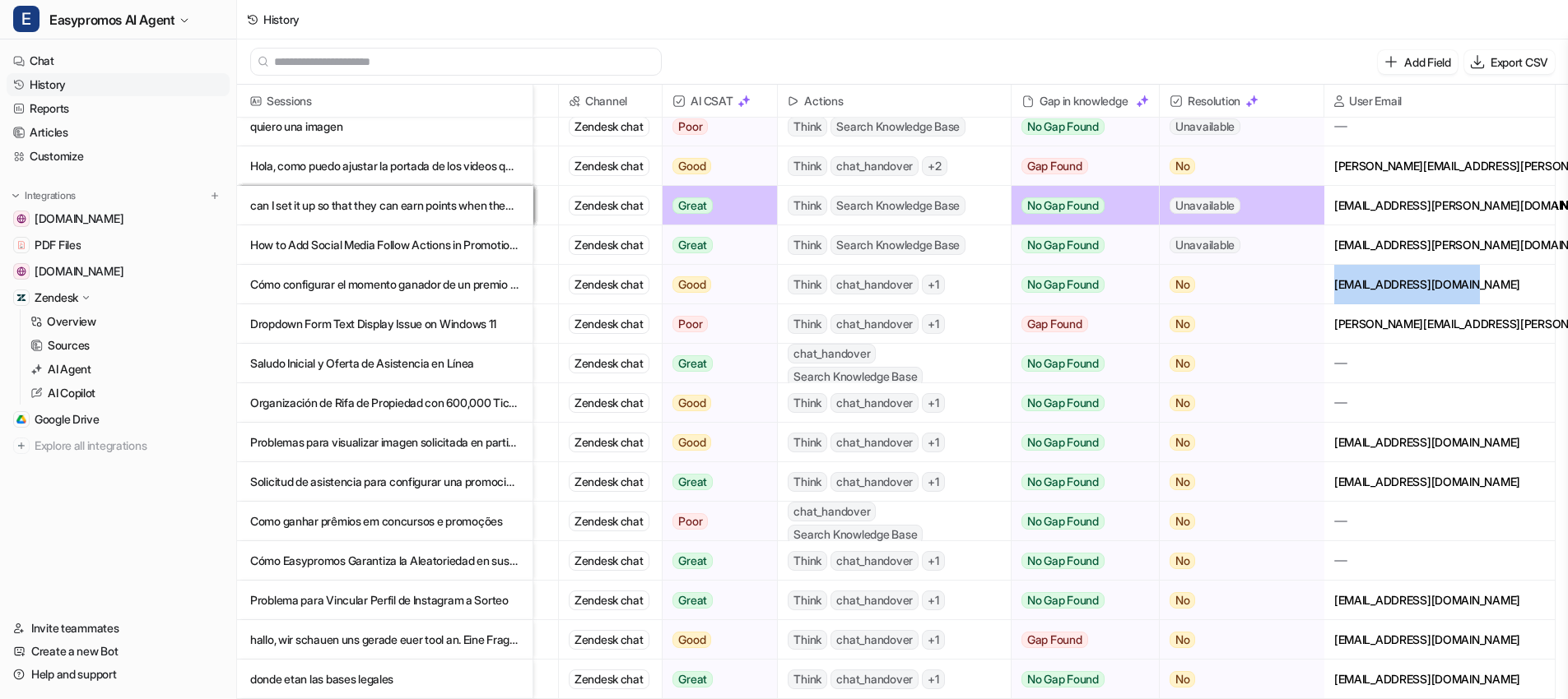
drag, startPoint x: 1456, startPoint y: 283, endPoint x: 1483, endPoint y: 300, distance: 31.9
click at [1483, 300] on div "[EMAIL_ADDRESS][DOMAIN_NAME]" at bounding box center [1439, 284] width 230 height 39
copy div "[EMAIL_ADDRESS][DOMAIN_NAME]"
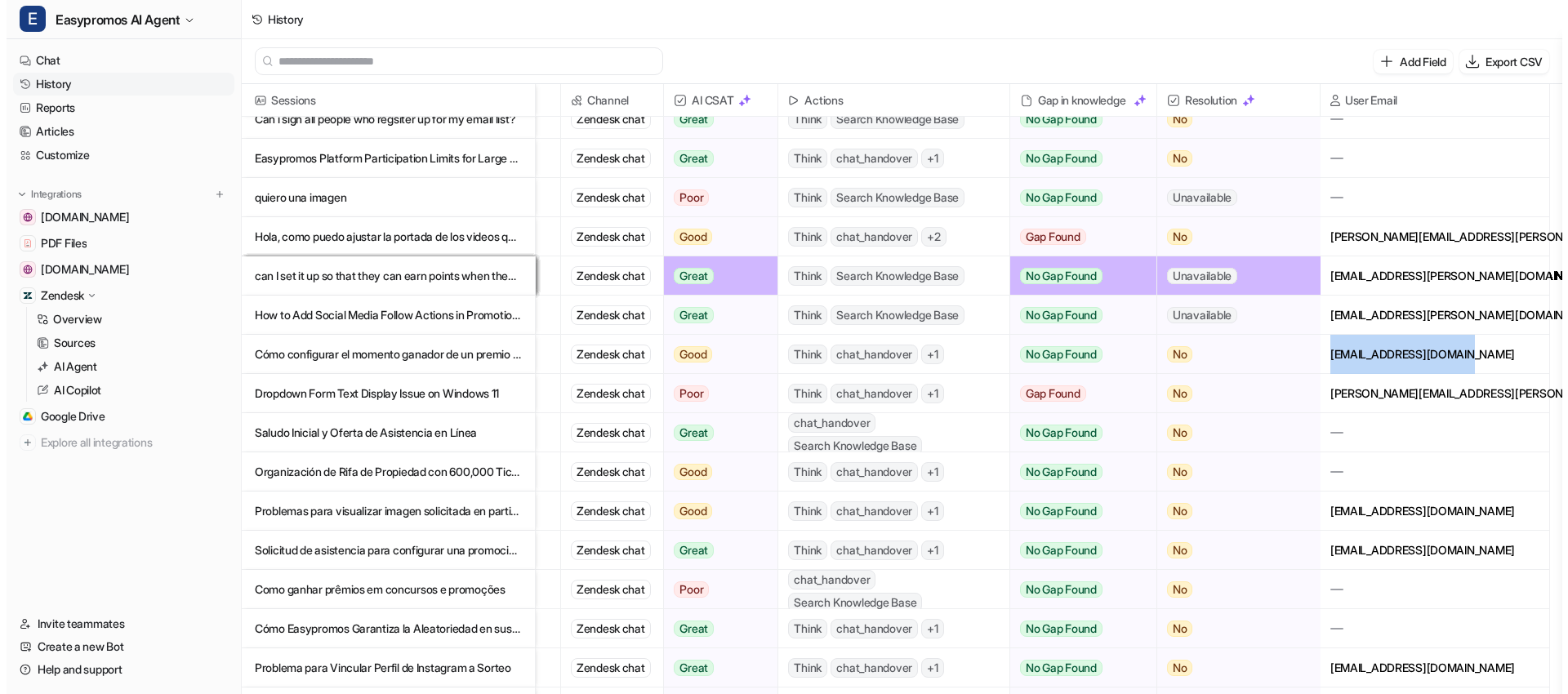
scroll to position [624, 122]
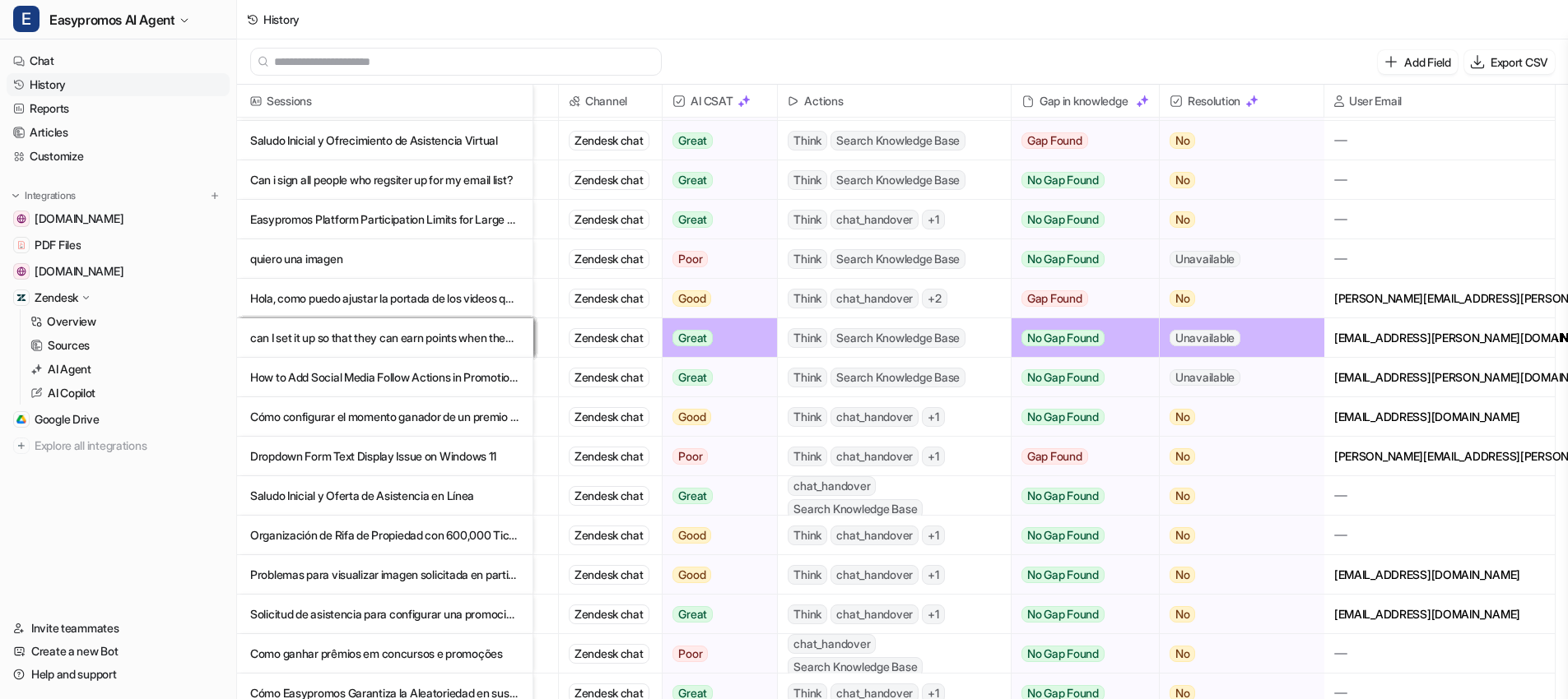
click at [372, 335] on p "can I set it up so that they can earn points when they do this?" at bounding box center [384, 338] width 269 height 39
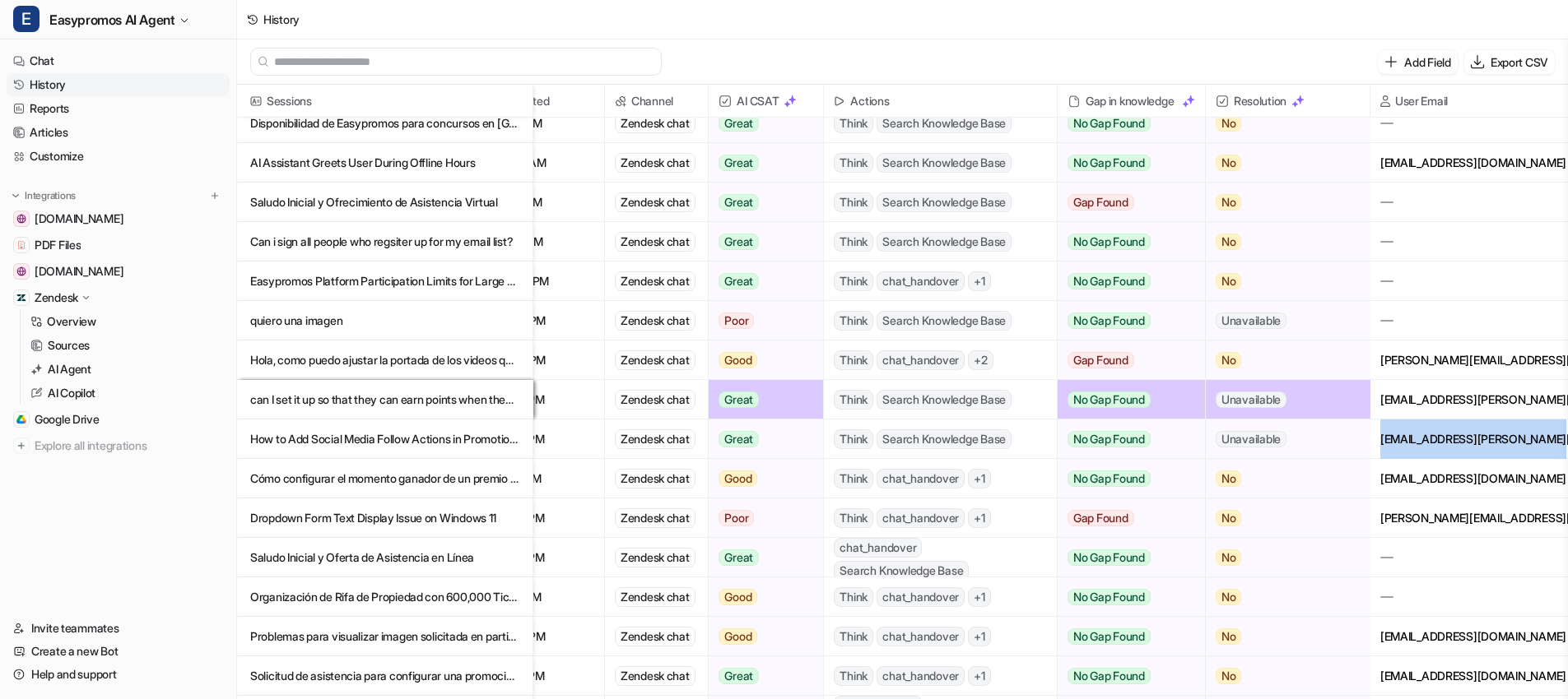
scroll to position [567, 123]
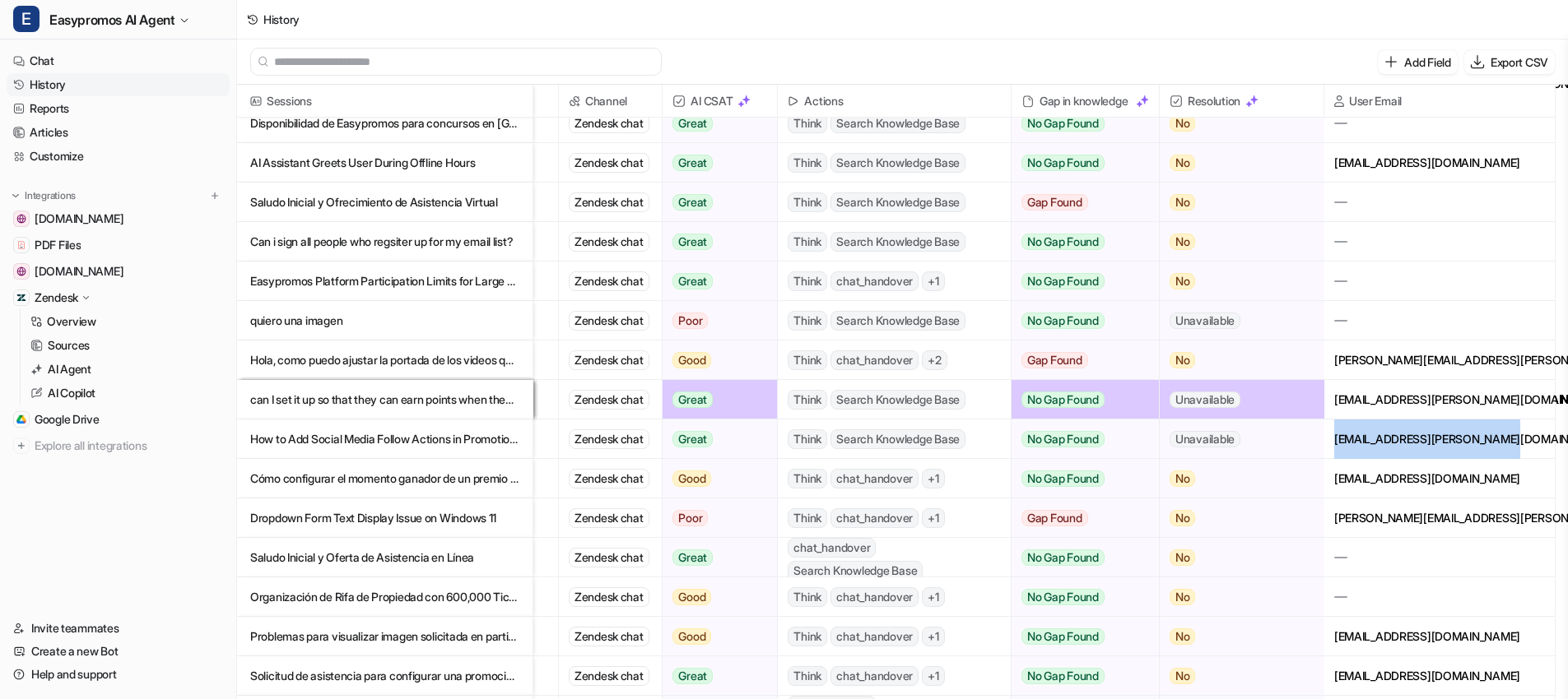
drag, startPoint x: 1458, startPoint y: 442, endPoint x: 1532, endPoint y: 443, distance: 74.0
click at [1533, 443] on div "[EMAIL_ADDRESS][PERSON_NAME][DOMAIN_NAME]" at bounding box center [1439, 438] width 230 height 39
copy div "[EMAIL_ADDRESS][PERSON_NAME][DOMAIN_NAME]"
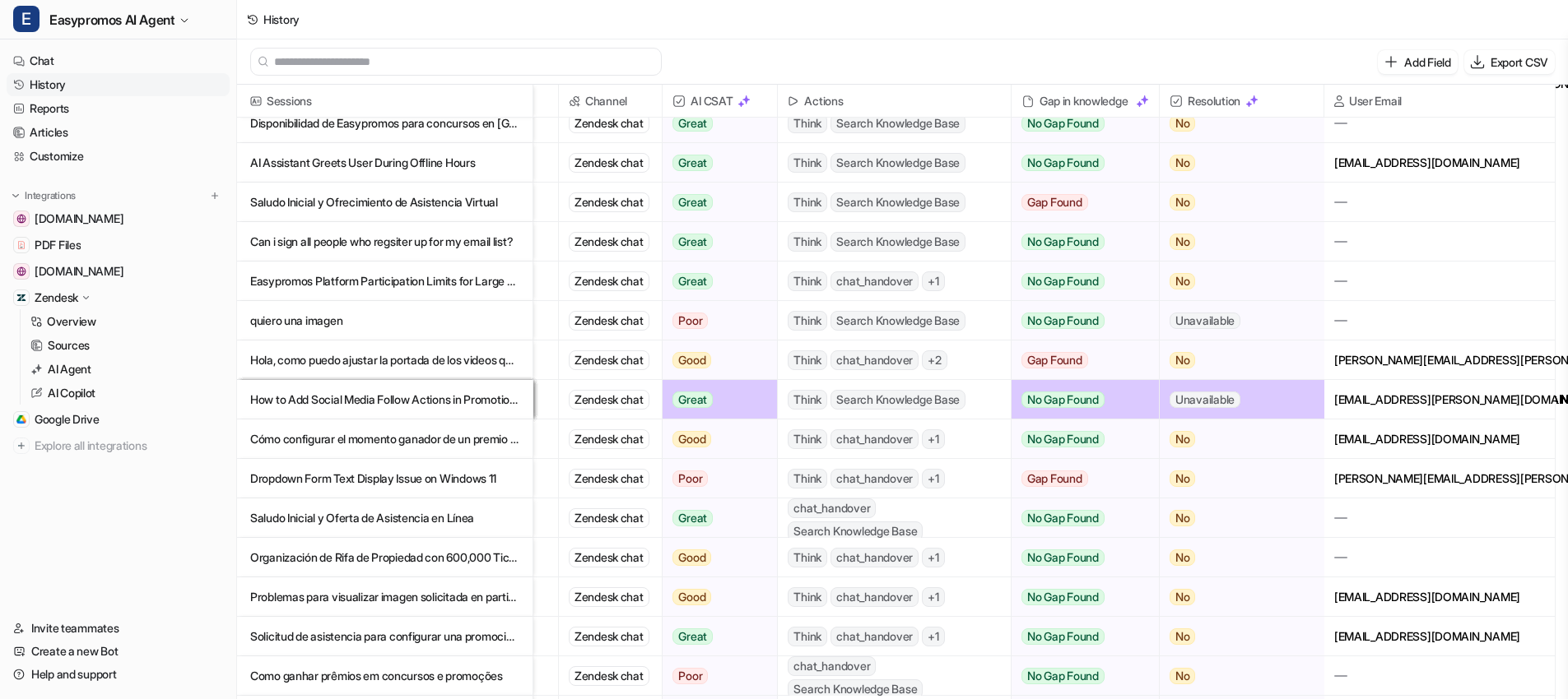
click at [423, 477] on p "Dropdown Form Text Display Issue on Windows 11" at bounding box center [384, 479] width 269 height 39
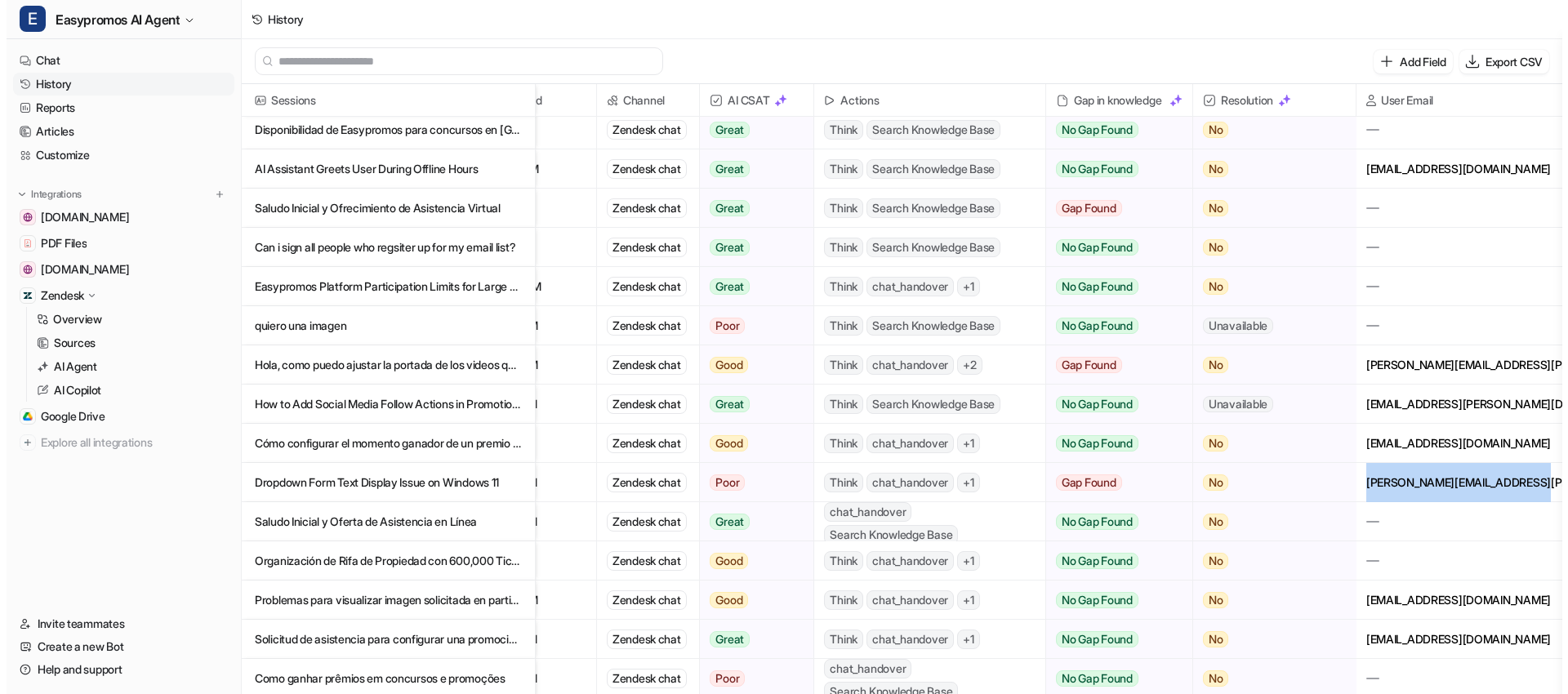
scroll to position [556, 122]
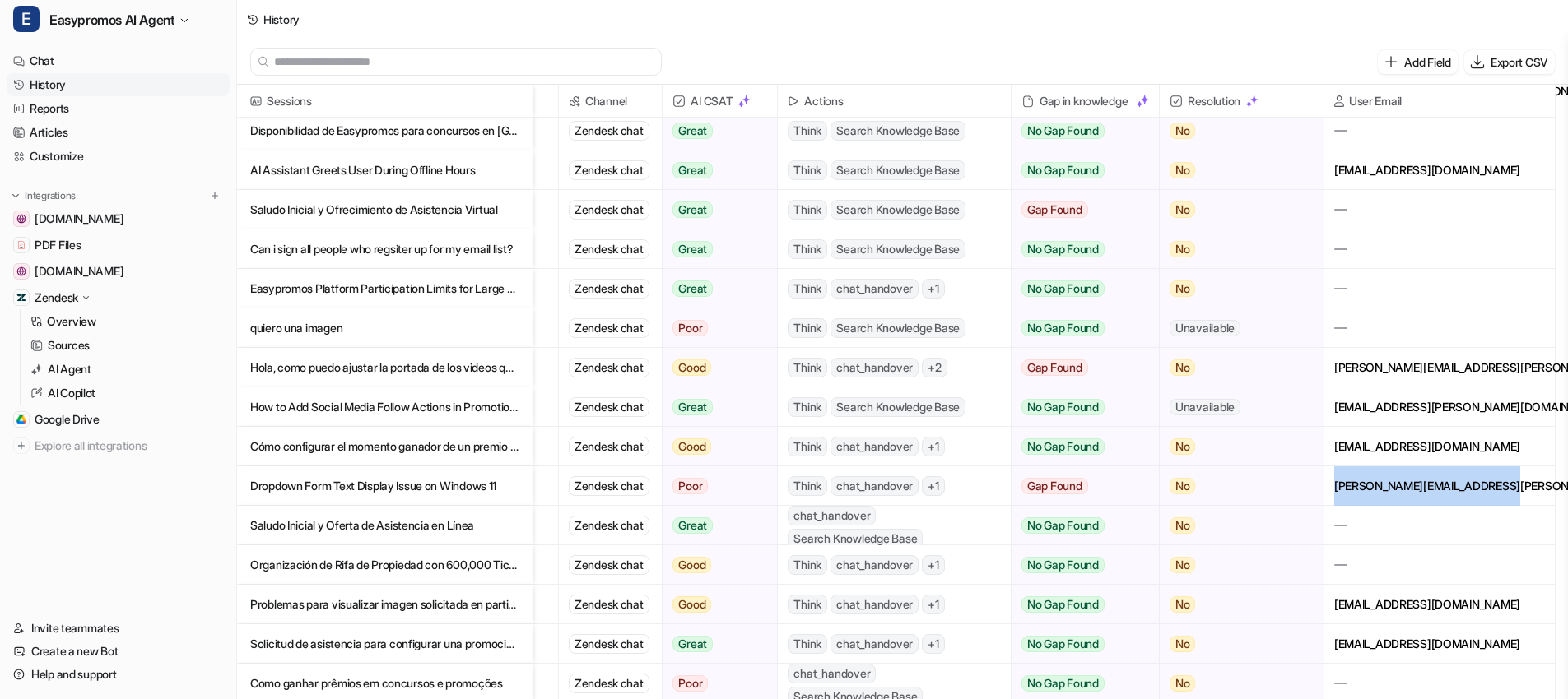
drag, startPoint x: 1457, startPoint y: 484, endPoint x: 1481, endPoint y: 492, distance: 25.3
click at [1505, 493] on div "[PERSON_NAME][EMAIL_ADDRESS][PERSON_NAME][DOMAIN_NAME][PERSON_NAME]" at bounding box center [1439, 486] width 230 height 39
copy div "[PERSON_NAME][EMAIL_ADDRESS][PERSON_NAME][DOMAIN_NAME][PERSON_NAME]"
click at [360, 520] on p "Saludo Inicial y Oferta de Asistencia en Línea" at bounding box center [384, 526] width 269 height 39
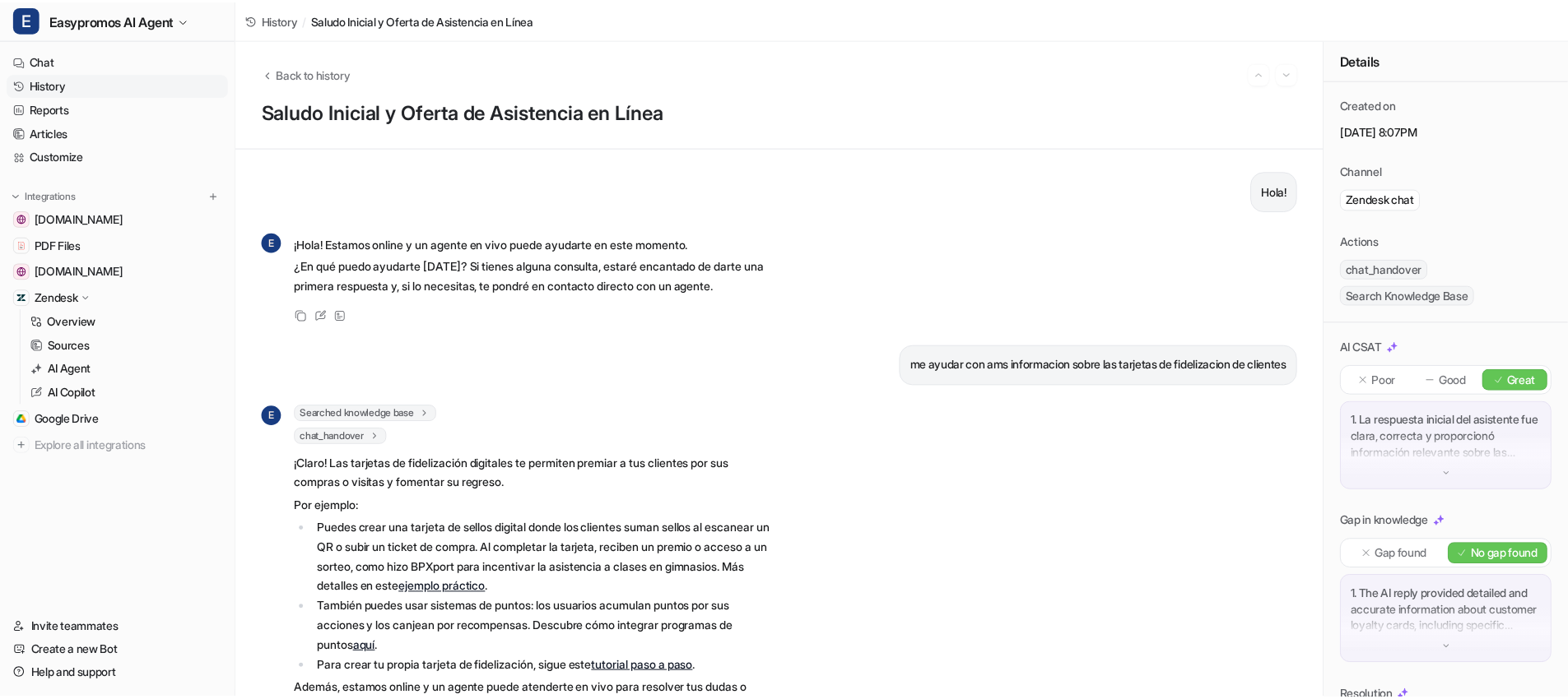
scroll to position [76, 0]
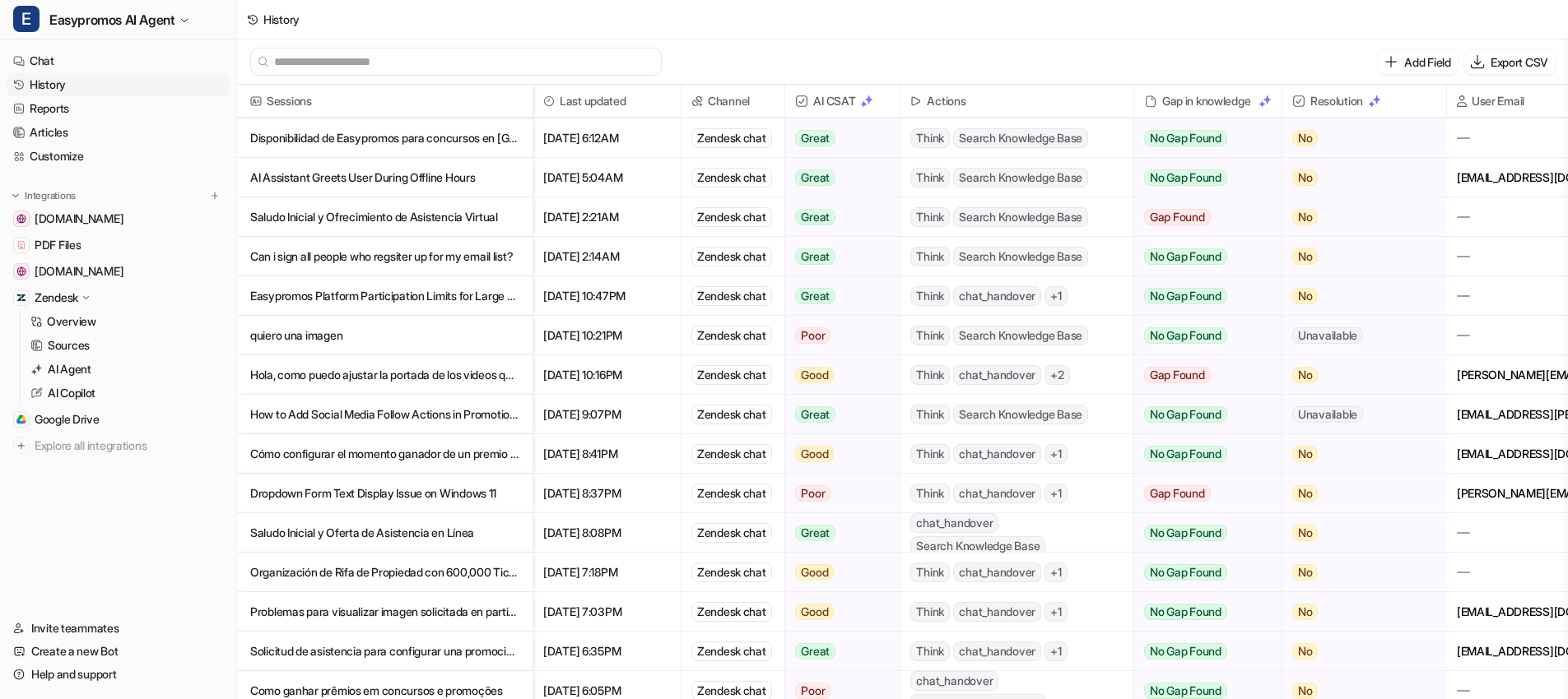
scroll to position [569, 0]
